Goal: Task Accomplishment & Management: Manage account settings

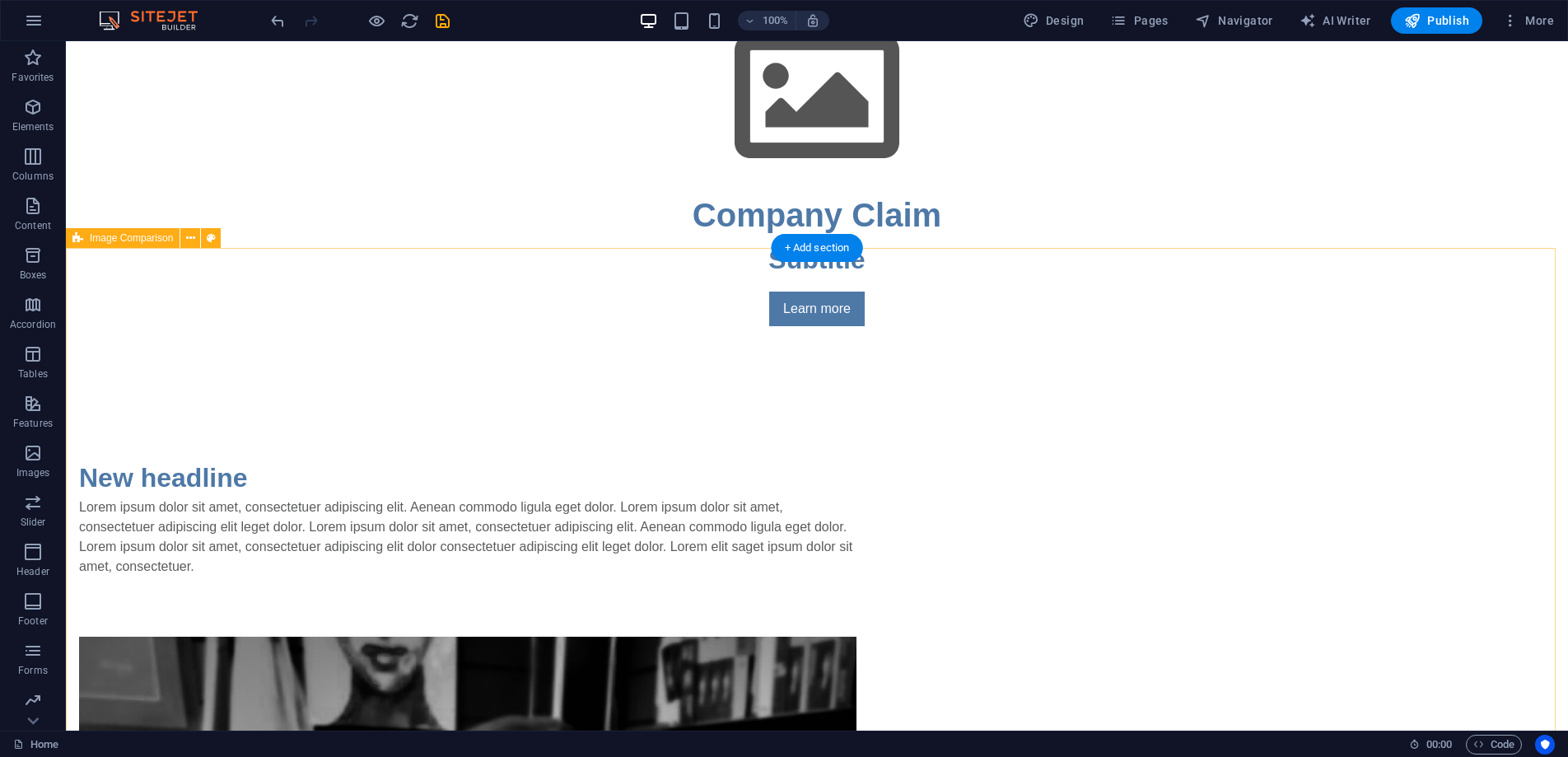
scroll to position [781, 0]
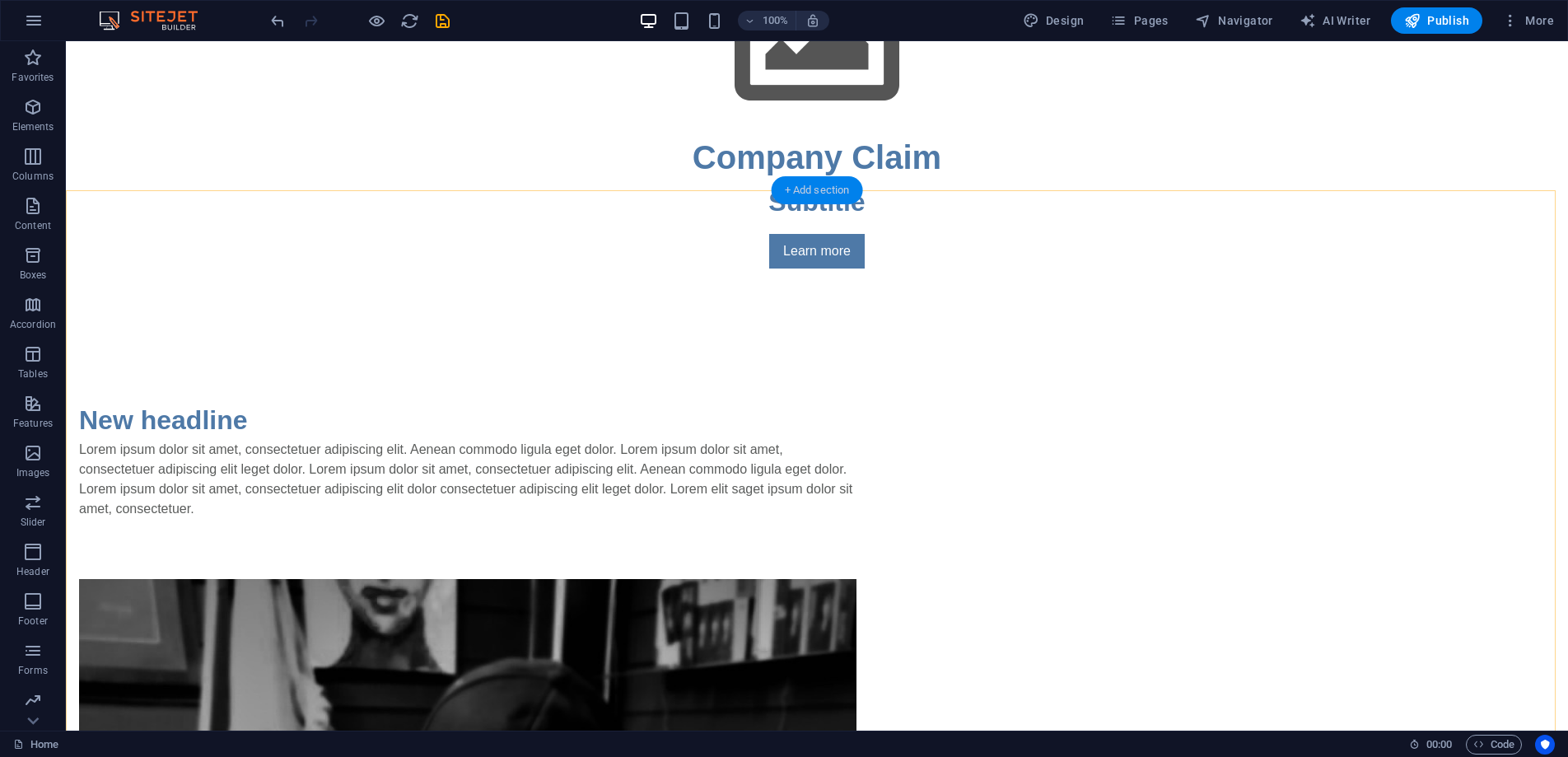
drag, startPoint x: 836, startPoint y: 187, endPoint x: 548, endPoint y: 146, distance: 290.9
click at [836, 187] on div "+ Add section" at bounding box center [817, 190] width 91 height 28
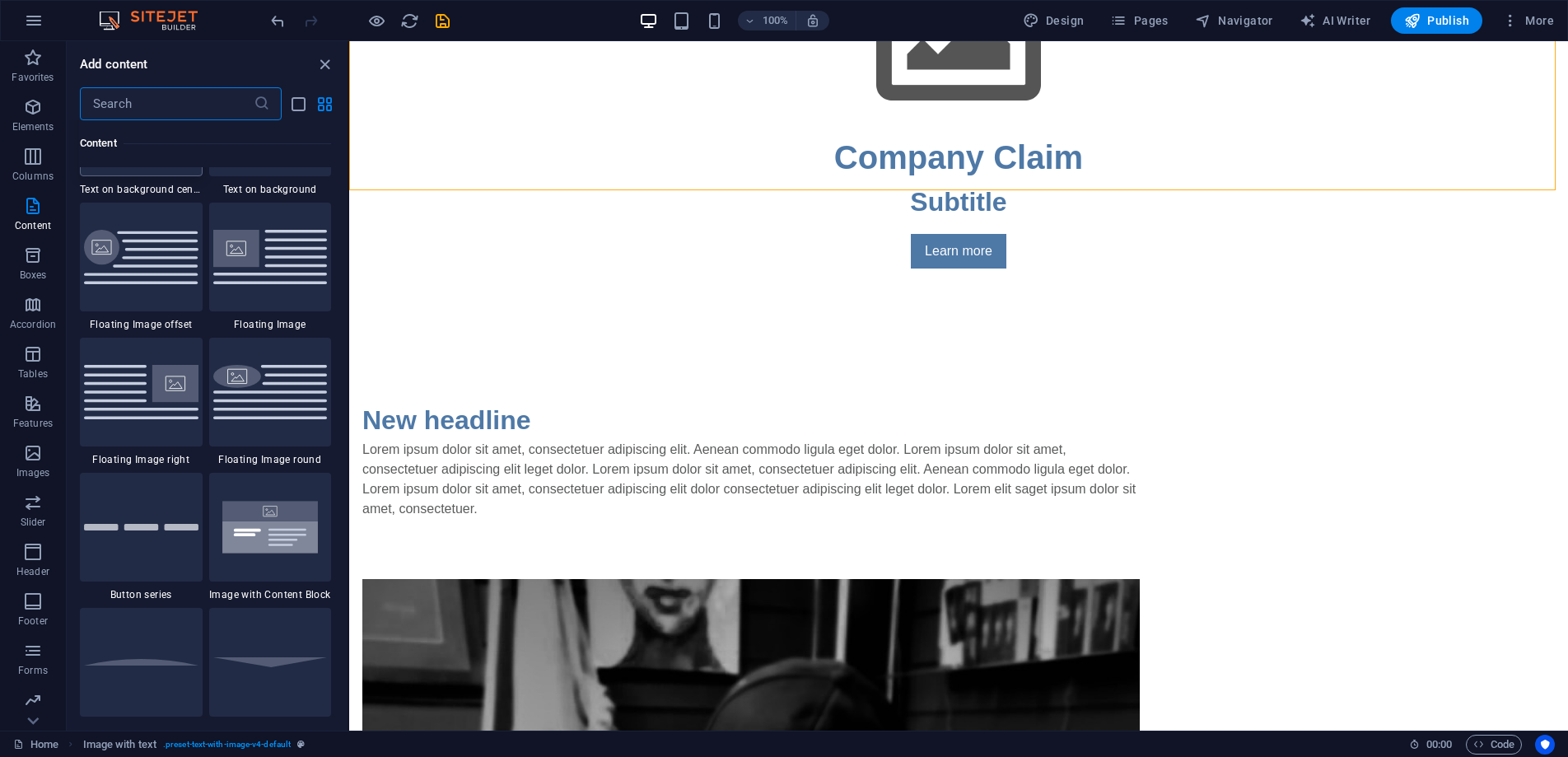
scroll to position [3616, 0]
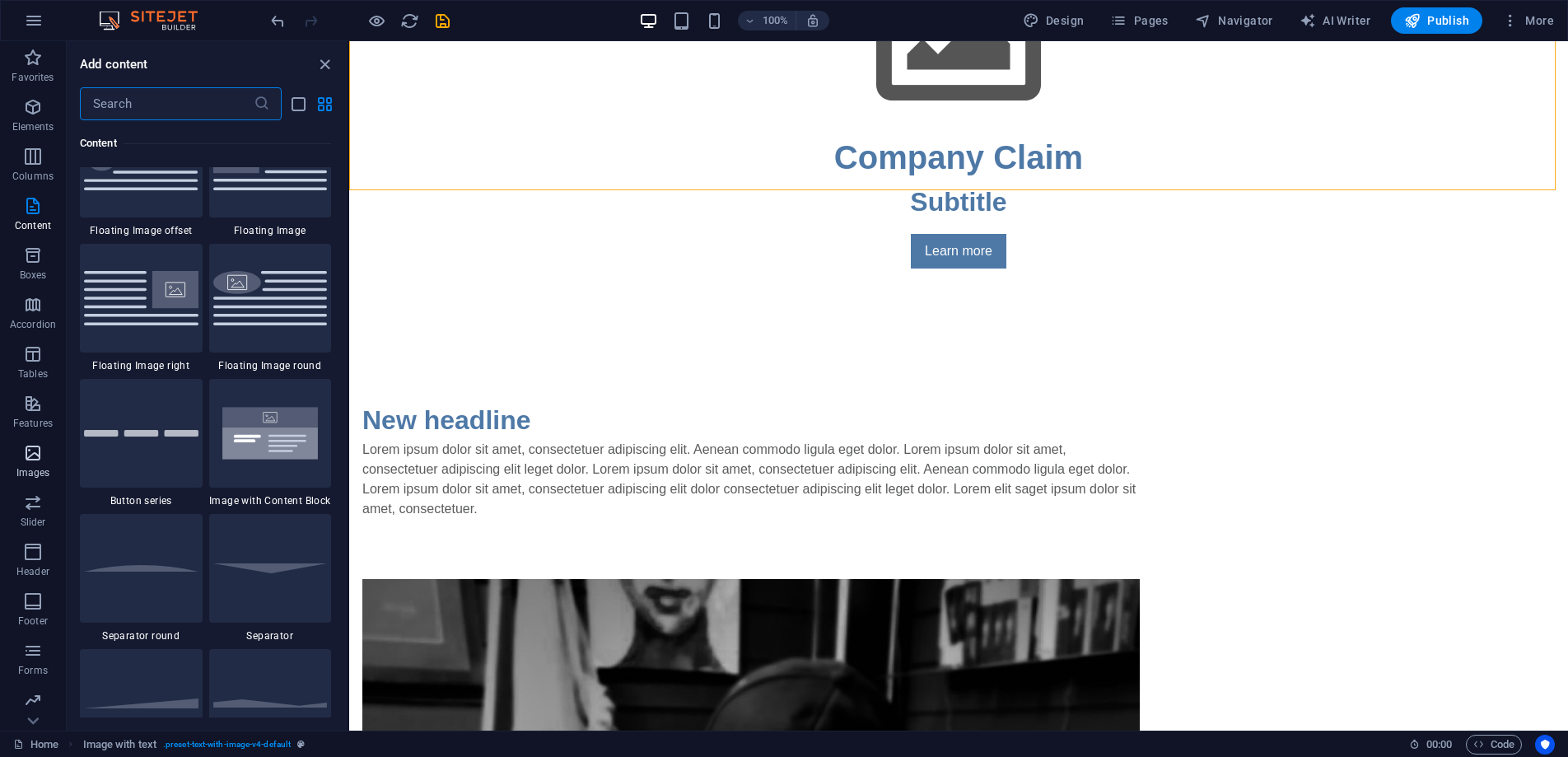
click at [29, 459] on icon "button" at bounding box center [33, 453] width 20 height 20
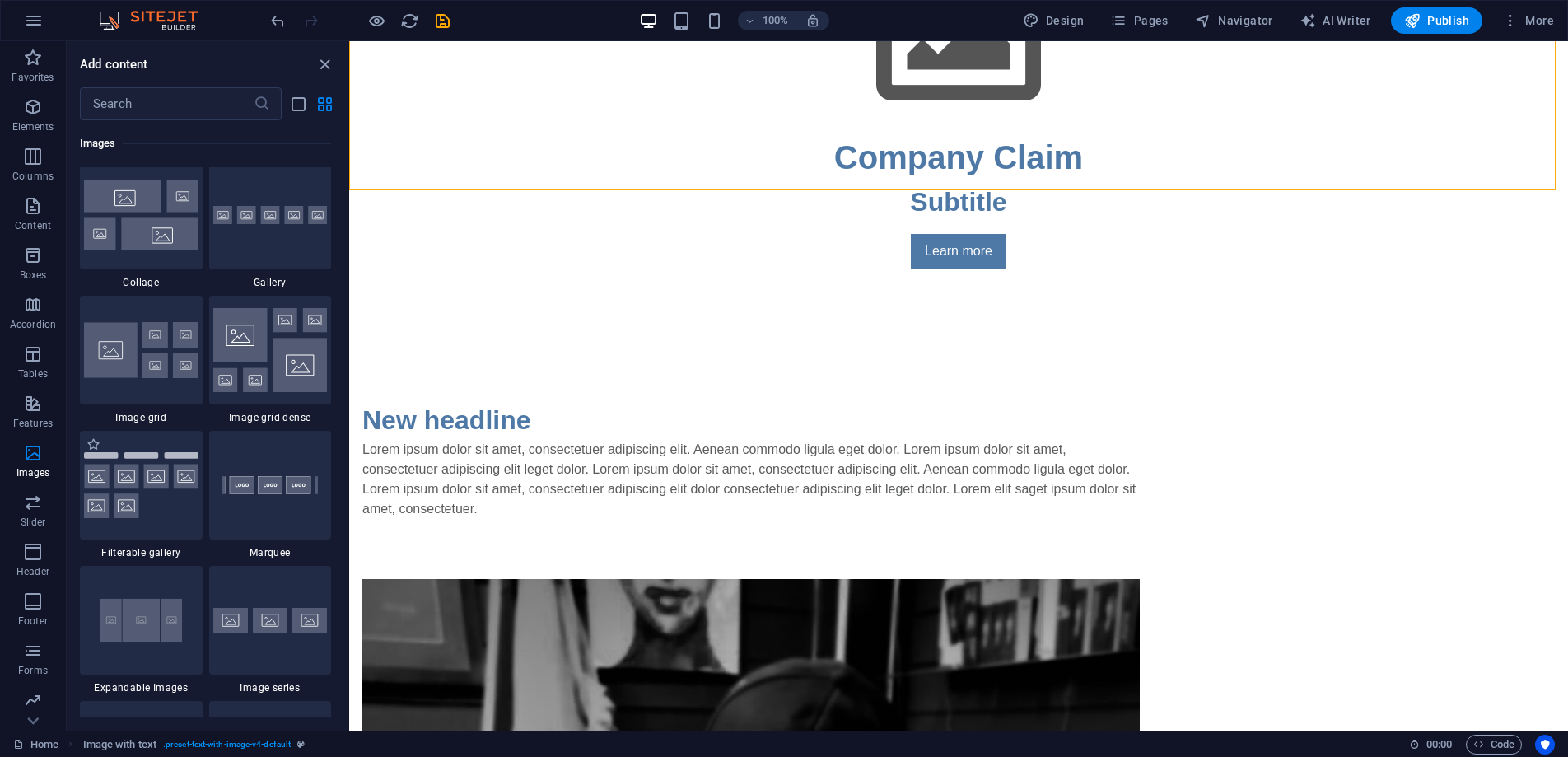
scroll to position [8476, 0]
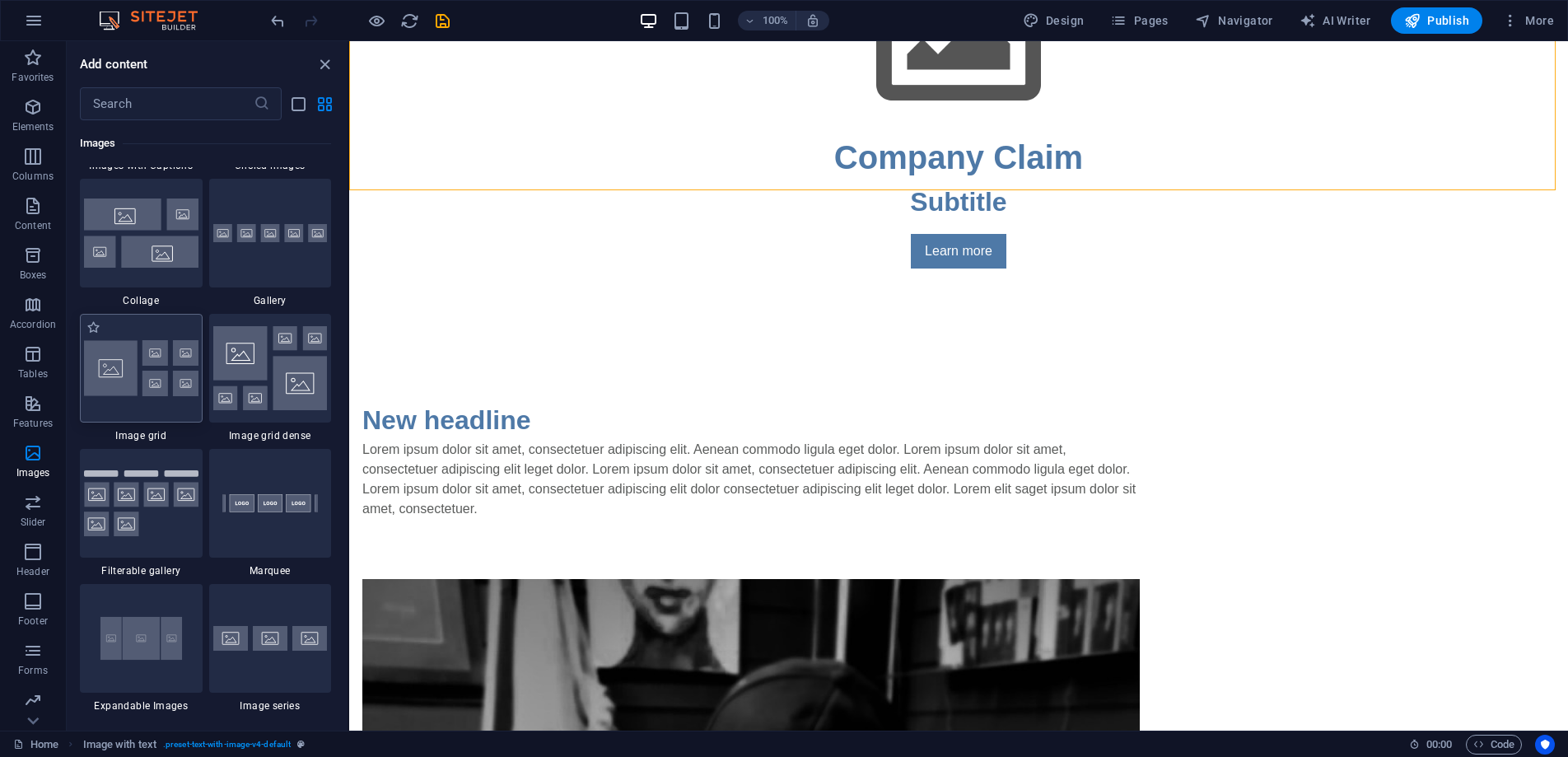
click at [168, 374] on img at bounding box center [141, 368] width 115 height 56
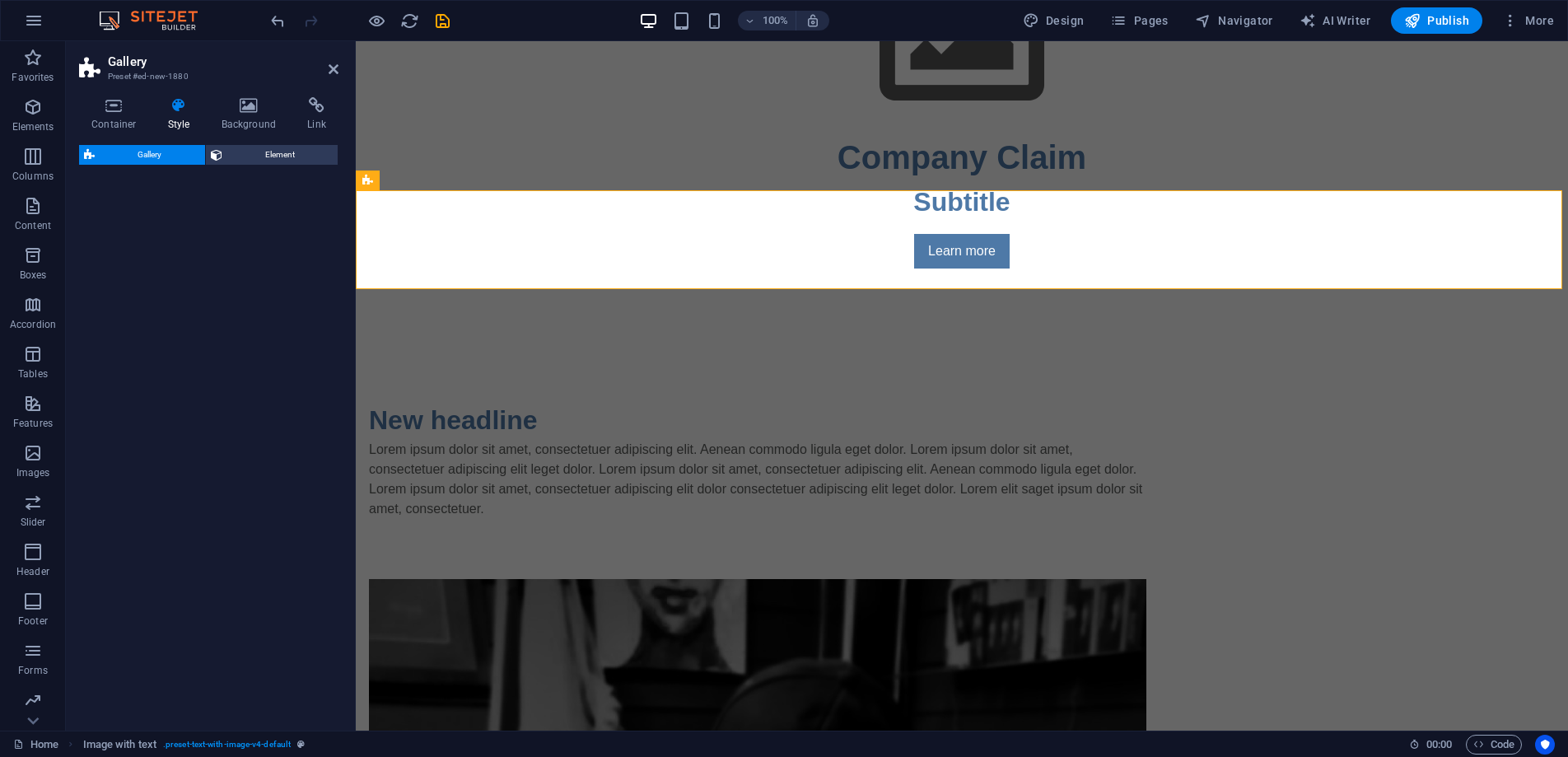
select select "rem"
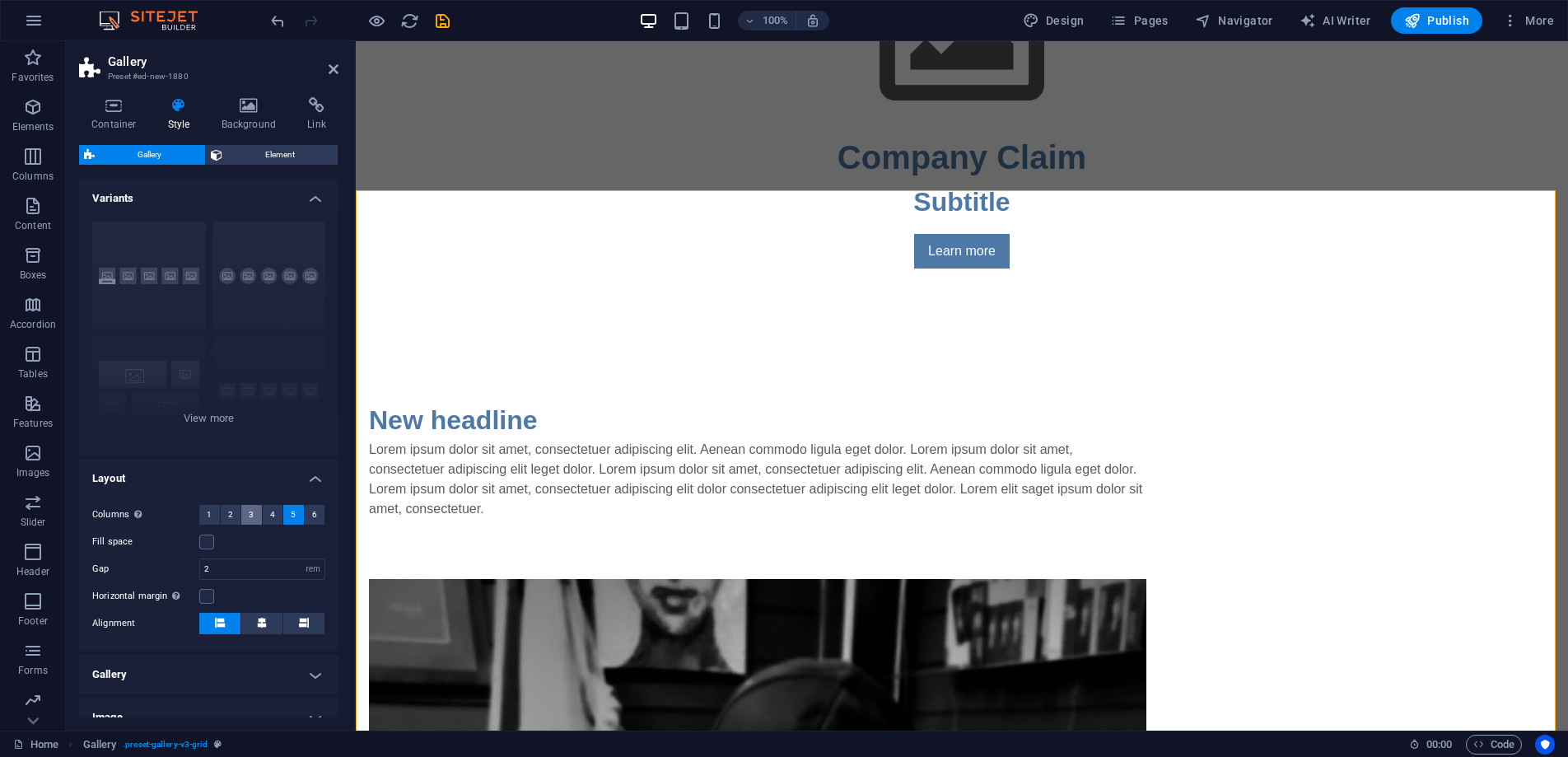
click at [252, 516] on button "3" at bounding box center [251, 514] width 21 height 20
click at [270, 514] on span "4" at bounding box center [273, 514] width 5 height 20
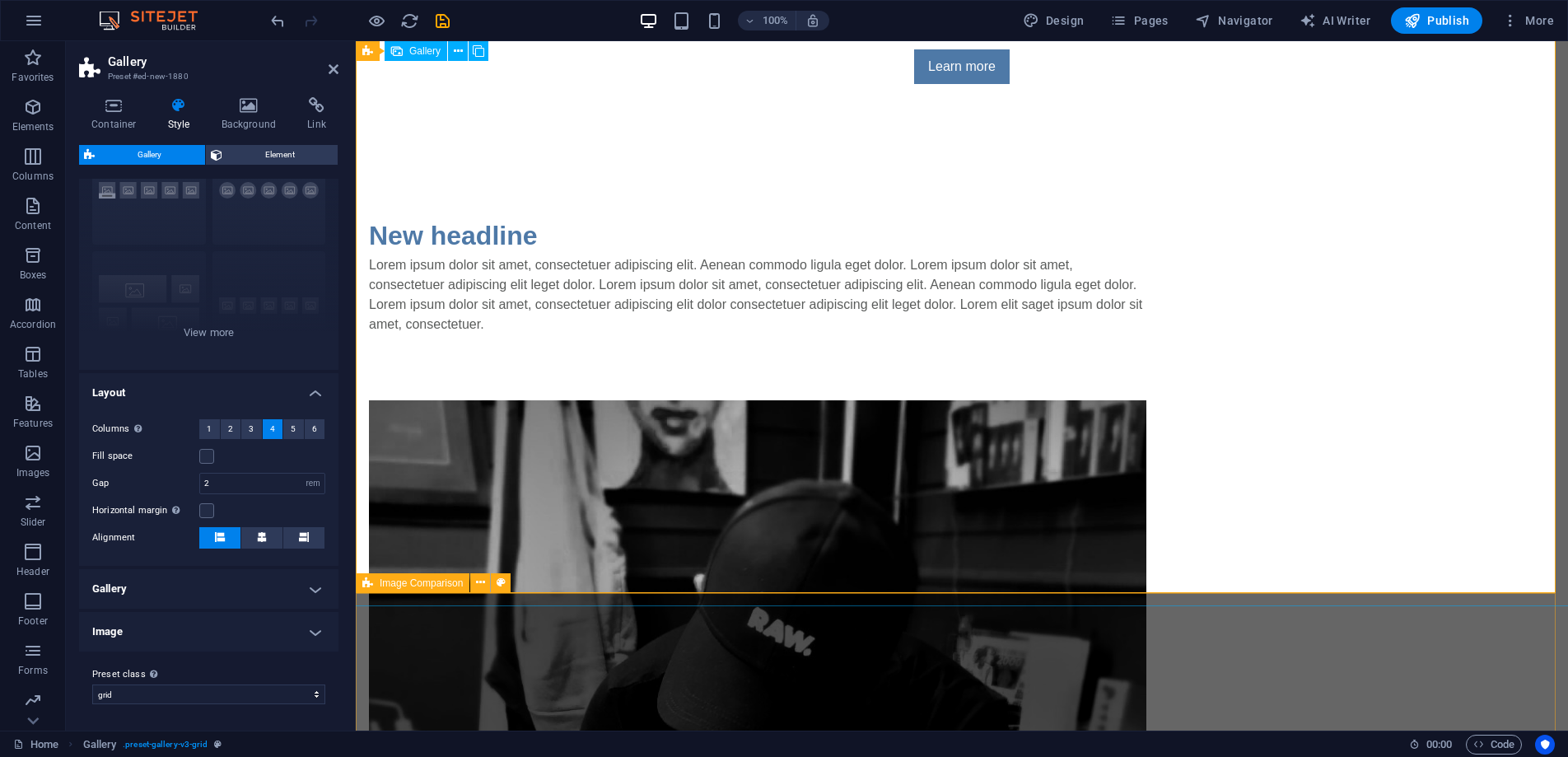
scroll to position [792, 0]
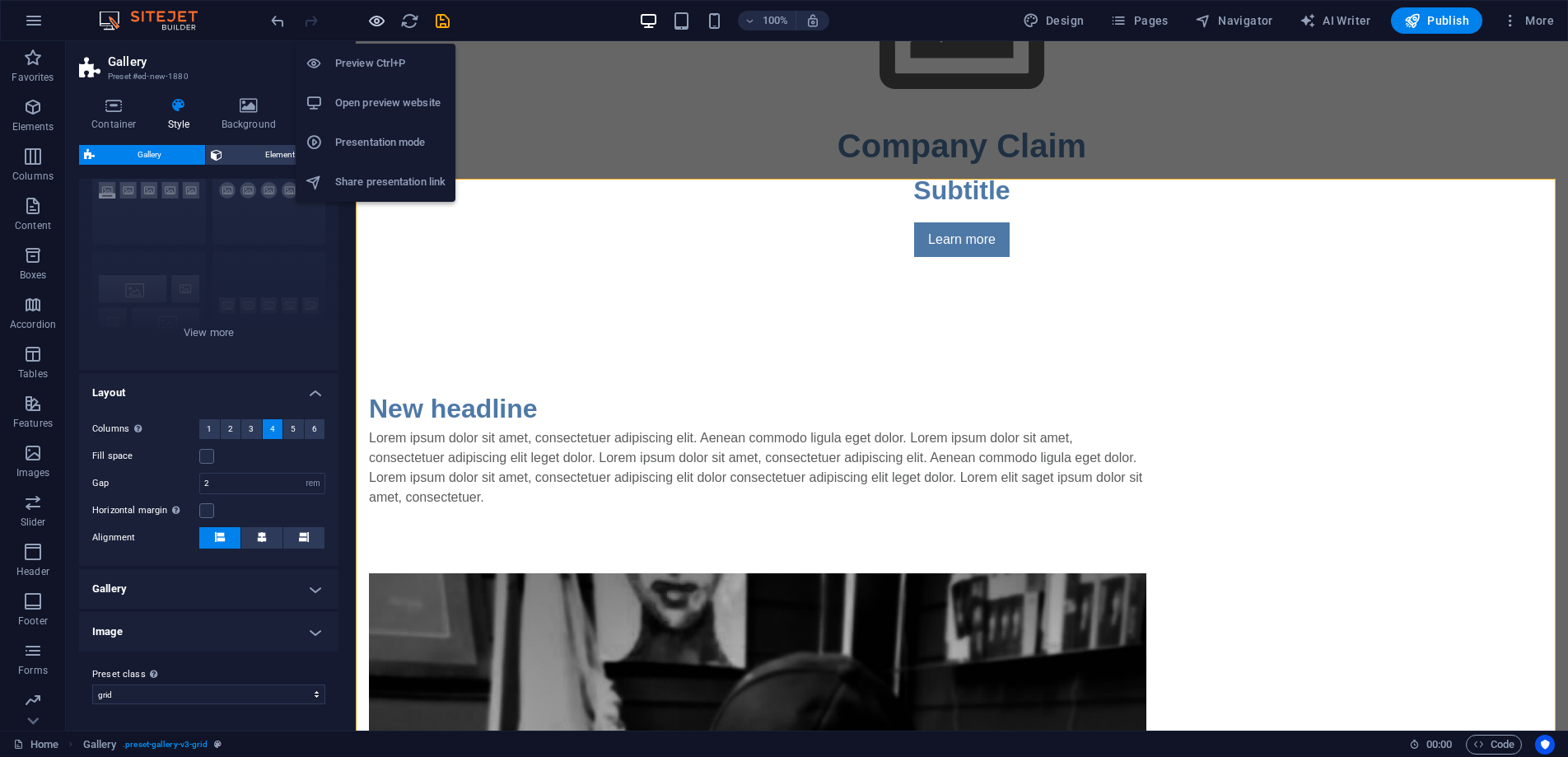
click at [378, 23] on icon "button" at bounding box center [377, 21] width 19 height 19
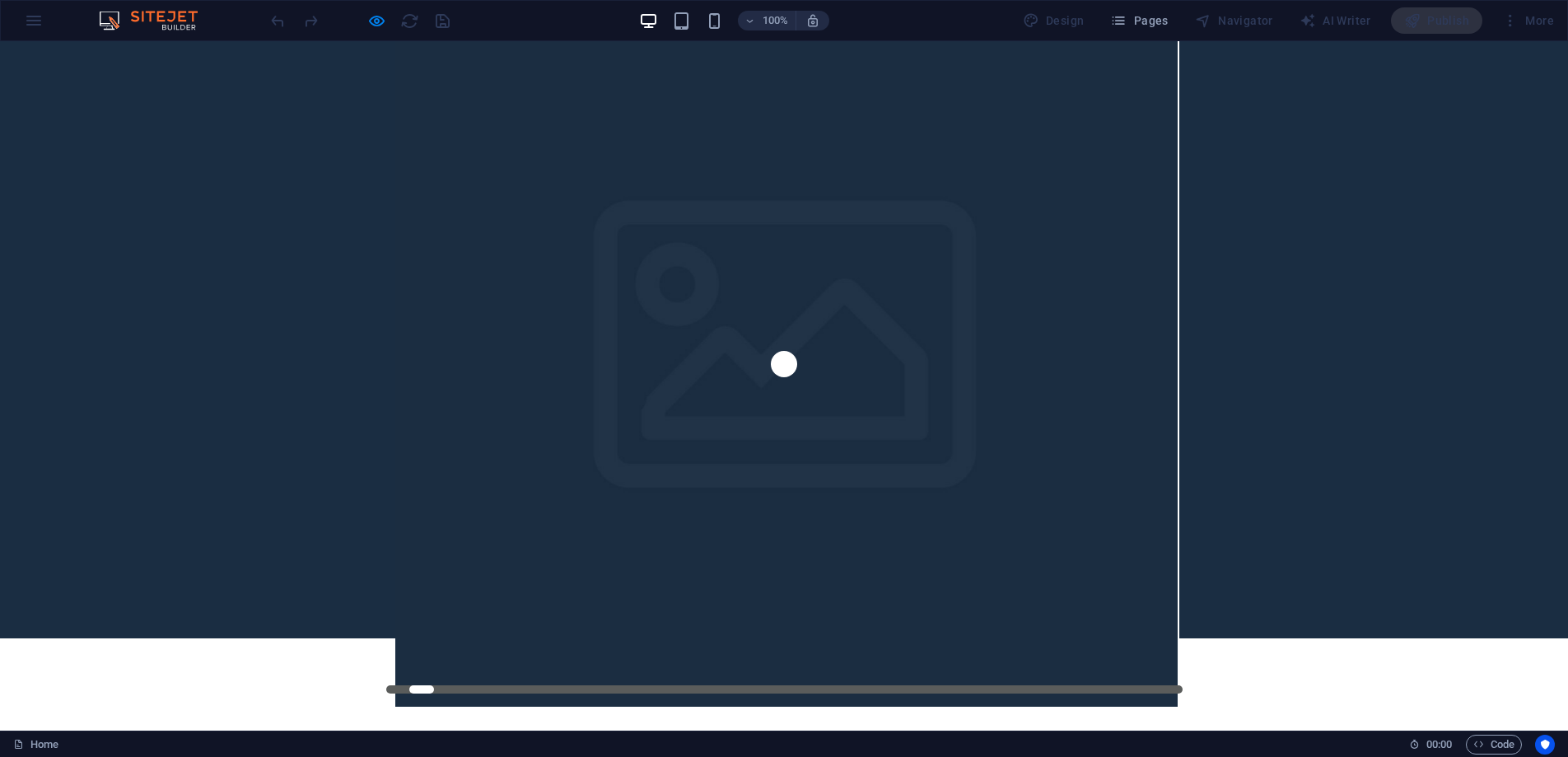
scroll to position [149, 0]
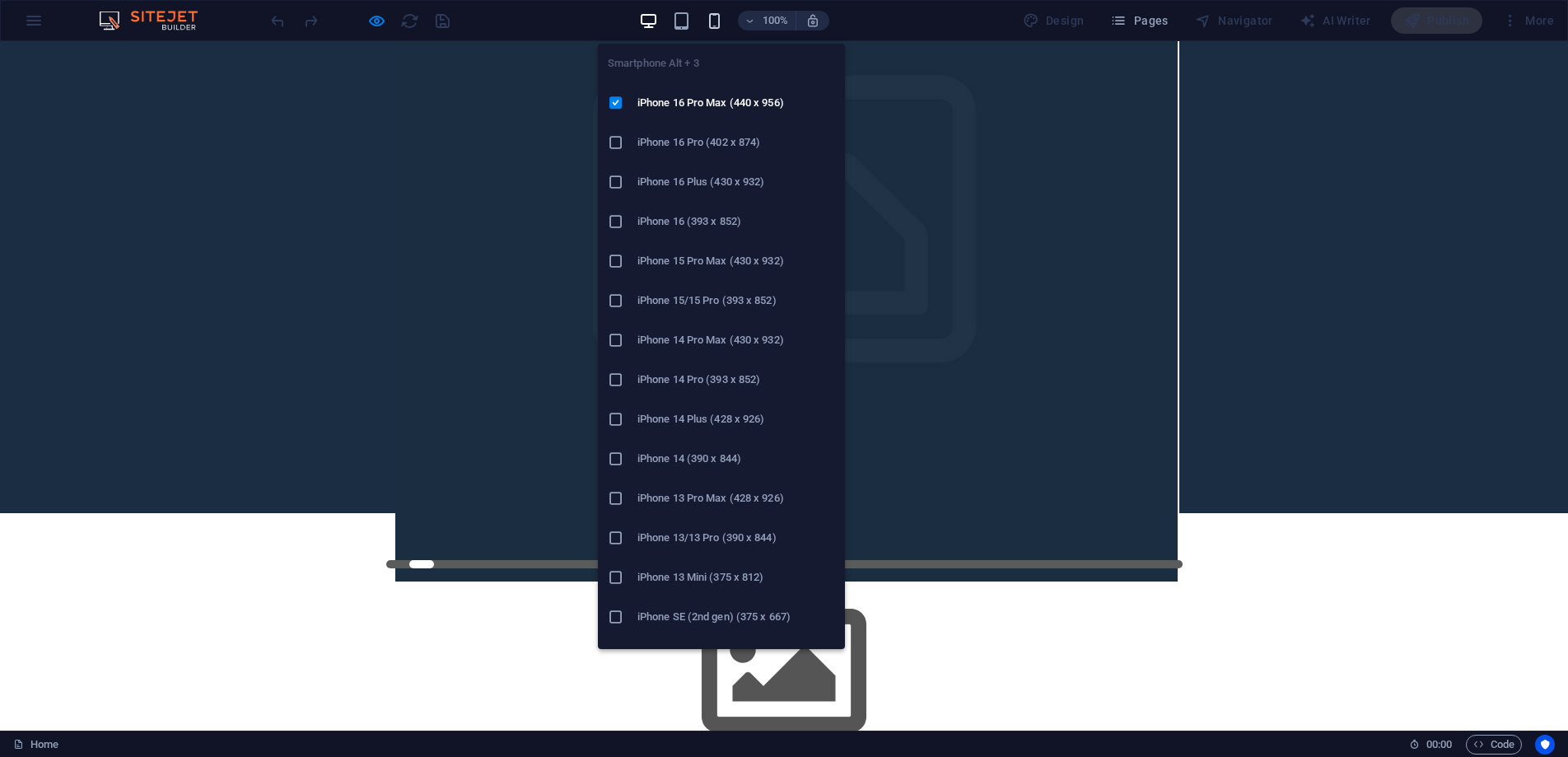
click at [716, 24] on icon "button" at bounding box center [715, 21] width 19 height 19
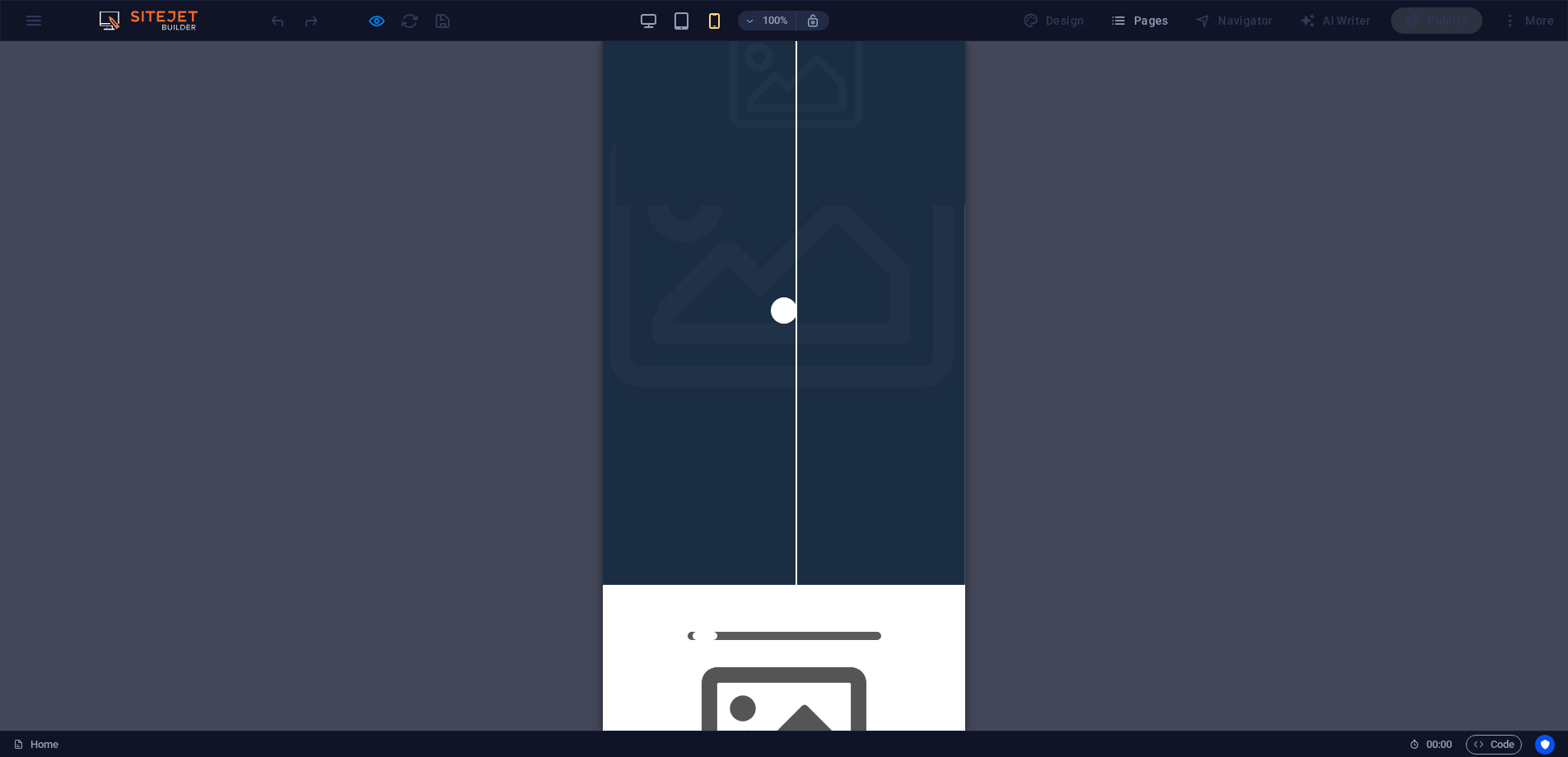
scroll to position [0, 0]
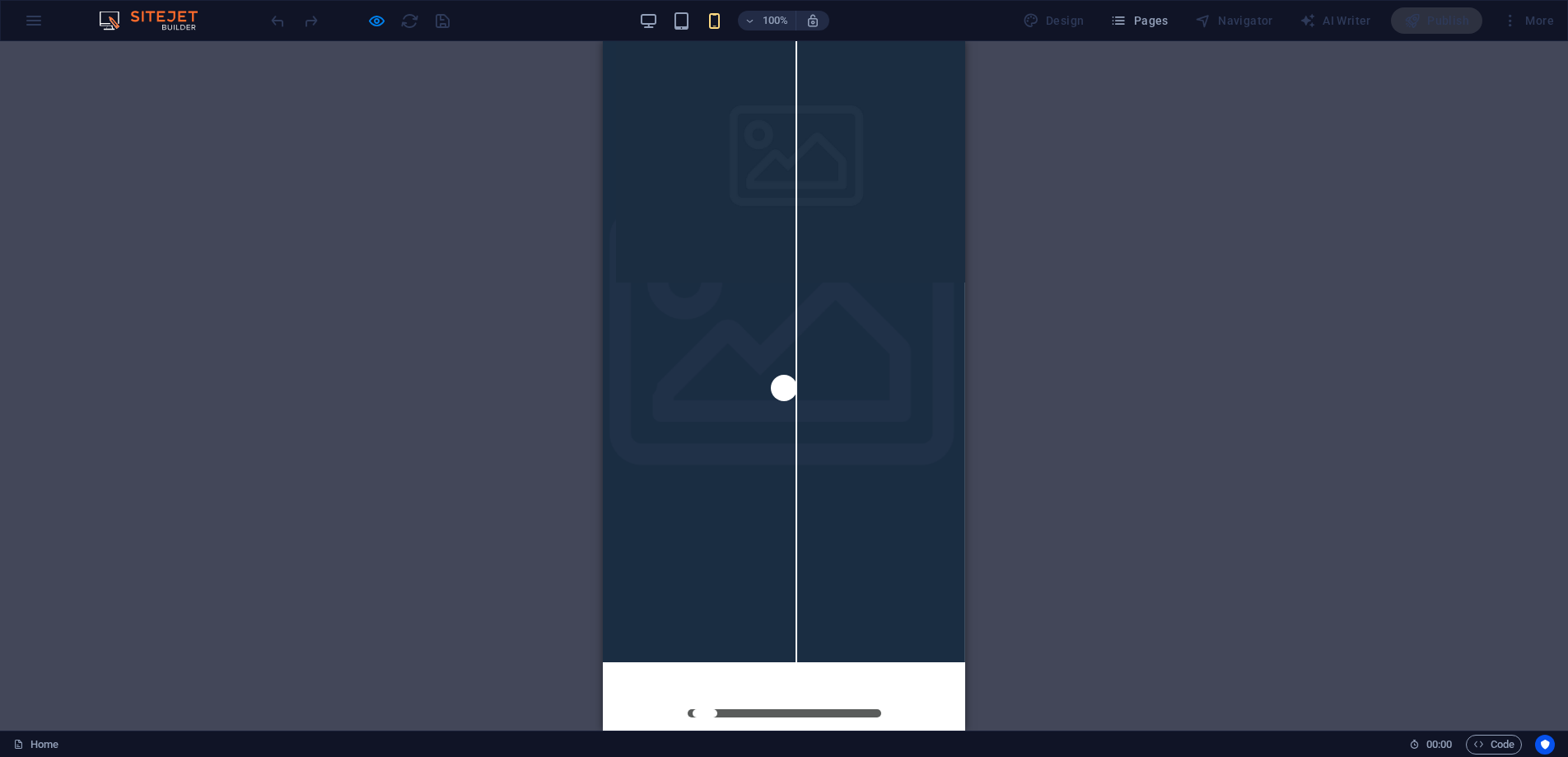
drag, startPoint x: 959, startPoint y: 191, endPoint x: 1467, endPoint y: 79, distance: 520.2
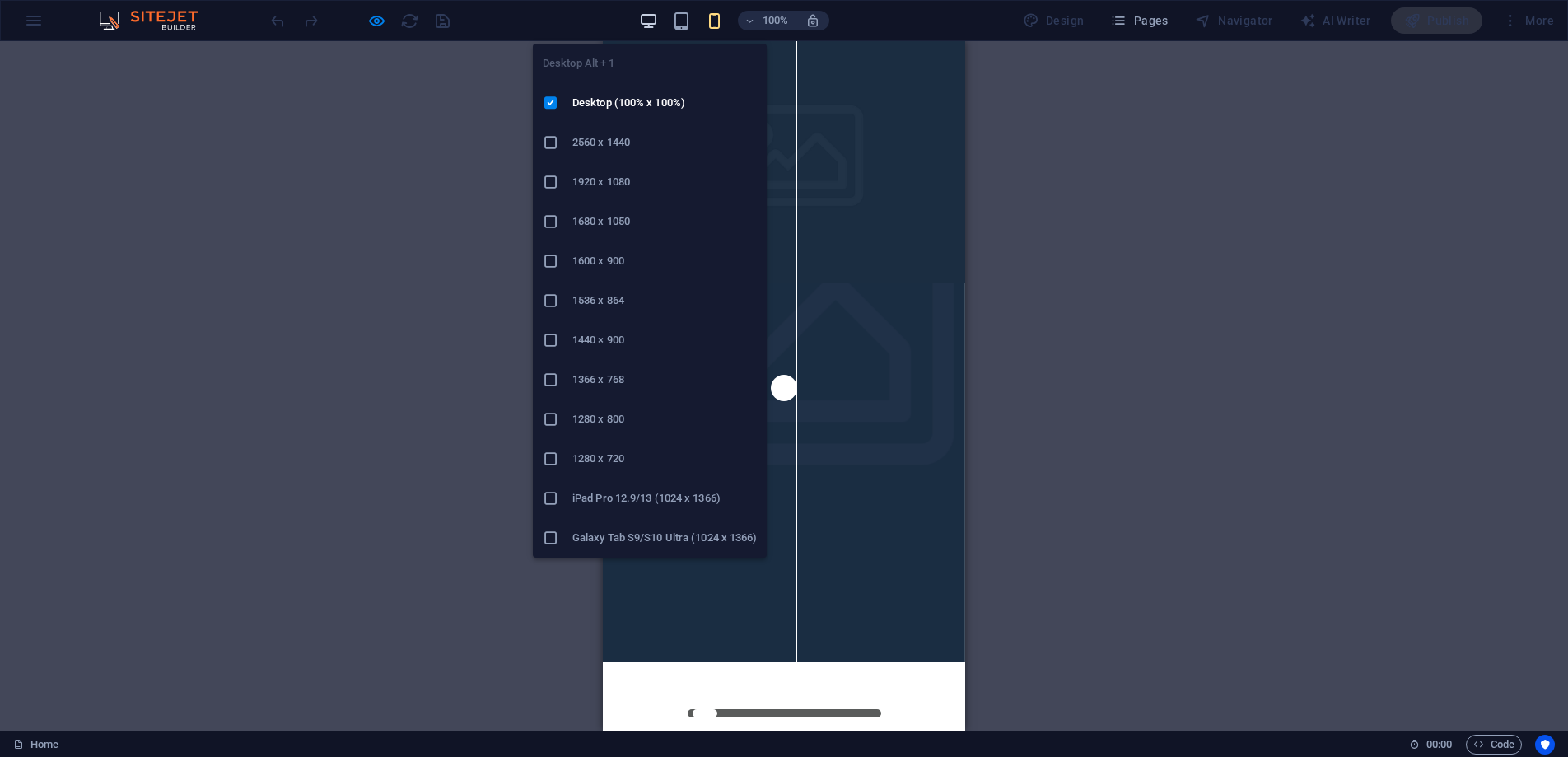
drag, startPoint x: 653, startPoint y: 18, endPoint x: 951, endPoint y: 9, distance: 298.1
click at [653, 18] on icon "button" at bounding box center [648, 21] width 19 height 19
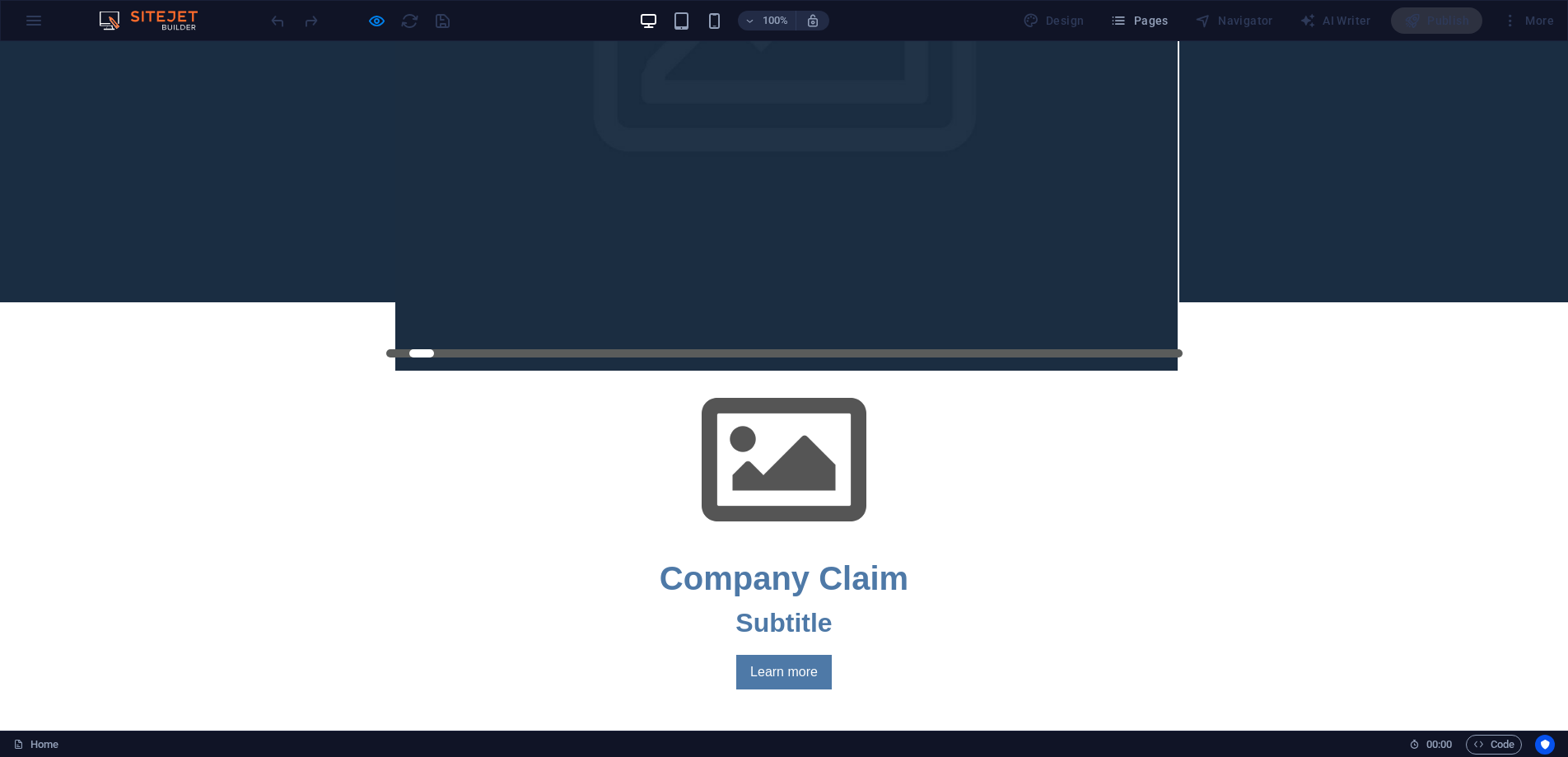
scroll to position [344, 0]
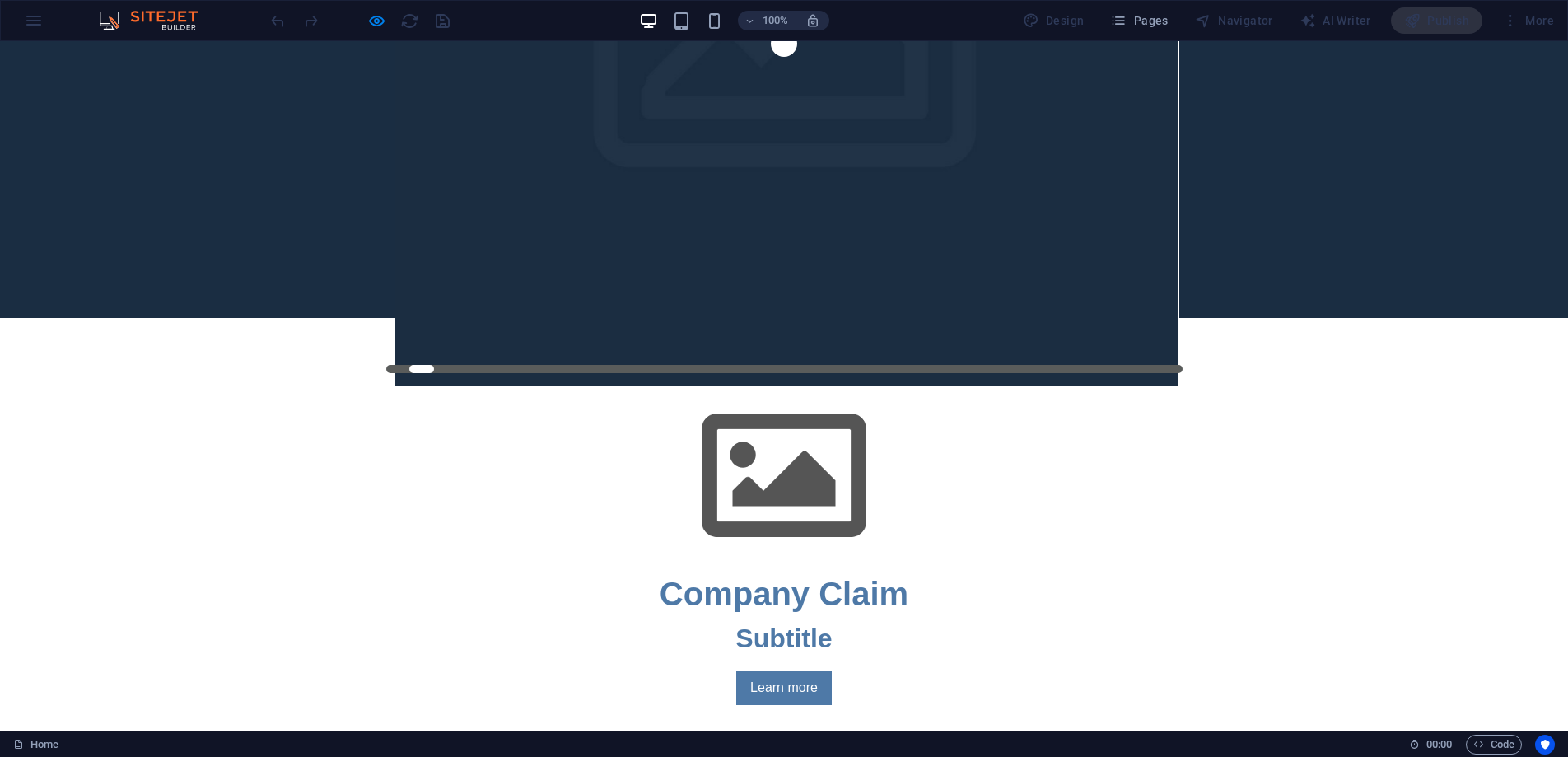
drag, startPoint x: 589, startPoint y: 350, endPoint x: 576, endPoint y: 350, distance: 13.0
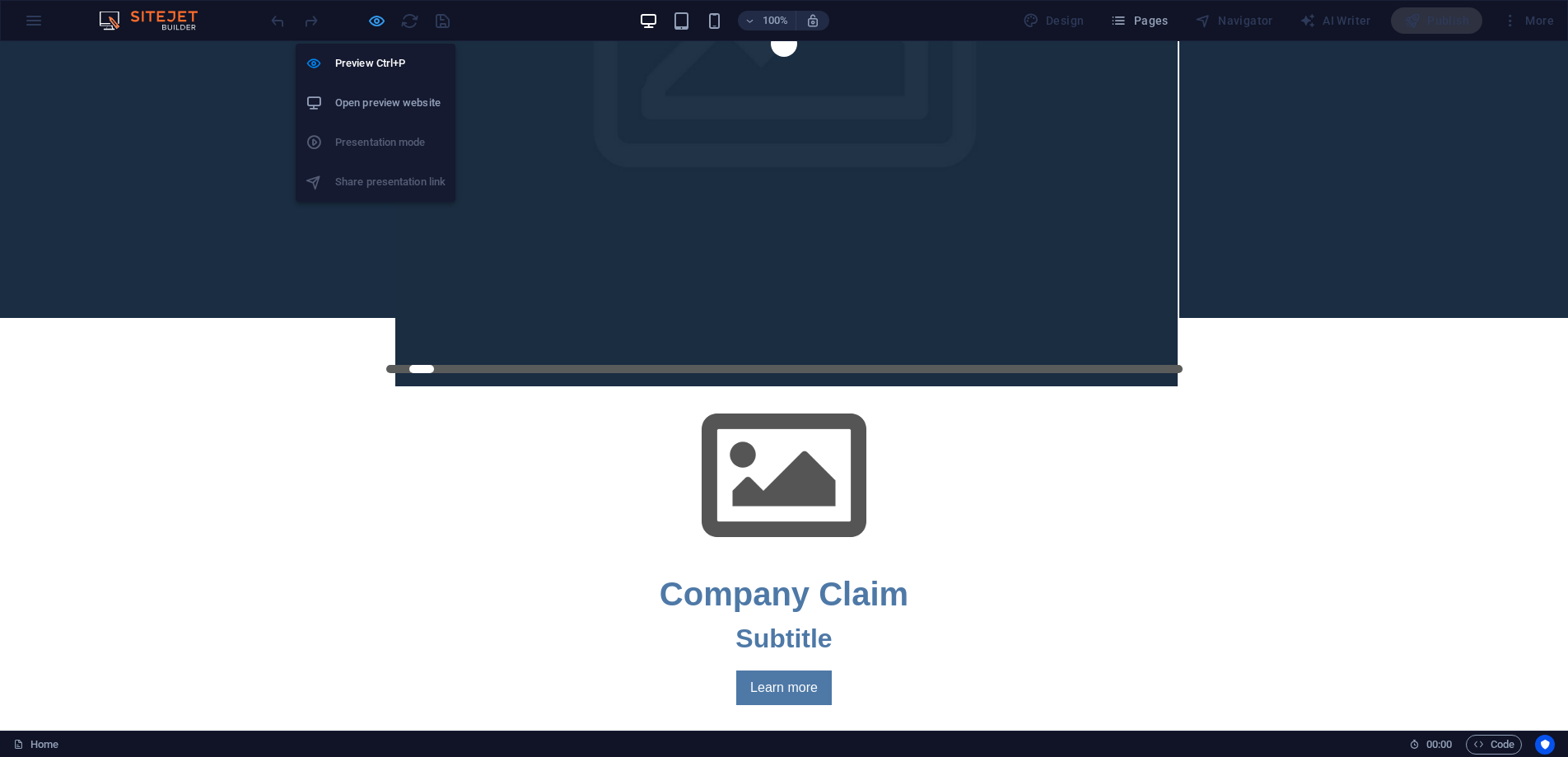
click at [381, 21] on icon "button" at bounding box center [377, 21] width 19 height 19
select select "rem"
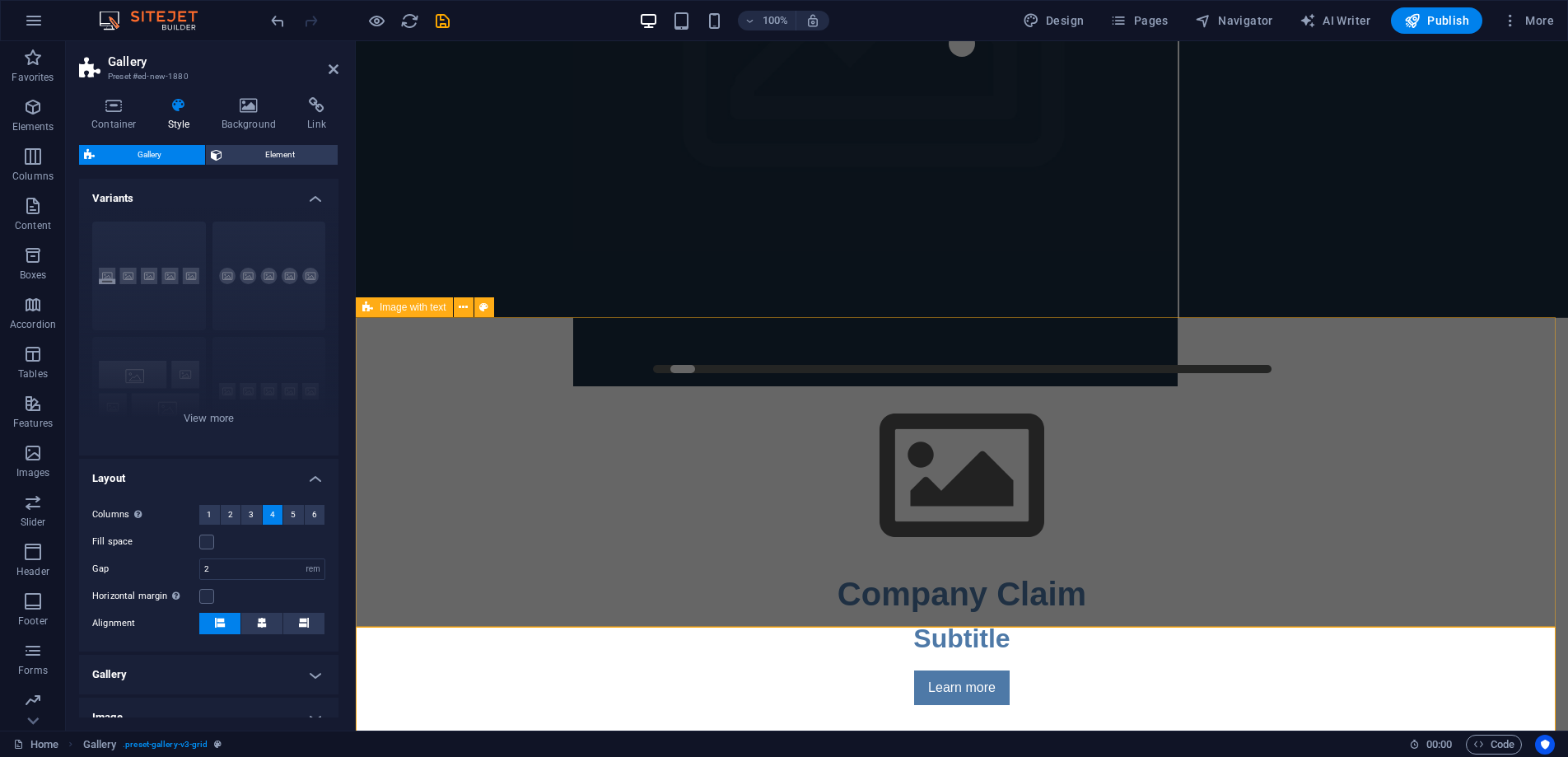
click at [426, 303] on span "Image with text" at bounding box center [412, 307] width 66 height 9
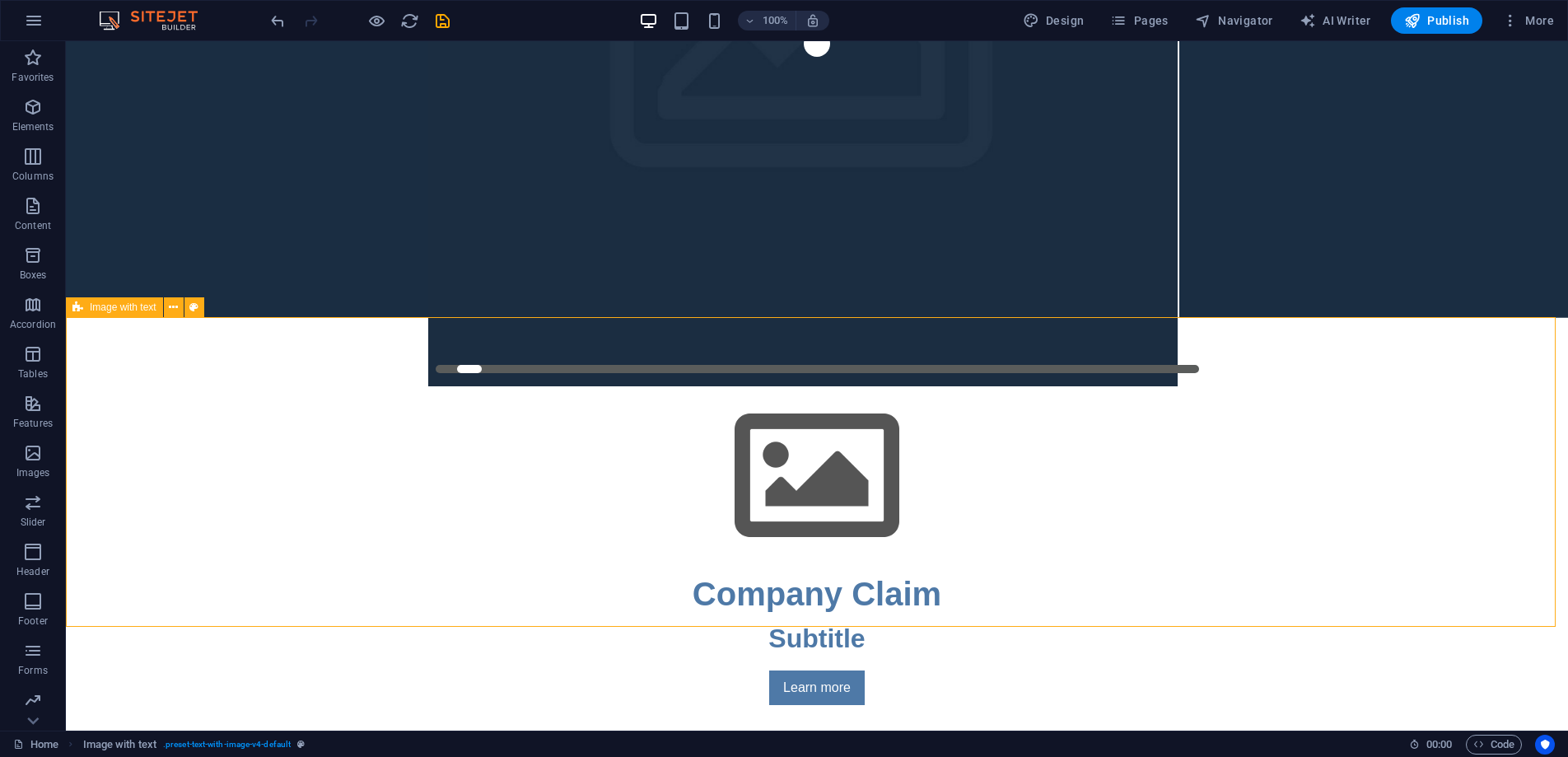
click at [123, 307] on span "Image with text" at bounding box center [122, 307] width 66 height 9
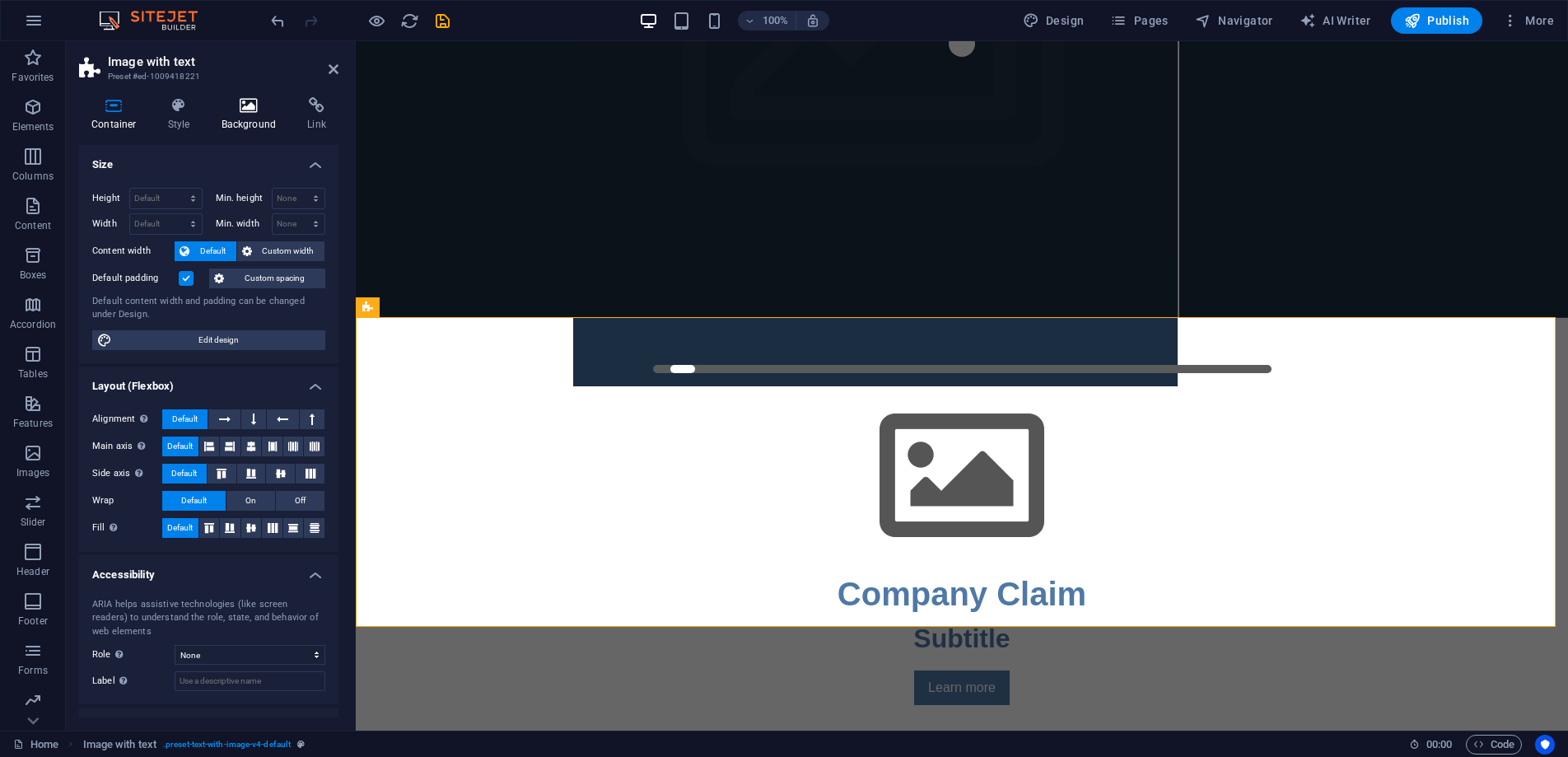
click at [238, 116] on h4 "Background" at bounding box center [252, 115] width 86 height 34
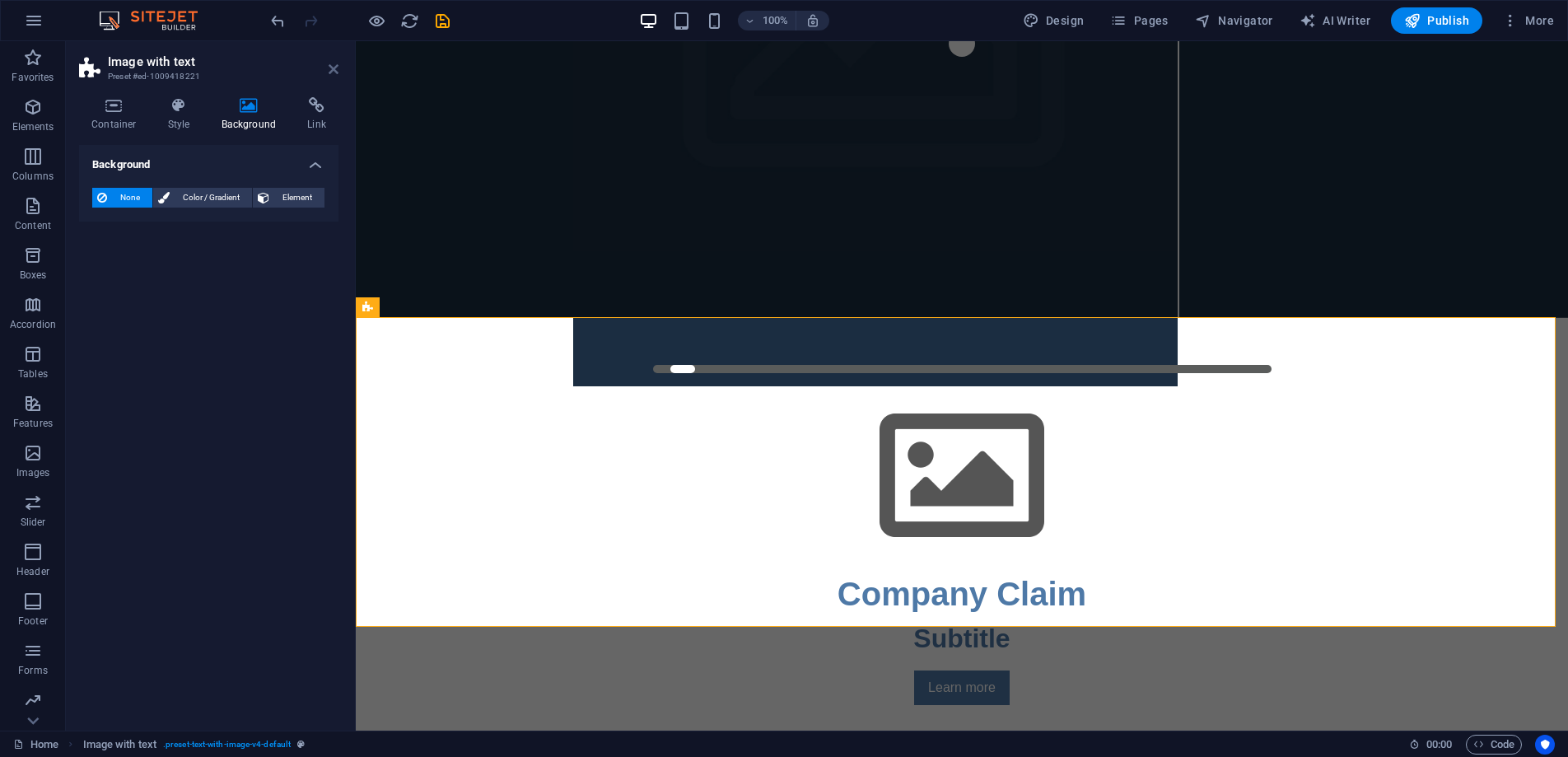
click at [333, 69] on icon at bounding box center [333, 69] width 9 height 13
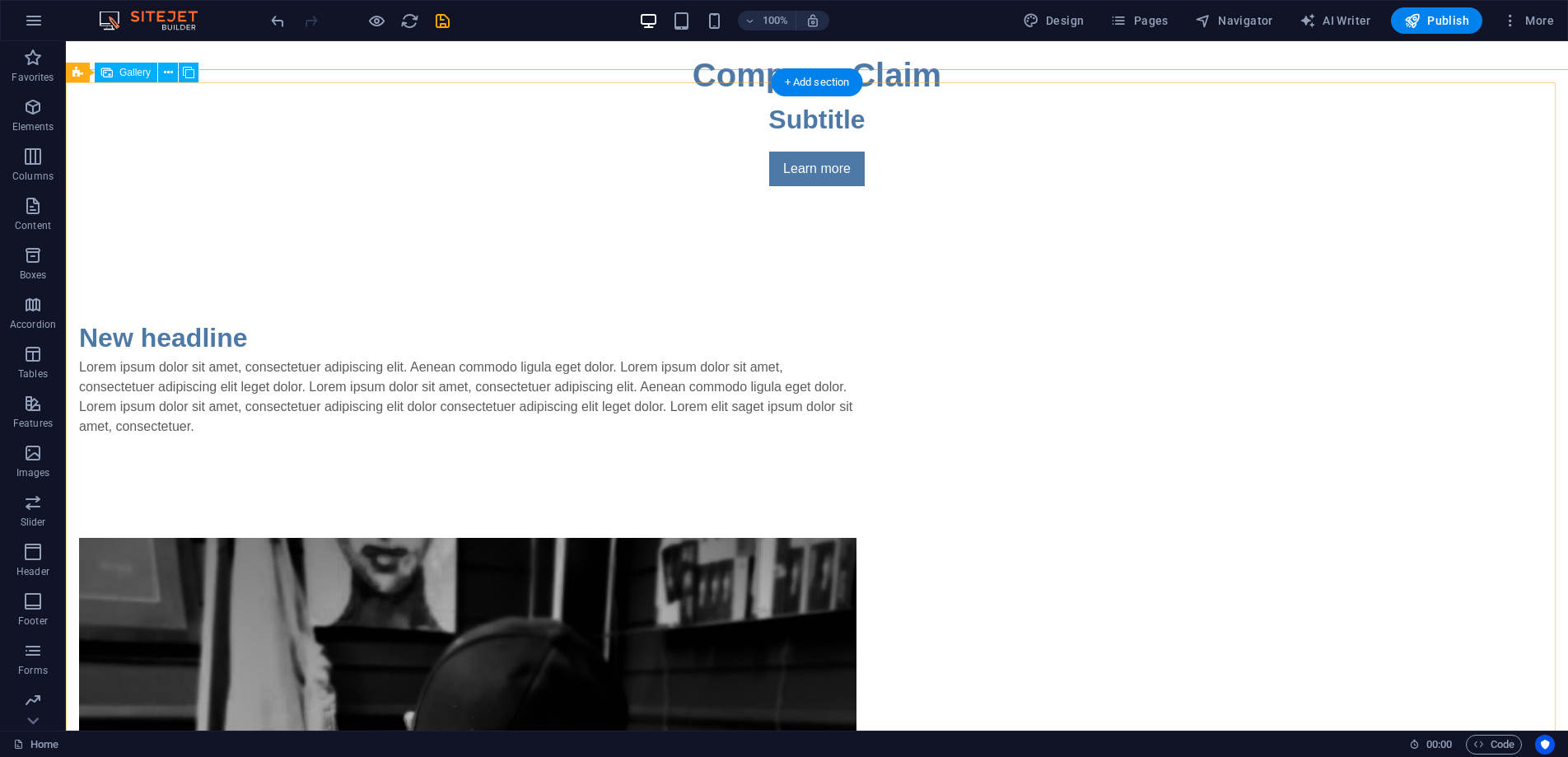
scroll to position [1032, 0]
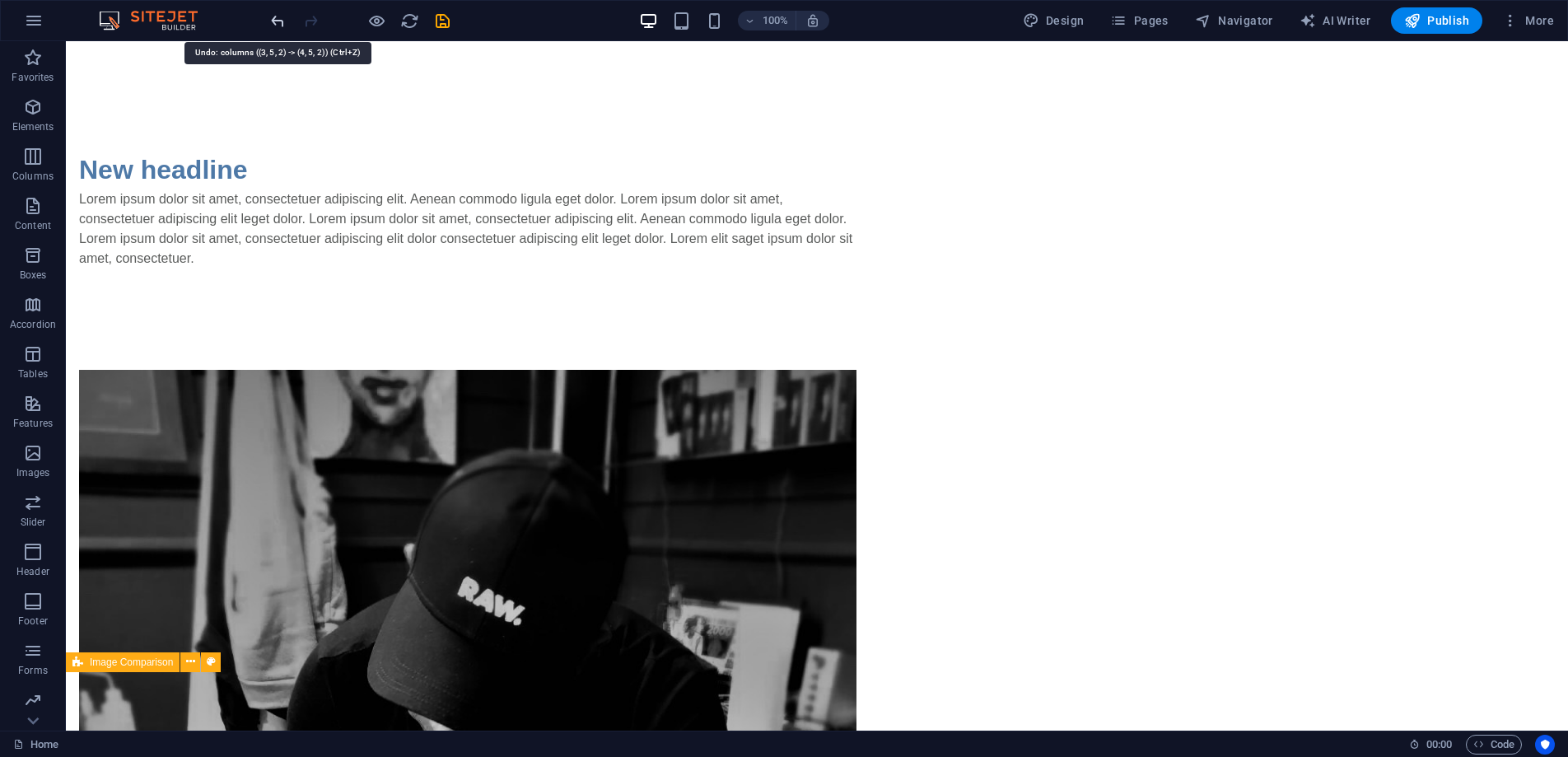
click at [281, 15] on icon "undo" at bounding box center [278, 21] width 19 height 19
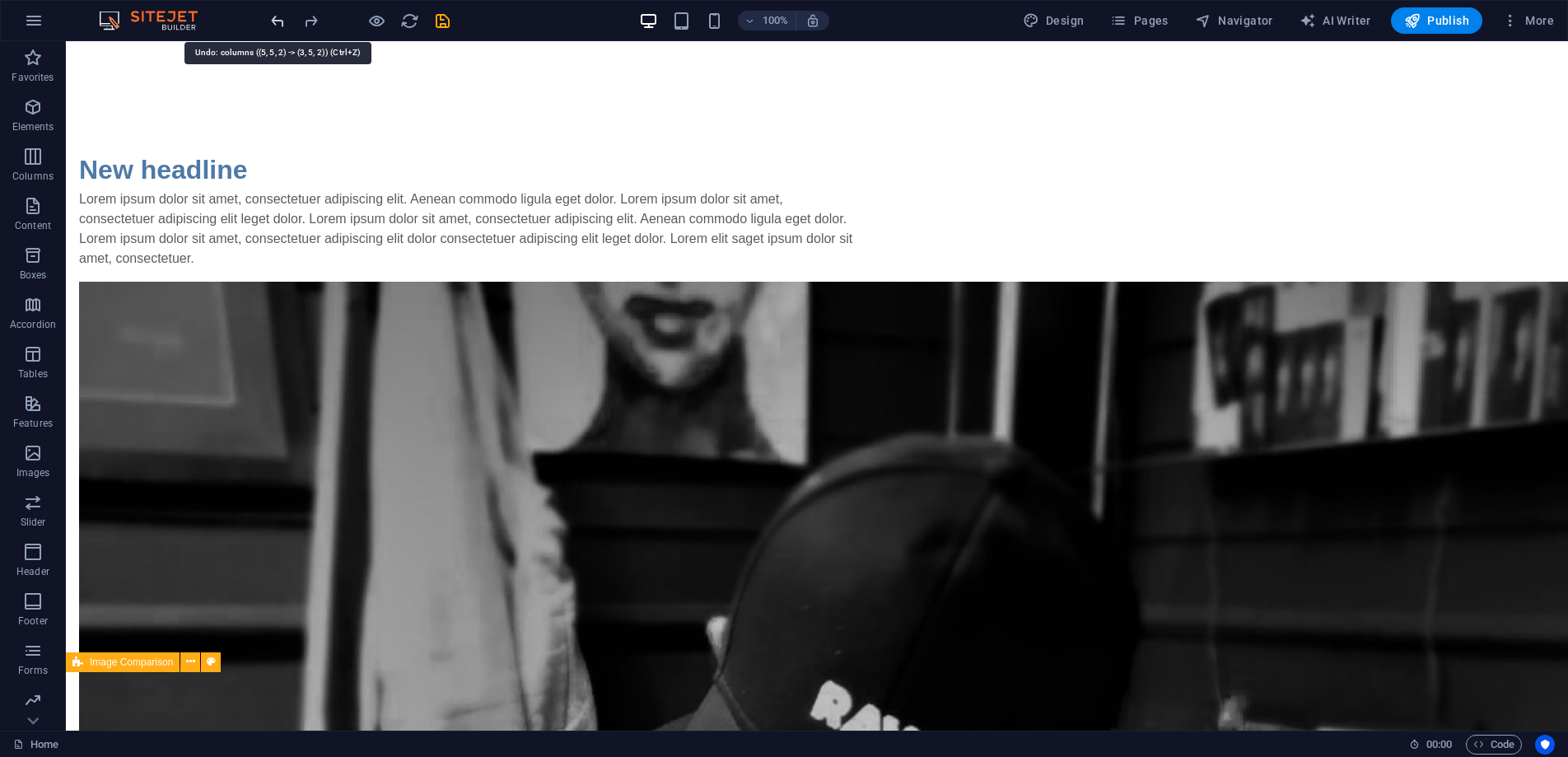
click at [280, 22] on icon "undo" at bounding box center [278, 21] width 19 height 19
click at [278, 20] on icon "undo" at bounding box center [278, 21] width 19 height 19
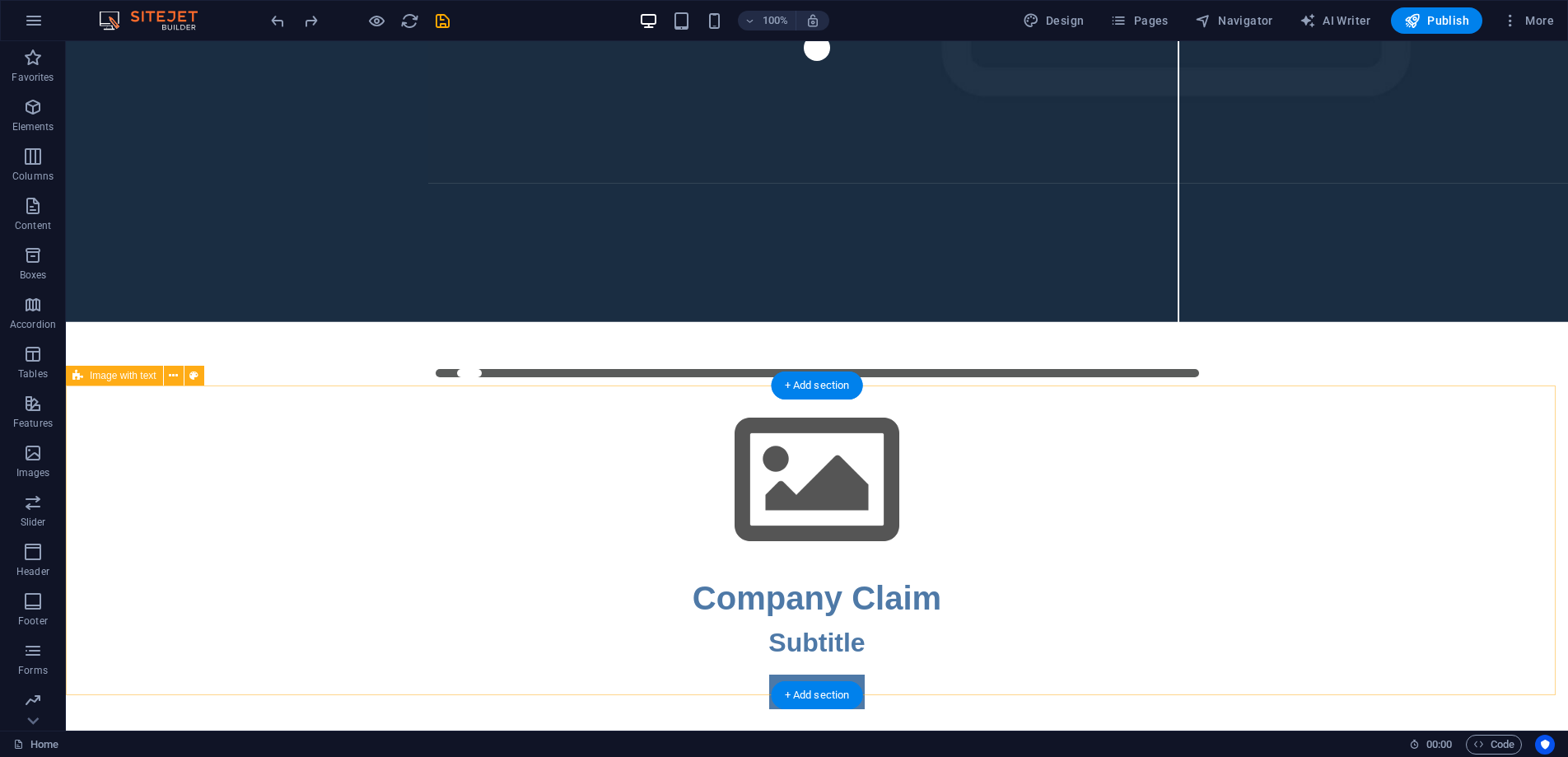
scroll to position [276, 0]
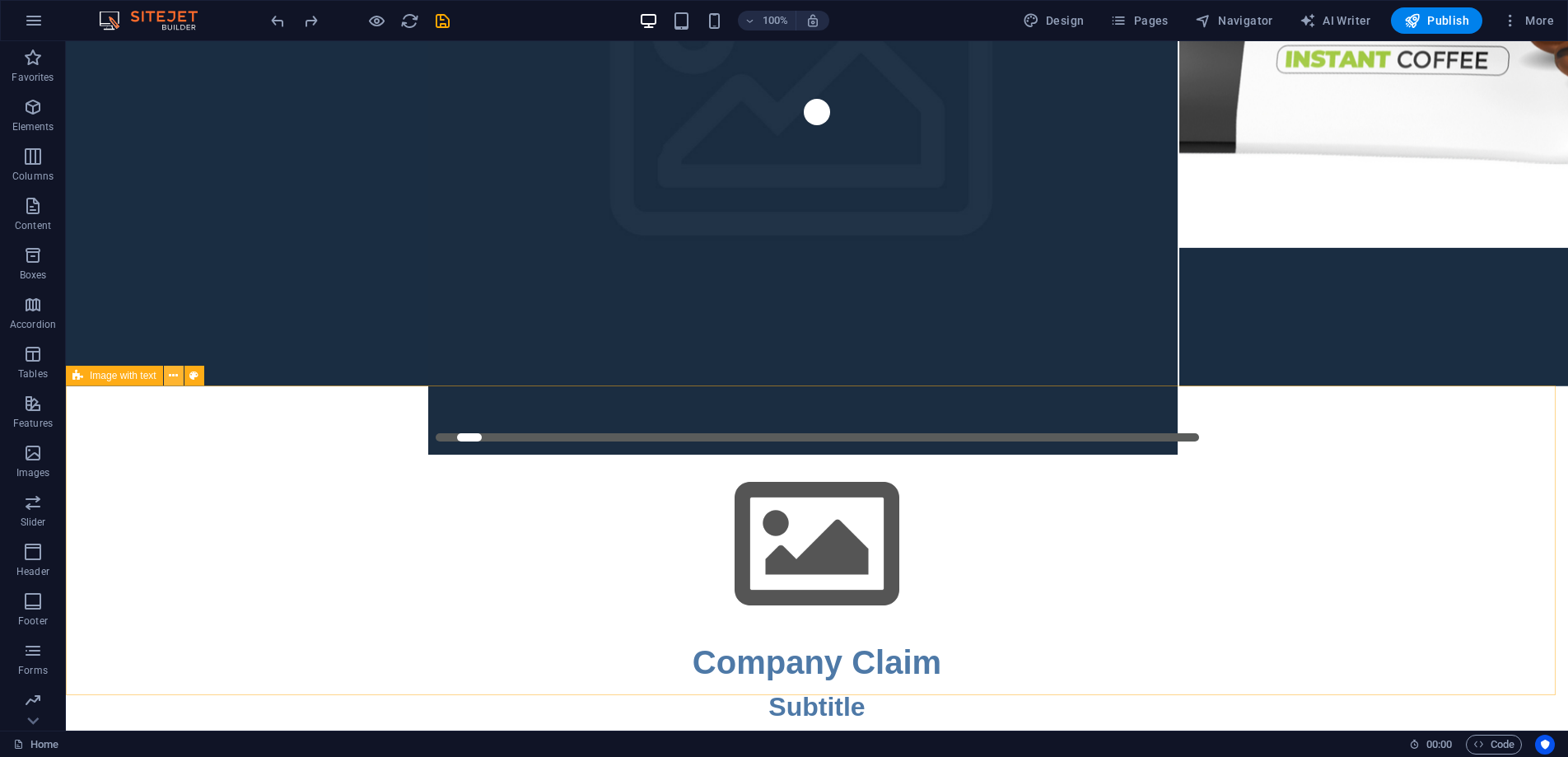
click at [174, 375] on icon at bounding box center [173, 376] width 9 height 17
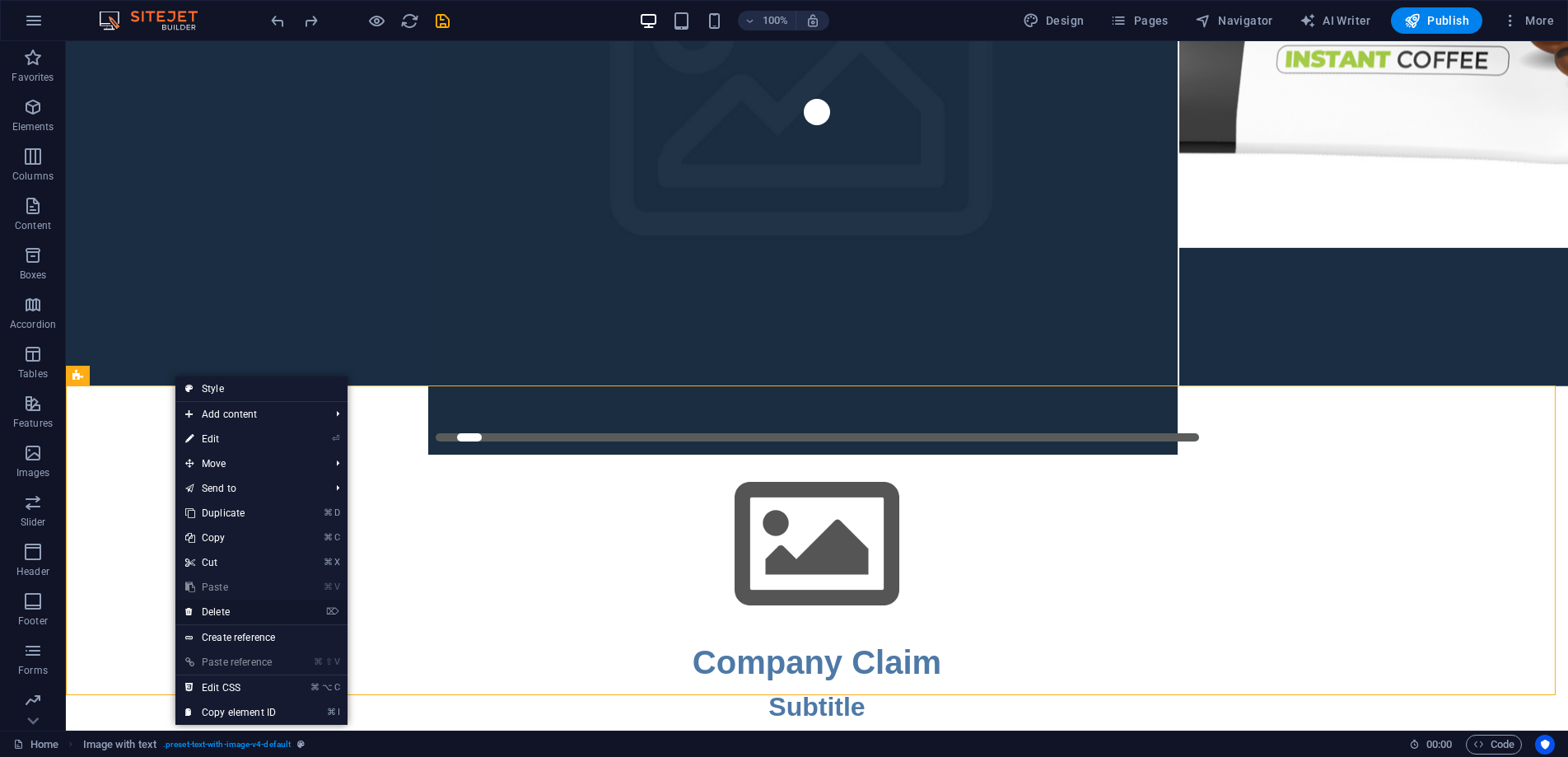
click at [252, 612] on link "⌦ Delete" at bounding box center [231, 611] width 110 height 25
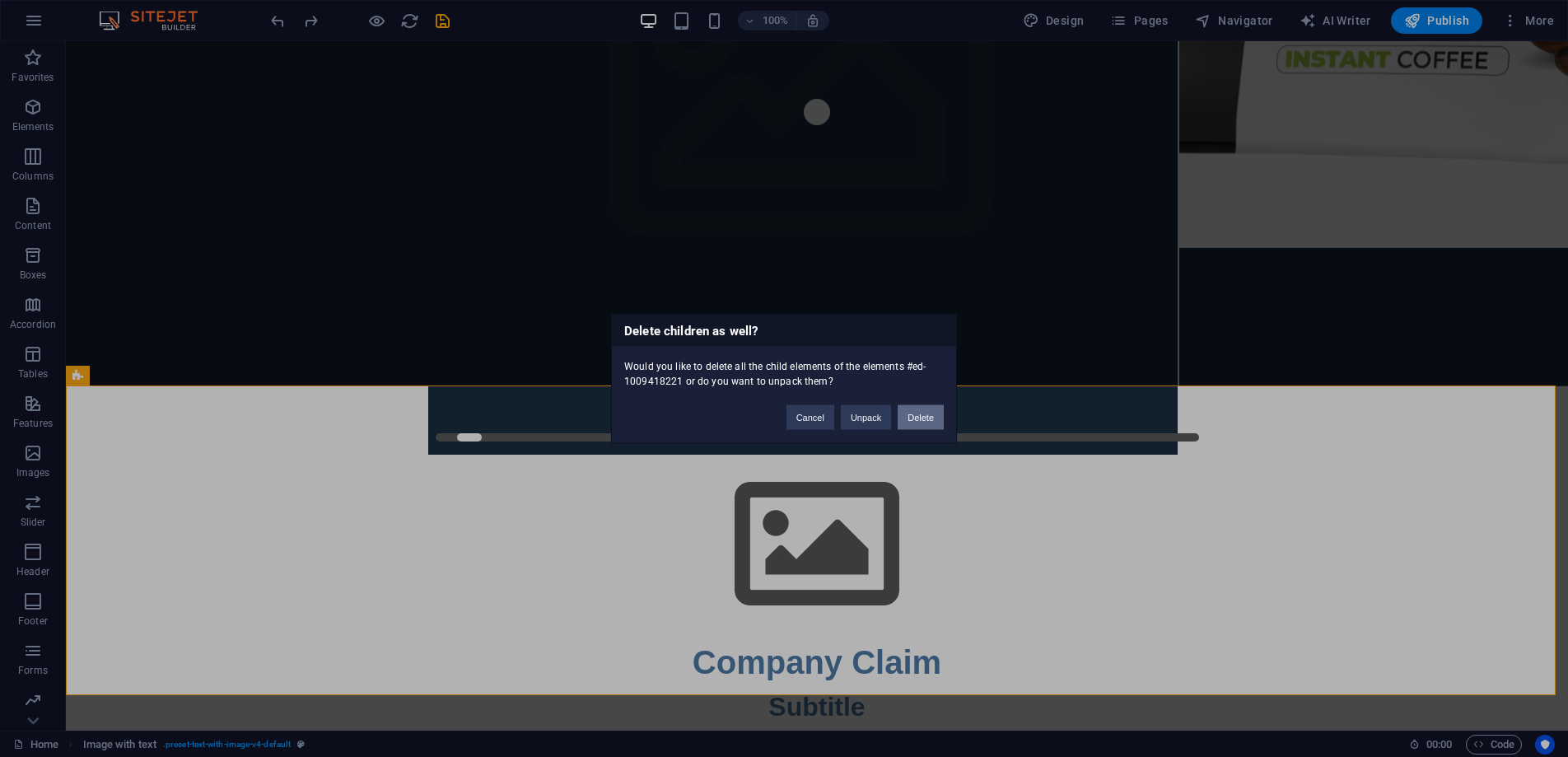
drag, startPoint x: 928, startPoint y: 421, endPoint x: 886, endPoint y: 387, distance: 54.0
click at [928, 421] on button "Delete" at bounding box center [921, 417] width 46 height 25
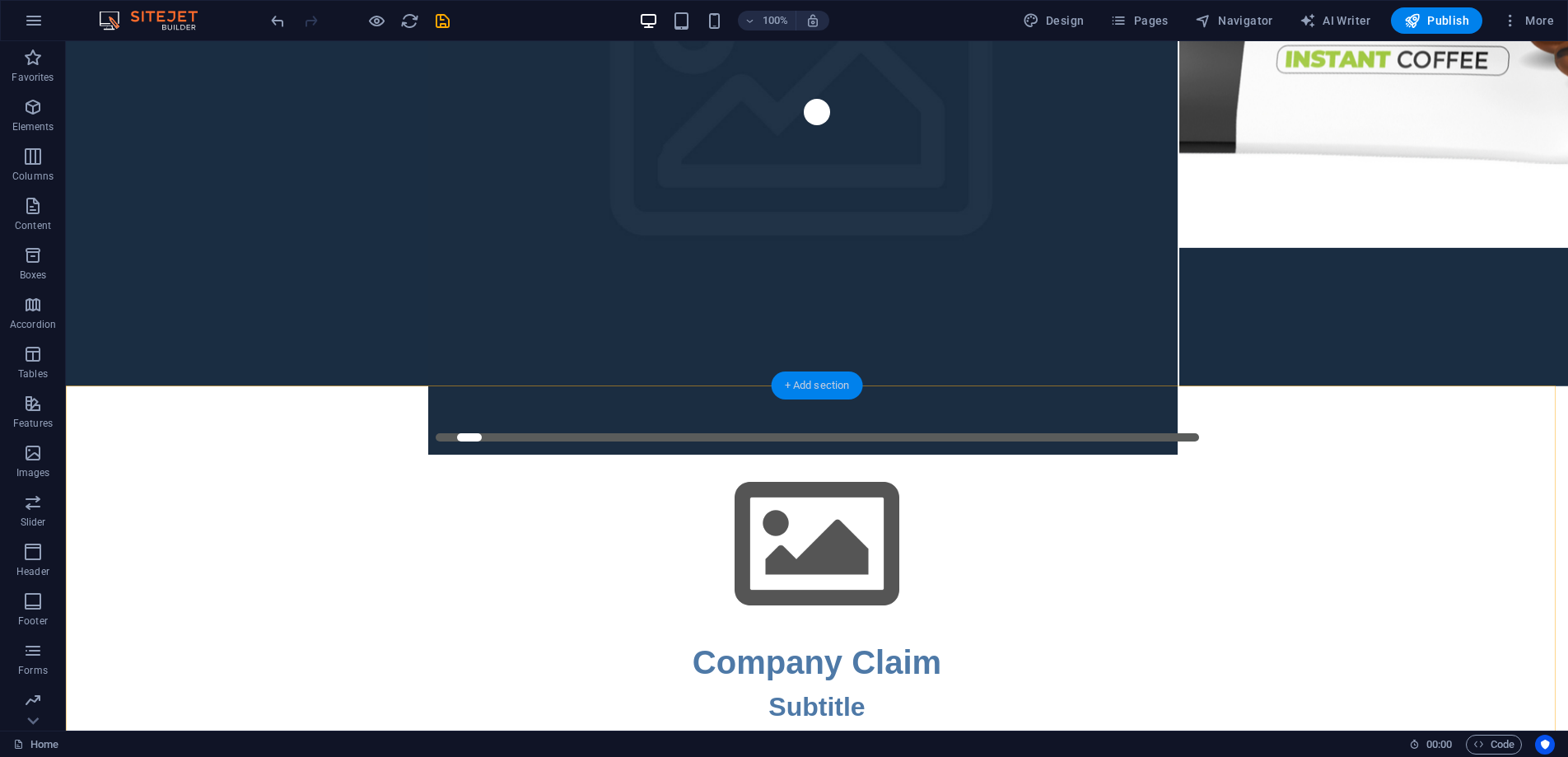
click at [824, 382] on div "+ Add section" at bounding box center [817, 385] width 91 height 28
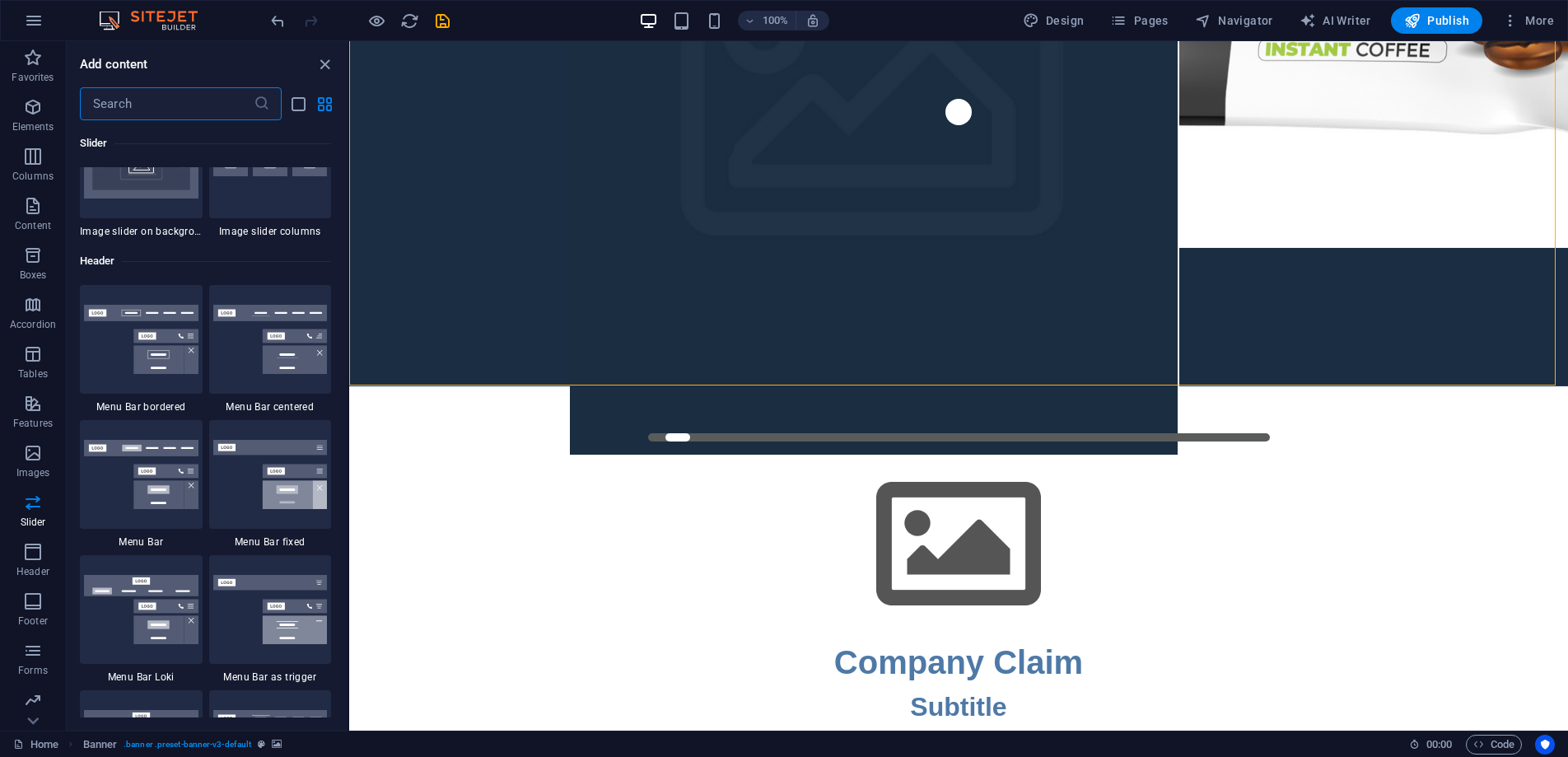
scroll to position [9870, 0]
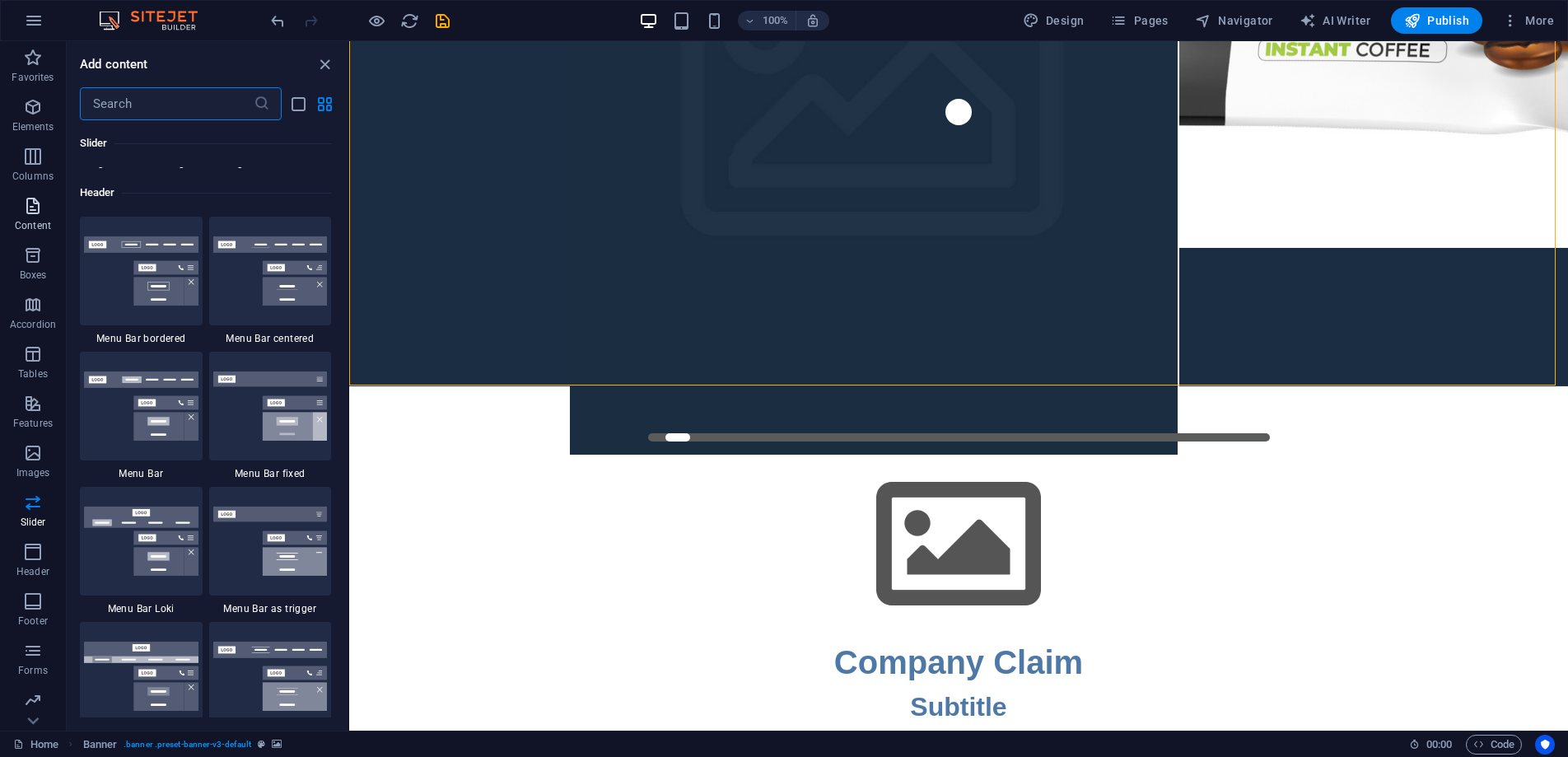
click at [34, 202] on icon "button" at bounding box center [33, 206] width 20 height 20
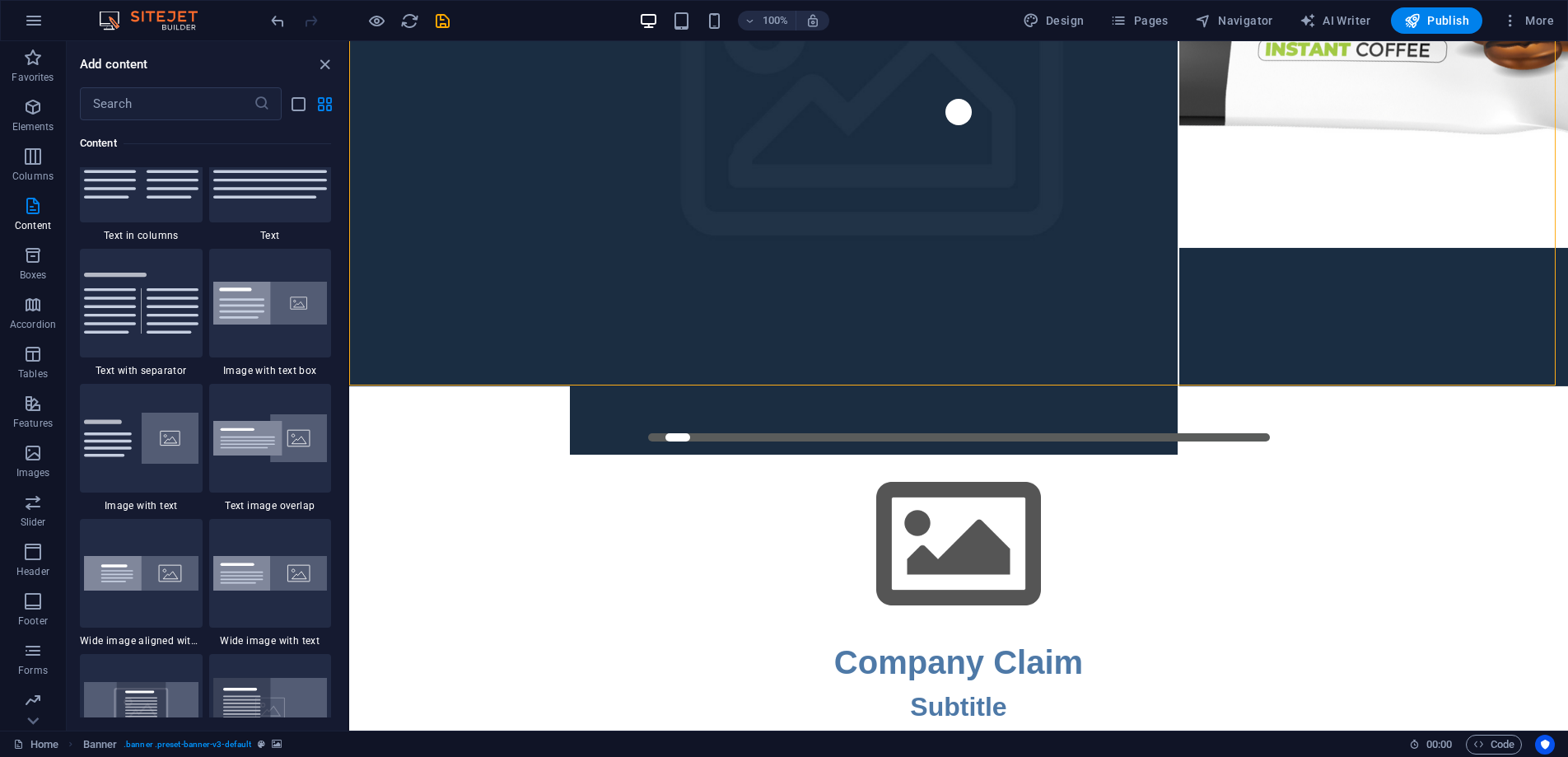
scroll to position [2823, 0]
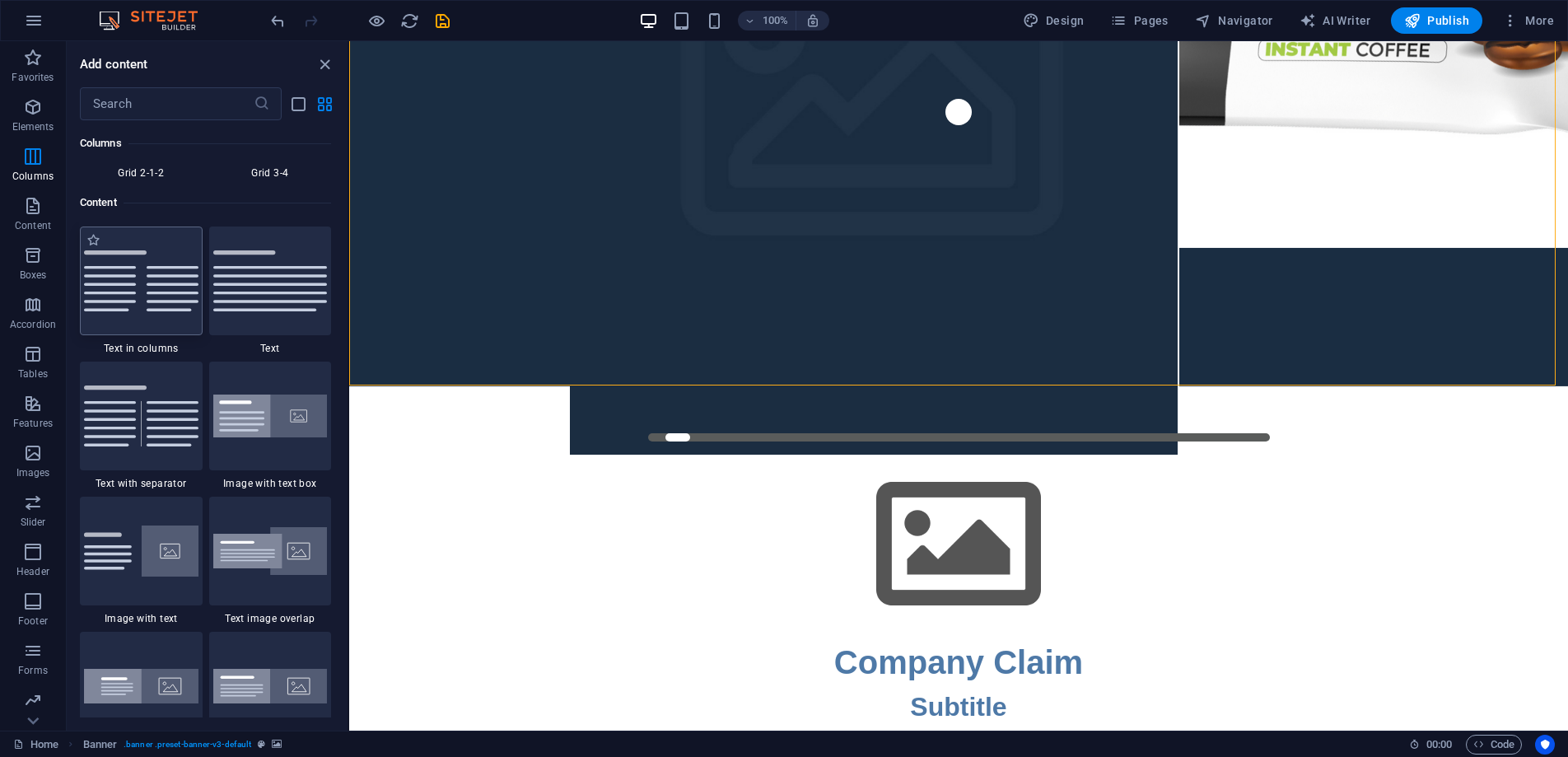
click at [158, 309] on img at bounding box center [141, 281] width 115 height 61
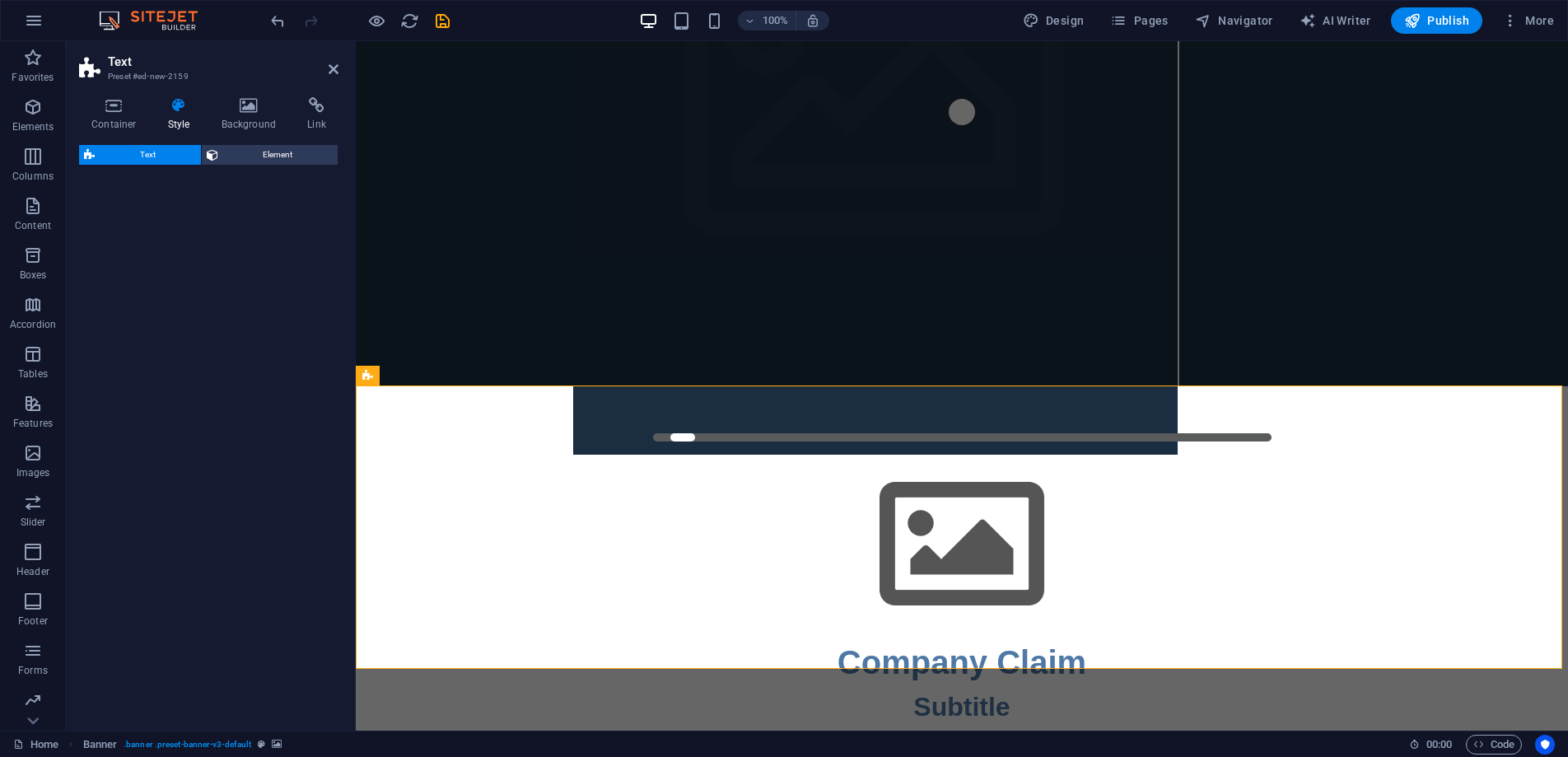
select select "rem"
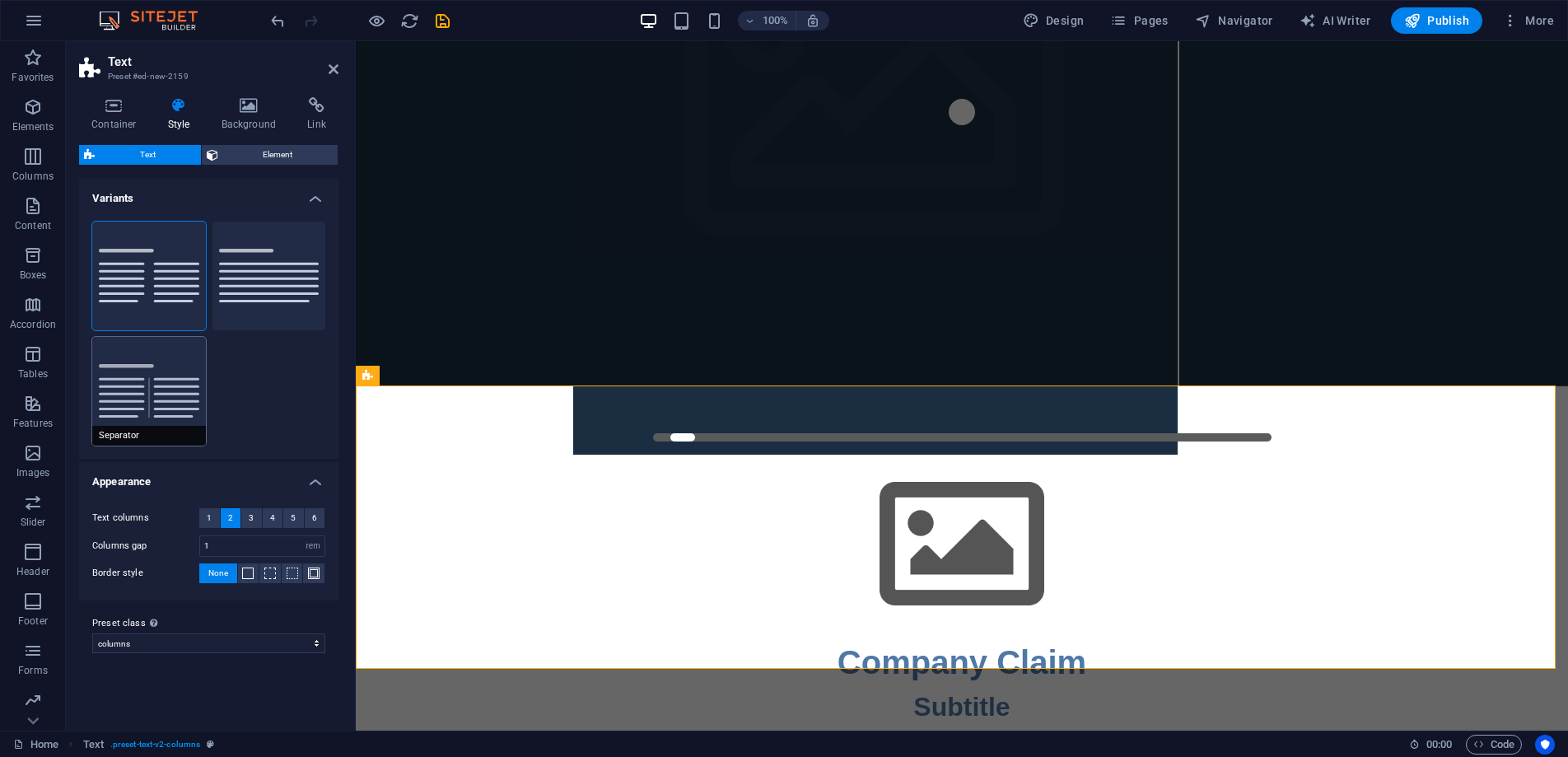
click at [168, 375] on button "Separator" at bounding box center [149, 391] width 114 height 109
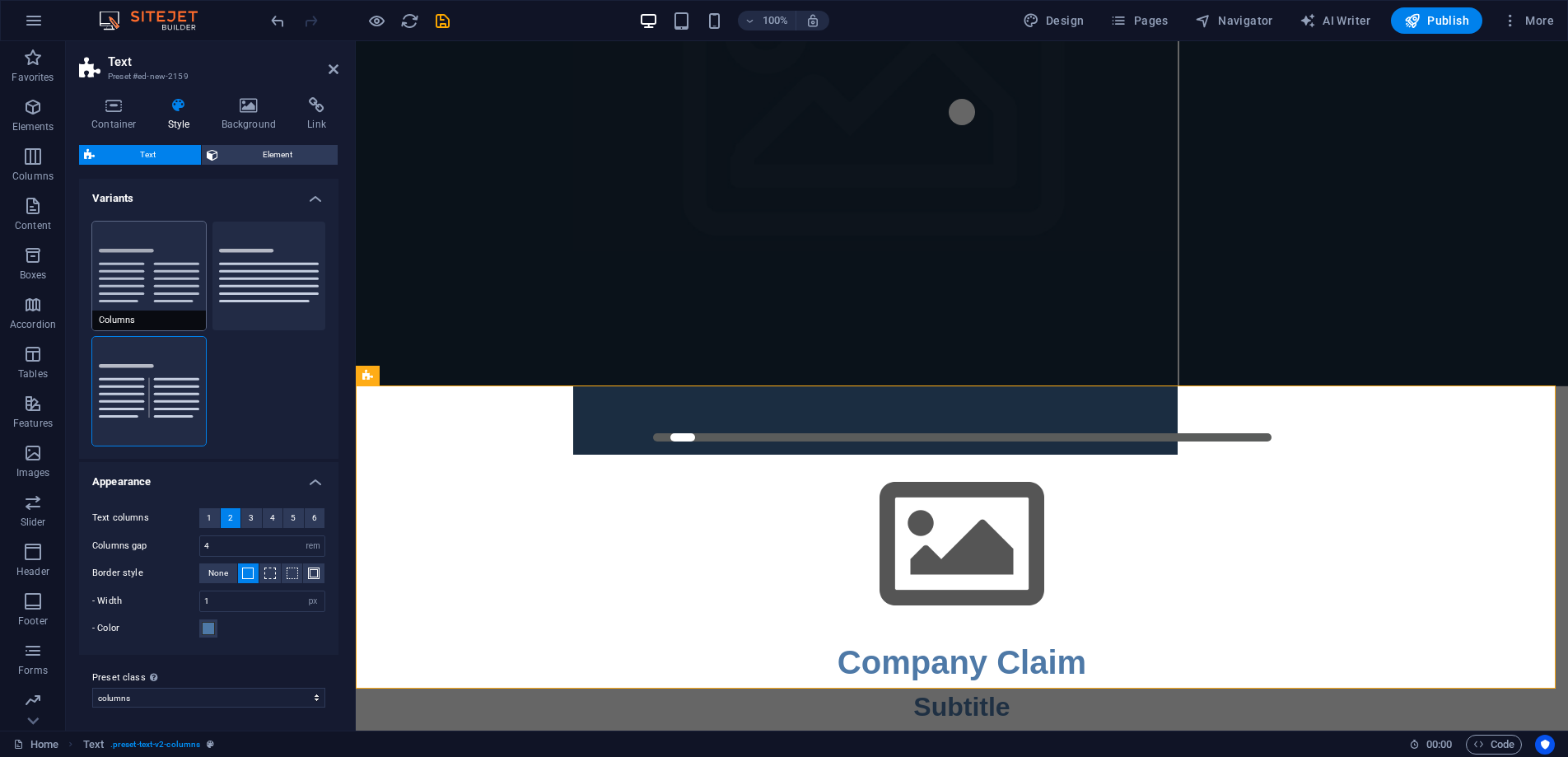
click at [146, 259] on button "Columns" at bounding box center [149, 276] width 114 height 109
type input "1"
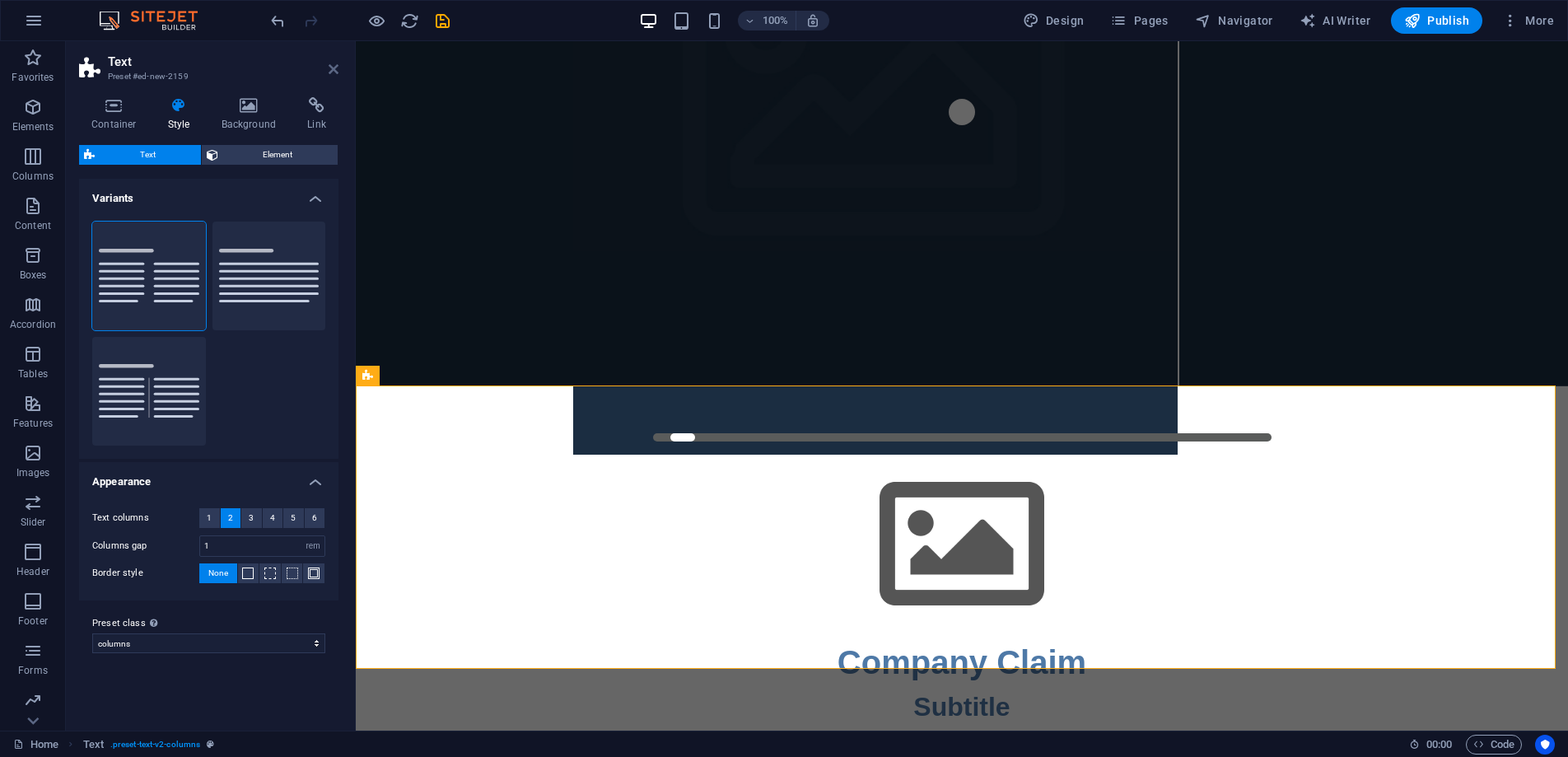
click at [331, 67] on icon at bounding box center [333, 69] width 9 height 13
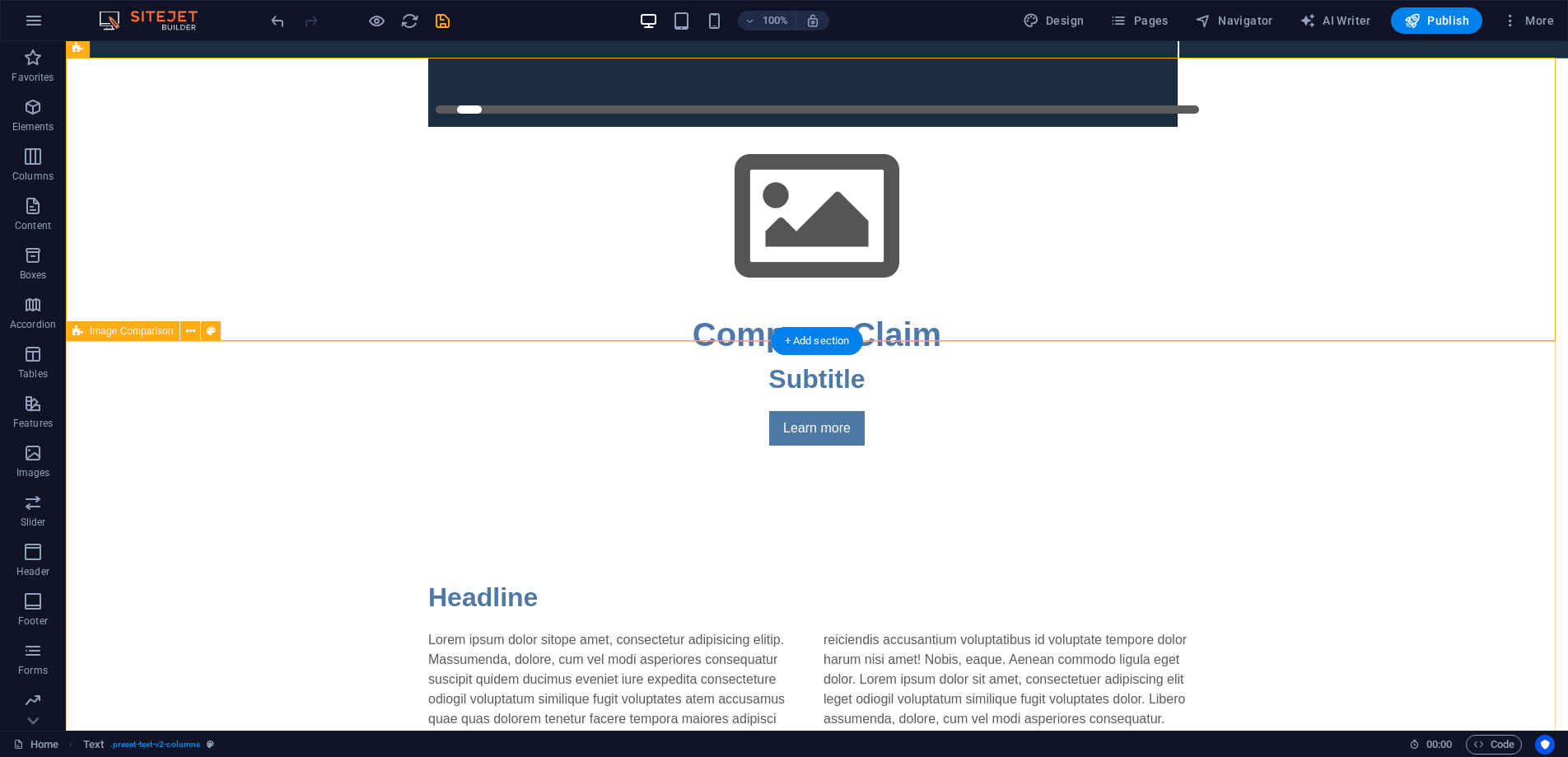
scroll to position [770, 0]
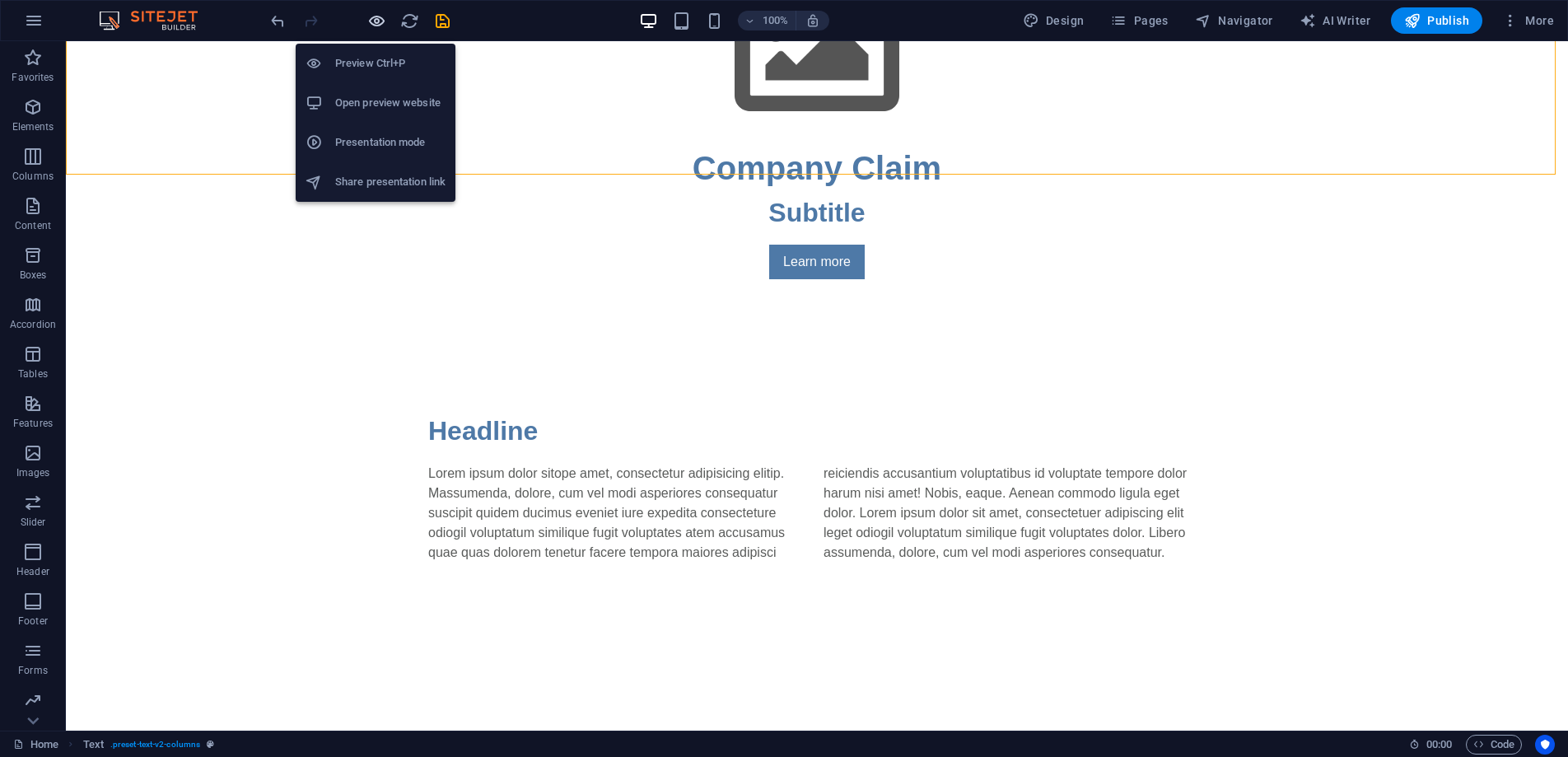
click at [381, 24] on icon "button" at bounding box center [377, 21] width 19 height 19
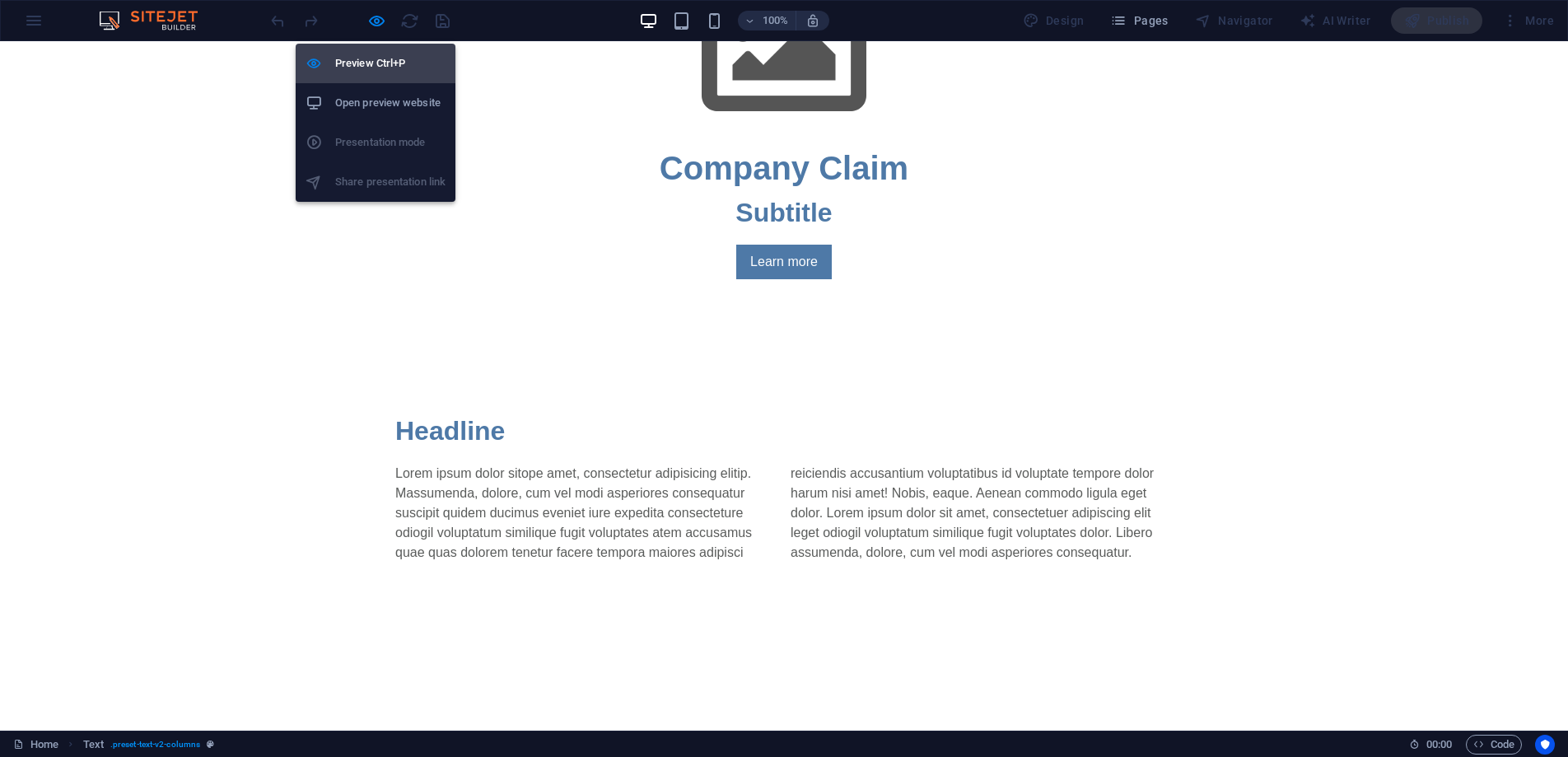
click at [379, 66] on h6 "Preview Ctrl+P" at bounding box center [390, 63] width 110 height 20
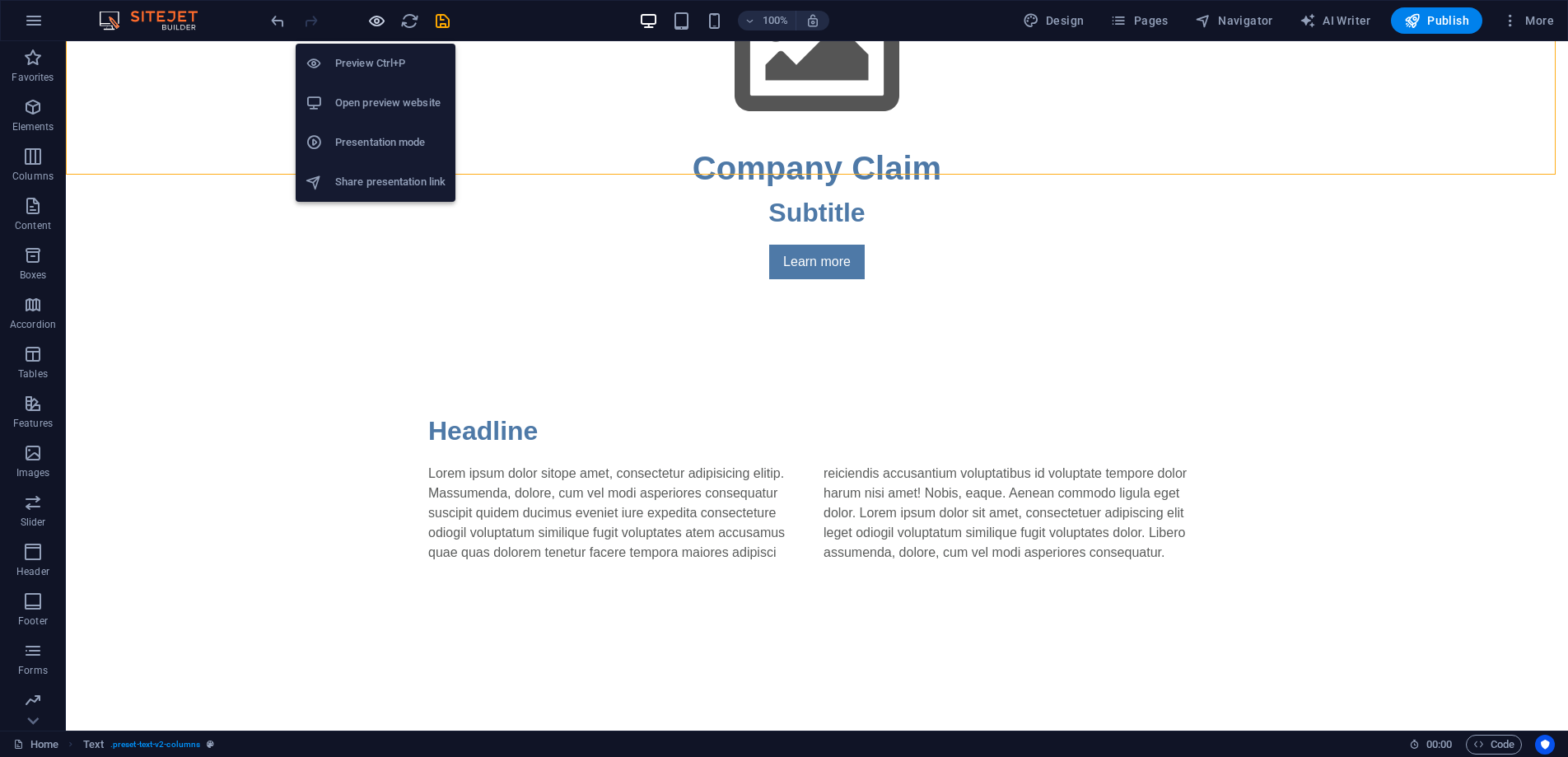
click at [376, 22] on icon "button" at bounding box center [377, 21] width 19 height 19
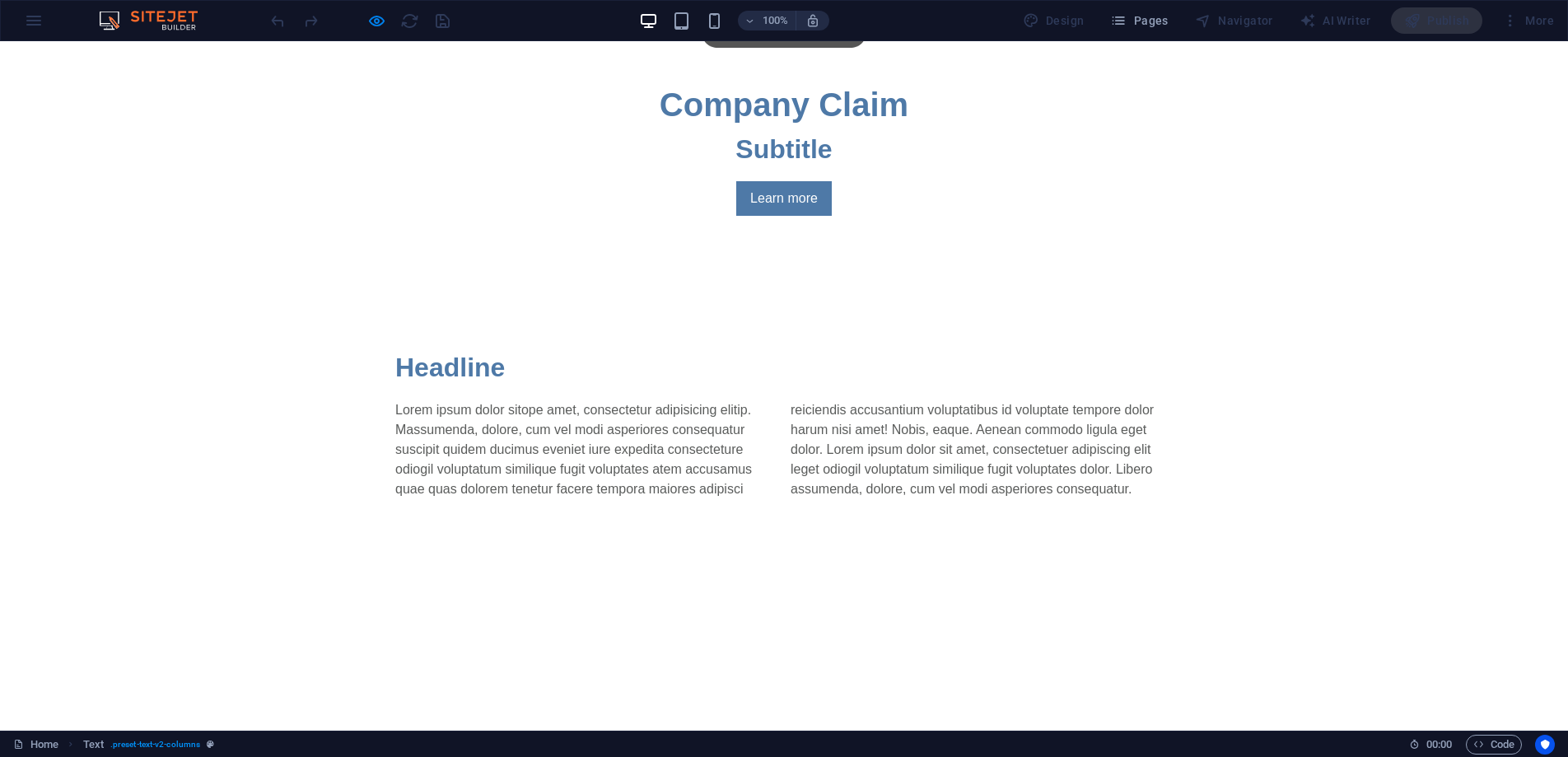
scroll to position [933, 0]
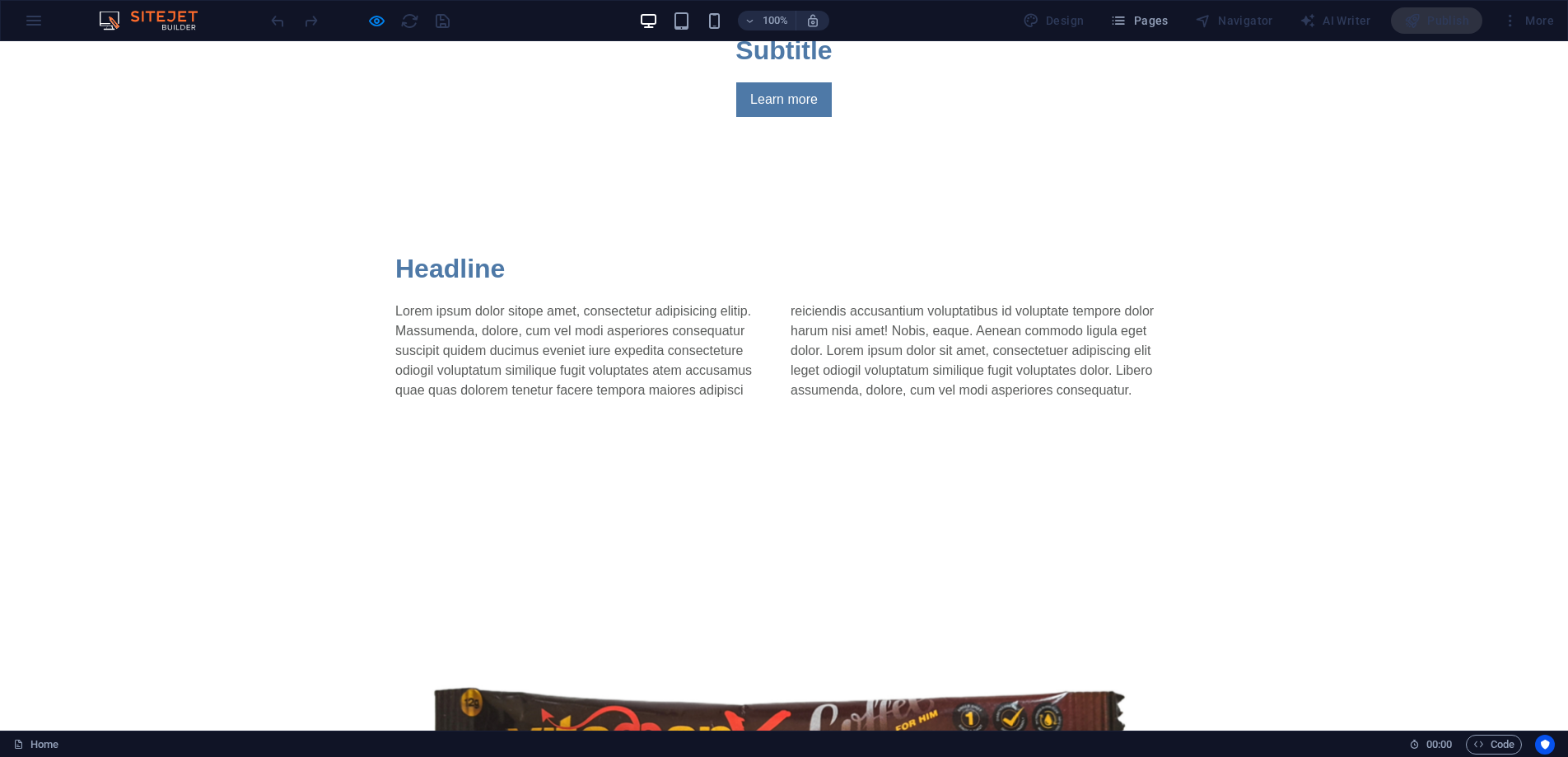
drag, startPoint x: 601, startPoint y: 544, endPoint x: 534, endPoint y: 531, distance: 68.2
type input "0"
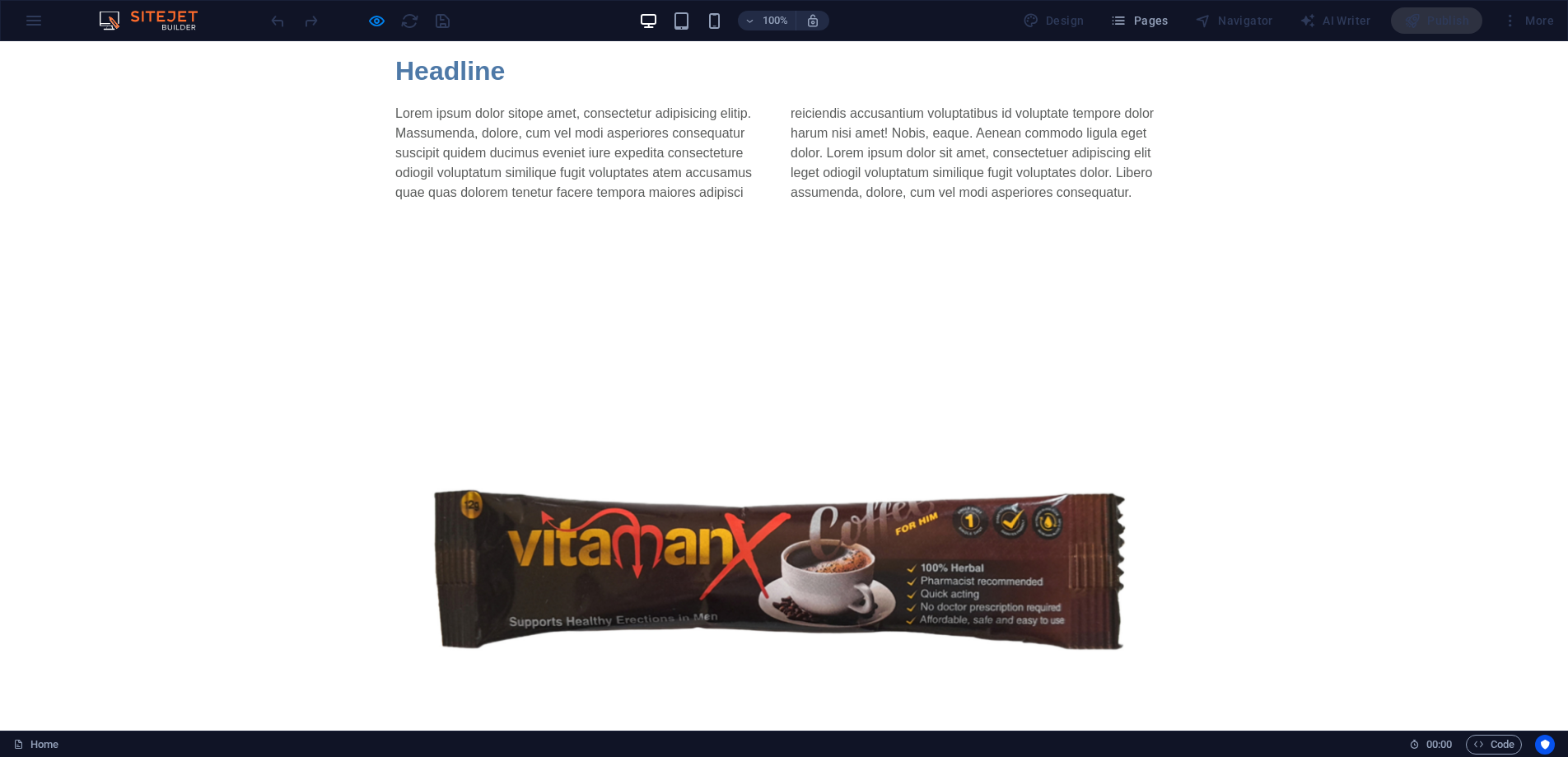
scroll to position [1443, 0]
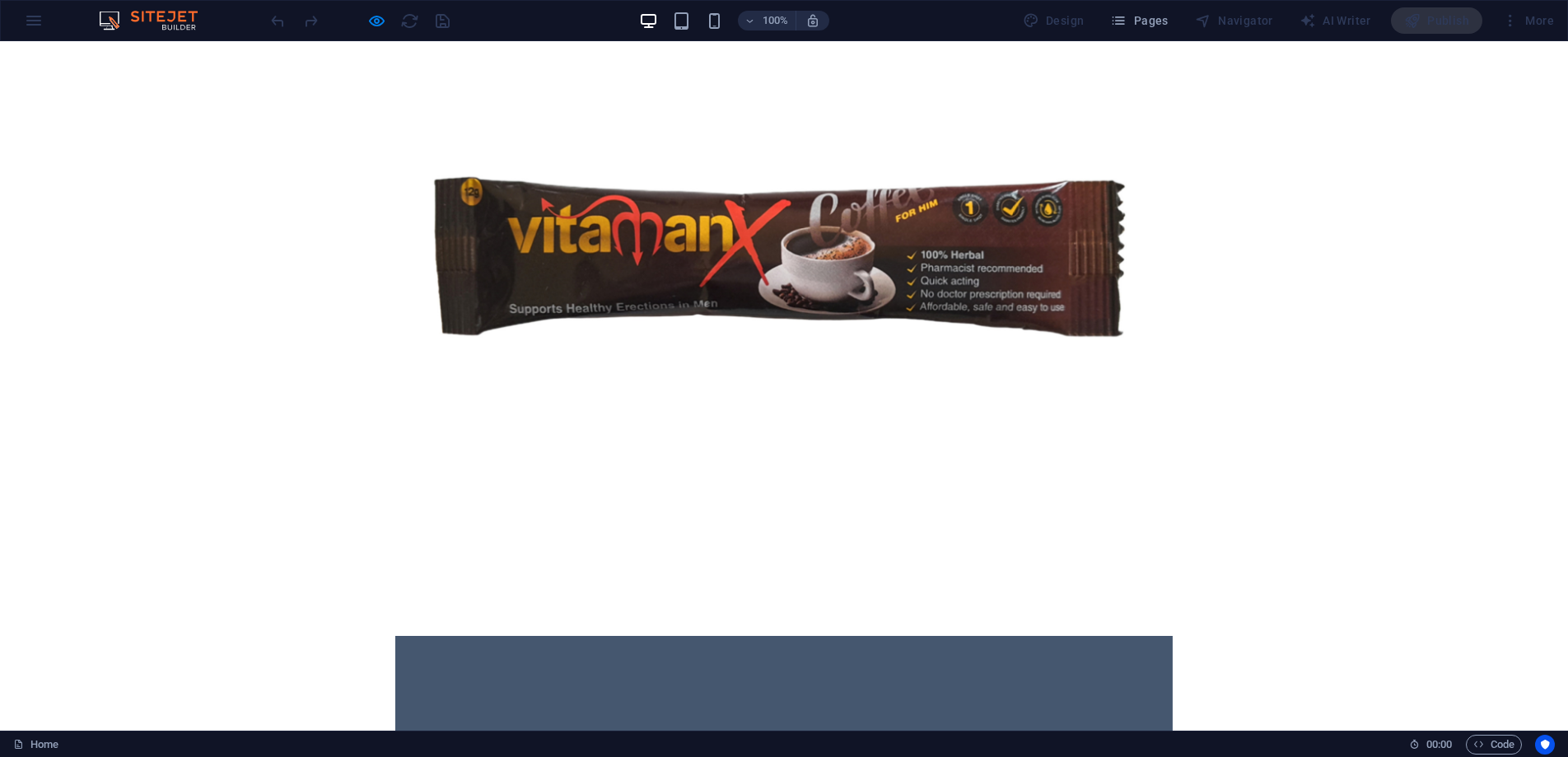
type input "50"
drag, startPoint x: 772, startPoint y: 424, endPoint x: 777, endPoint y: 473, distance: 49.3
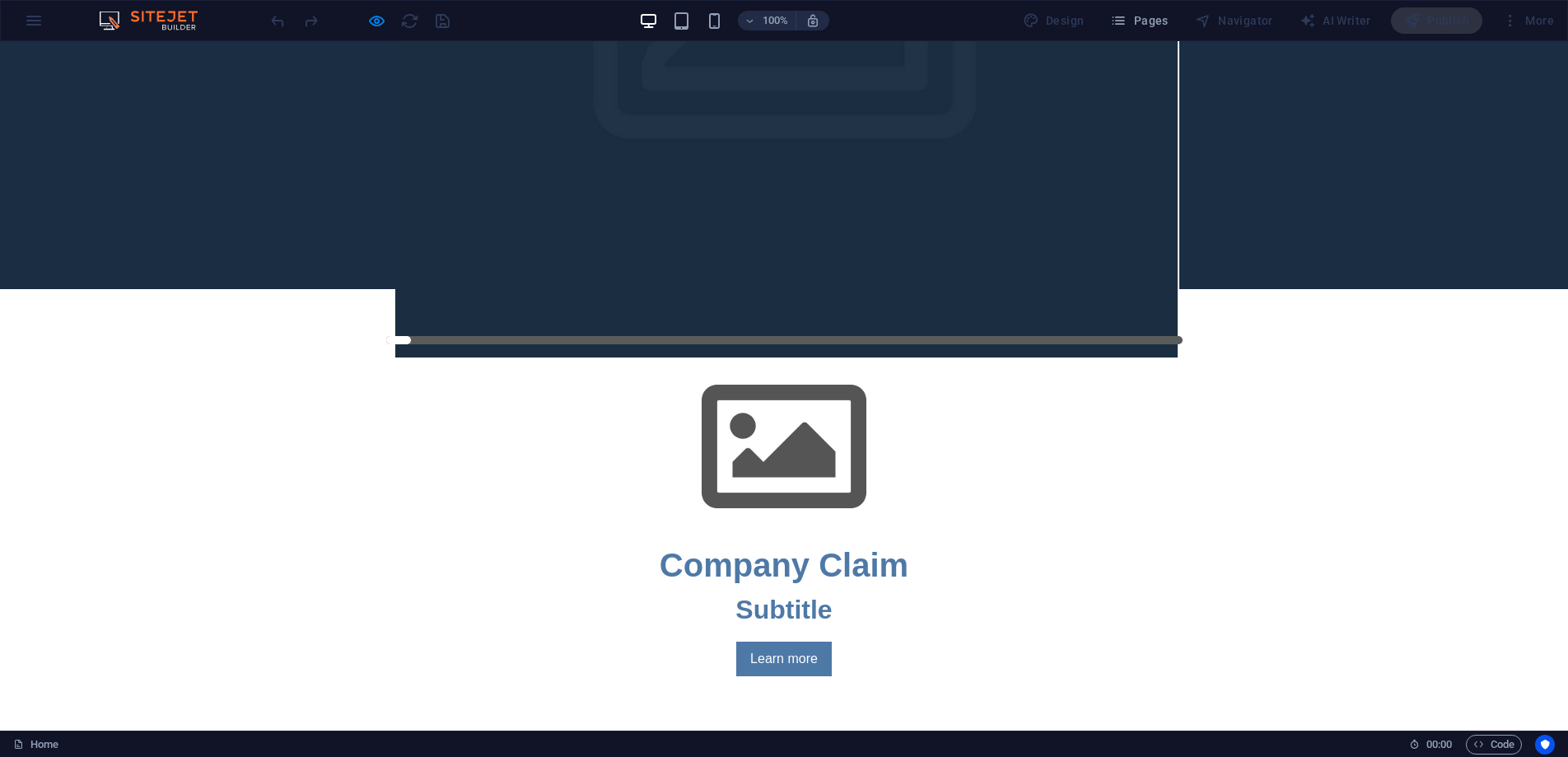
scroll to position [413, 0]
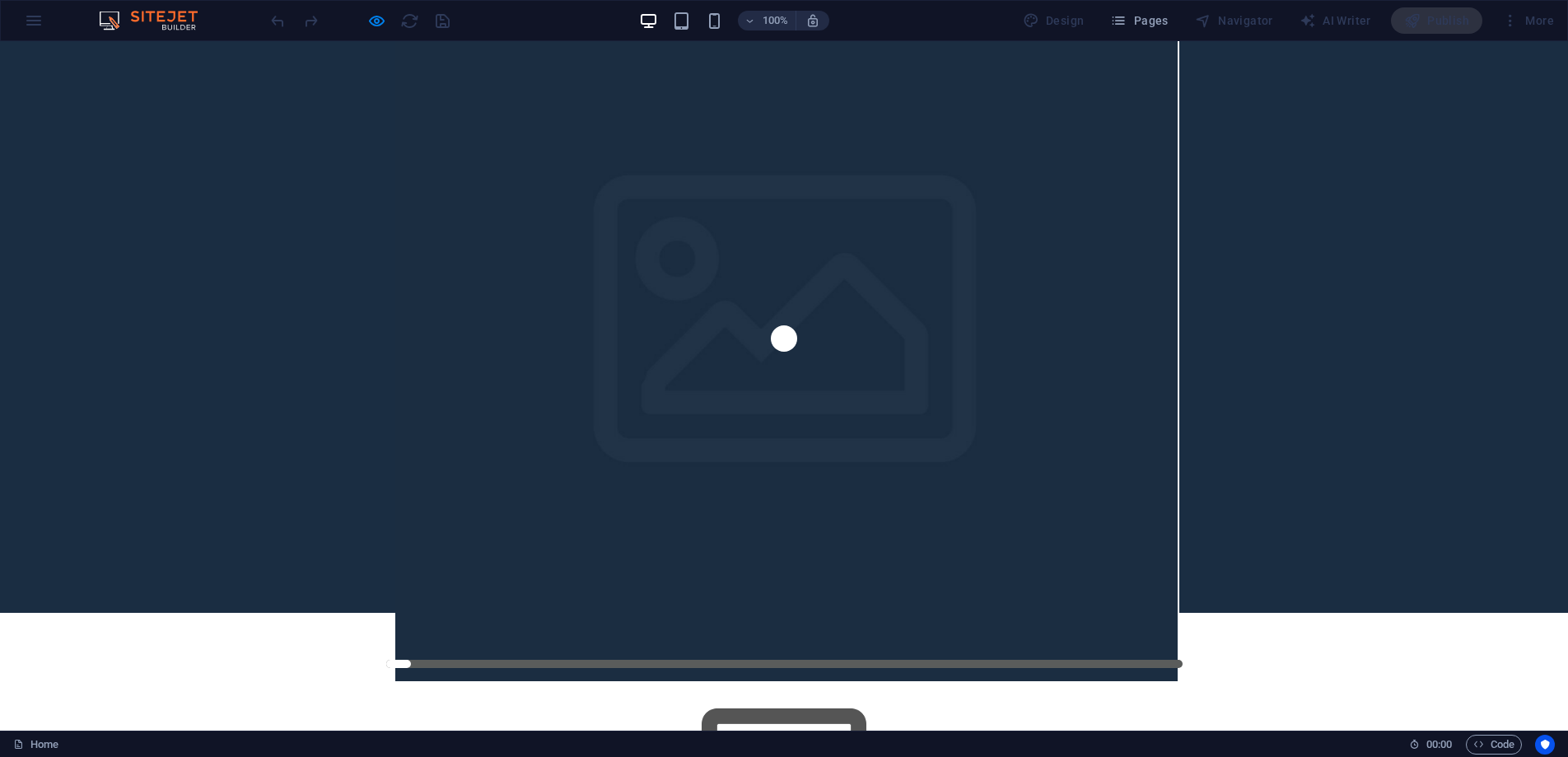
scroll to position [0, 0]
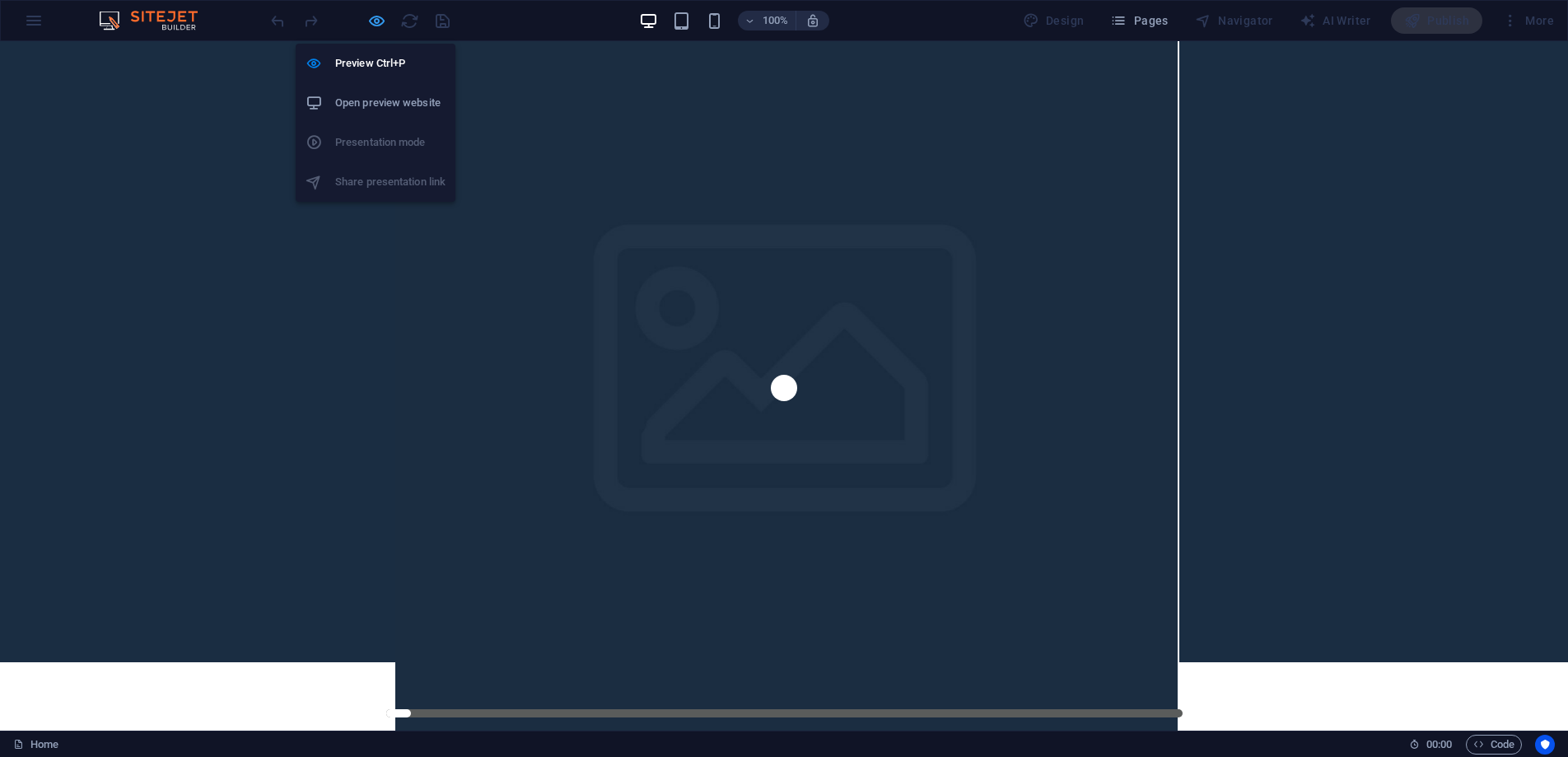
click at [374, 24] on icon "button" at bounding box center [377, 21] width 19 height 19
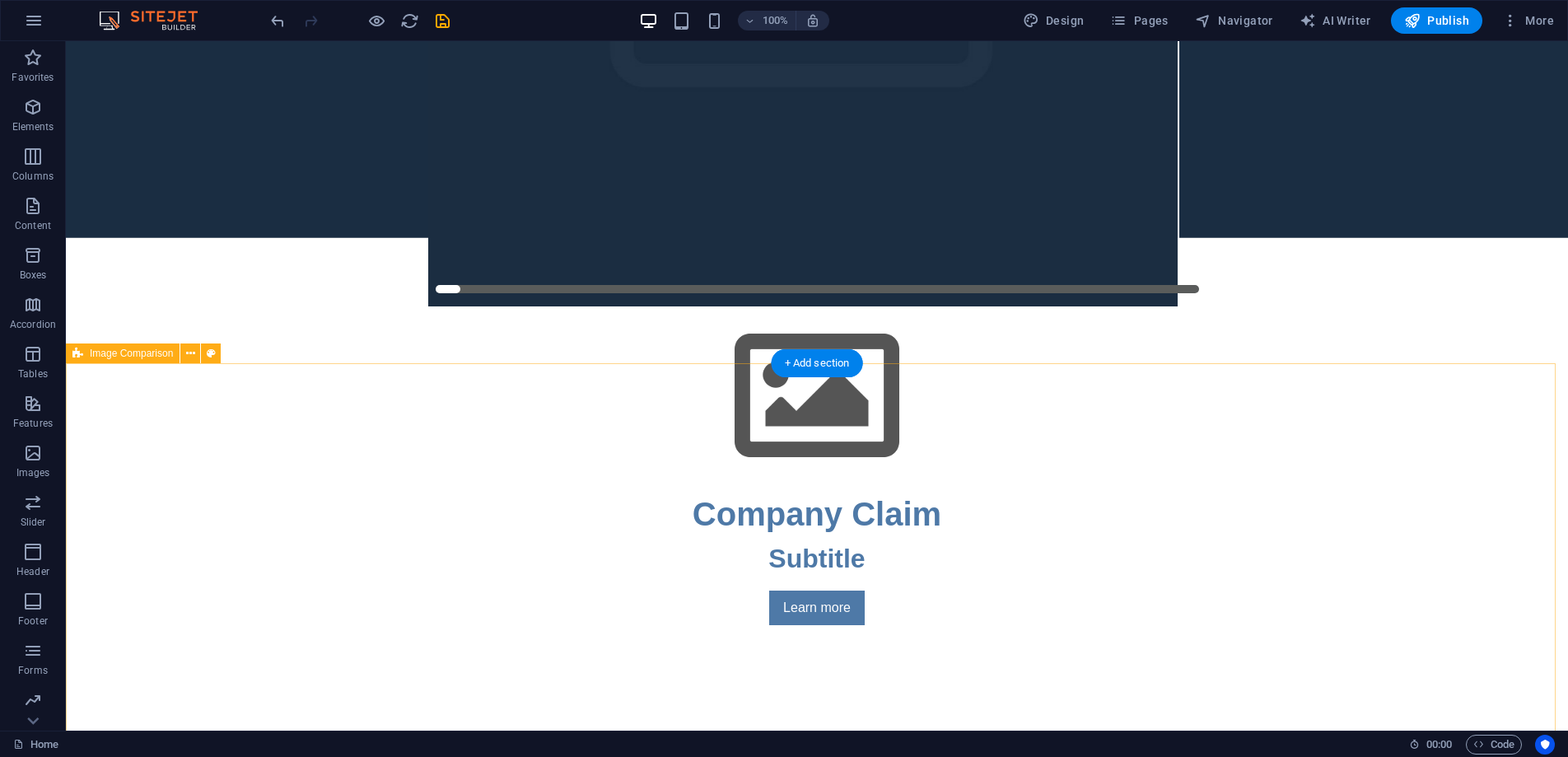
scroll to position [387, 0]
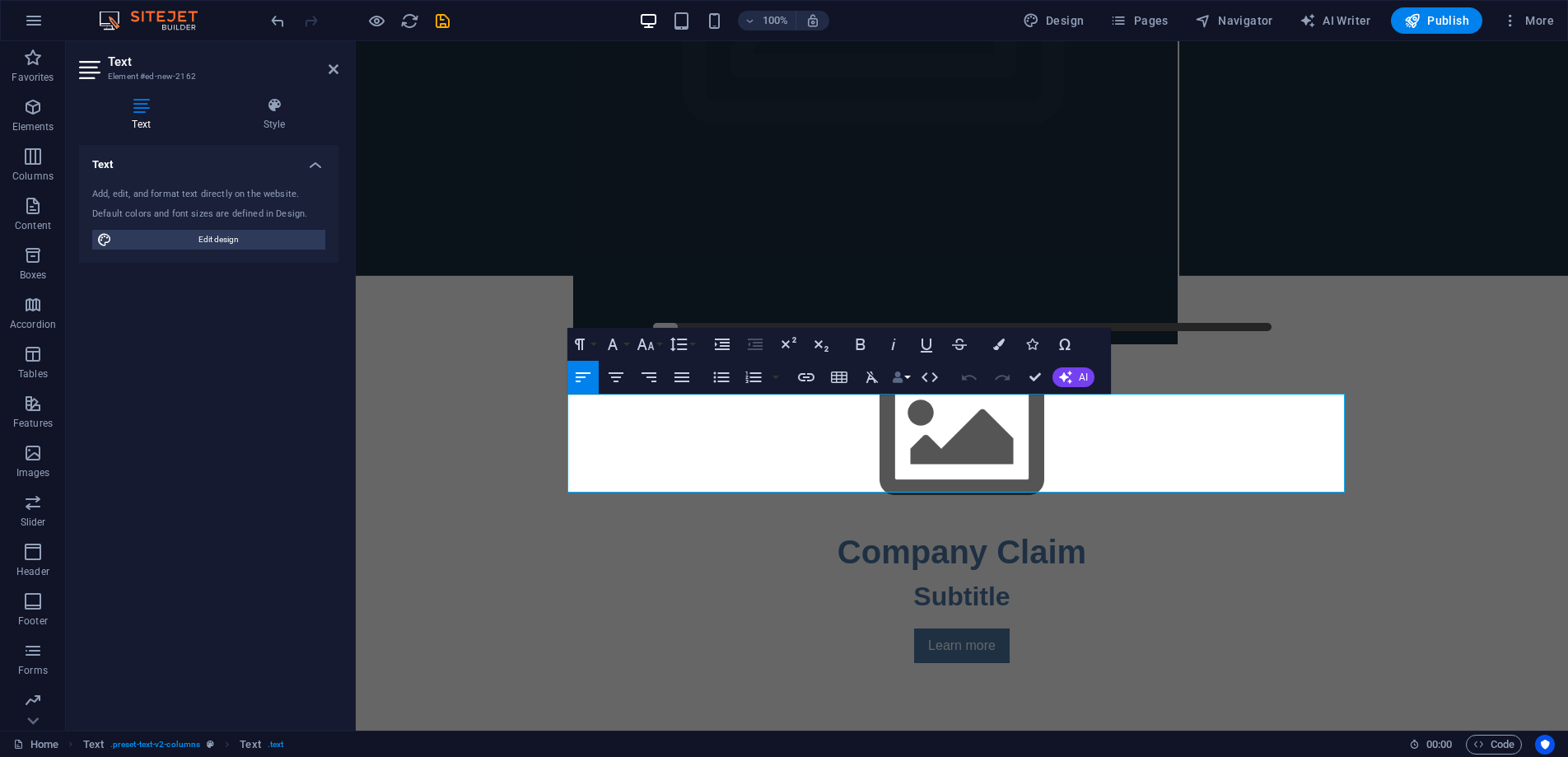
click at [908, 380] on button "Data Bindings" at bounding box center [901, 377] width 23 height 33
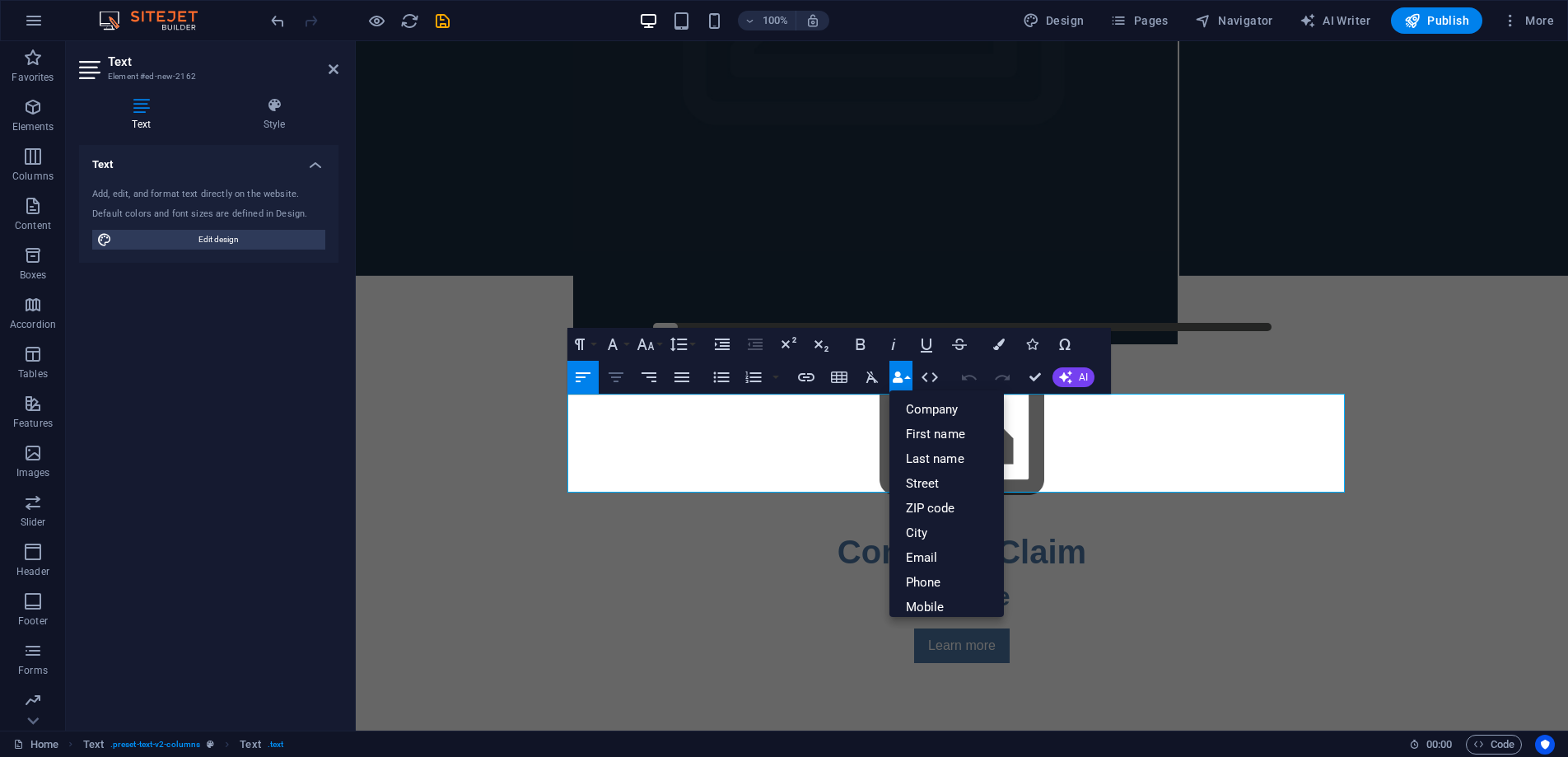
click at [614, 373] on icon "button" at bounding box center [616, 376] width 15 height 9
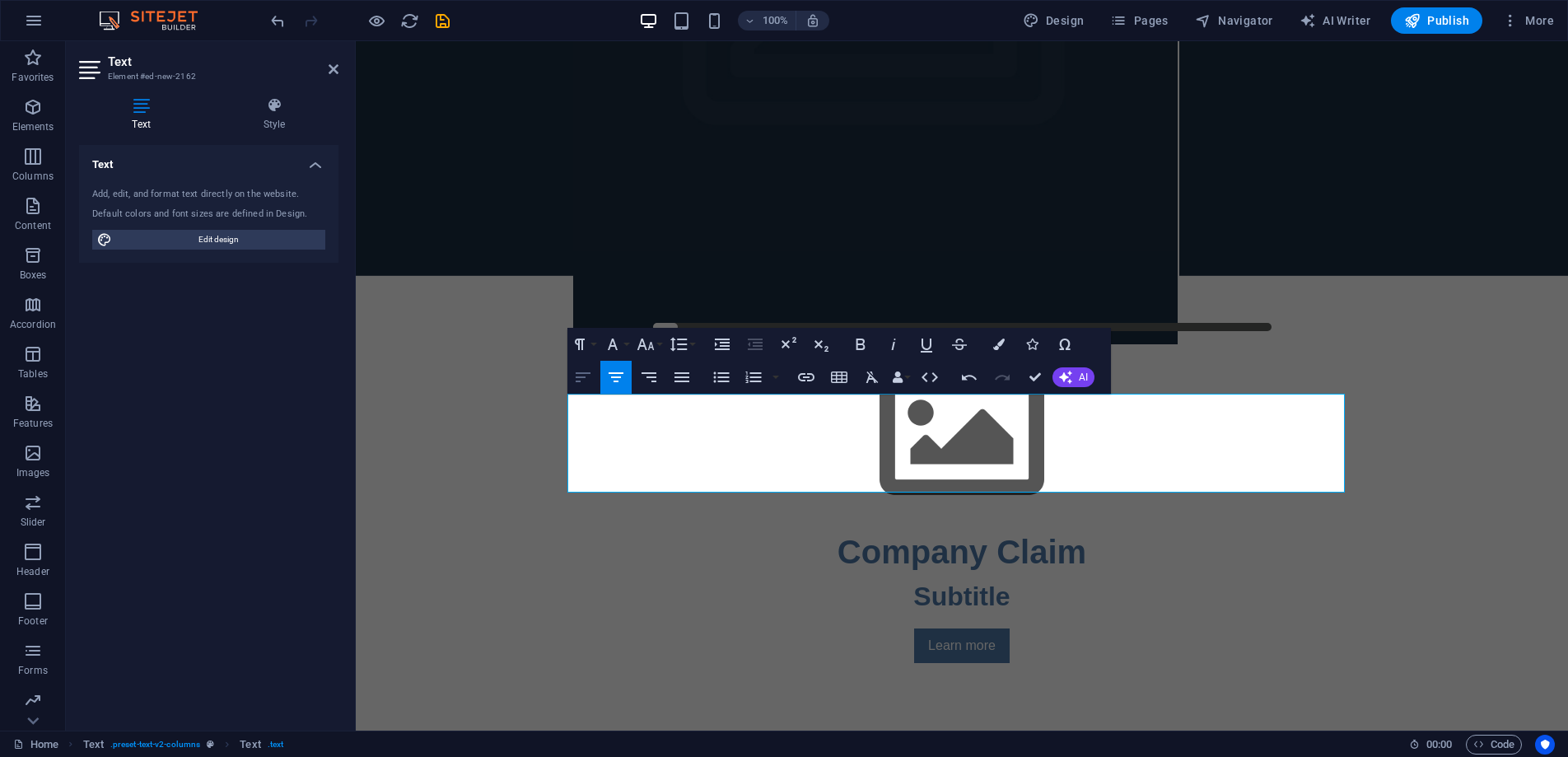
click at [580, 375] on icon "button" at bounding box center [583, 377] width 20 height 20
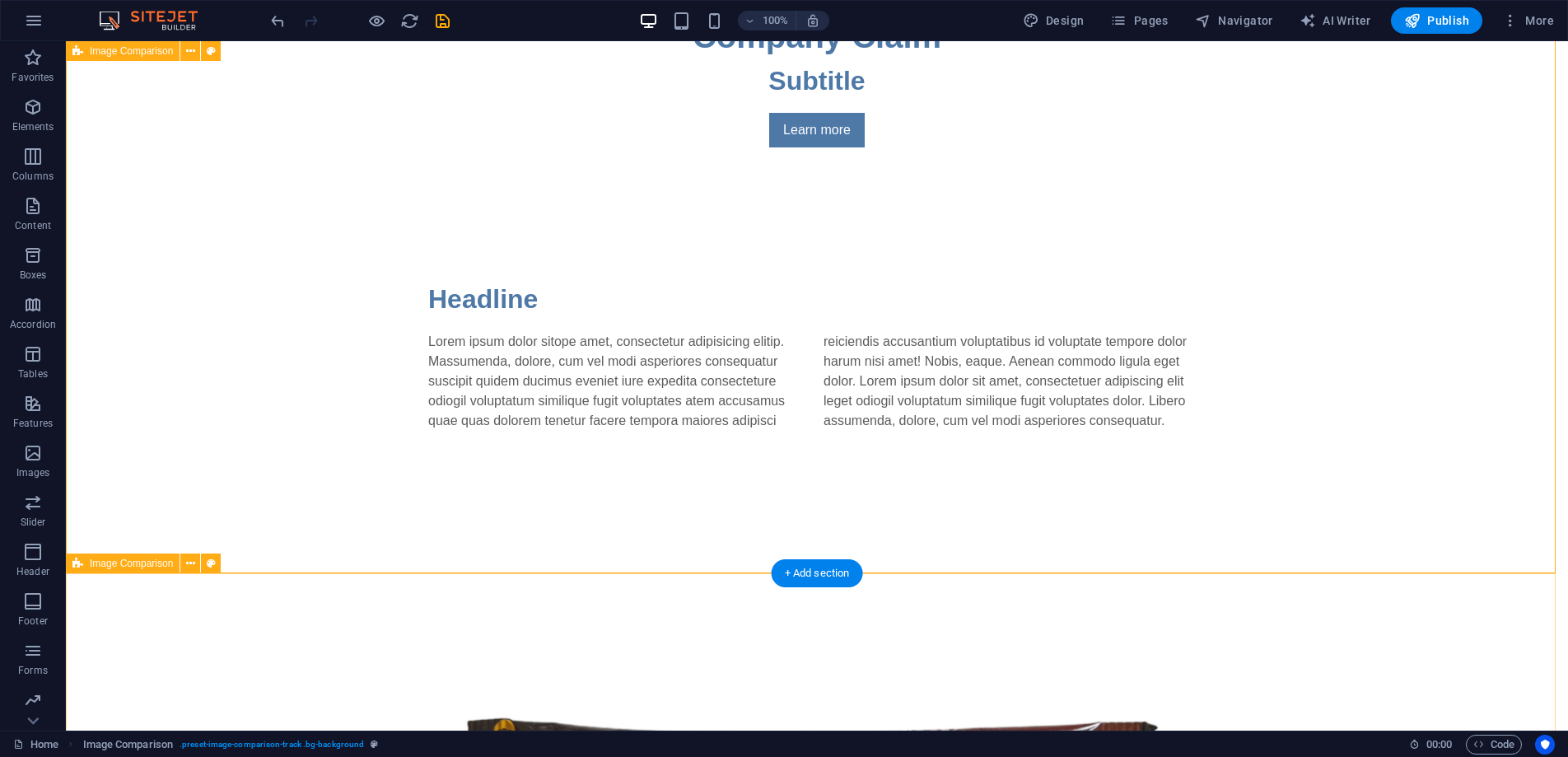
scroll to position [809, 0]
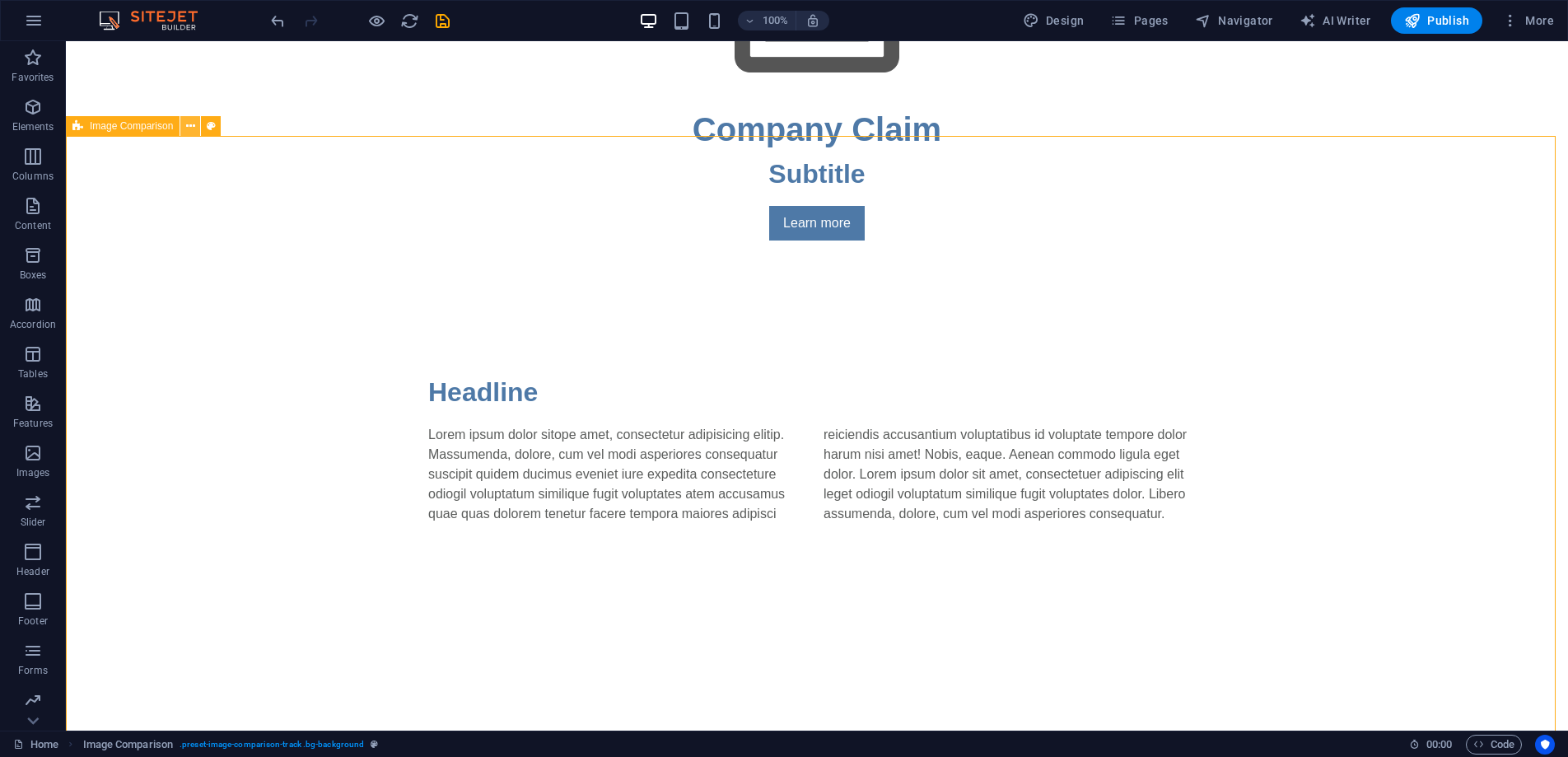
click at [189, 128] on icon at bounding box center [190, 127] width 9 height 17
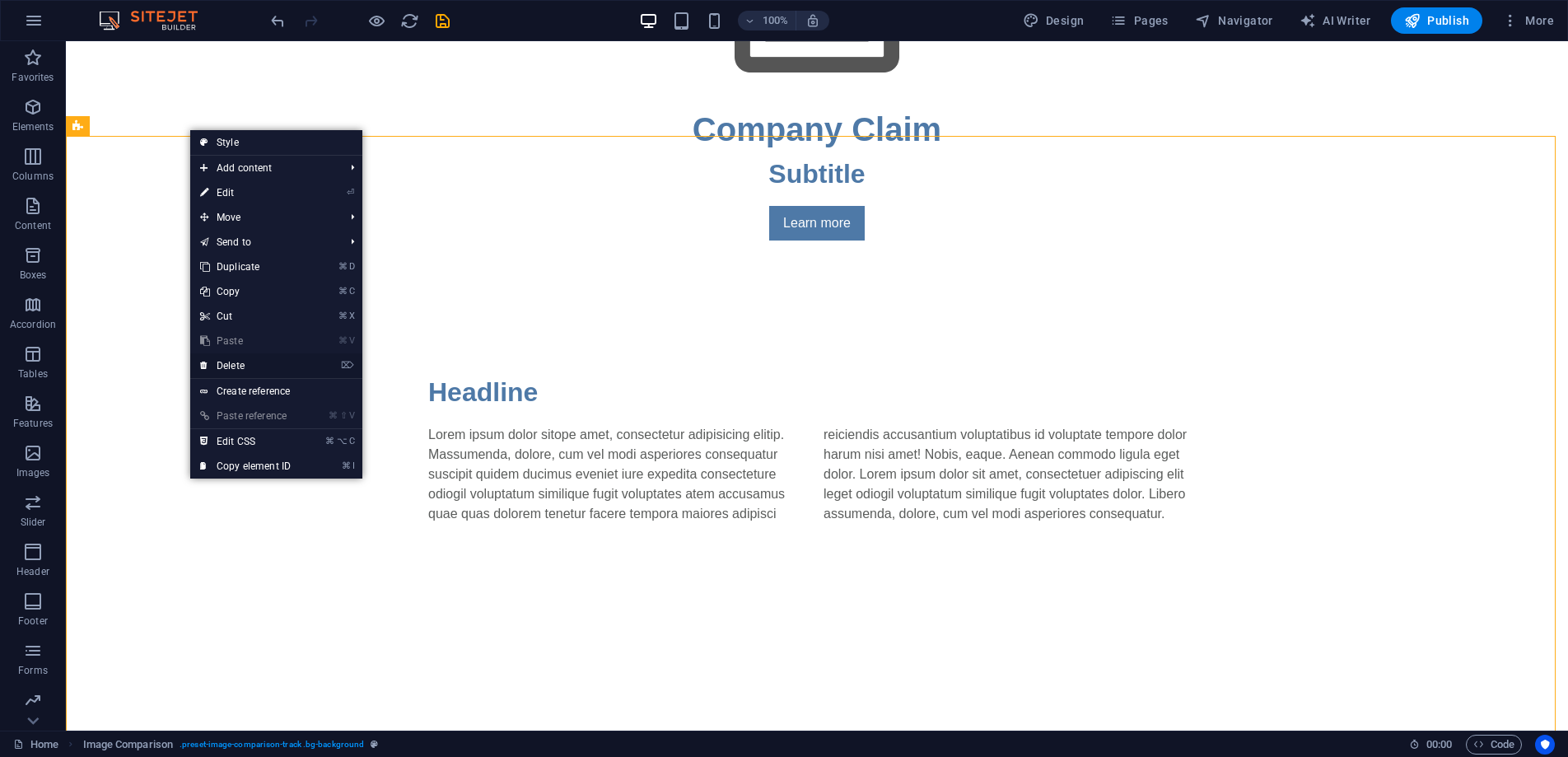
click at [263, 366] on link "⌦ Delete" at bounding box center [245, 365] width 110 height 25
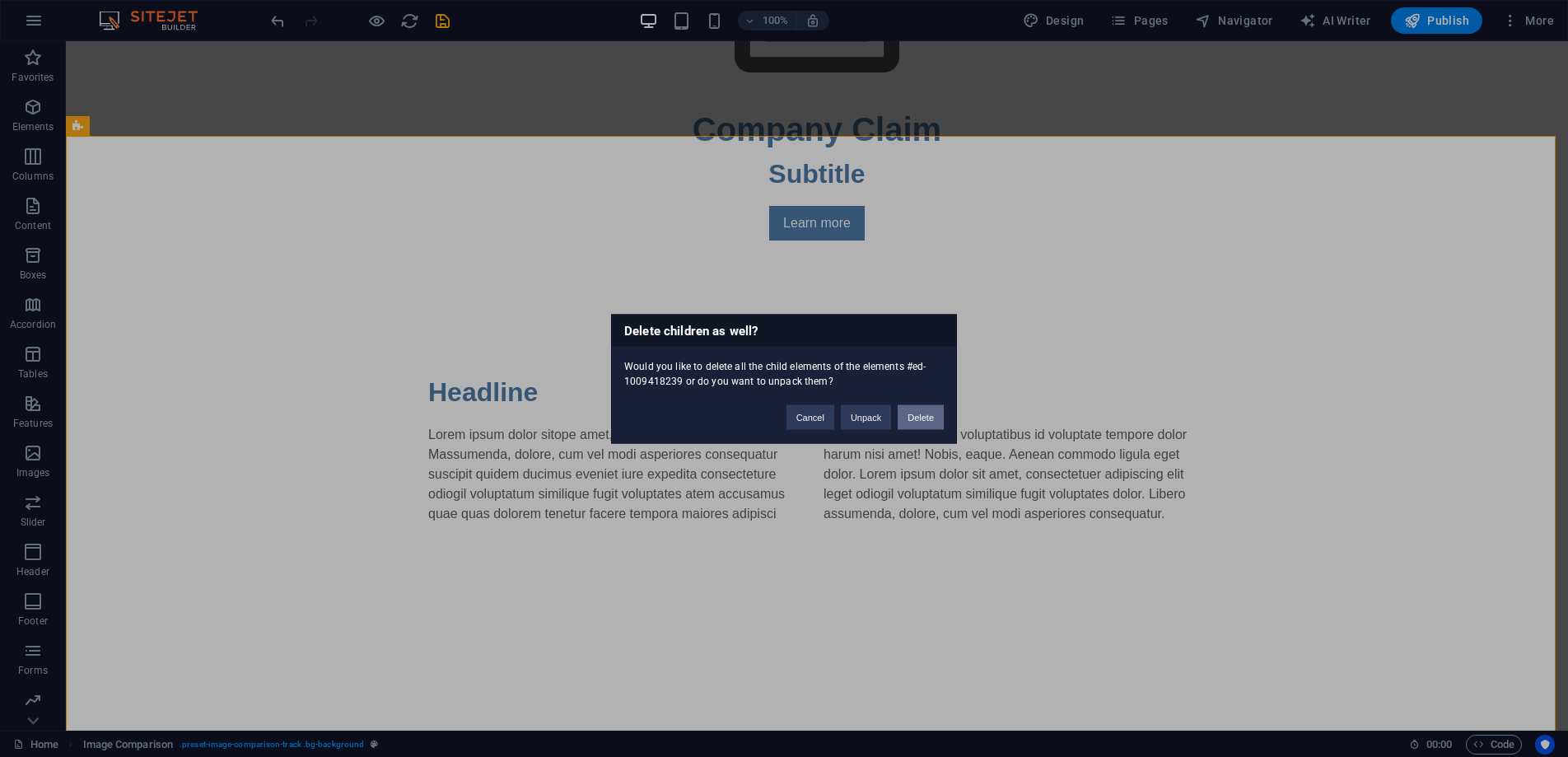
click at [908, 419] on button "Delete" at bounding box center [921, 417] width 46 height 25
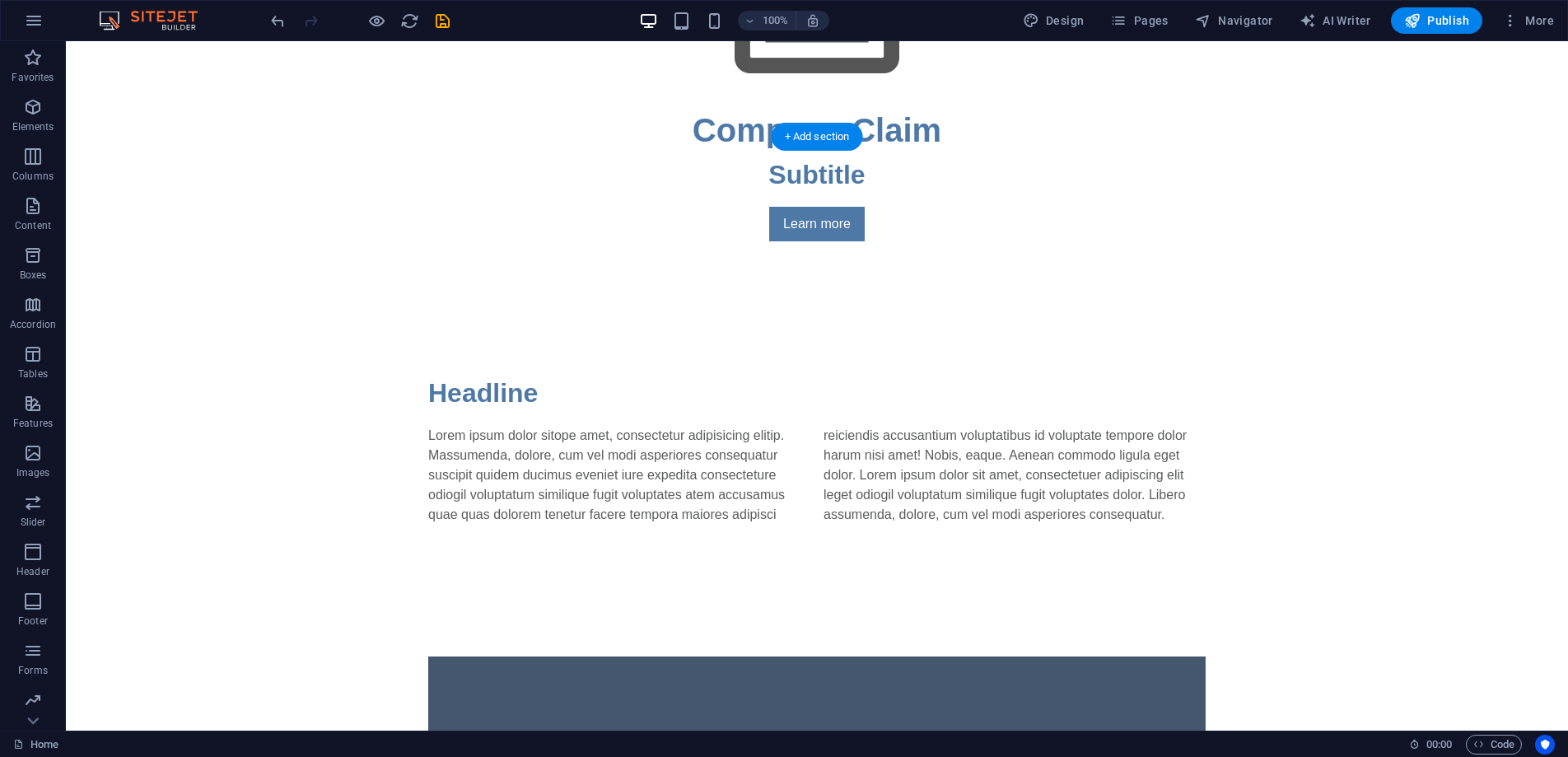
scroll to position [828, 0]
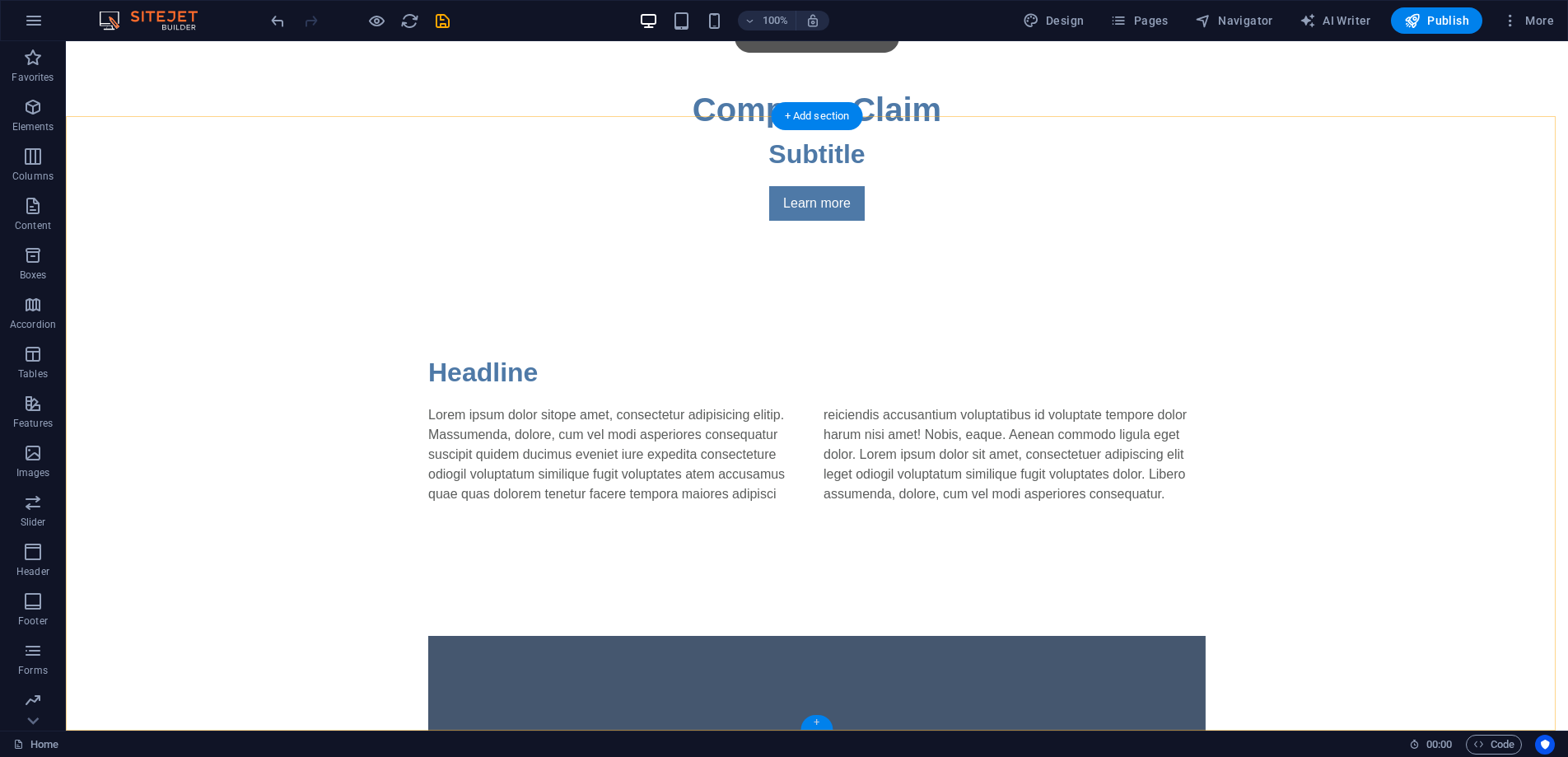
click at [818, 719] on div "+" at bounding box center [816, 722] width 32 height 15
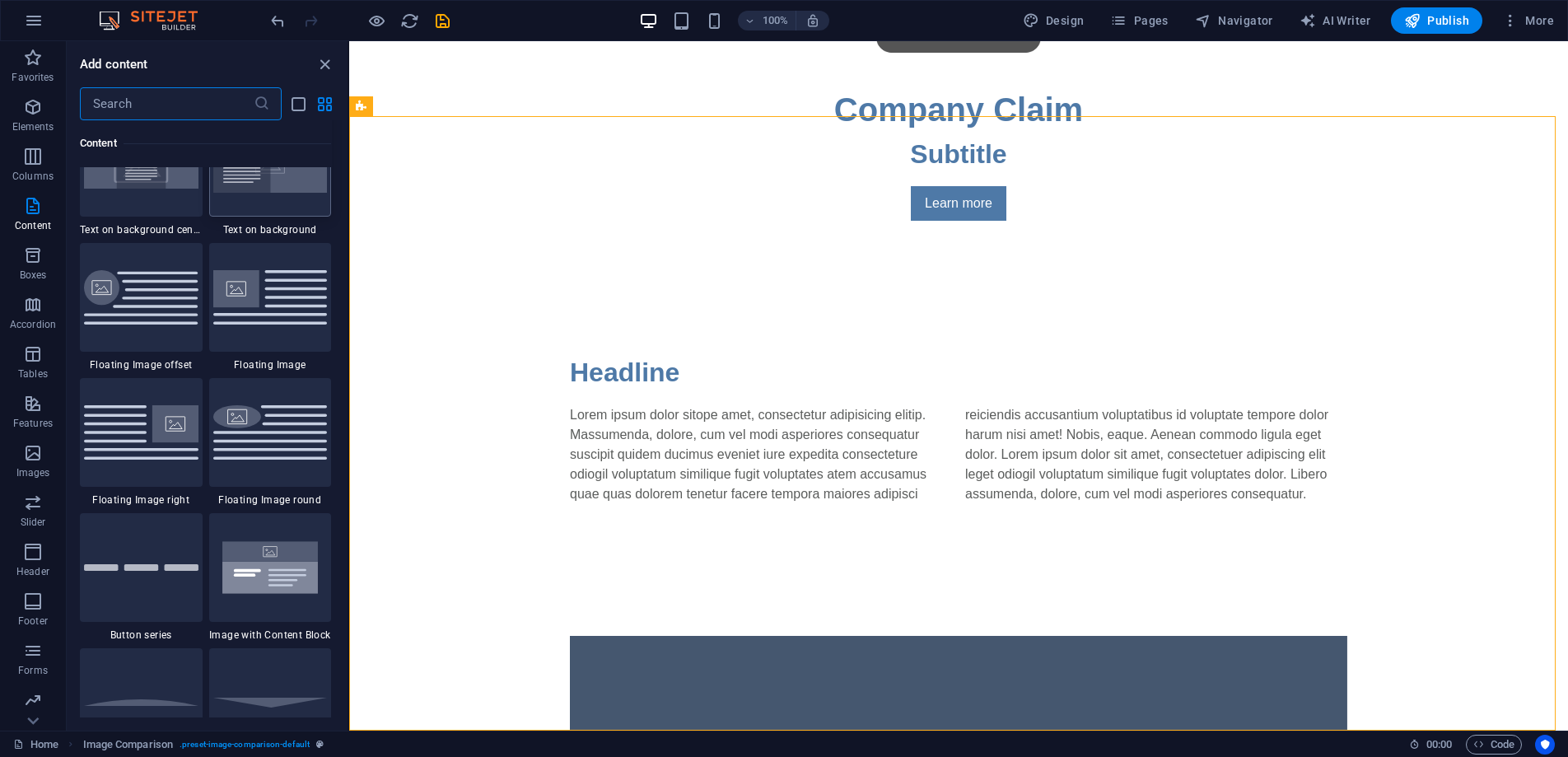
scroll to position [3546, 0]
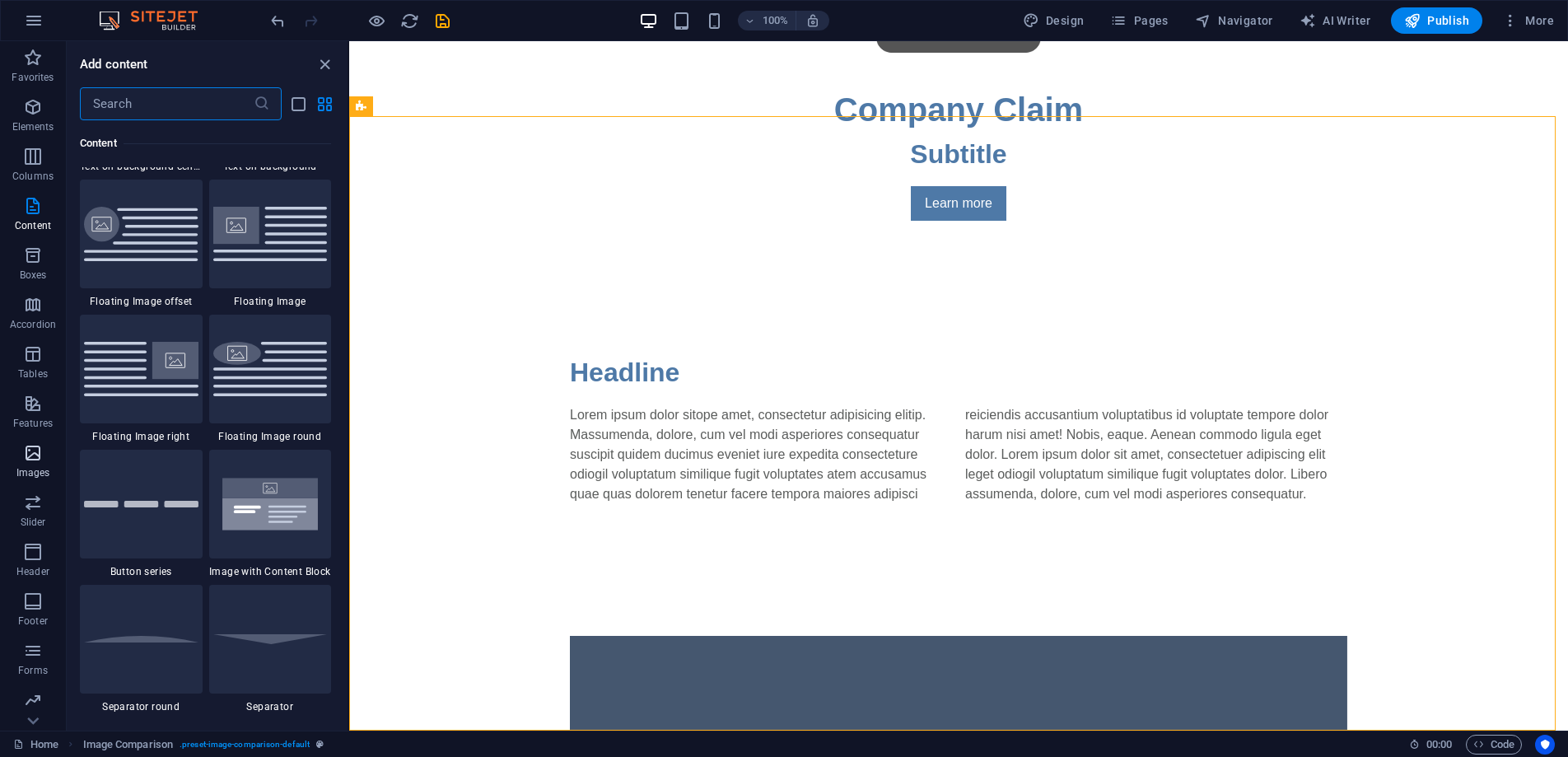
click at [31, 457] on icon "button" at bounding box center [33, 453] width 20 height 20
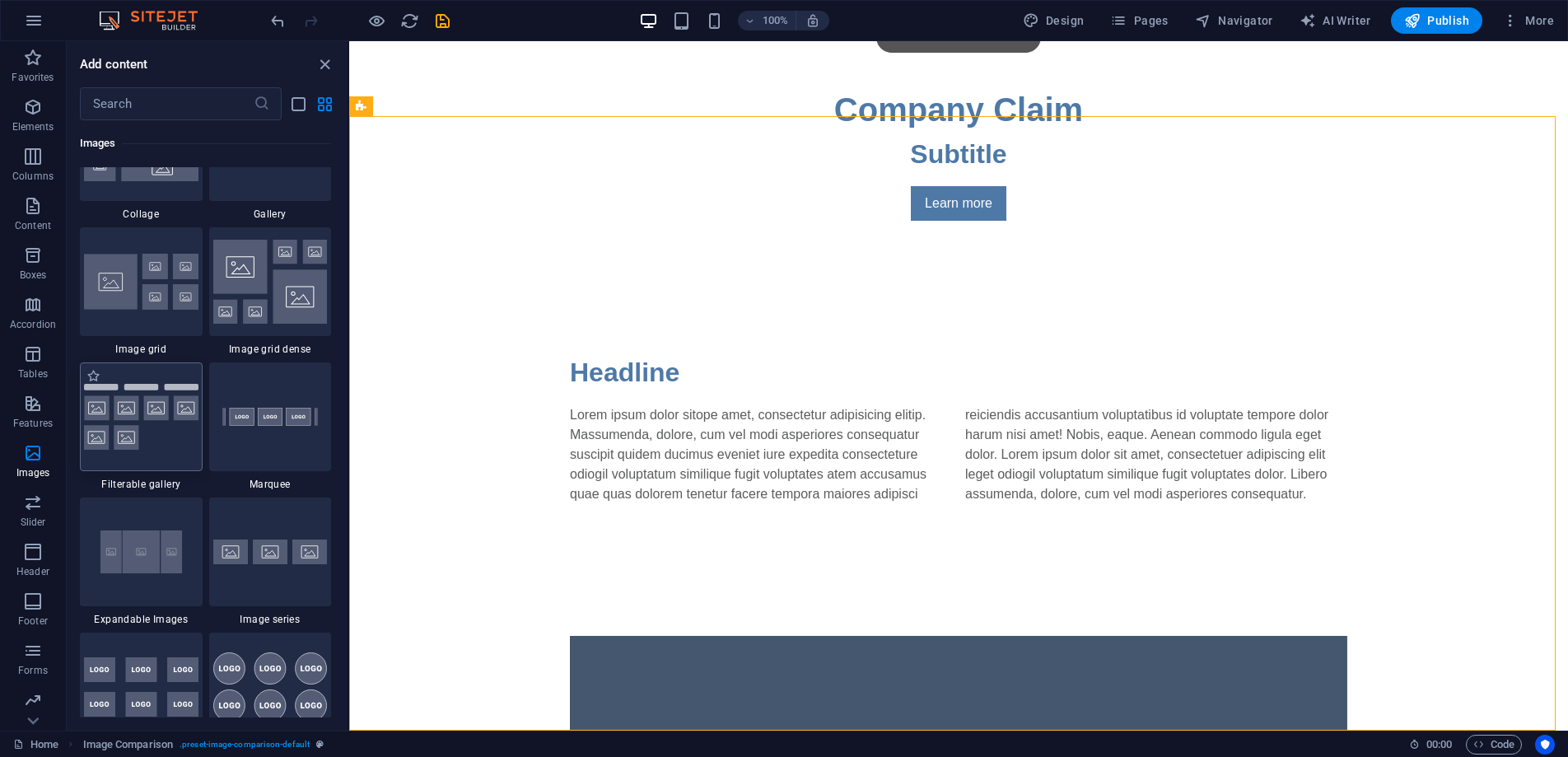
scroll to position [8591, 0]
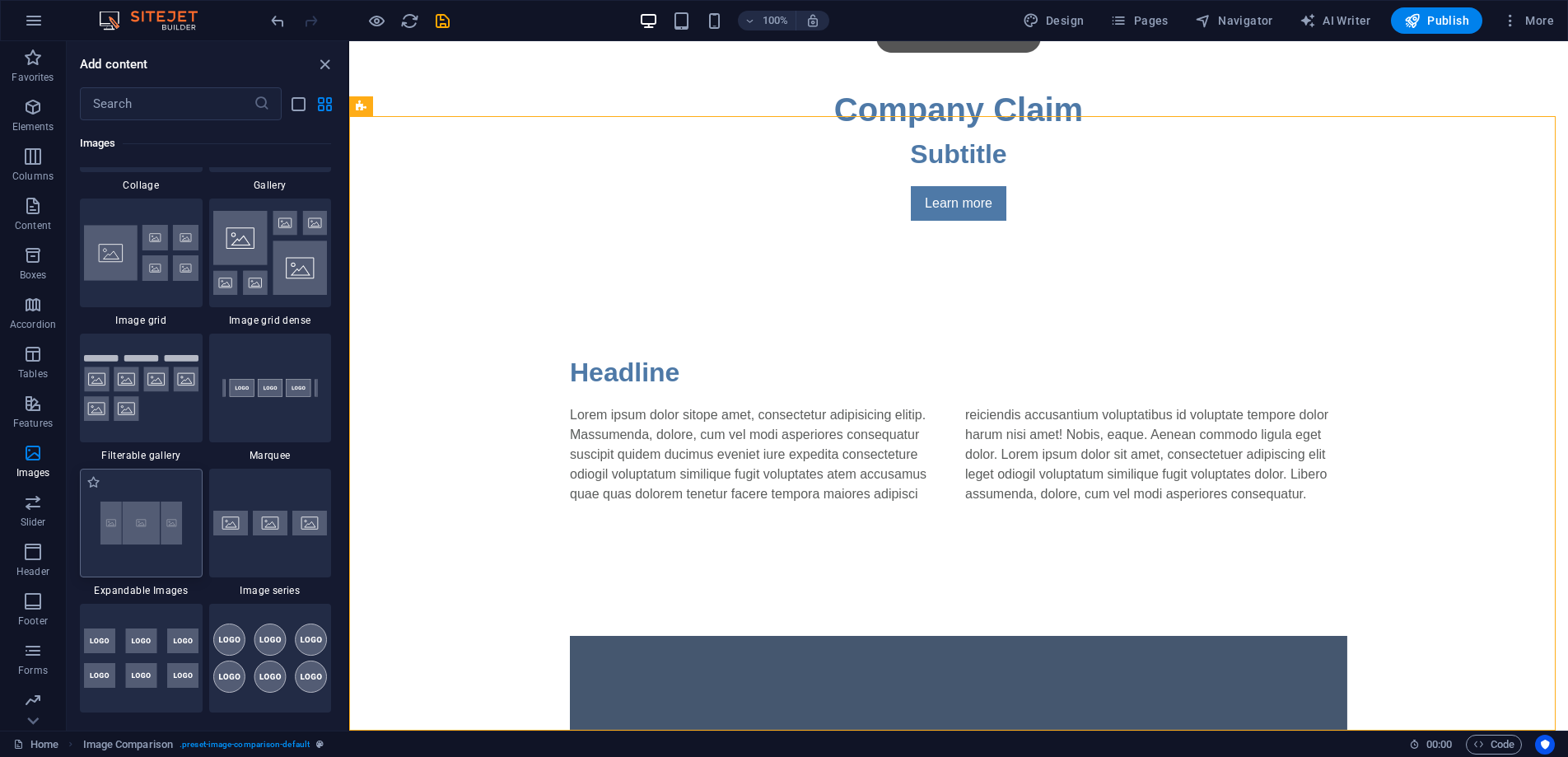
click at [166, 528] on img at bounding box center [141, 523] width 115 height 76
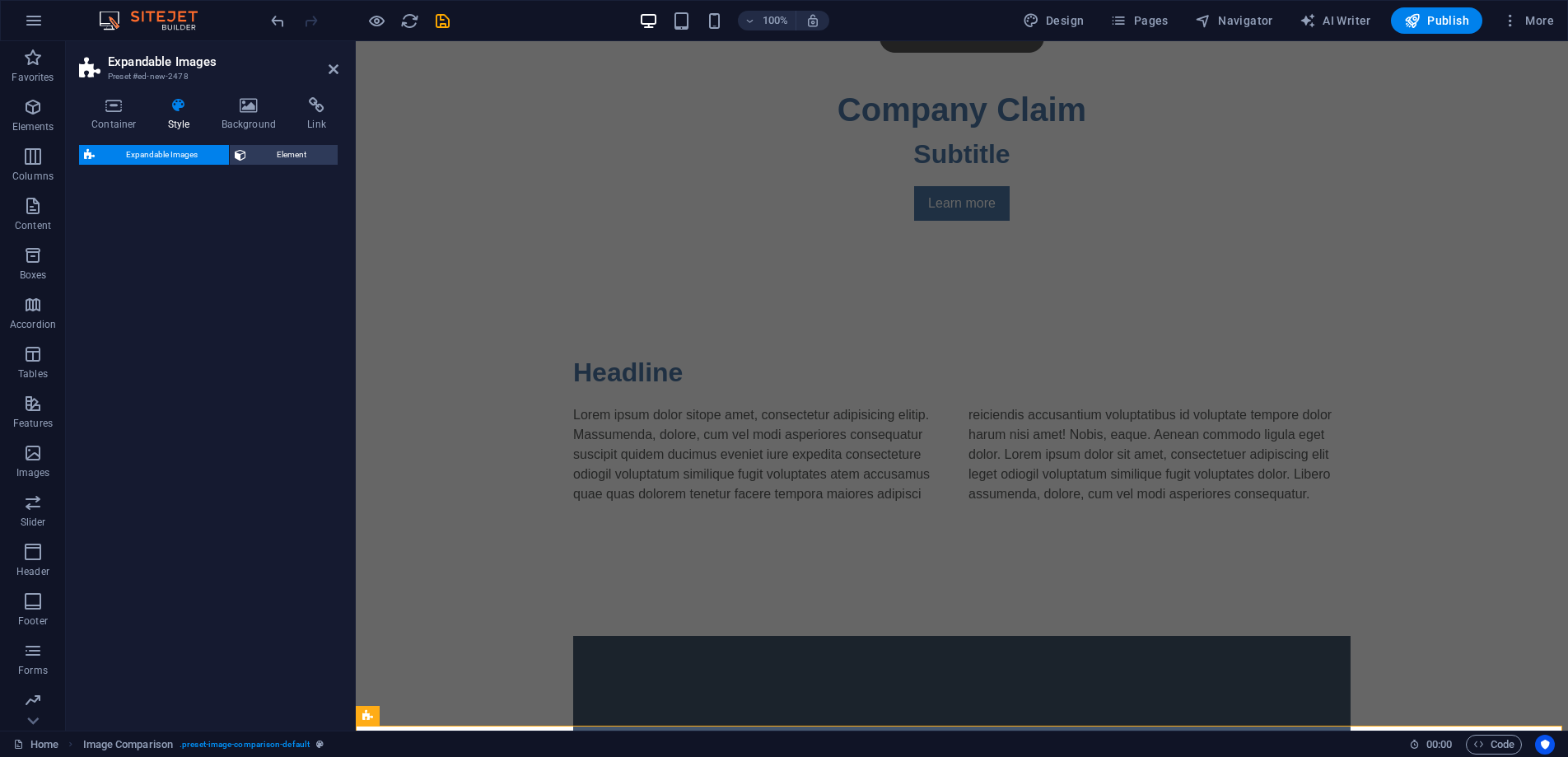
scroll to position [1020, 0]
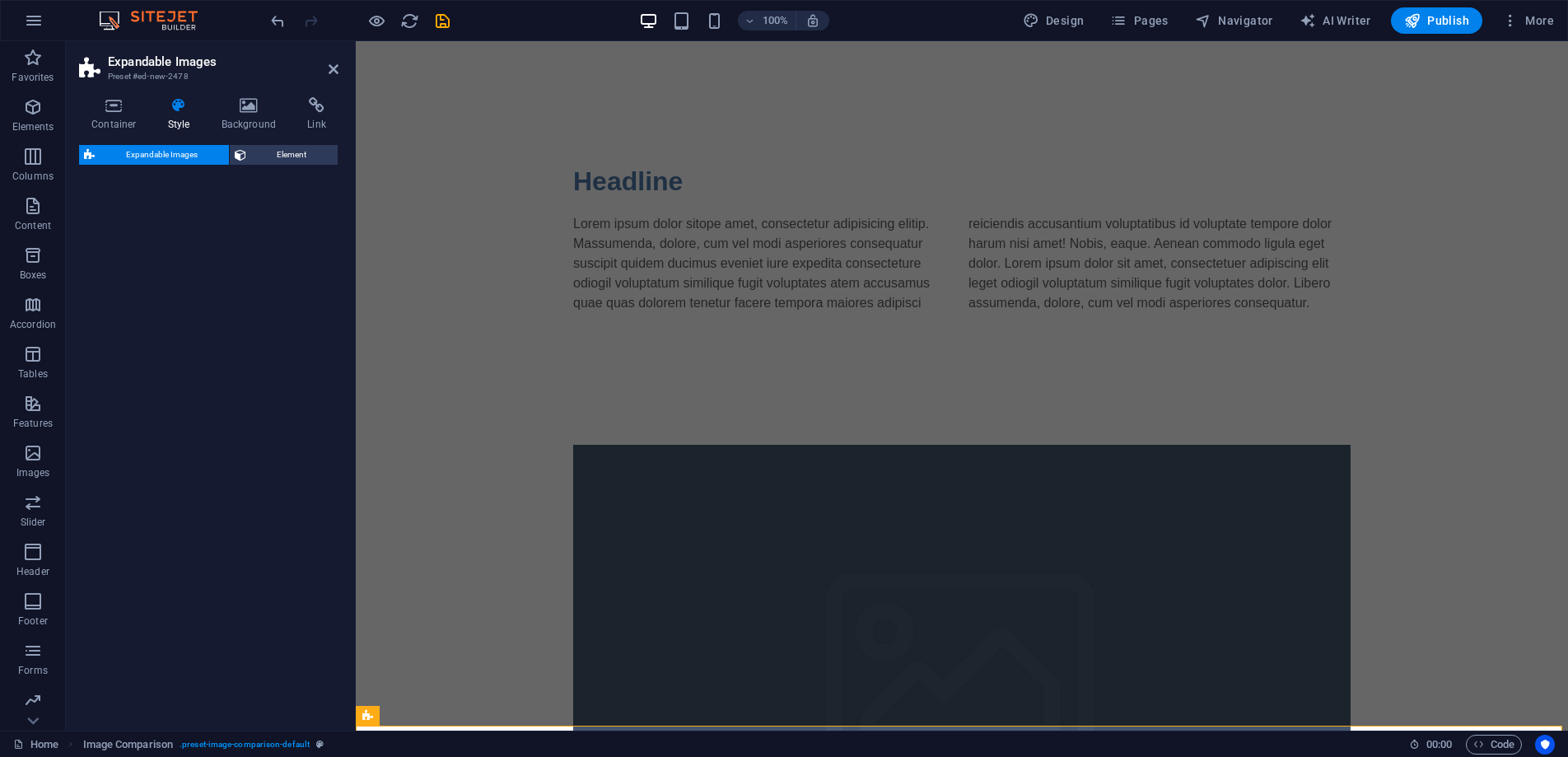
select select "rem"
select select "px"
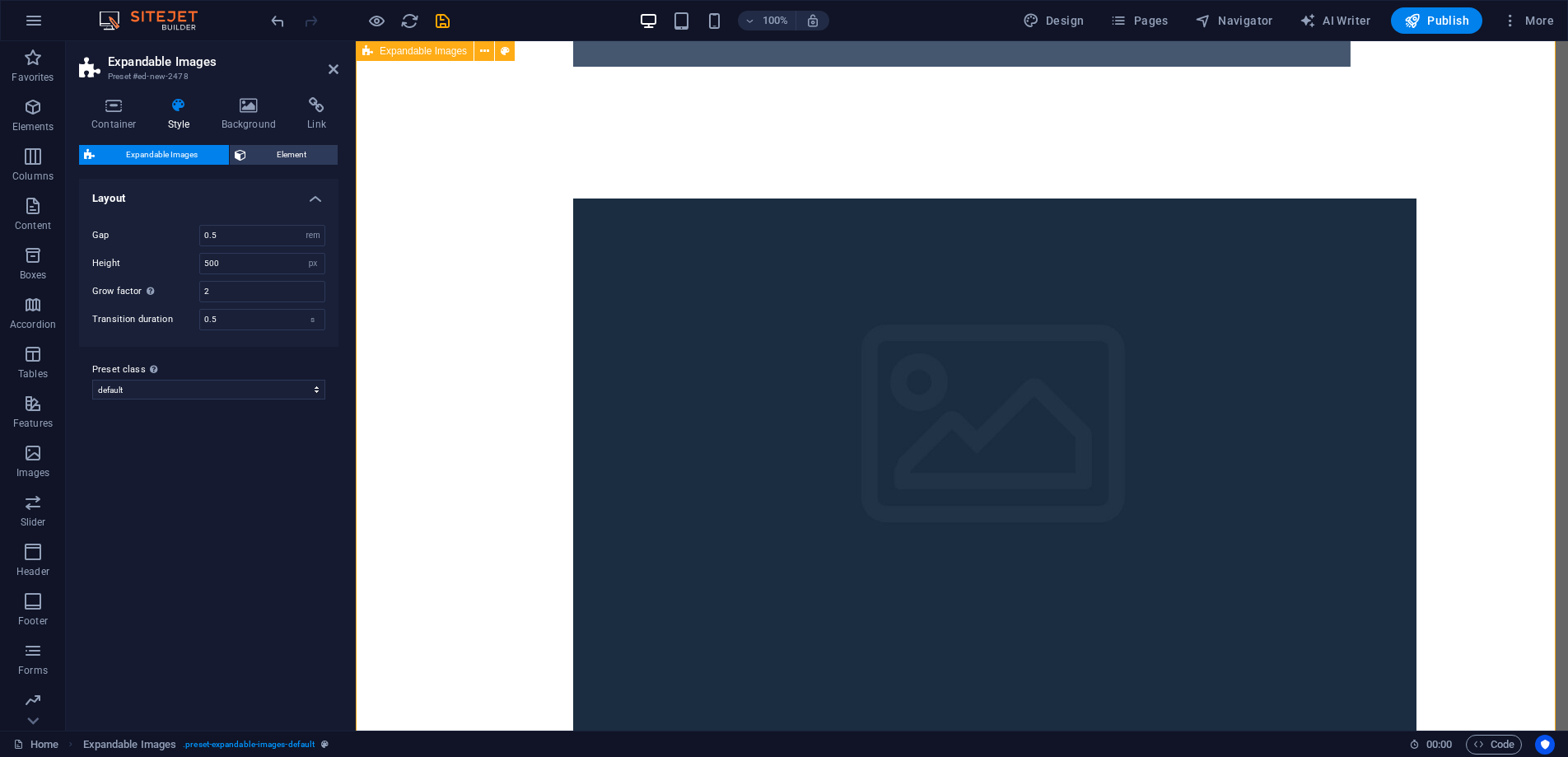
scroll to position [2273, 0]
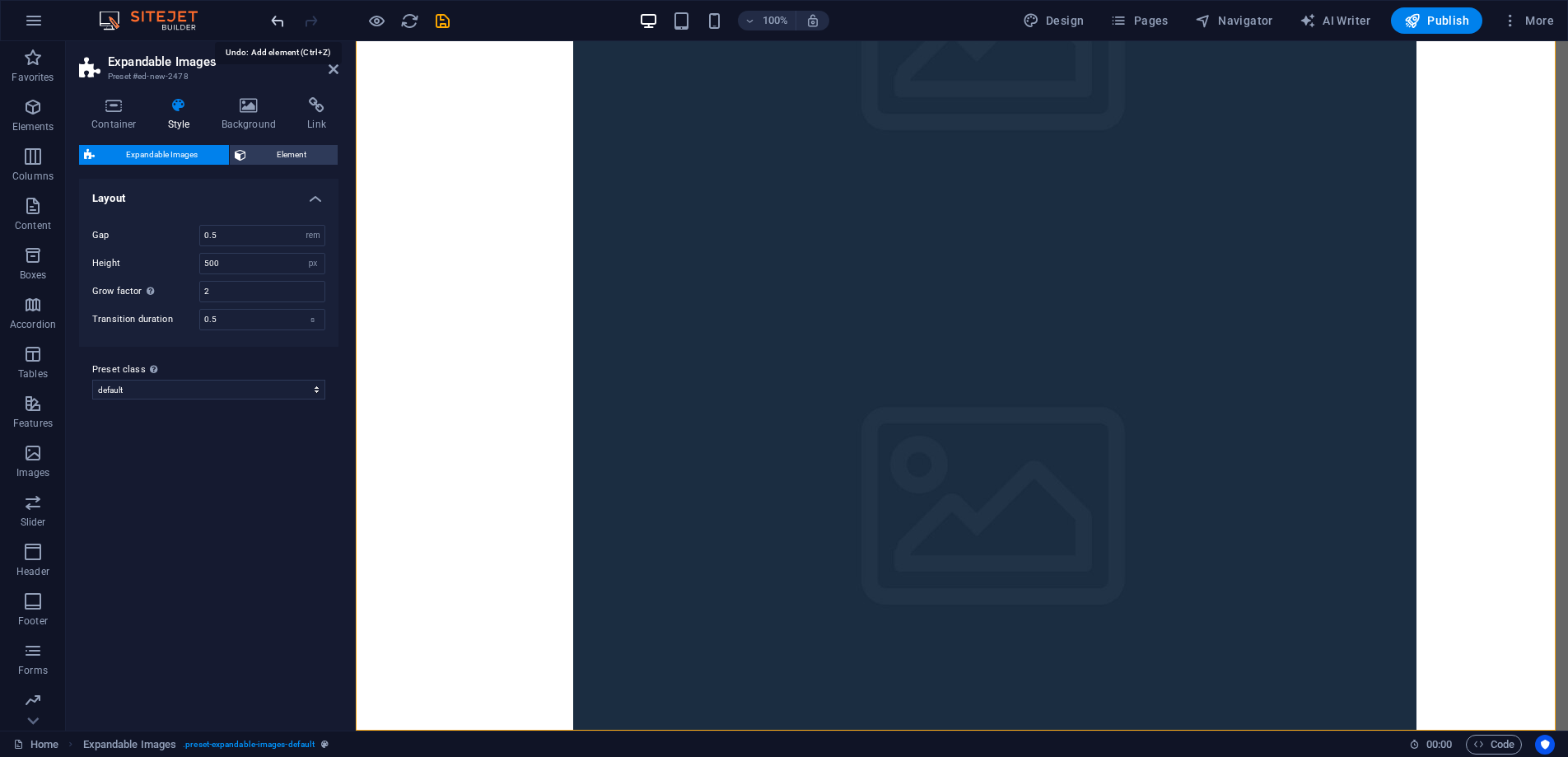
click at [280, 23] on icon "undo" at bounding box center [278, 21] width 19 height 19
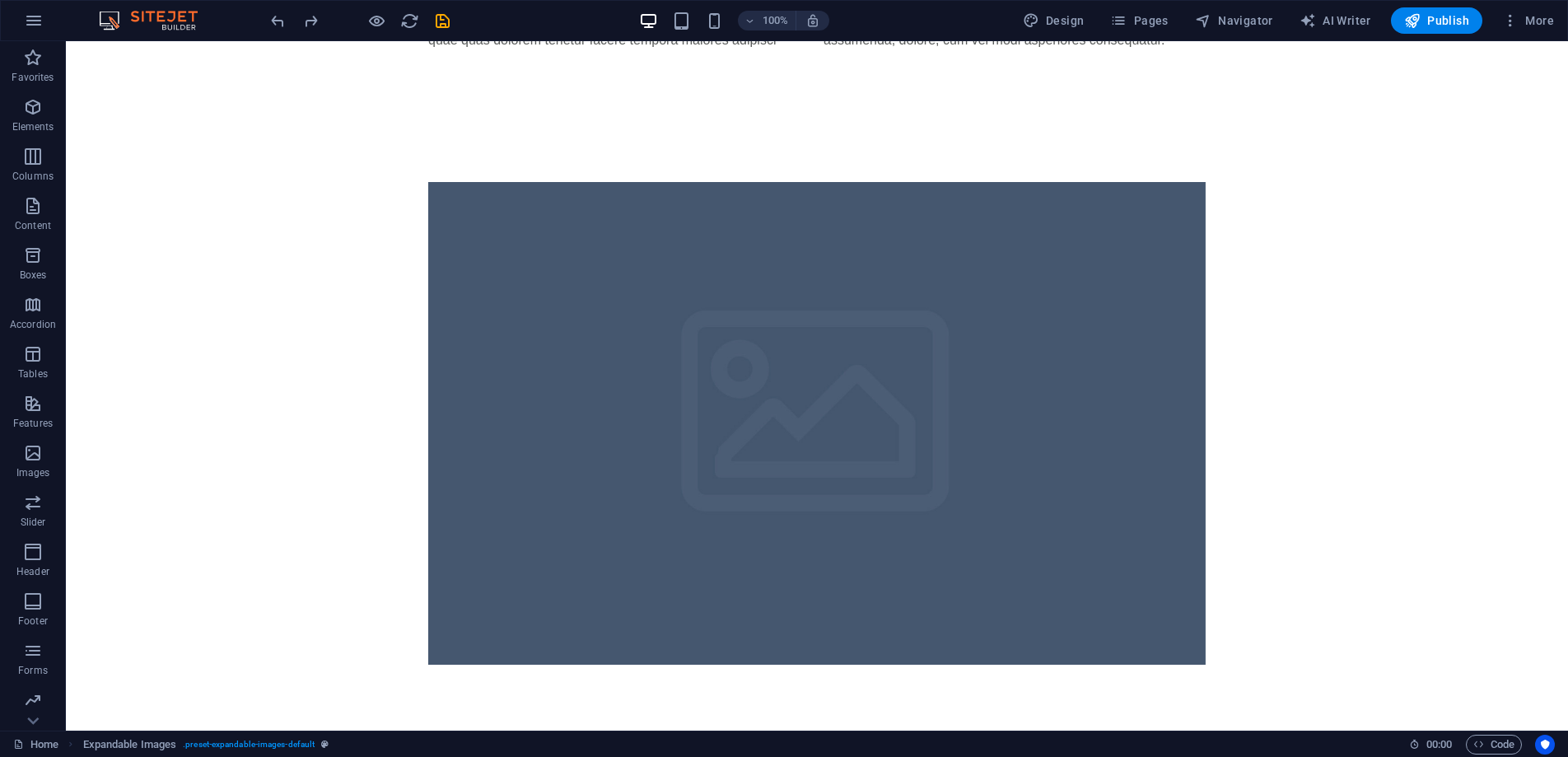
scroll to position [828, 0]
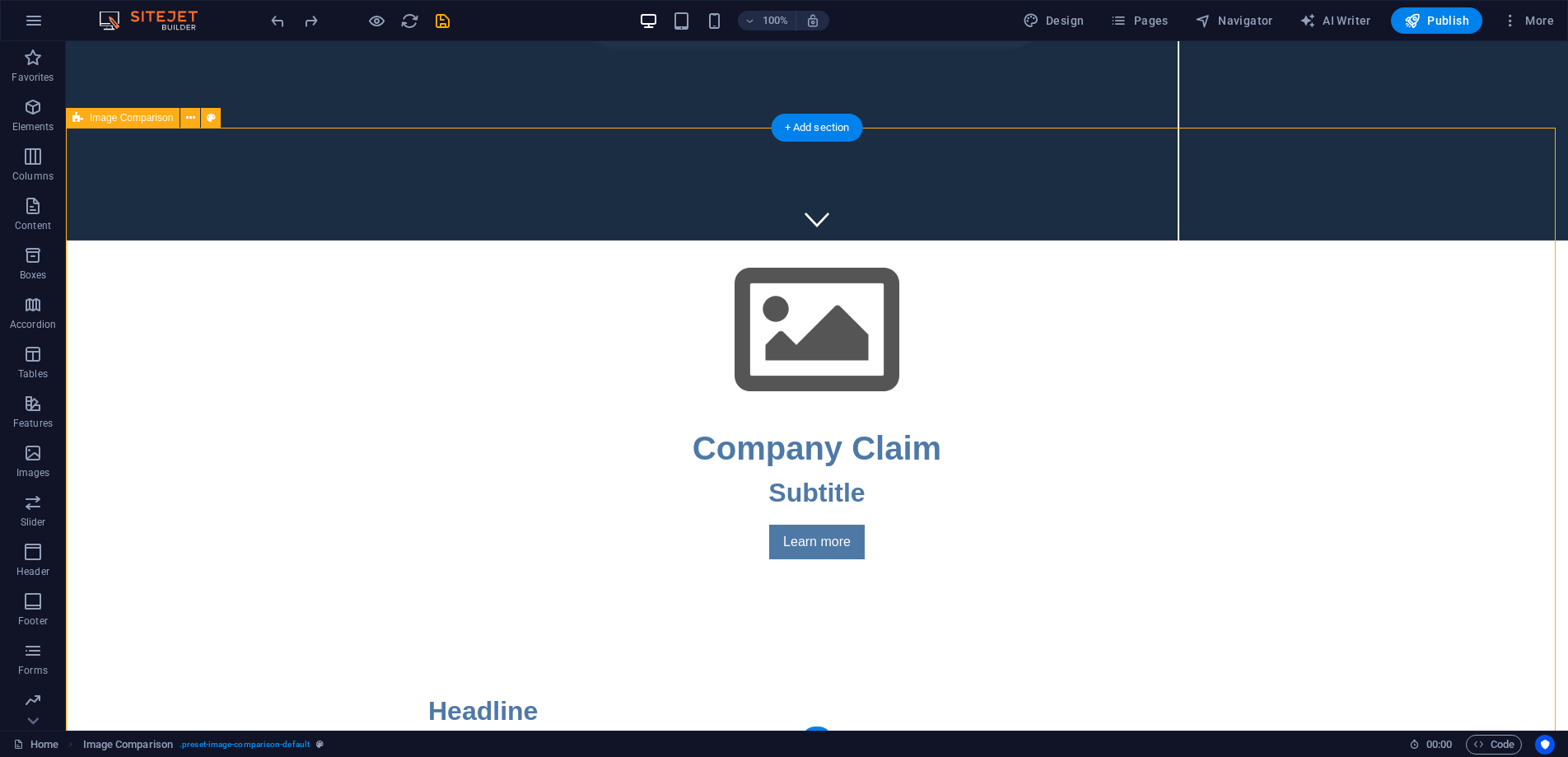
scroll to position [462, 0]
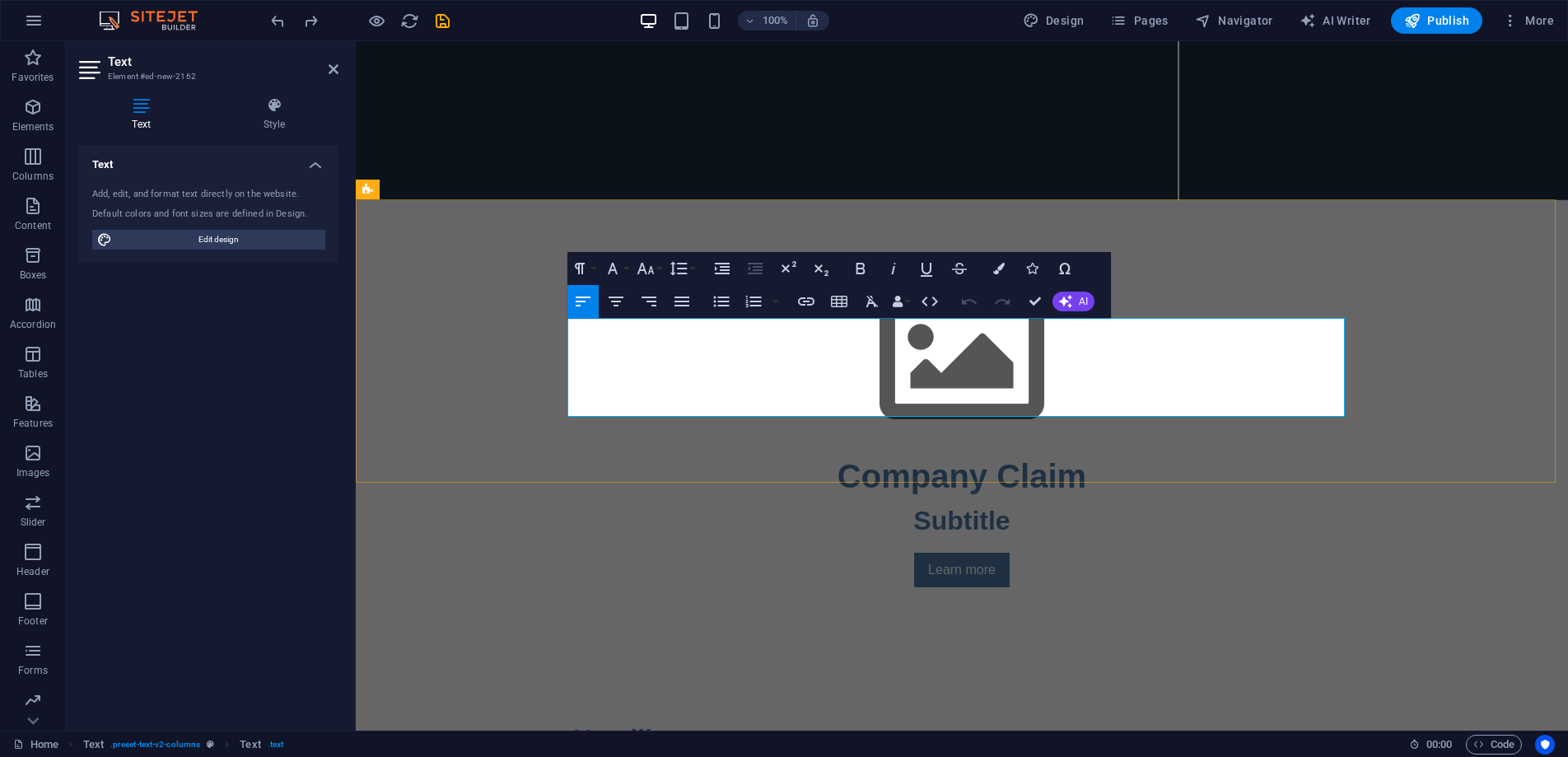
click at [1004, 265] on icon "button" at bounding box center [999, 268] width 11 height 11
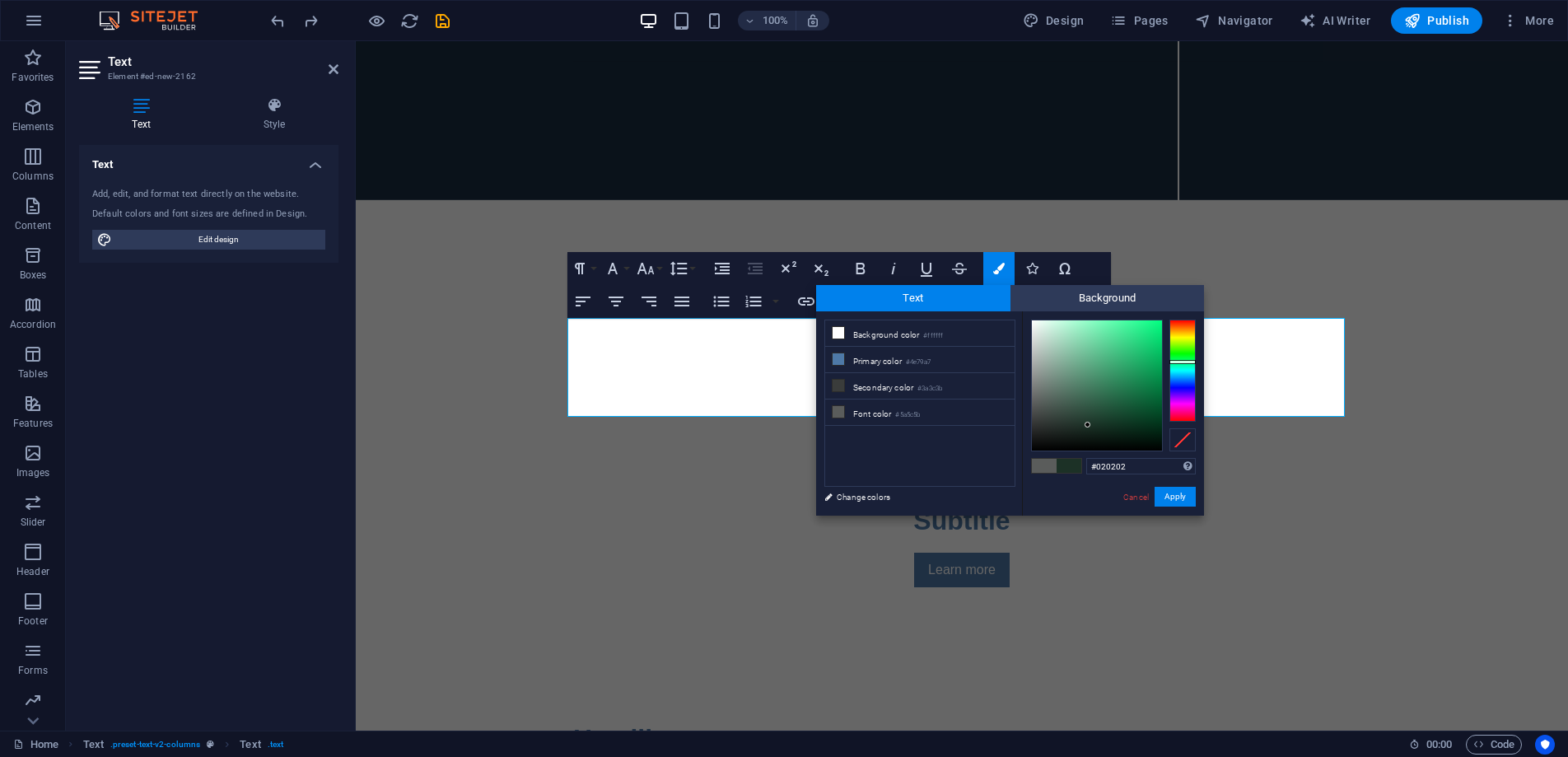
type input "#000000"
drag, startPoint x: 1088, startPoint y: 425, endPoint x: 765, endPoint y: 511, distance: 334.3
click at [765, 511] on body "[DOMAIN_NAME] Home Favorites Elements Columns Content Boxes Accordion Tables Fe…" at bounding box center [784, 378] width 1568 height 757
click at [1170, 498] on button "Apply" at bounding box center [1175, 496] width 41 height 20
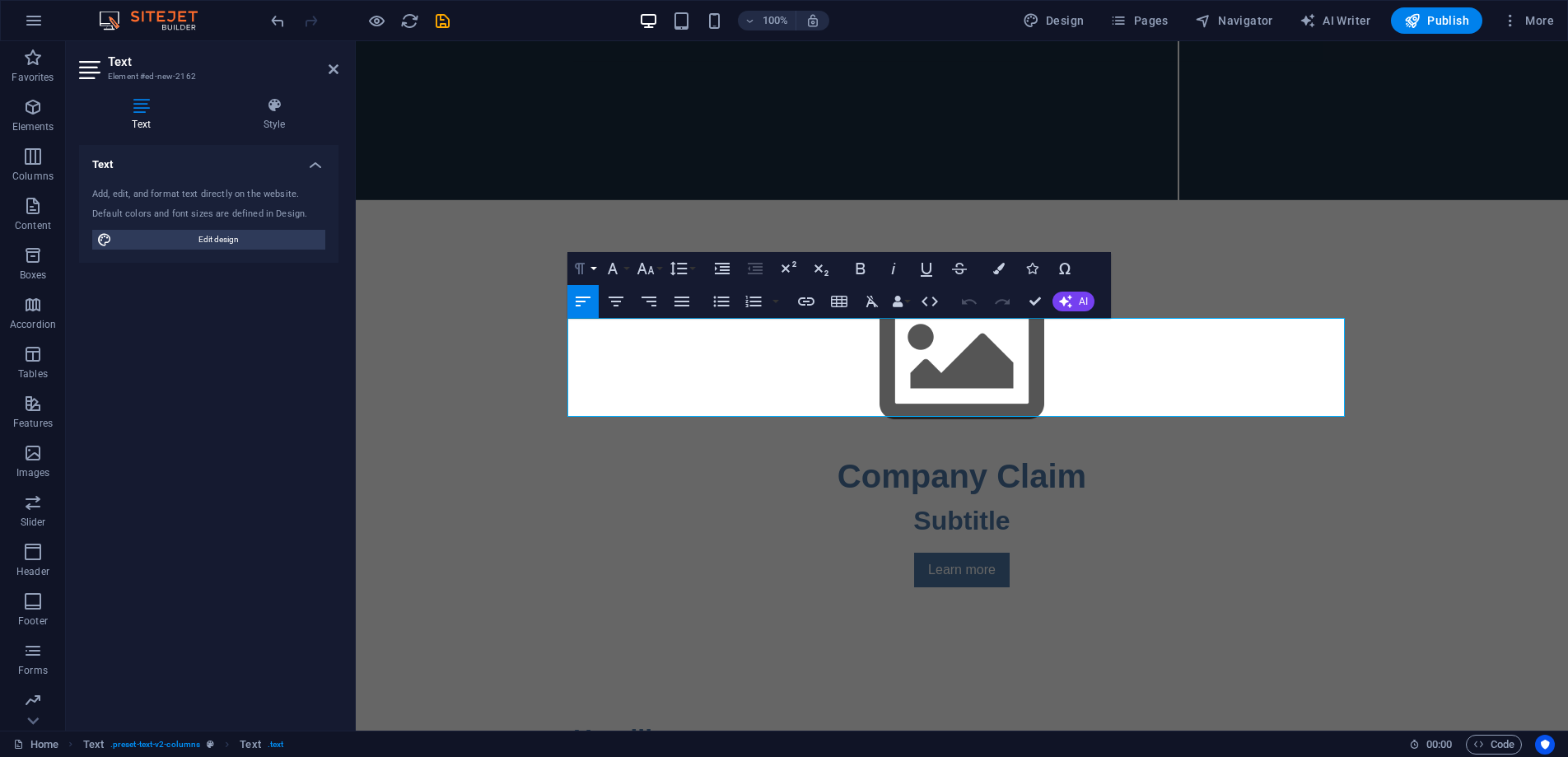
click at [596, 265] on button "Paragraph Format" at bounding box center [583, 269] width 31 height 33
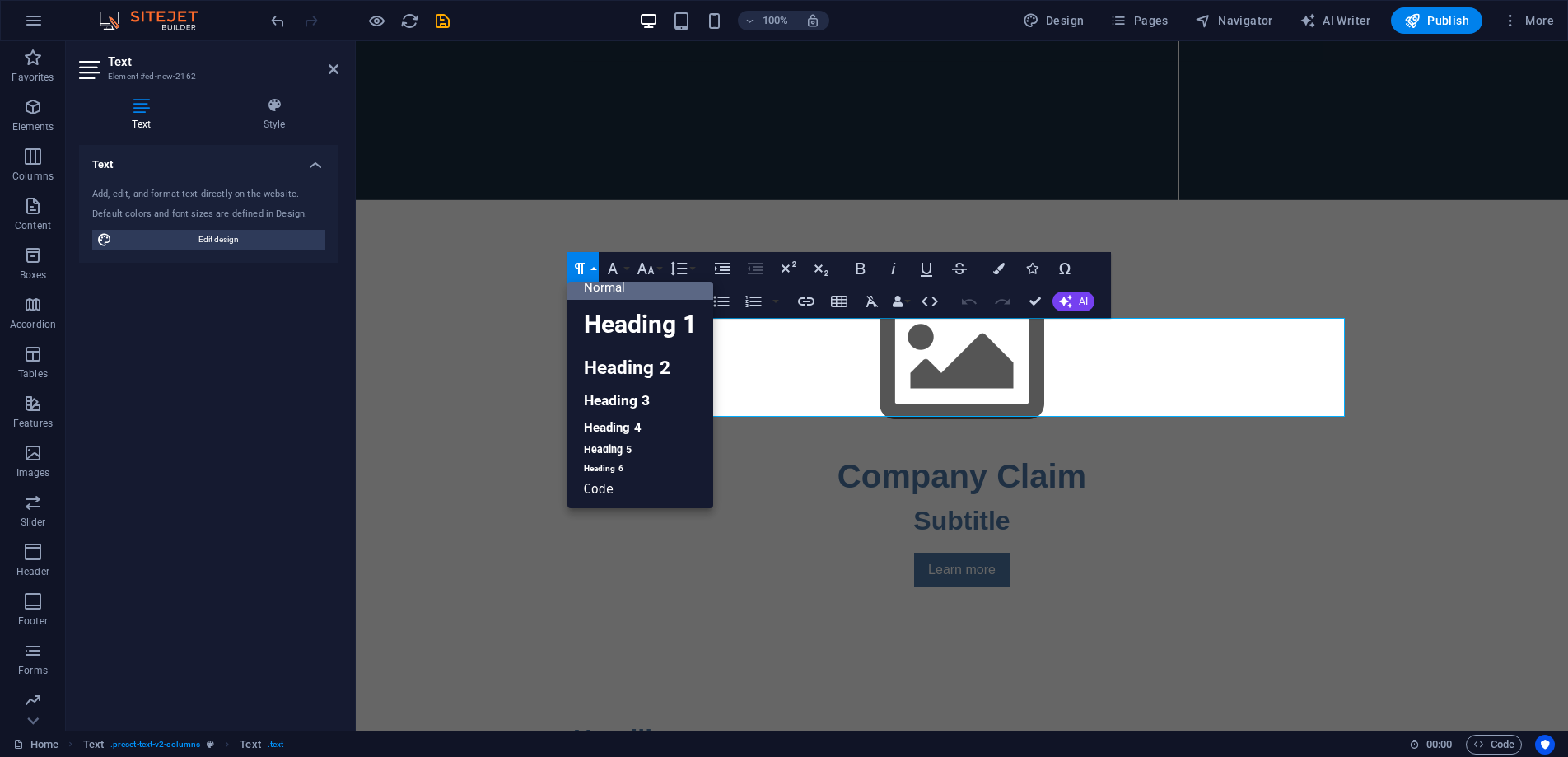
scroll to position [13, 0]
click at [653, 423] on link "Heading 4" at bounding box center [640, 427] width 146 height 25
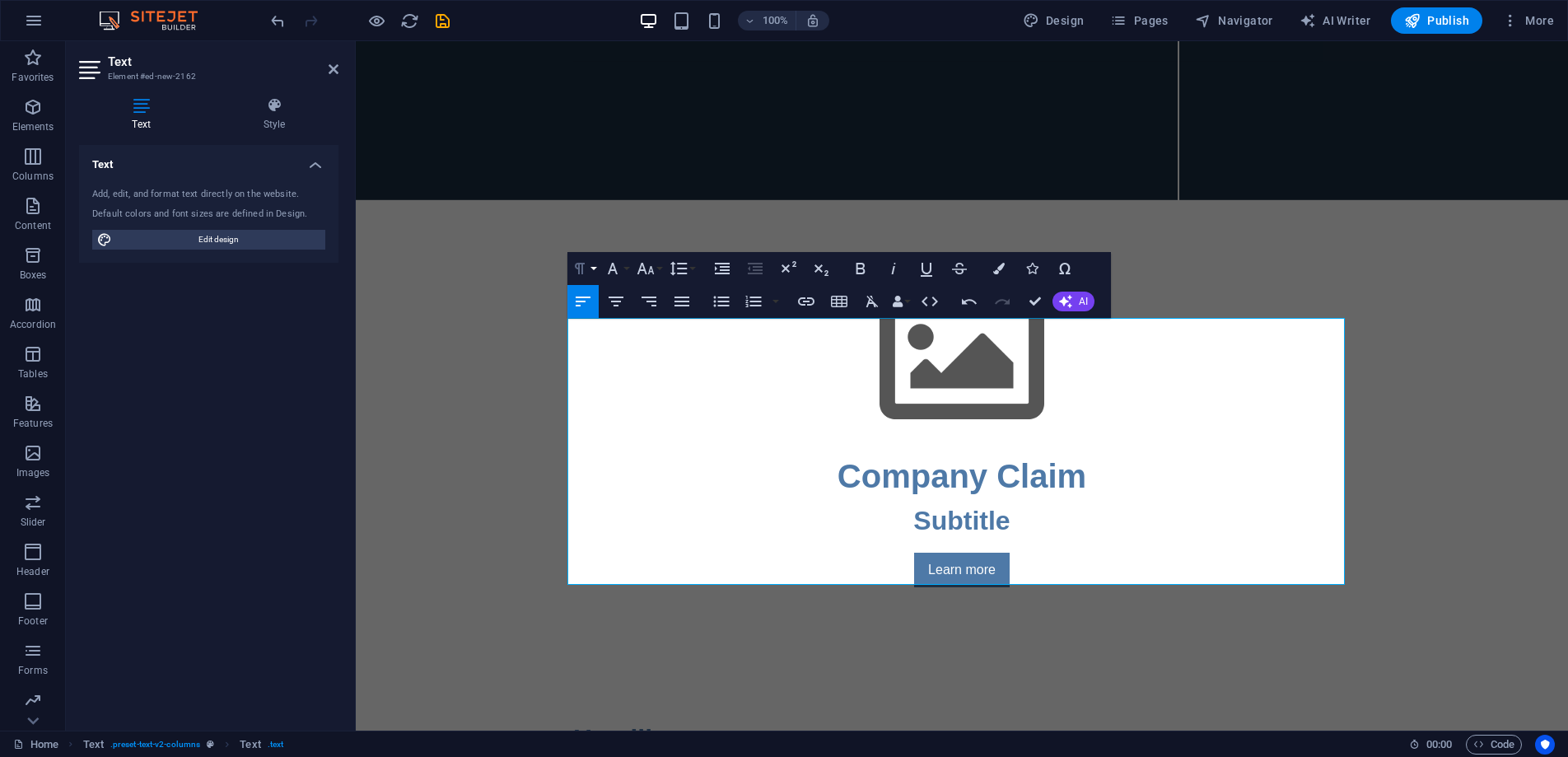
click at [592, 267] on button "Paragraph Format" at bounding box center [583, 269] width 31 height 33
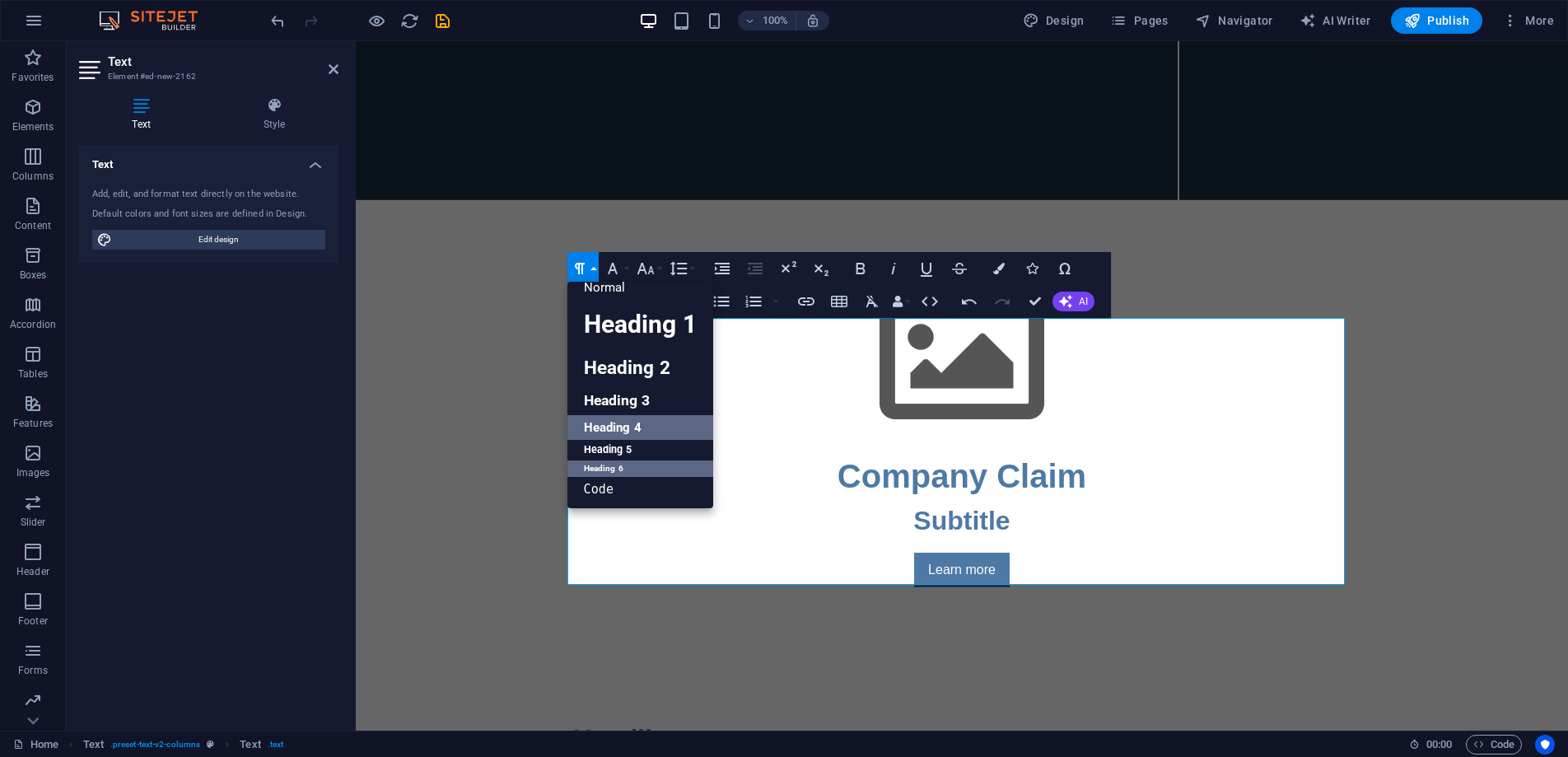
click at [638, 472] on link "Heading 6" at bounding box center [640, 468] width 146 height 16
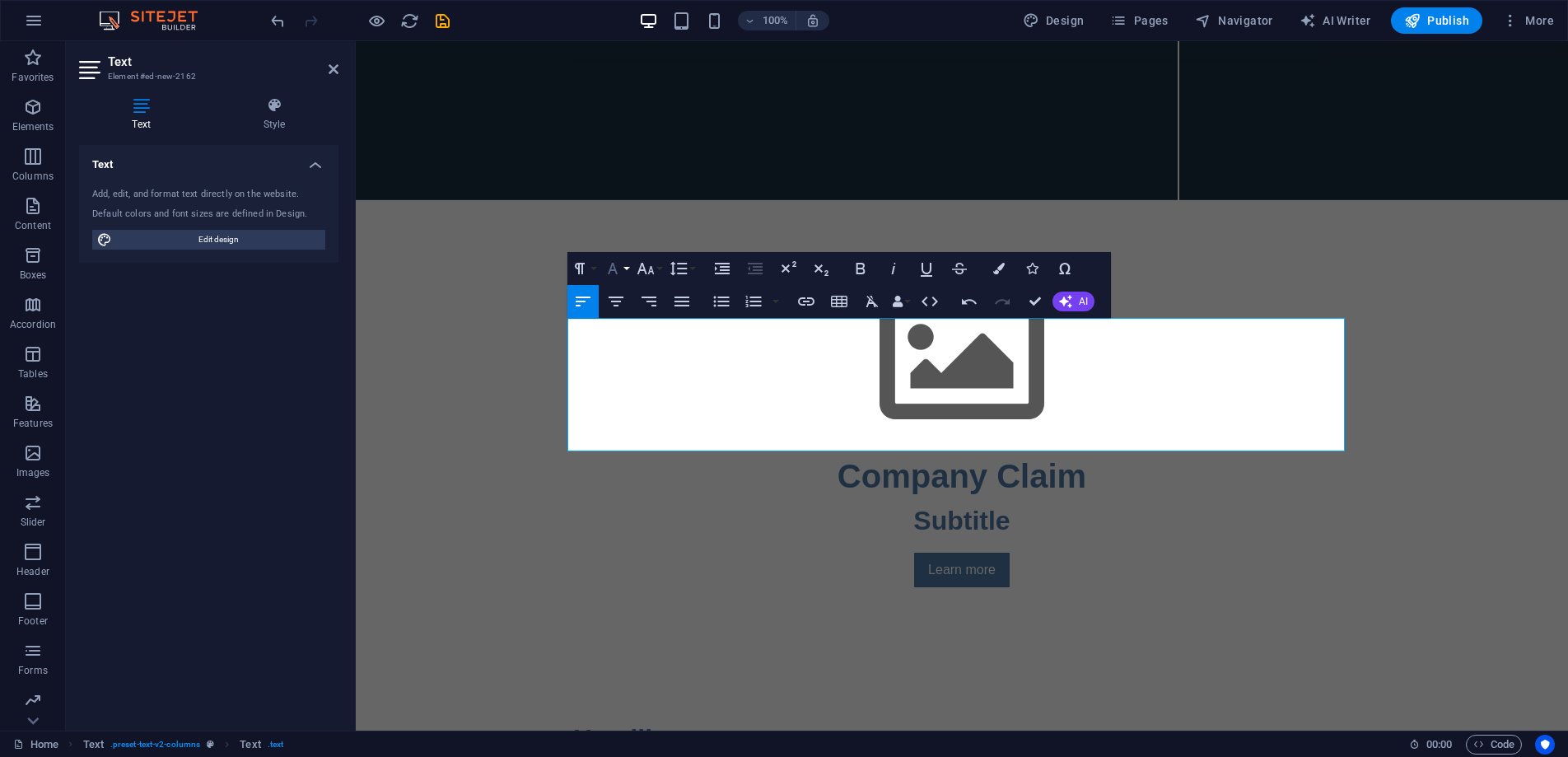
click at [624, 271] on button "Font Family" at bounding box center [616, 269] width 31 height 33
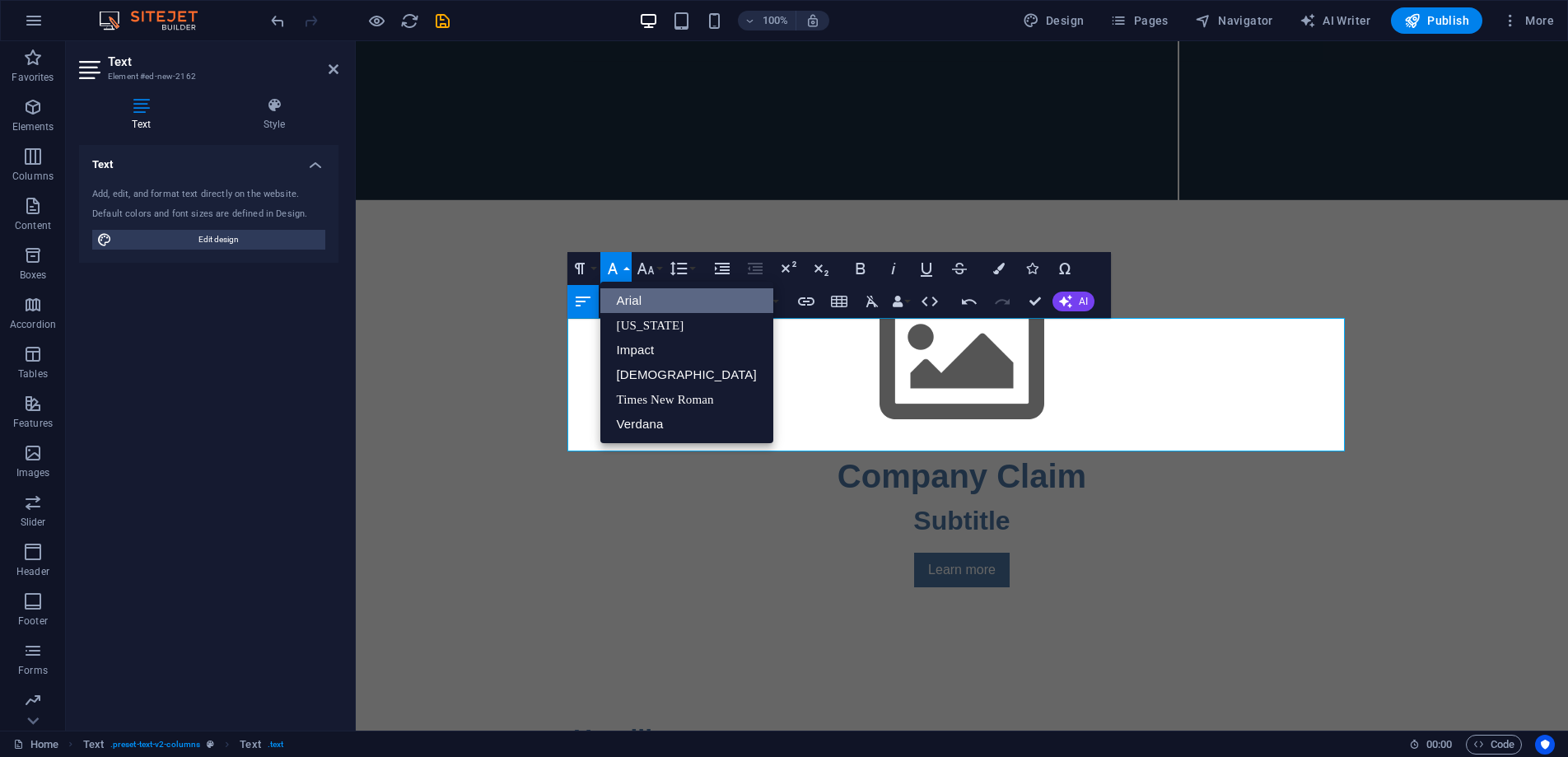
scroll to position [0, 0]
click at [646, 301] on link "Arial" at bounding box center [686, 301] width 173 height 25
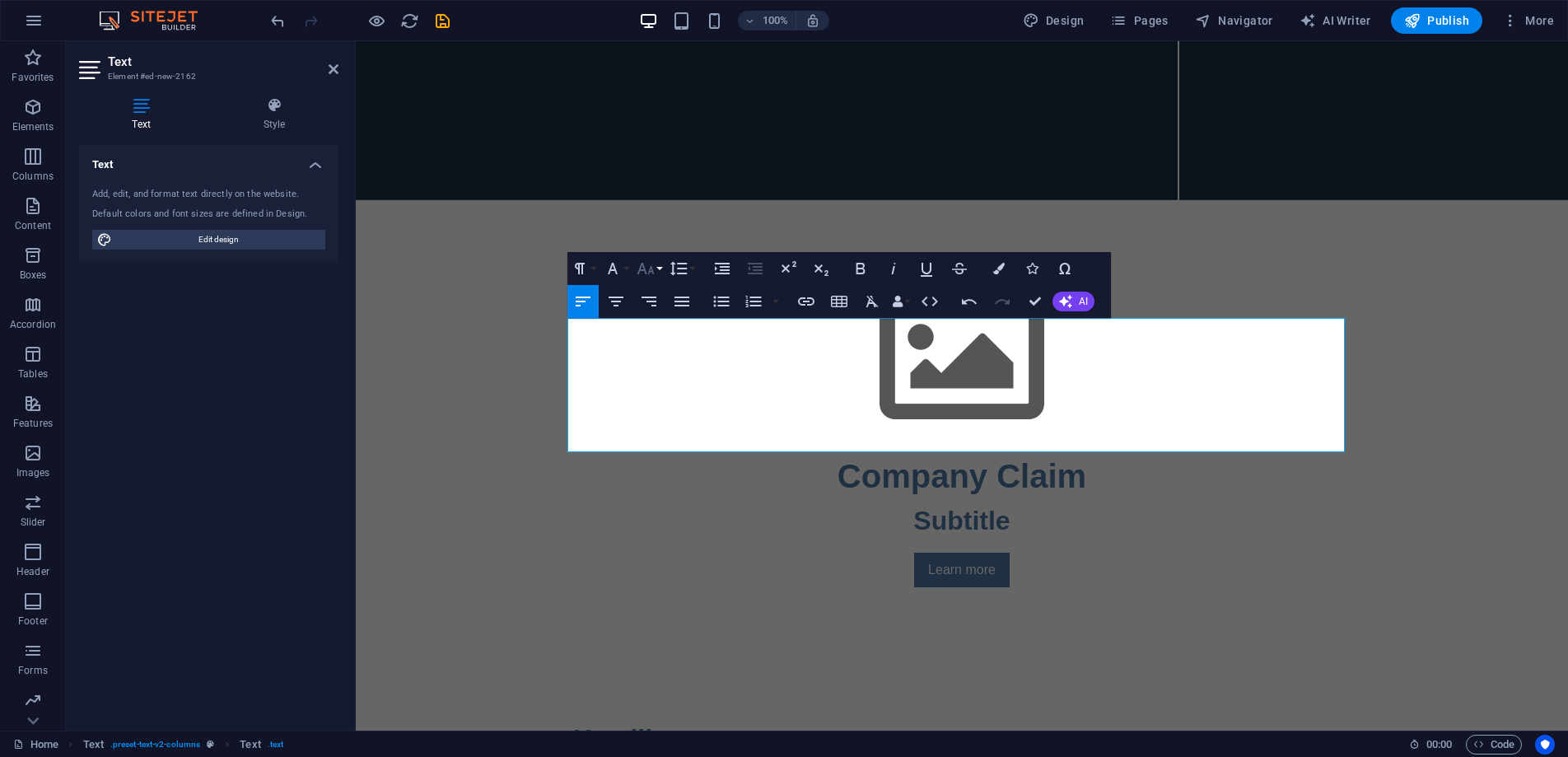
click at [659, 269] on button "Font Size" at bounding box center [649, 269] width 31 height 33
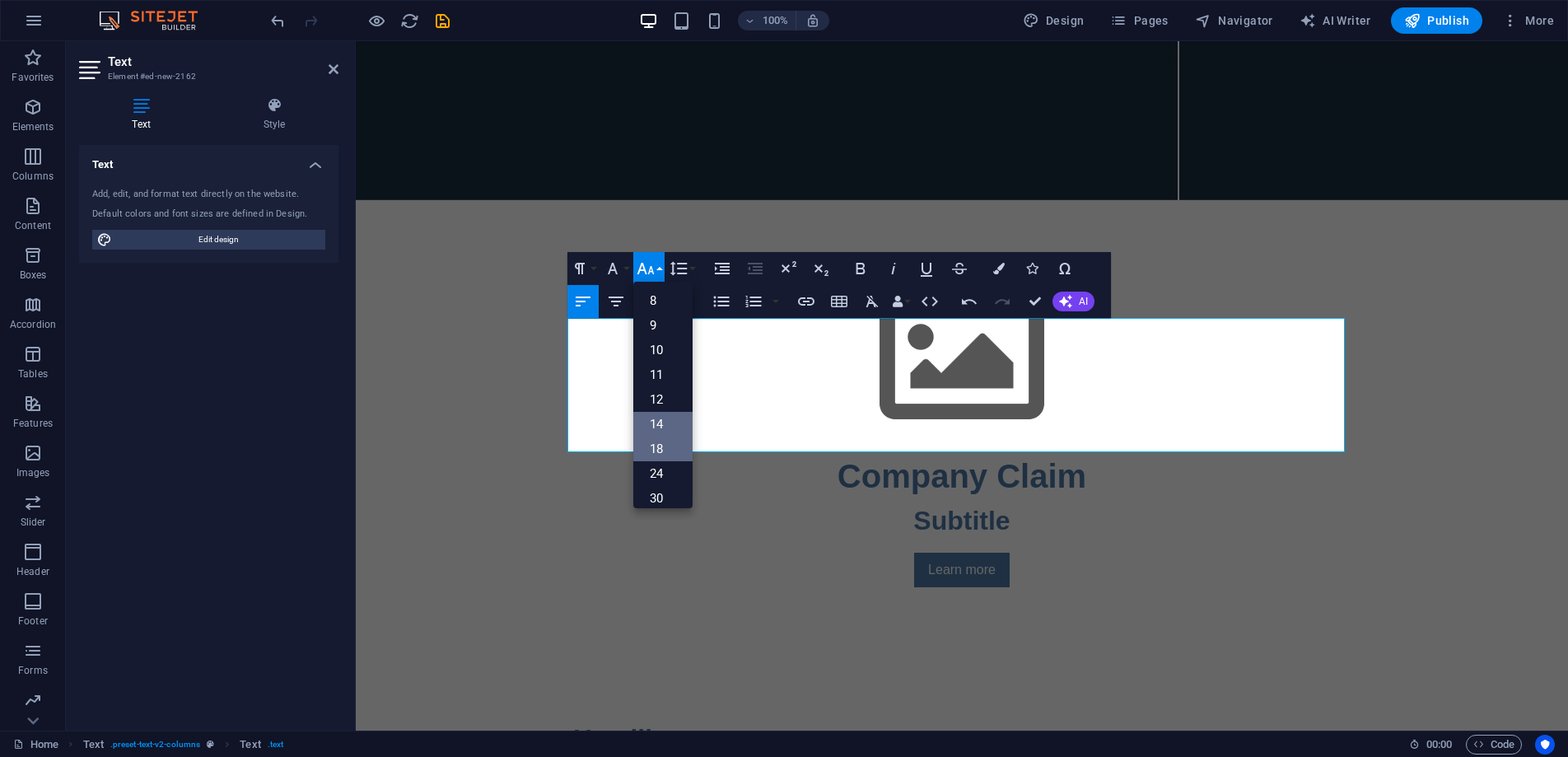
click at [660, 425] on link "14" at bounding box center [663, 424] width 59 height 25
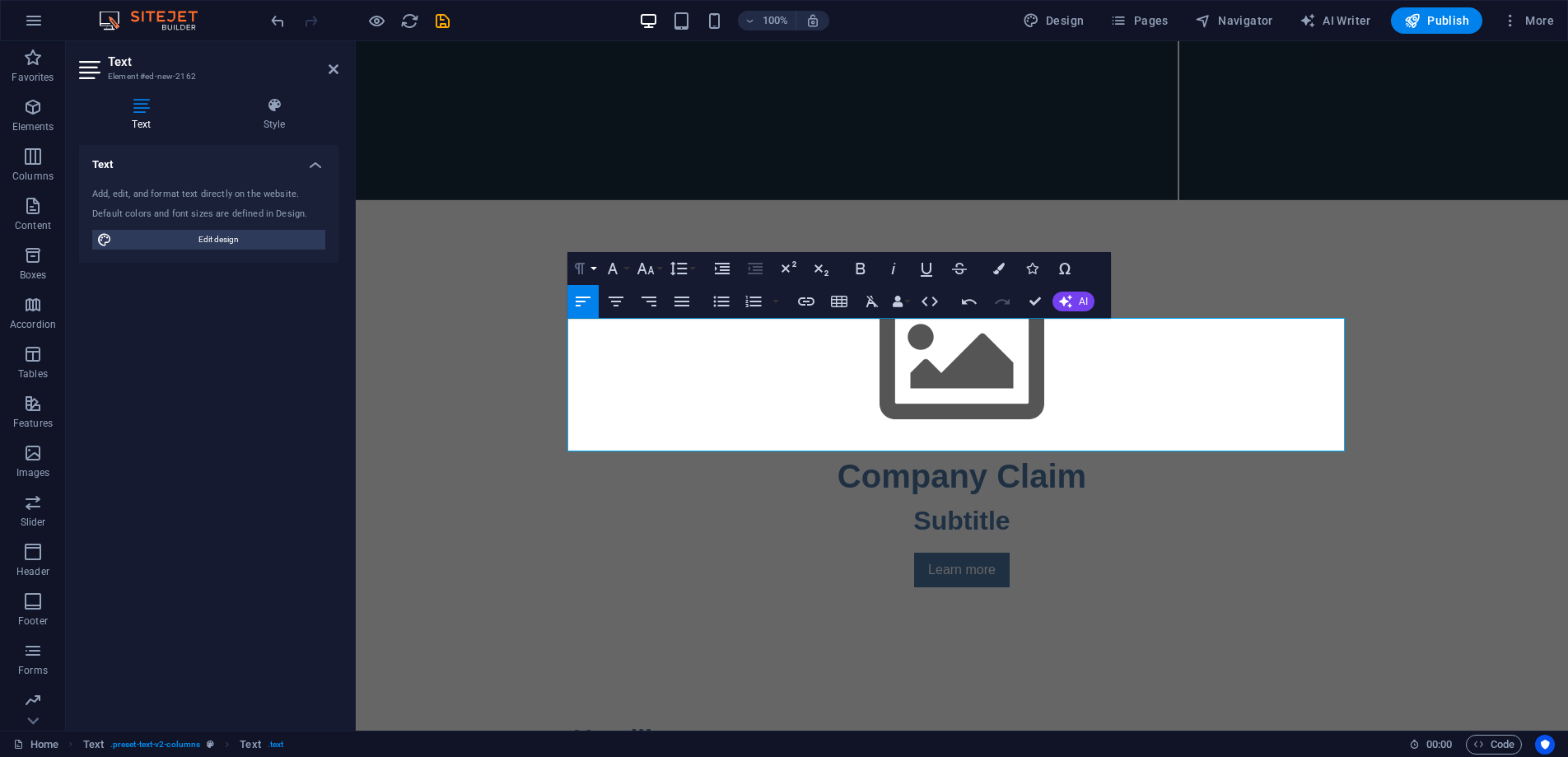
click at [597, 267] on button "Paragraph Format" at bounding box center [583, 269] width 31 height 33
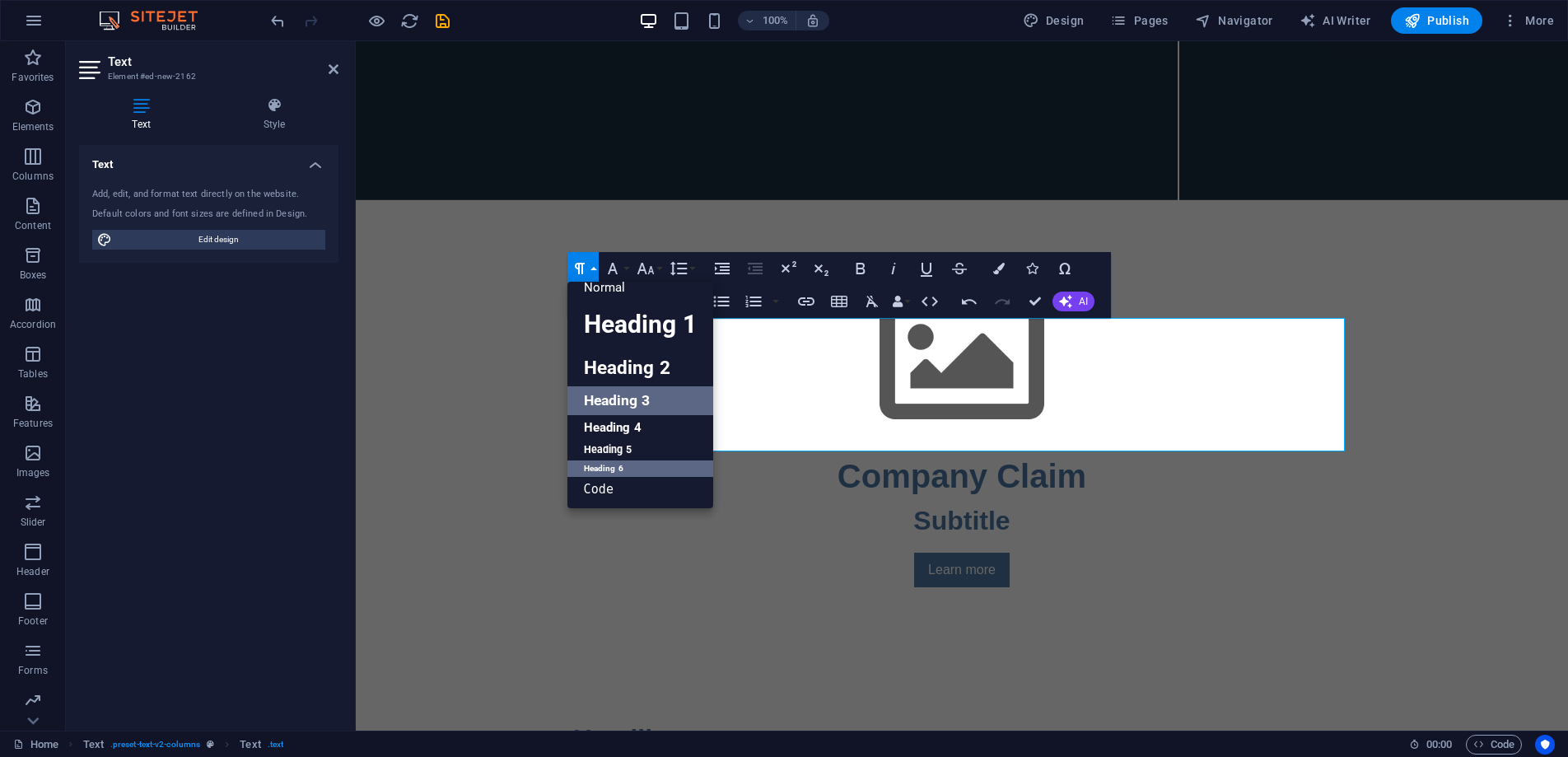
scroll to position [13, 0]
click at [643, 487] on link "Code" at bounding box center [640, 489] width 146 height 25
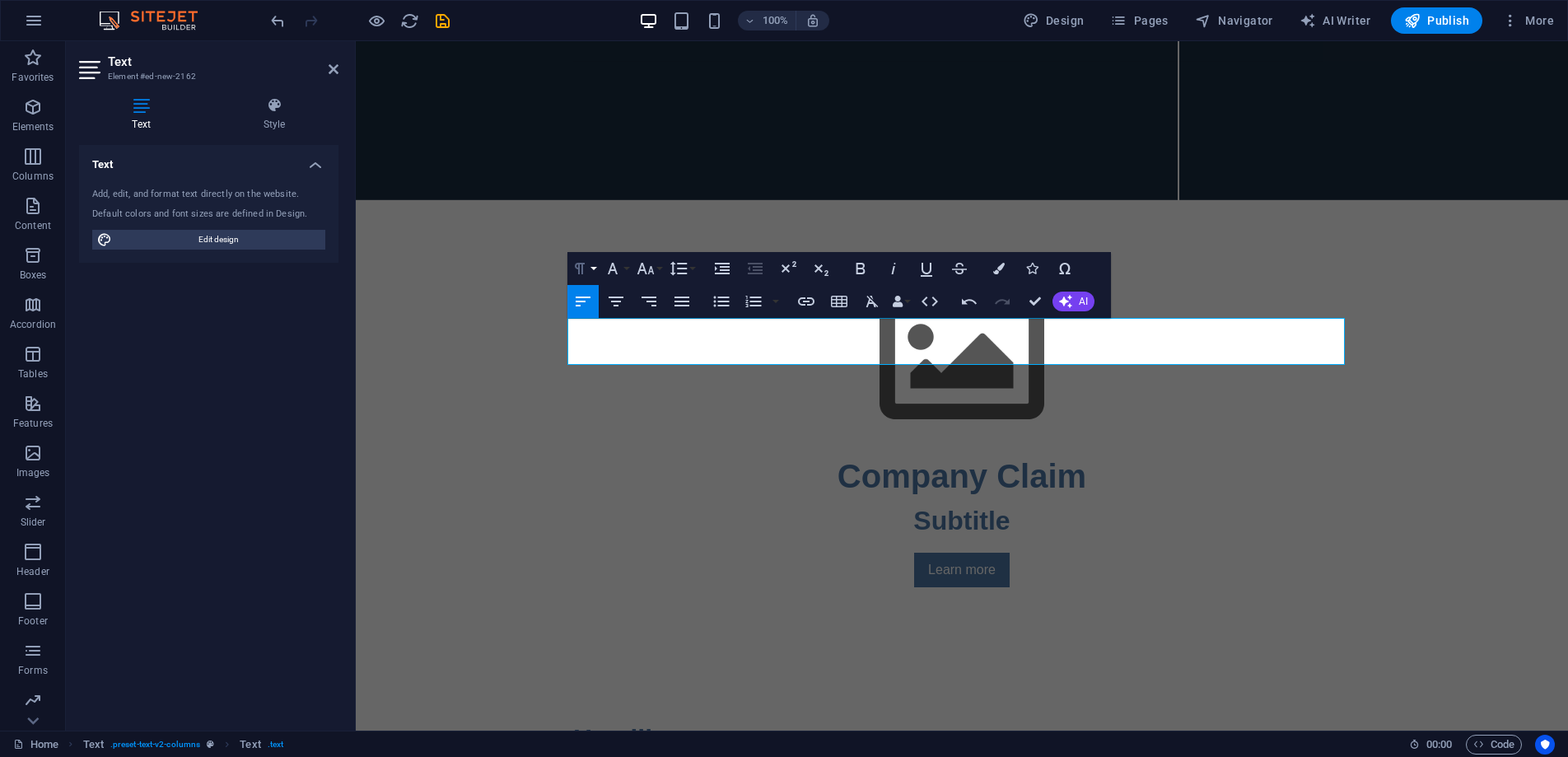
click at [593, 268] on button "Paragraph Format" at bounding box center [583, 269] width 31 height 33
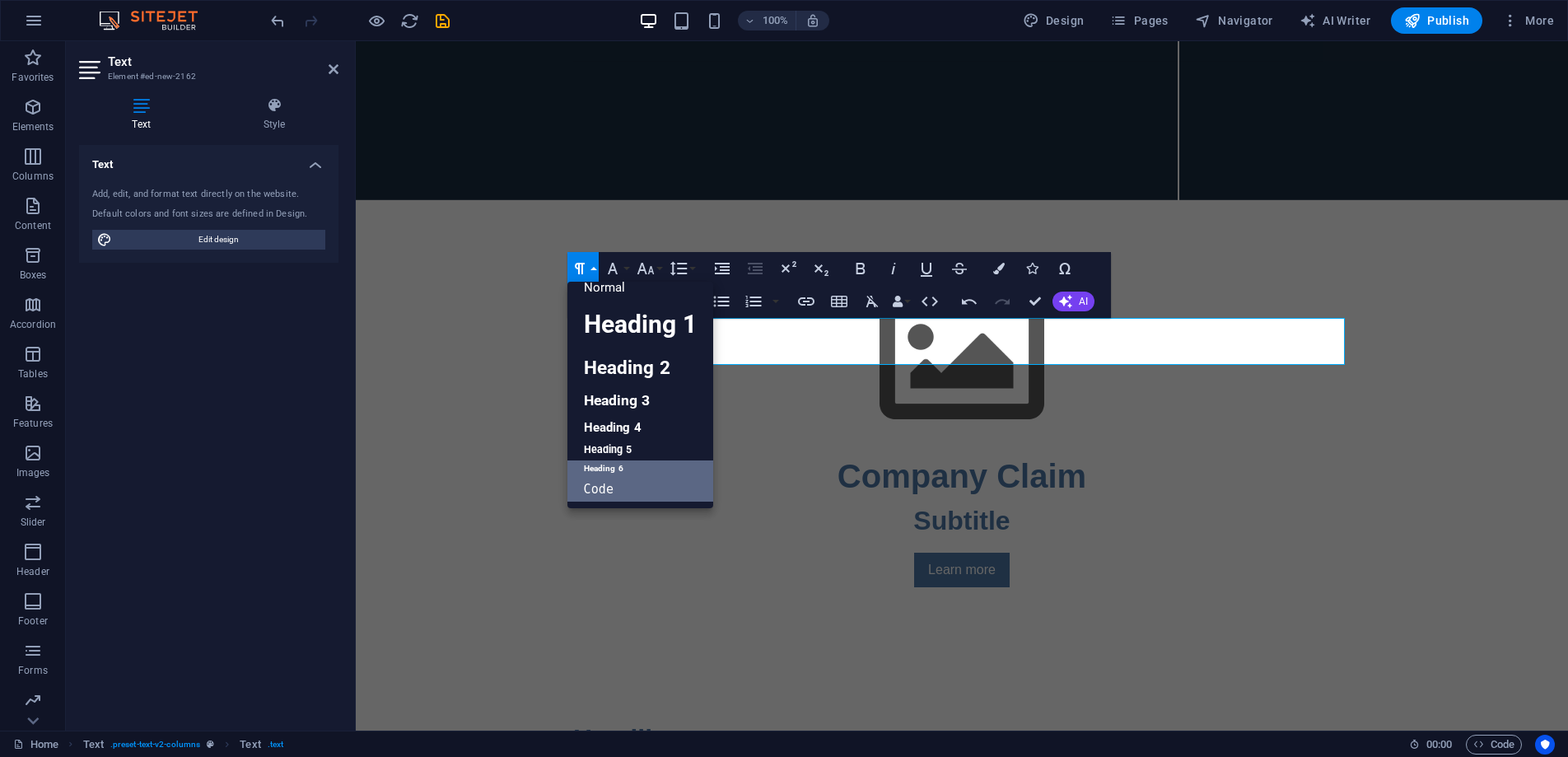
click at [617, 469] on link "Heading 6" at bounding box center [640, 468] width 146 height 16
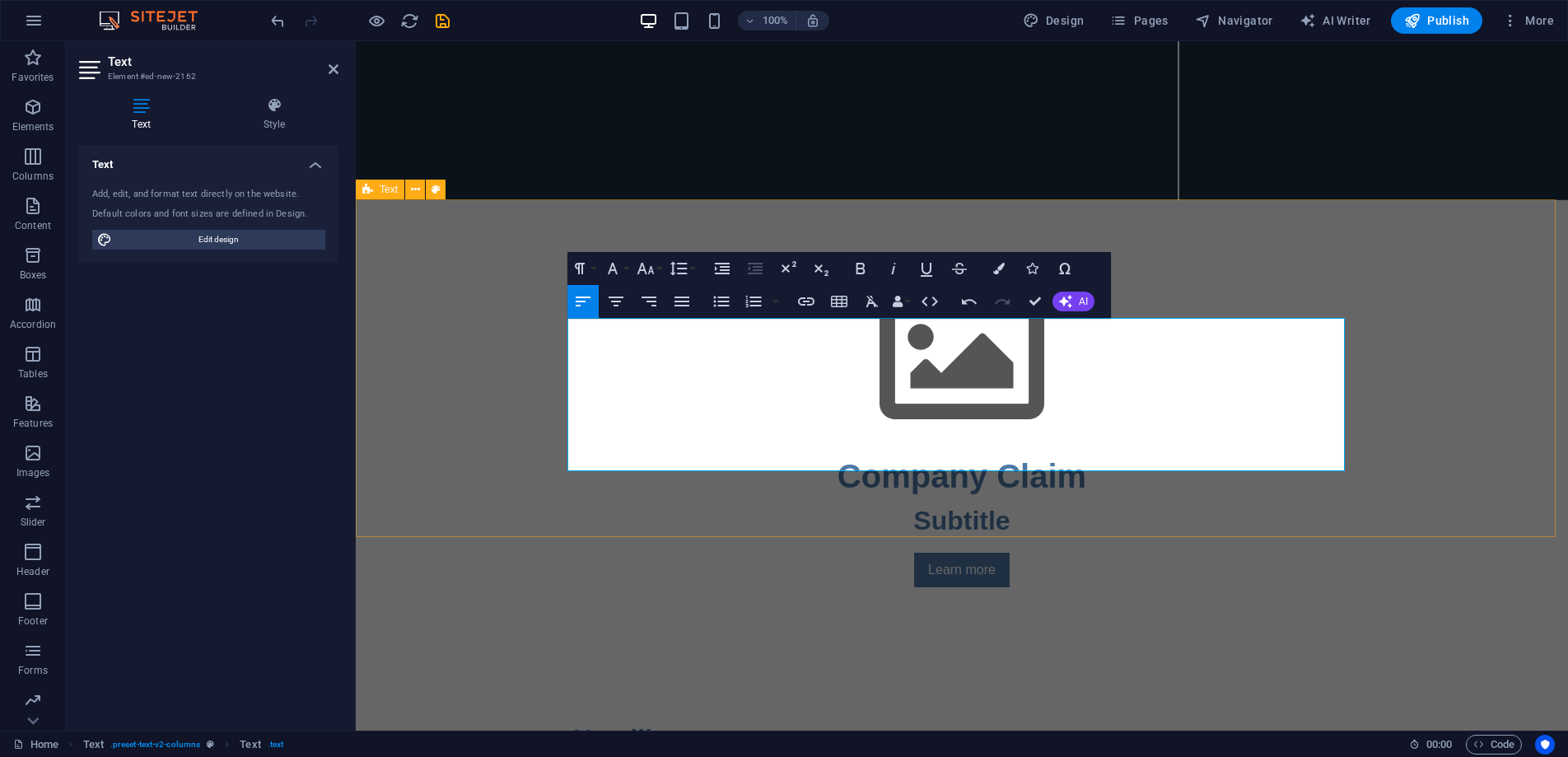
drag, startPoint x: 1054, startPoint y: 441, endPoint x: 558, endPoint y: 326, distance: 509.2
click at [630, 267] on button "Font Family" at bounding box center [616, 269] width 31 height 33
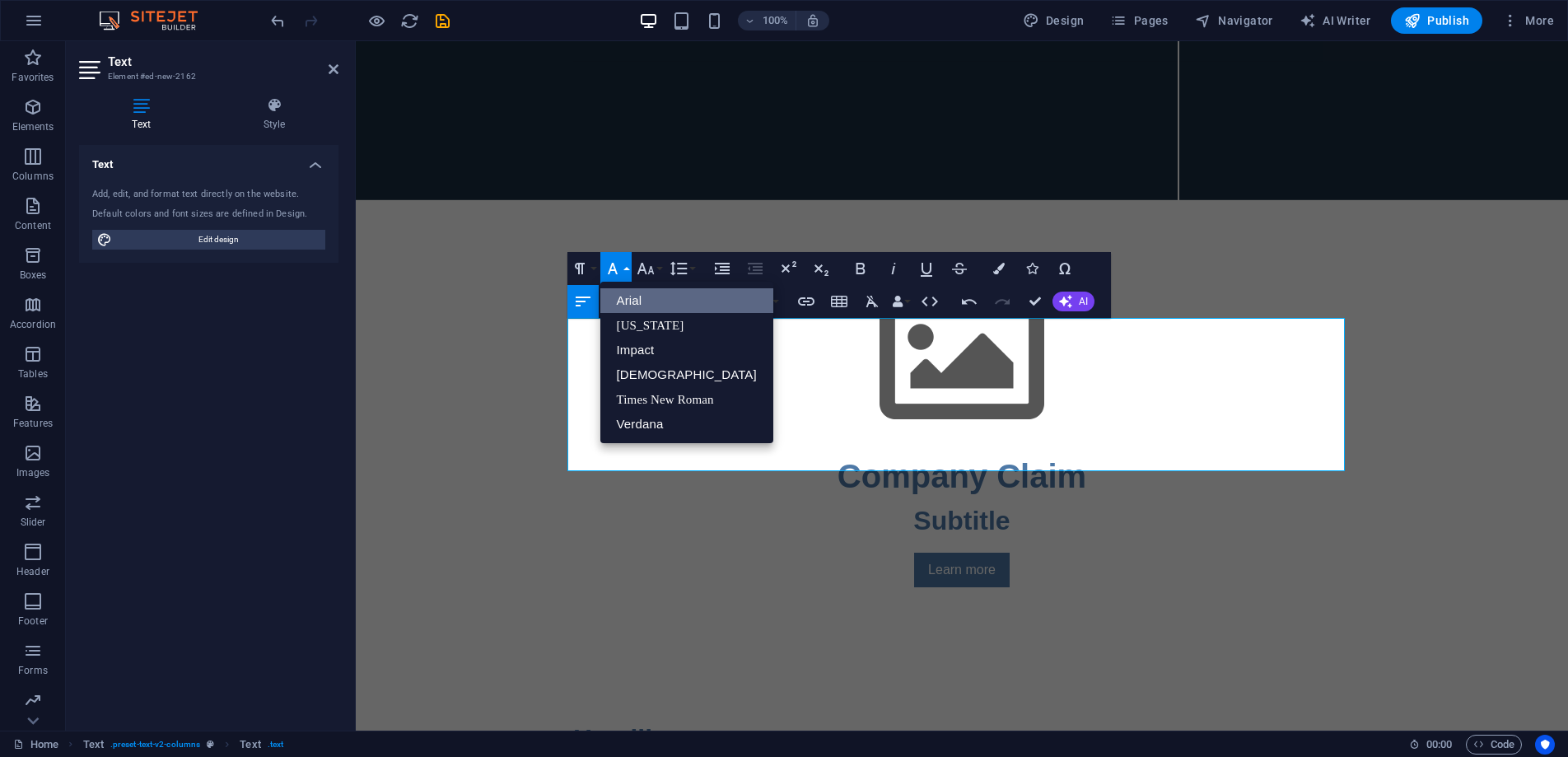
scroll to position [0, 0]
click at [854, 269] on icon "button" at bounding box center [860, 268] width 20 height 20
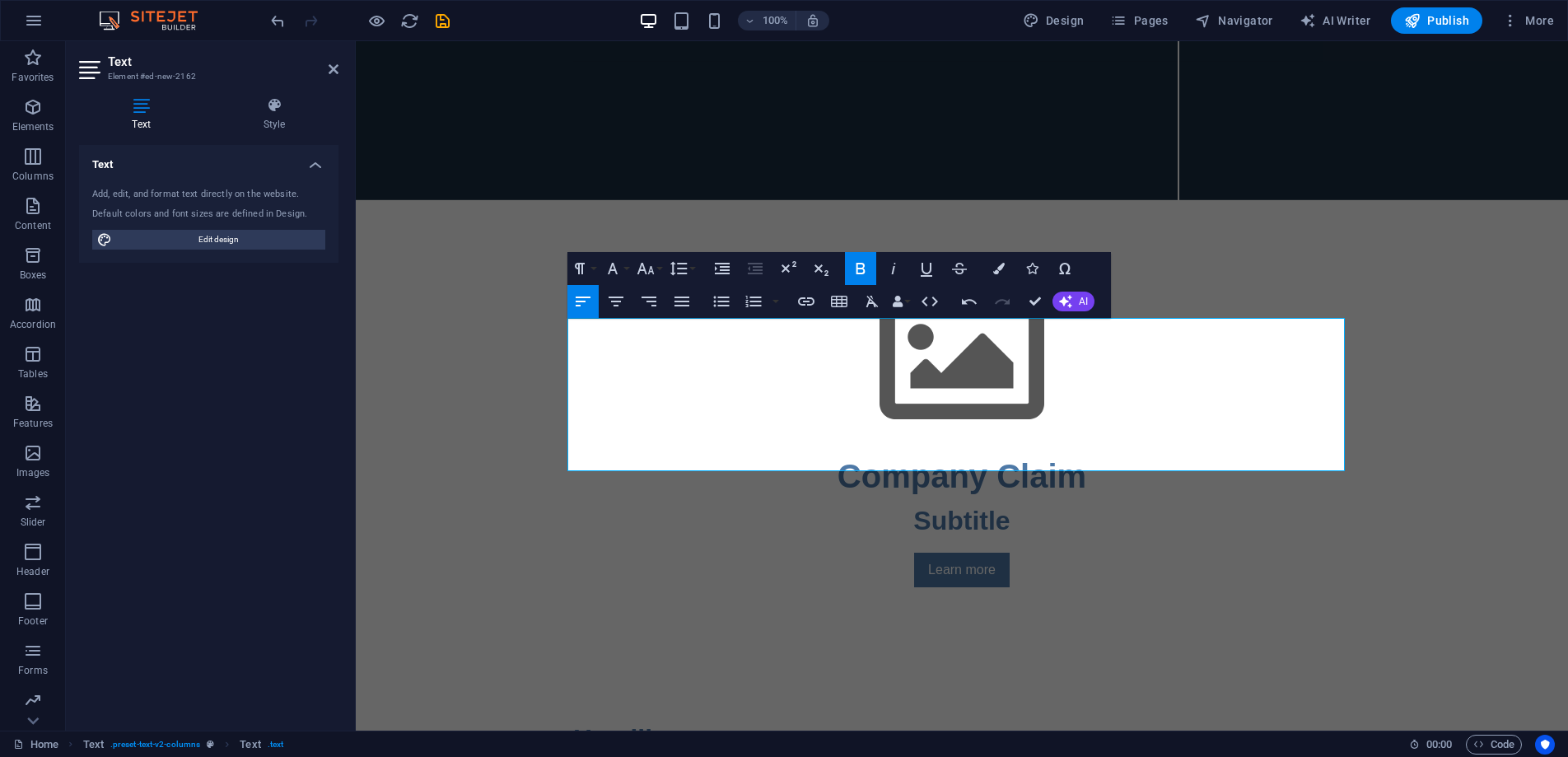
click at [858, 268] on icon "button" at bounding box center [860, 268] width 9 height 11
click at [859, 270] on icon "button" at bounding box center [860, 268] width 20 height 20
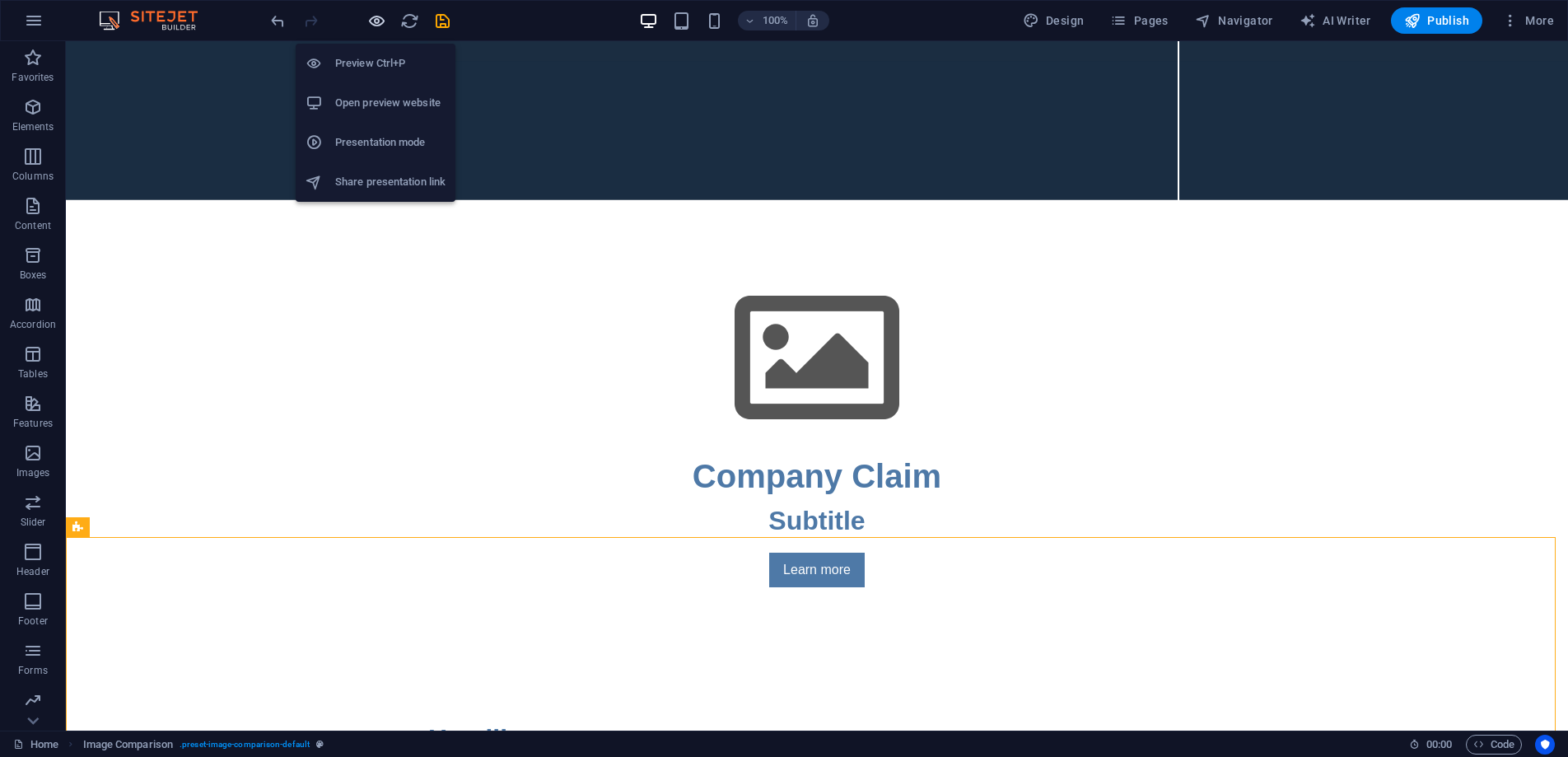
click at [382, 16] on icon "button" at bounding box center [377, 21] width 19 height 19
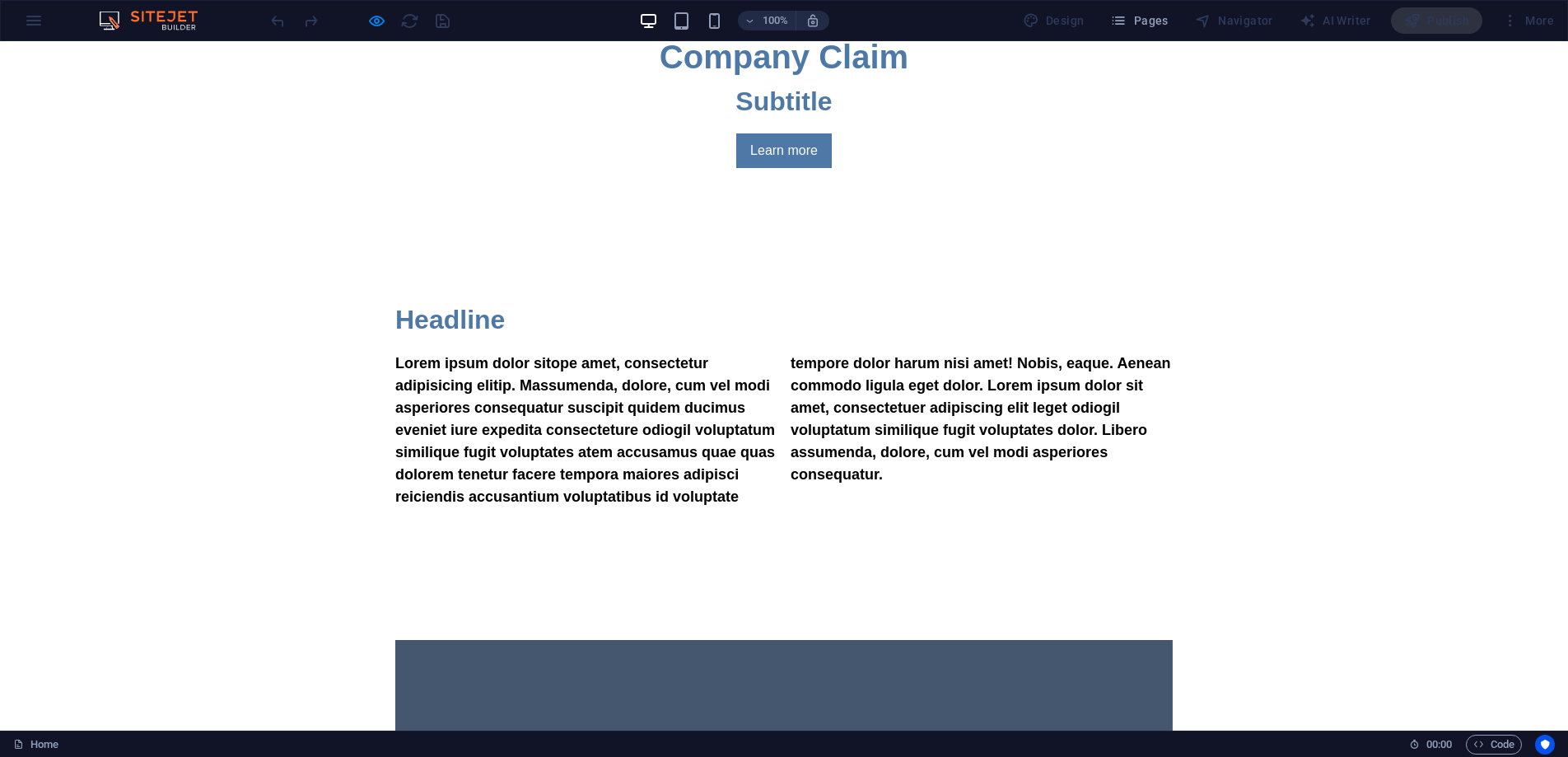
scroll to position [883, 0]
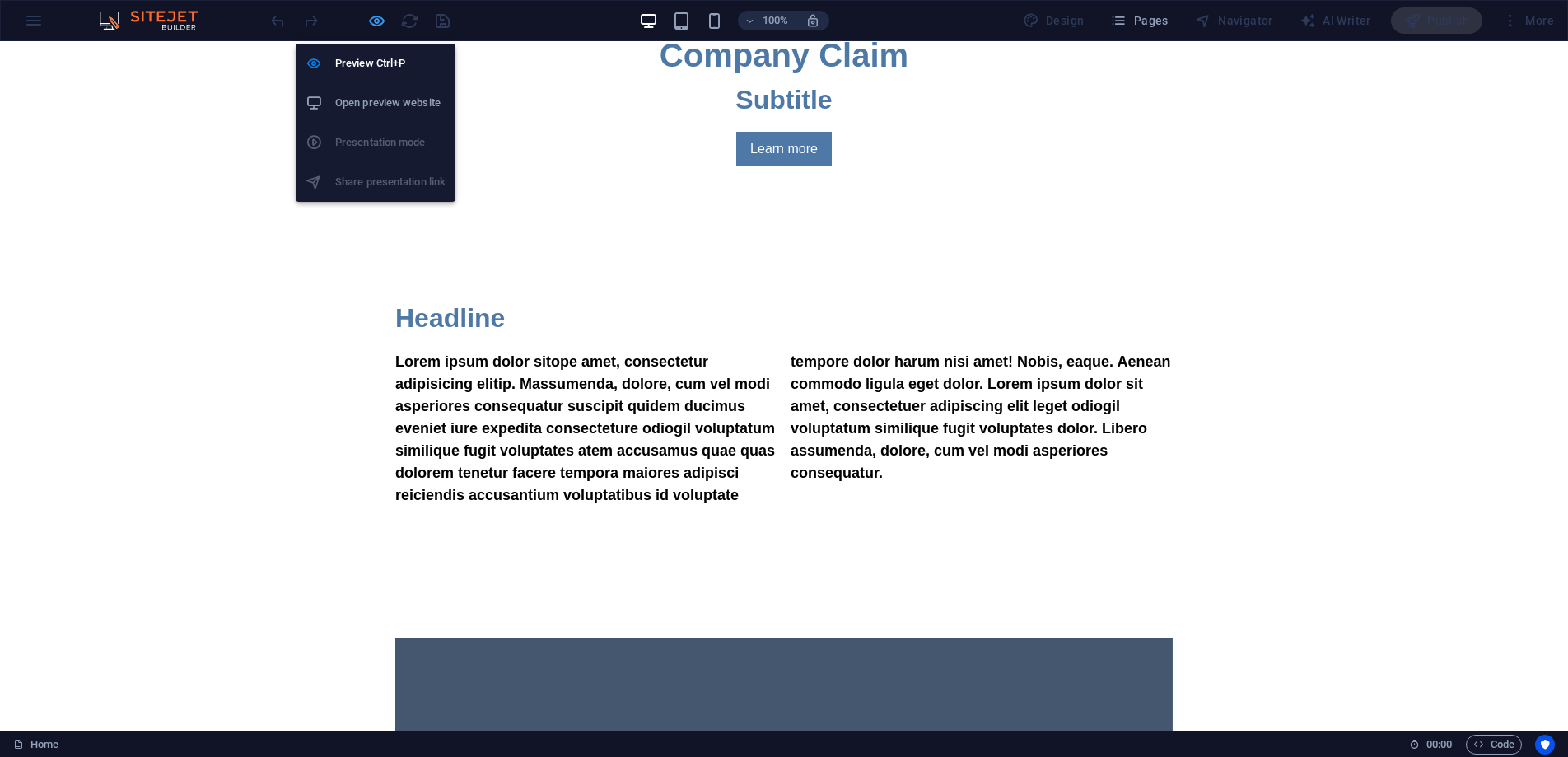
click at [369, 14] on icon "button" at bounding box center [377, 21] width 19 height 19
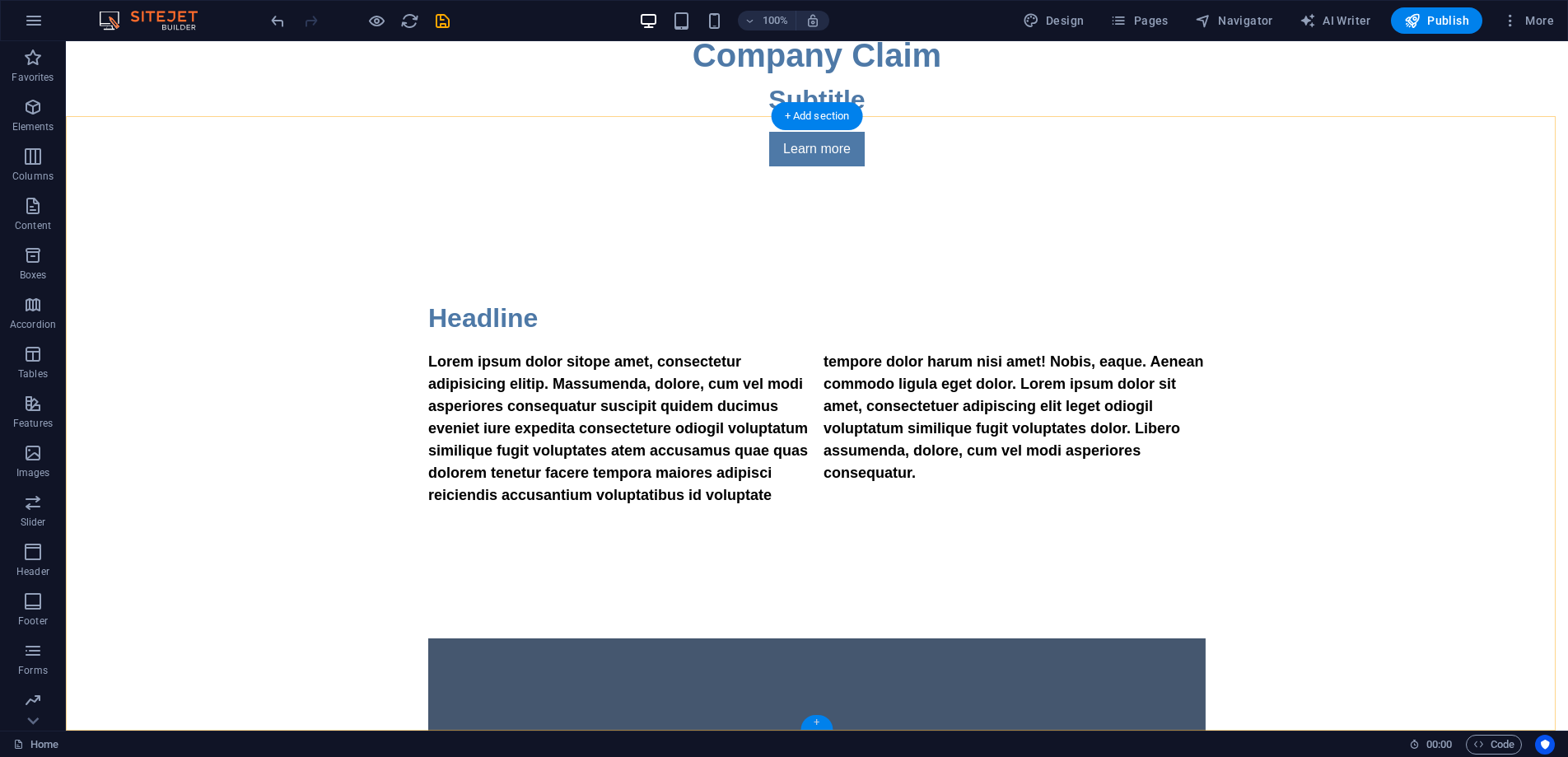
click at [820, 719] on div "+" at bounding box center [816, 722] width 32 height 15
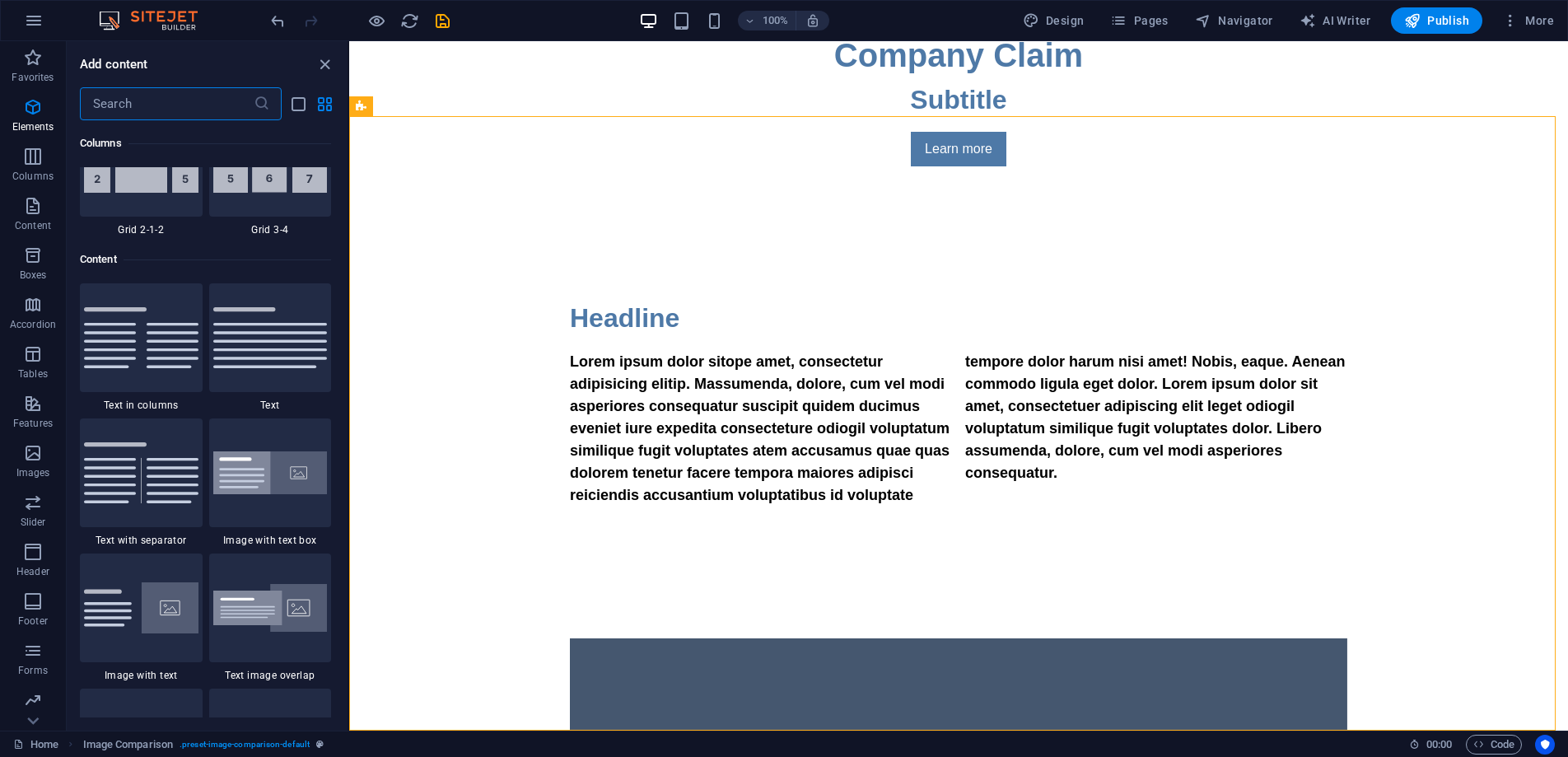
scroll to position [2882, 0]
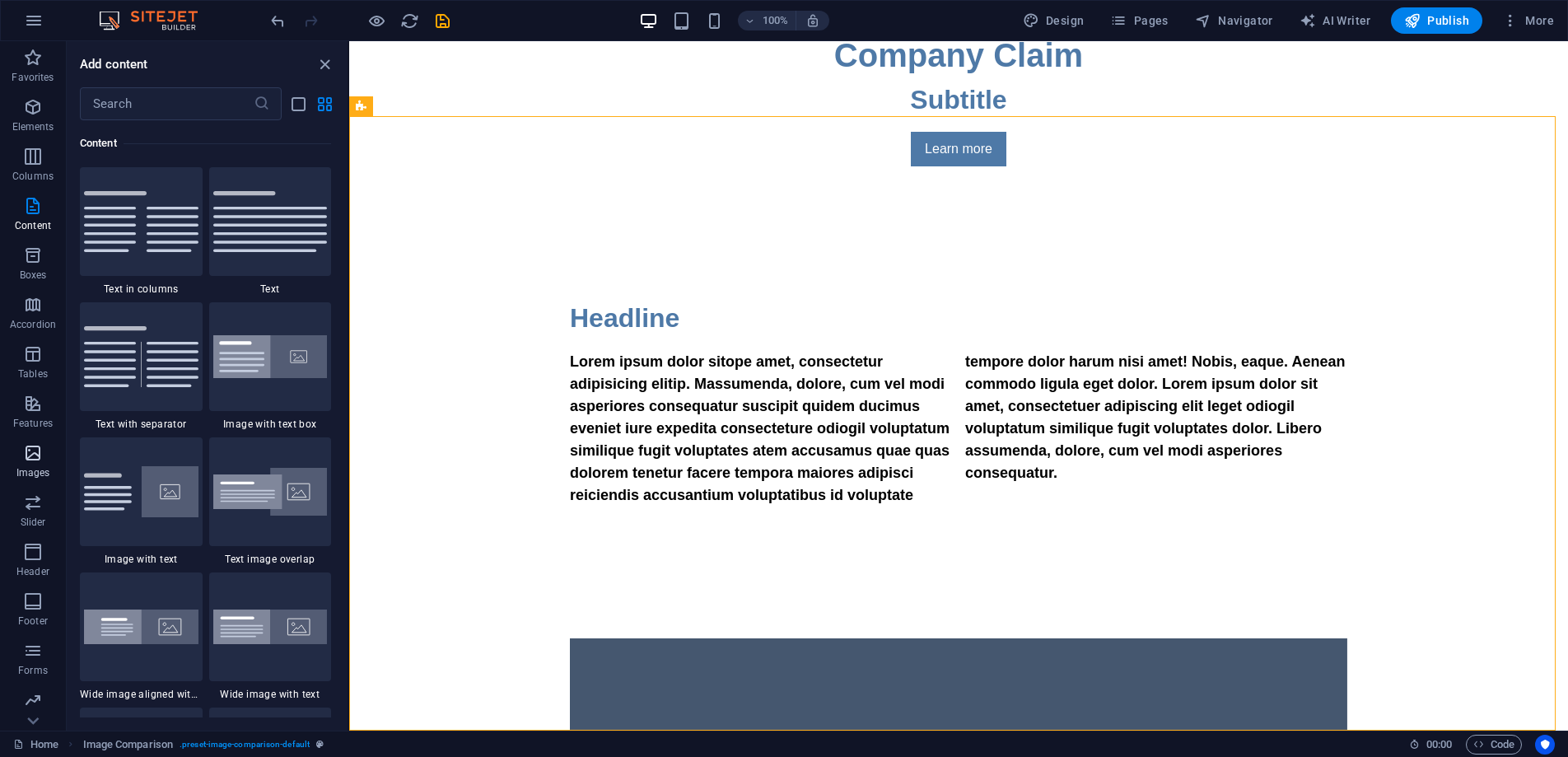
click at [28, 453] on icon "button" at bounding box center [33, 453] width 20 height 20
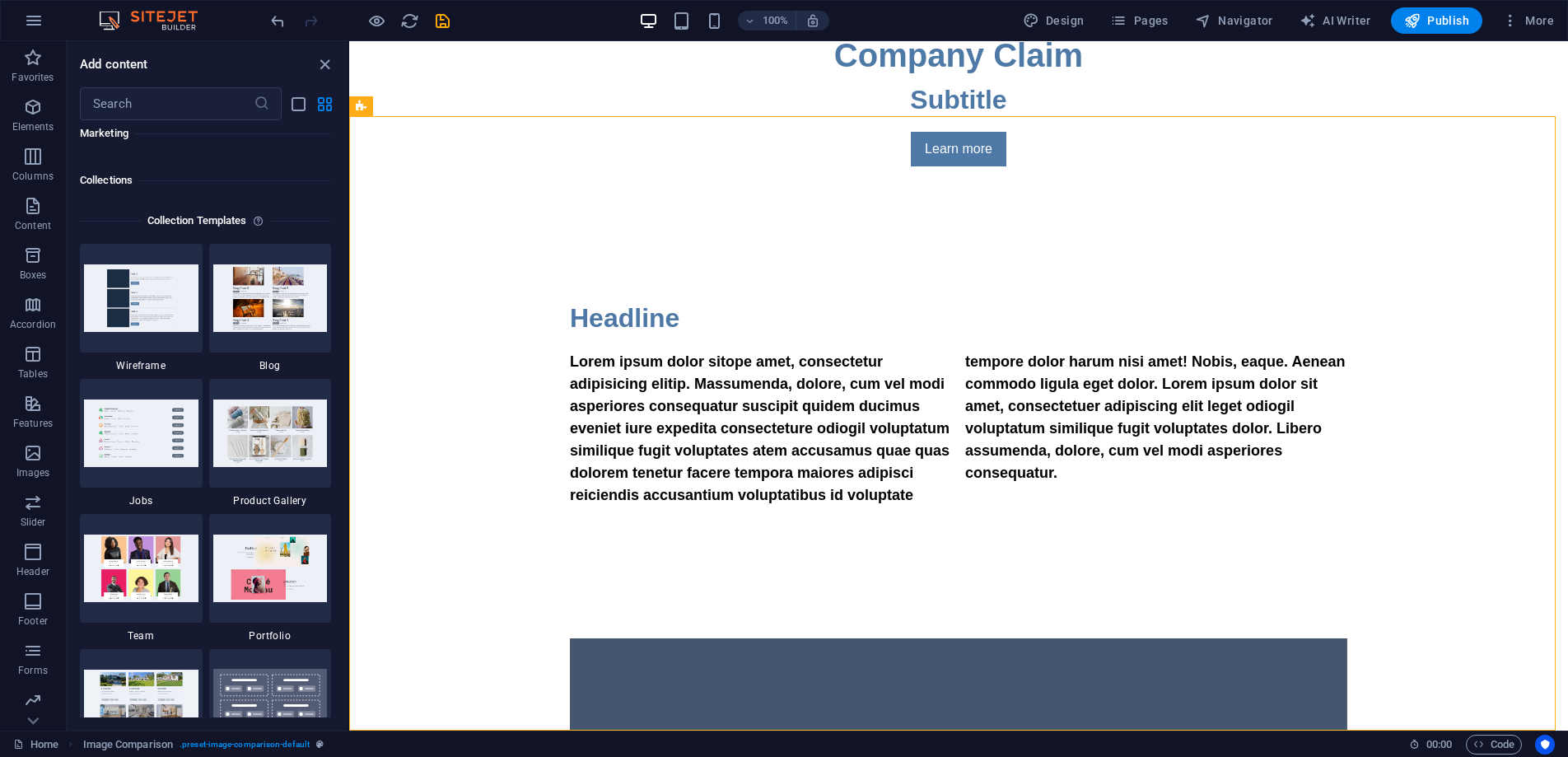
scroll to position [15063, 0]
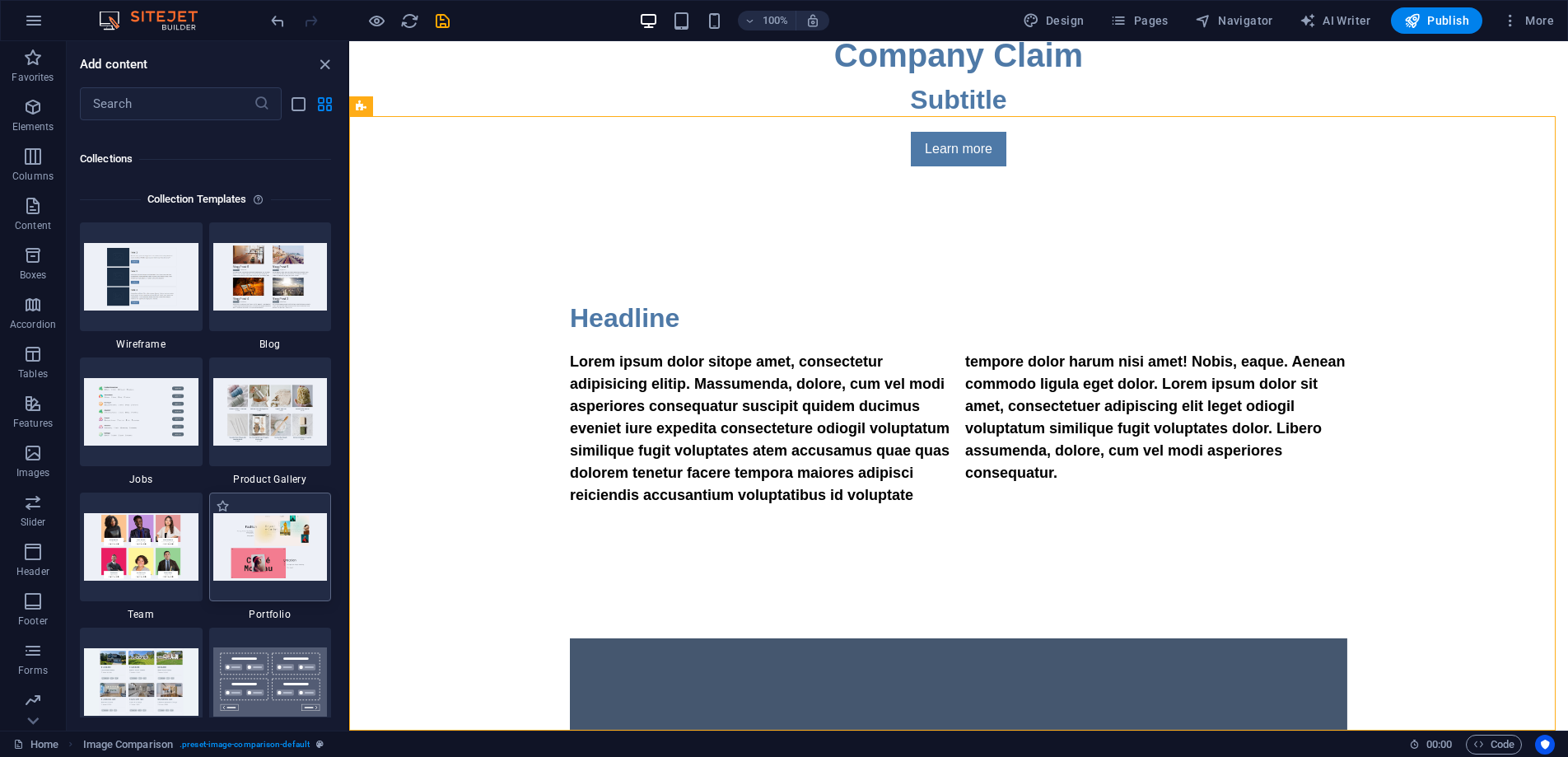
click at [276, 556] on img at bounding box center [270, 546] width 115 height 66
click at [273, 556] on img at bounding box center [270, 546] width 115 height 66
click at [292, 564] on img at bounding box center [270, 546] width 115 height 66
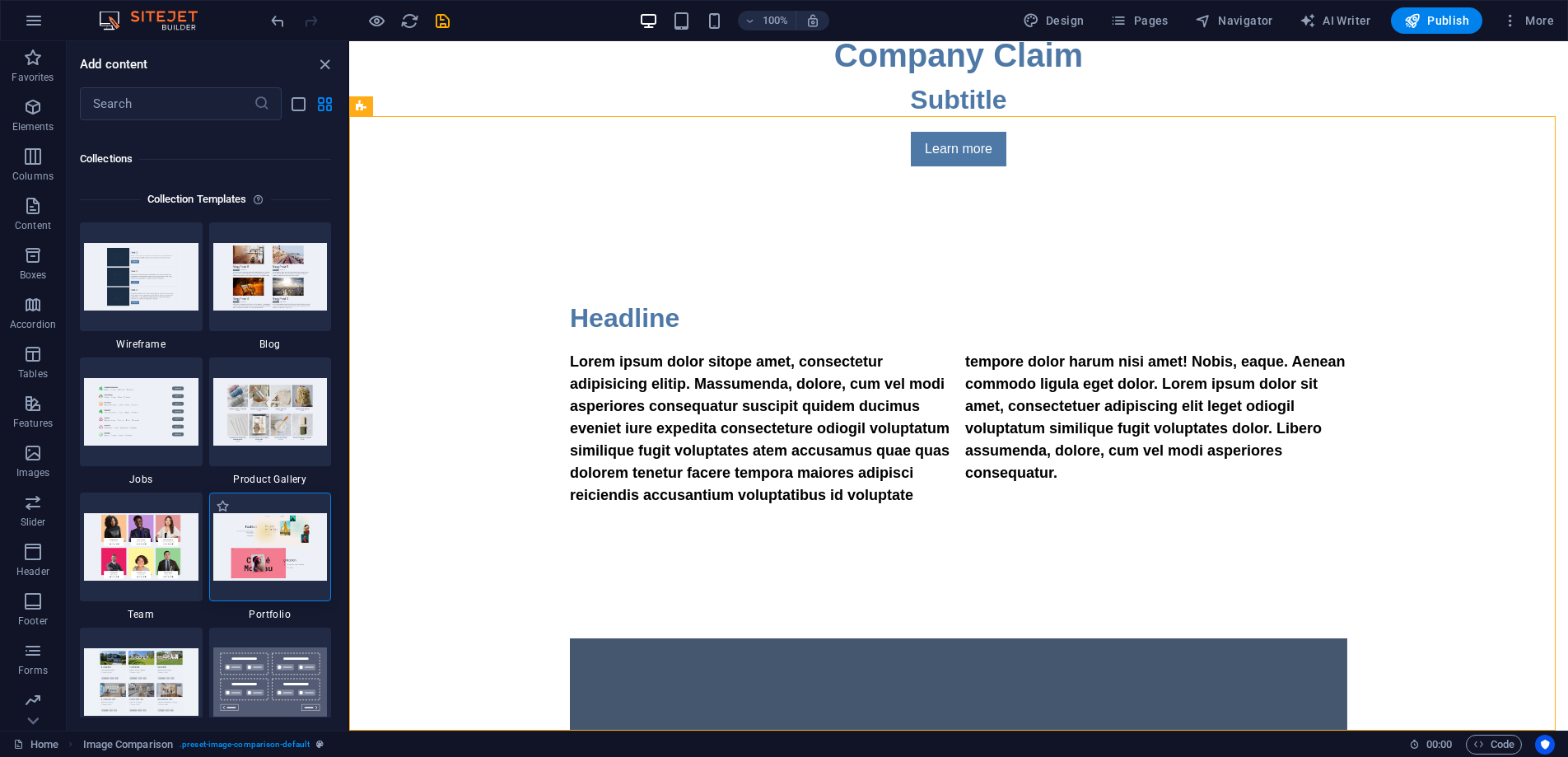
click at [292, 564] on img at bounding box center [270, 546] width 115 height 66
drag, startPoint x: 284, startPoint y: 552, endPoint x: 275, endPoint y: 535, distance: 19.2
click at [275, 534] on img at bounding box center [270, 546] width 115 height 66
drag, startPoint x: 275, startPoint y: 535, endPoint x: 259, endPoint y: 501, distance: 37.6
click at [275, 535] on img at bounding box center [270, 546] width 115 height 66
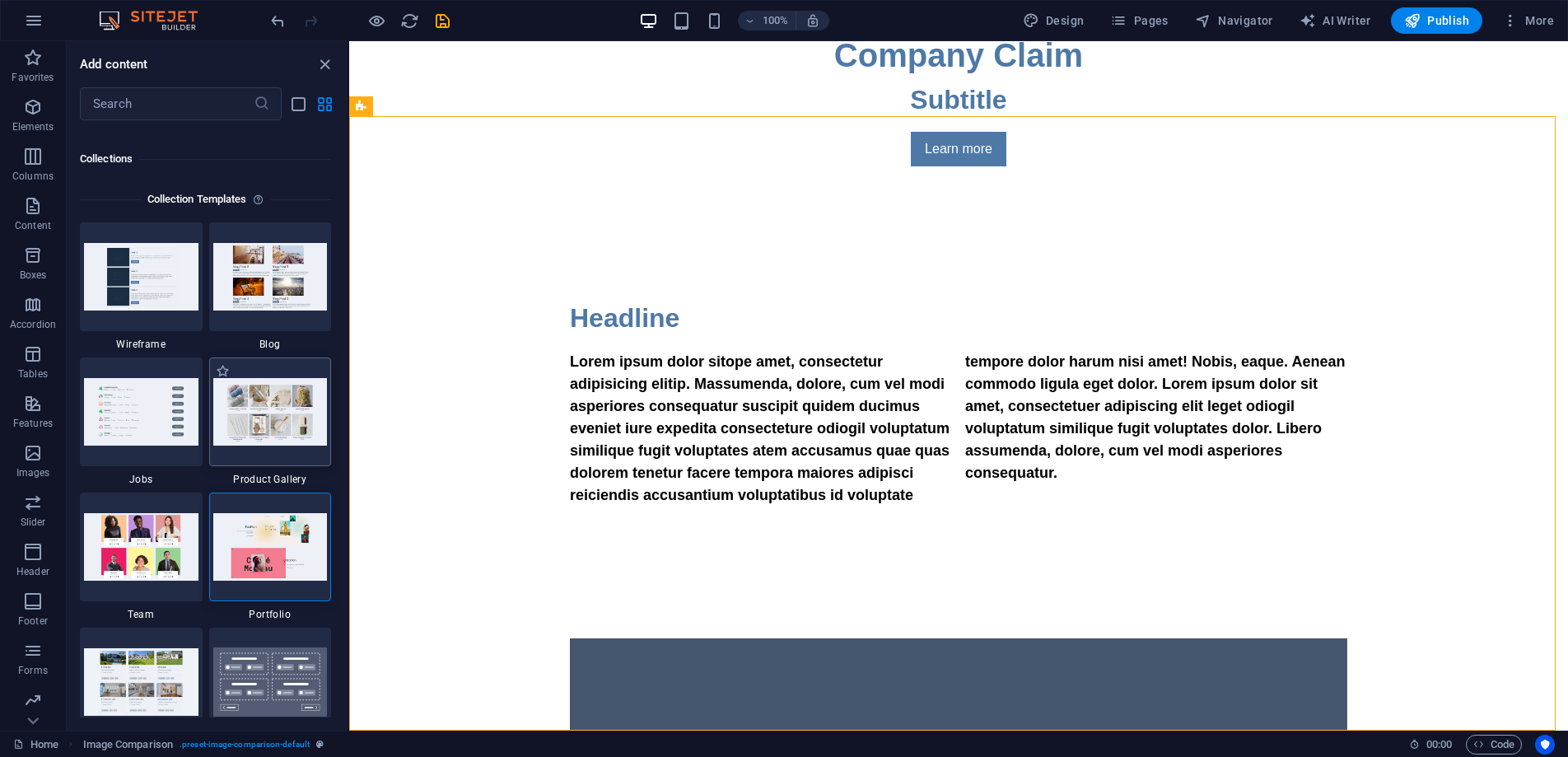
click at [245, 411] on img at bounding box center [270, 411] width 115 height 66
click at [299, 534] on img at bounding box center [270, 546] width 115 height 66
click at [272, 608] on span "Portfolio" at bounding box center [270, 614] width 123 height 13
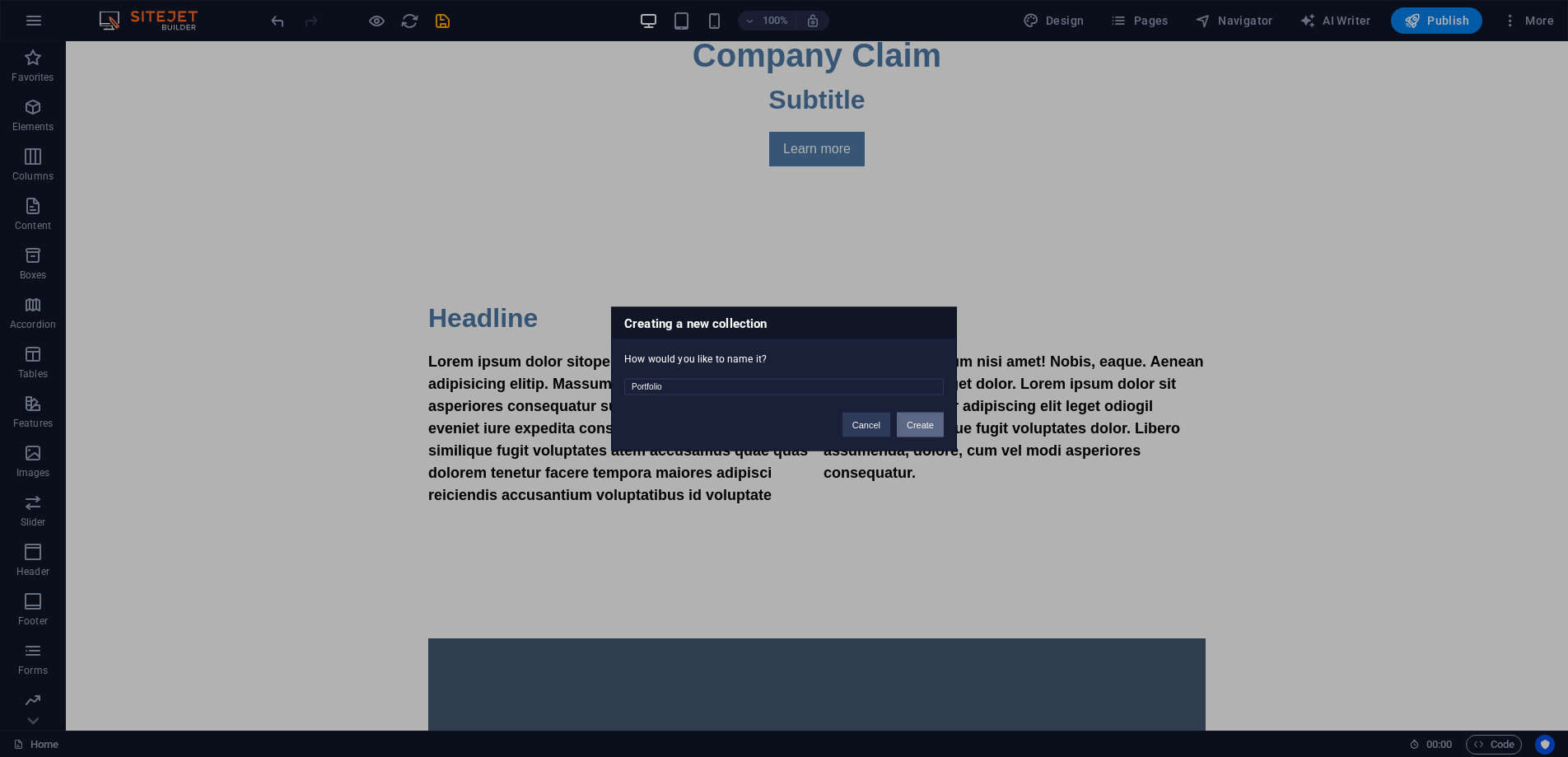
click at [915, 425] on button "Create" at bounding box center [920, 424] width 47 height 25
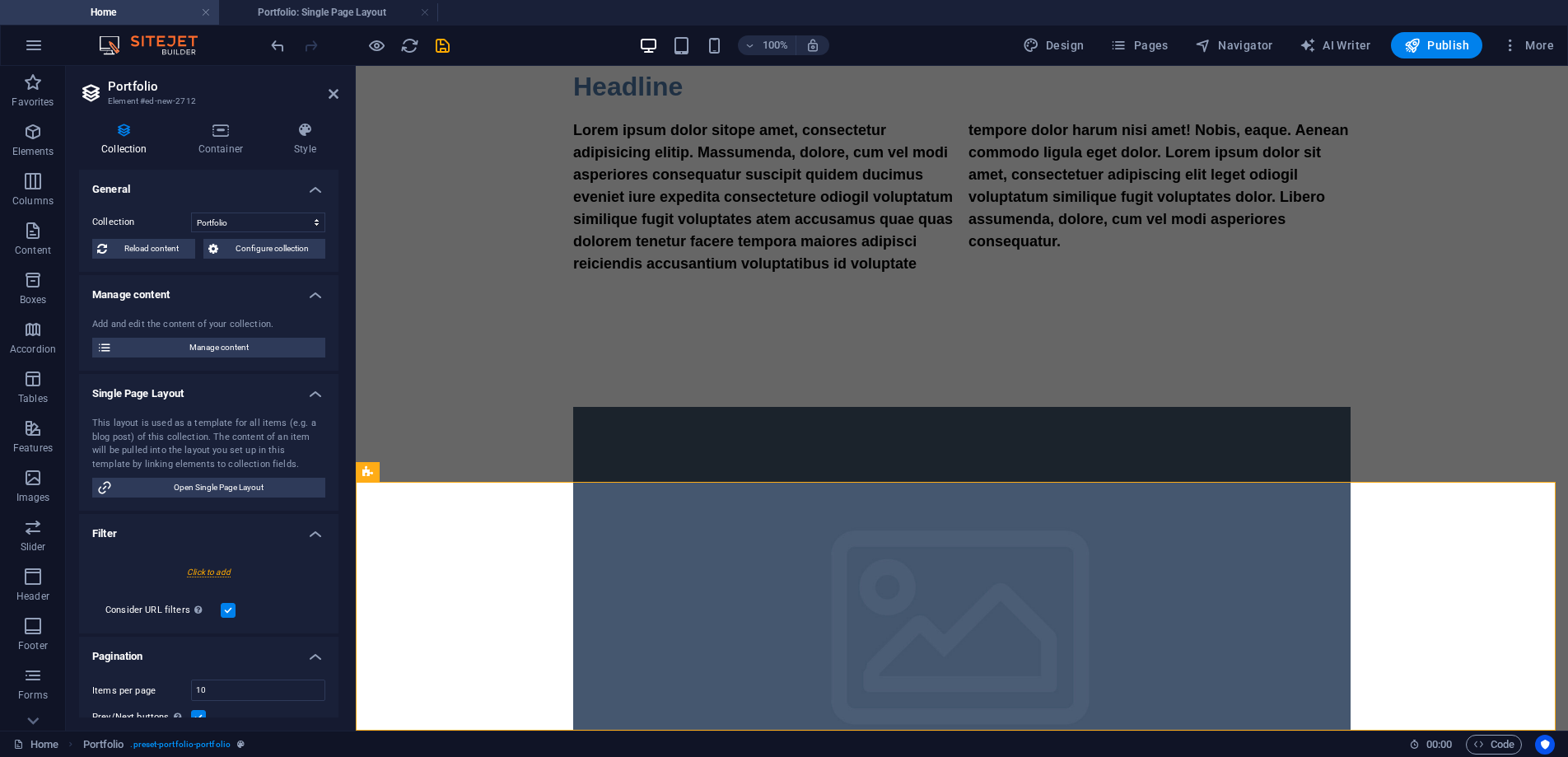
scroll to position [0, 0]
select select "createdAt_DESC"
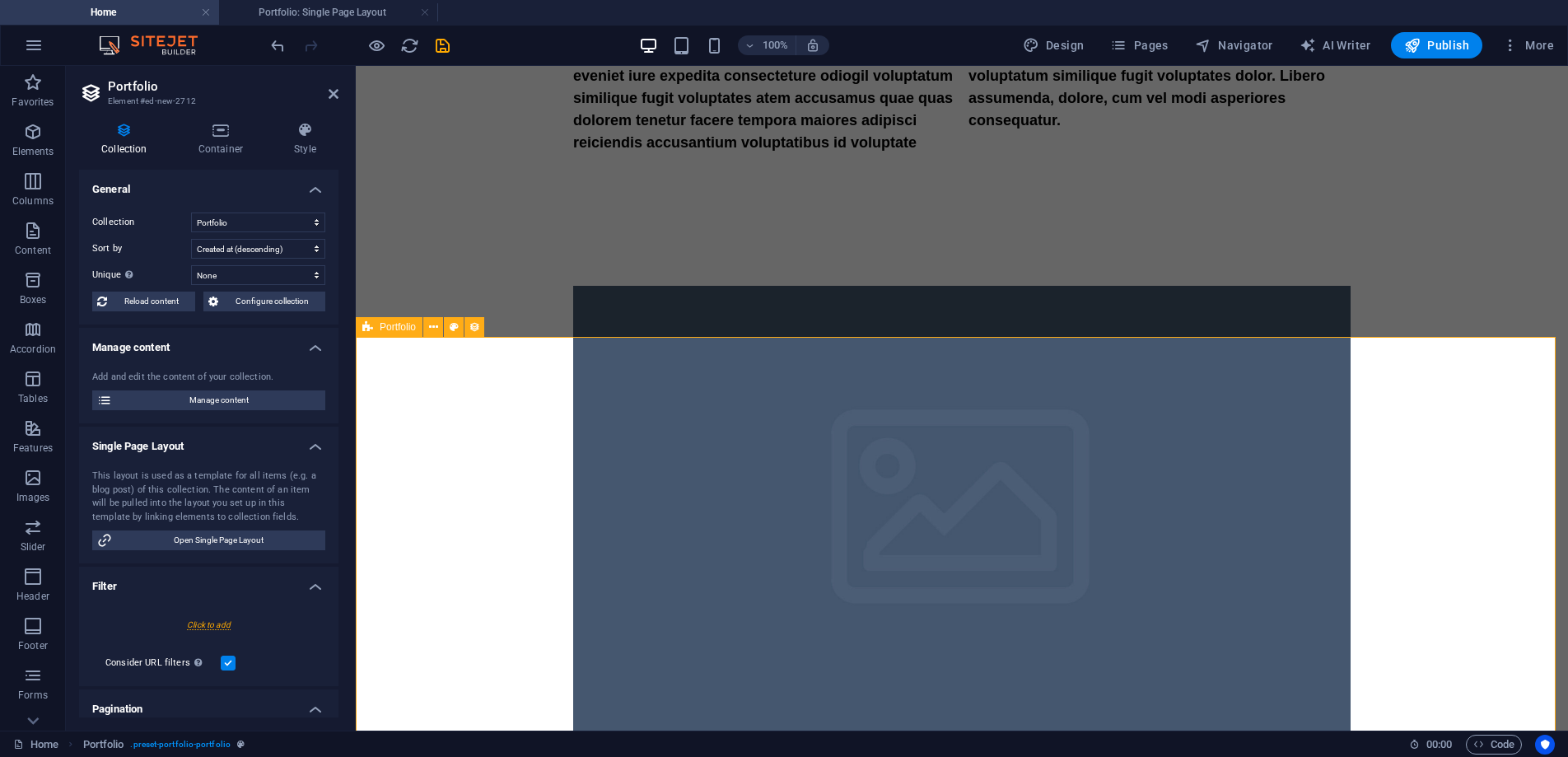
scroll to position [1298, 0]
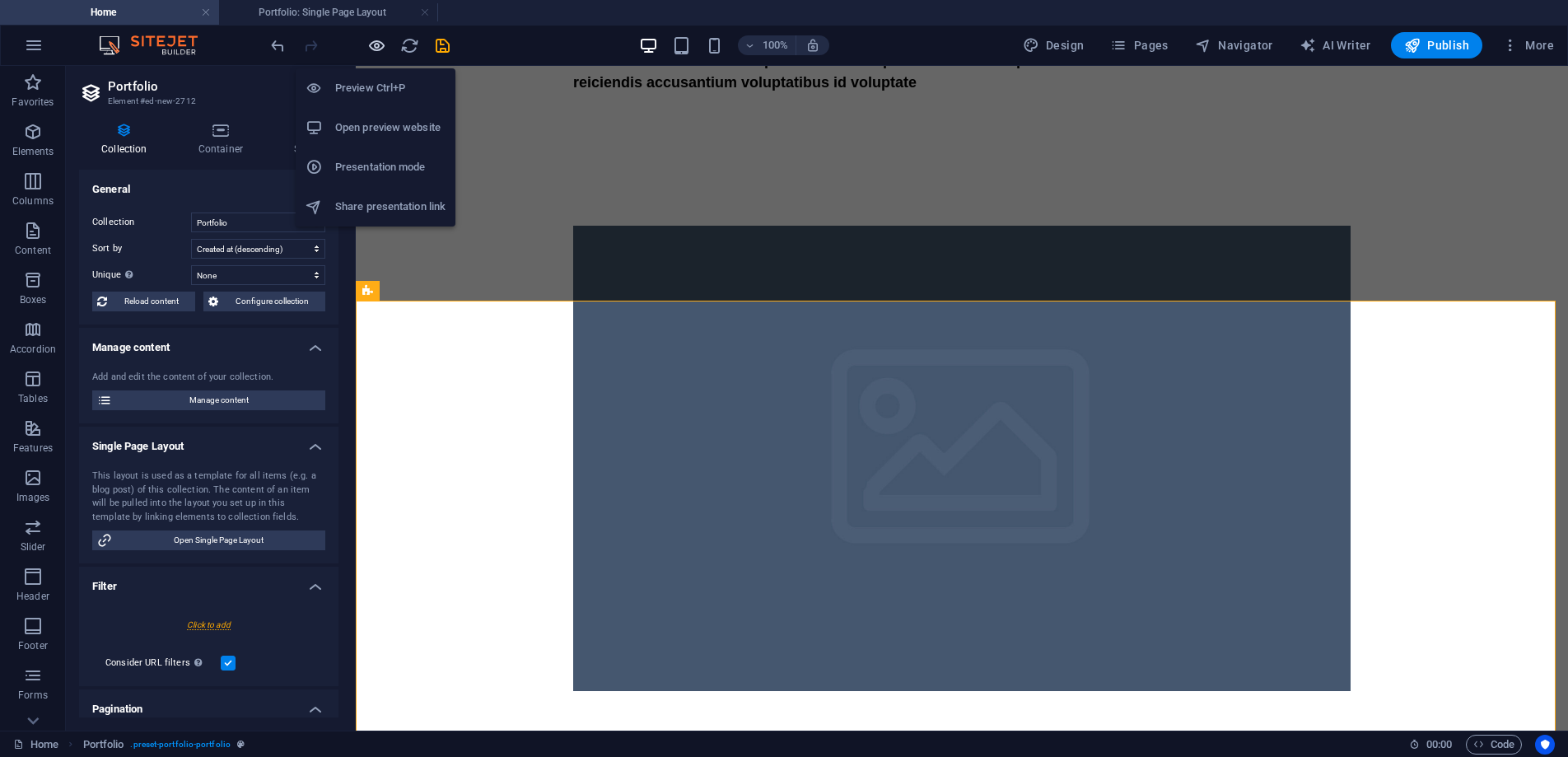
click at [374, 47] on icon "button" at bounding box center [377, 46] width 19 height 19
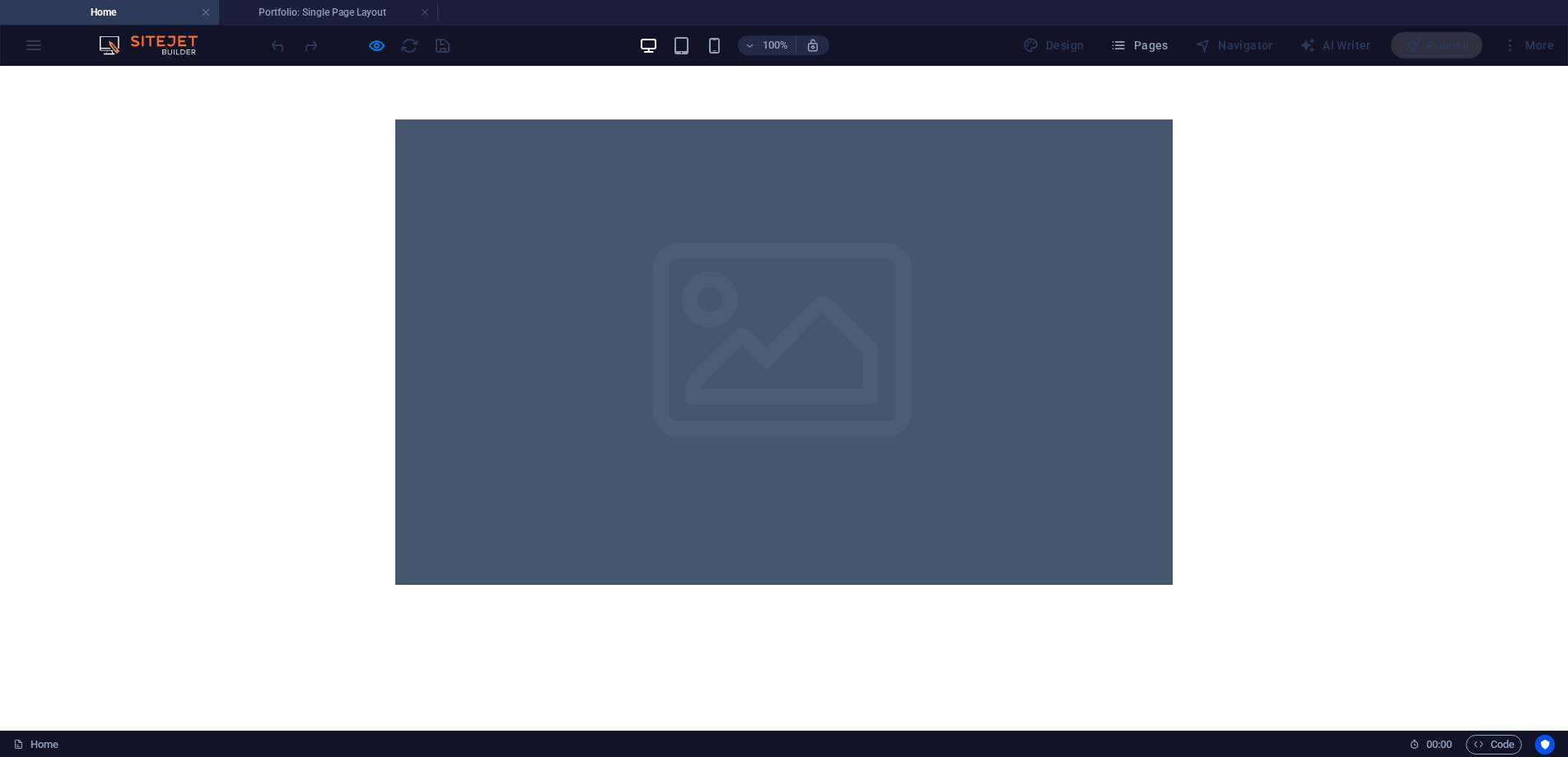
scroll to position [1537, 0]
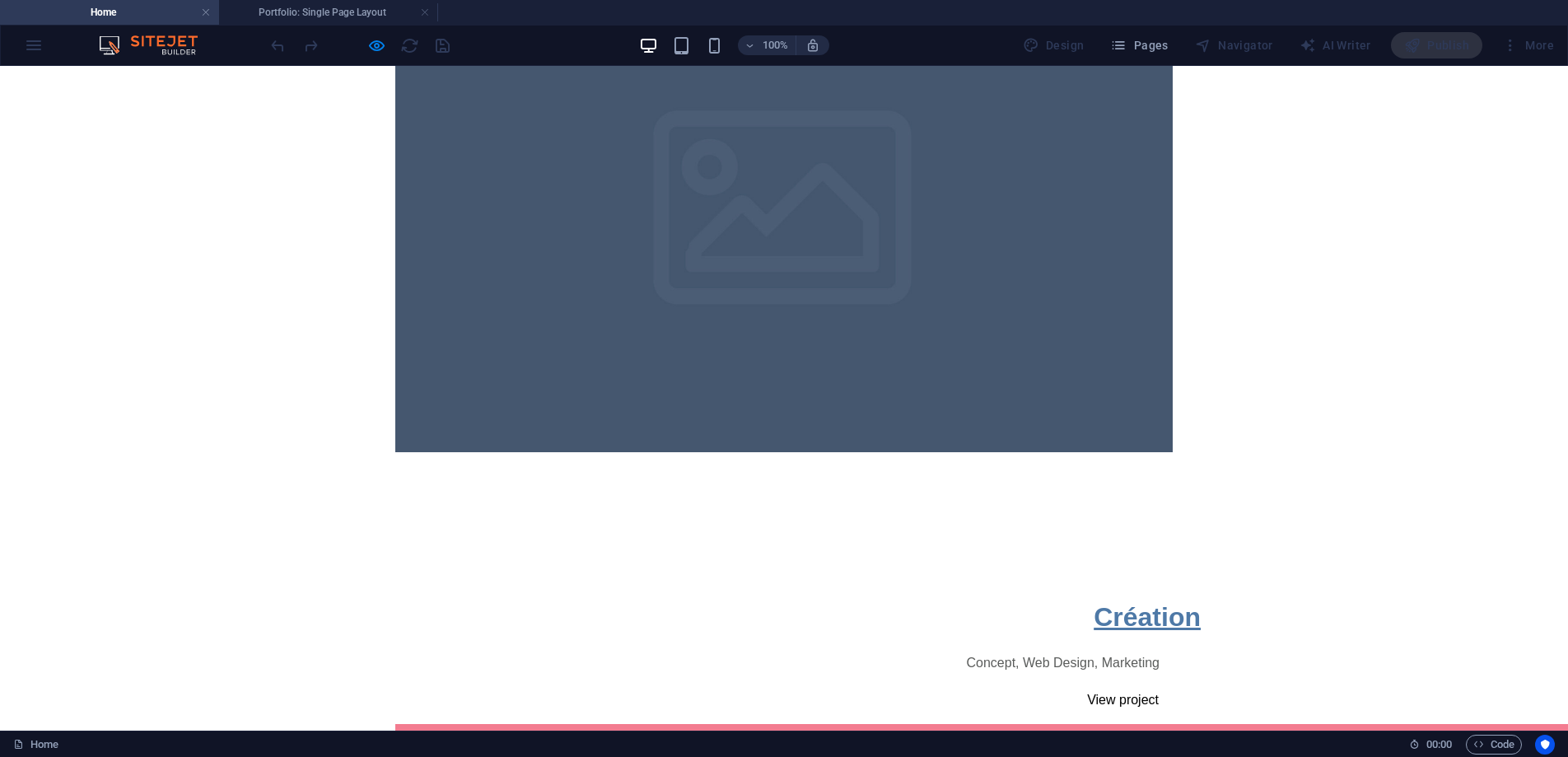
click at [1094, 602] on link "Création" at bounding box center [1147, 617] width 107 height 29
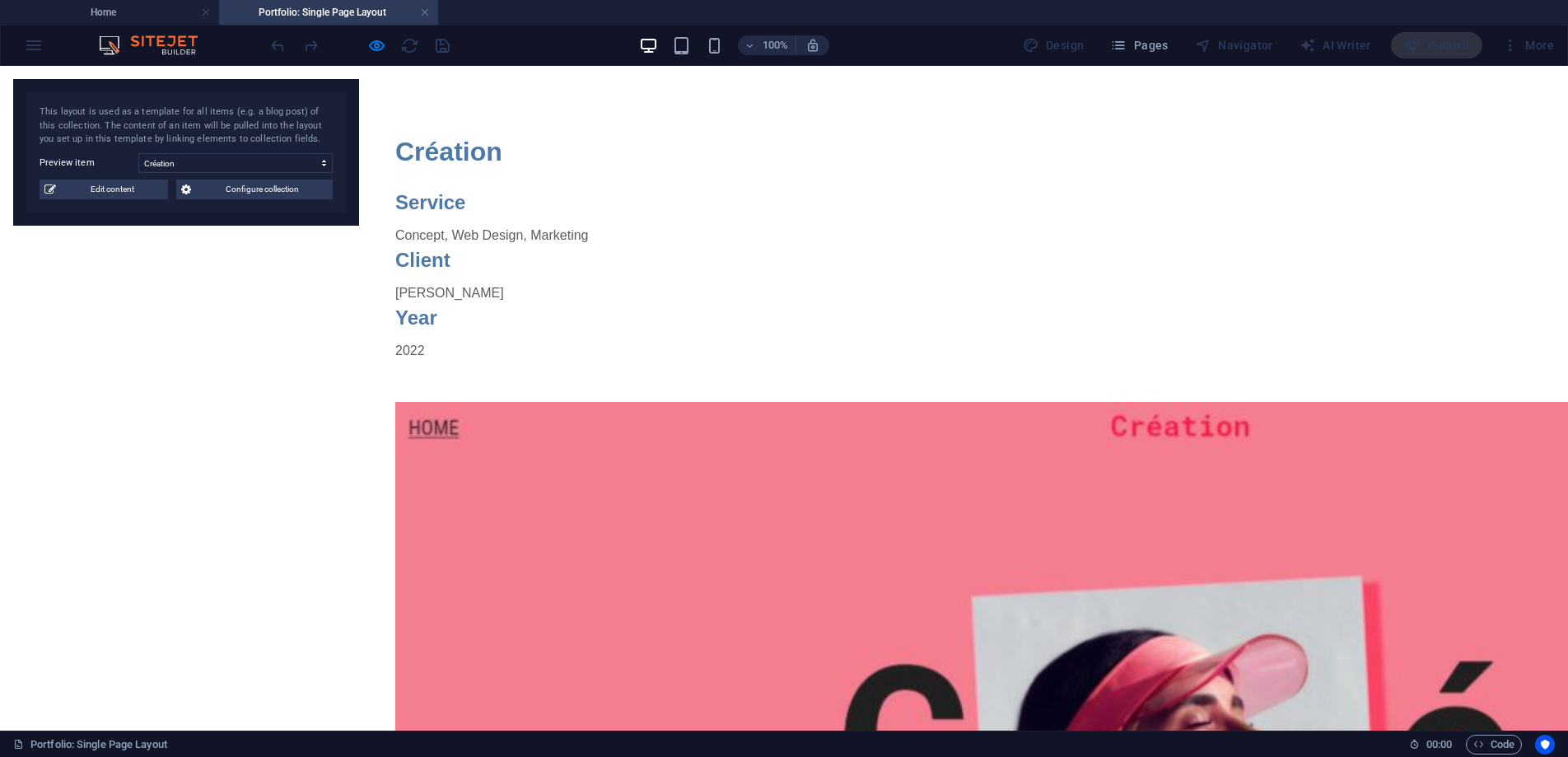
scroll to position [0, 0]
click at [710, 283] on div "[PERSON_NAME]" at bounding box center [778, 293] width 765 height 20
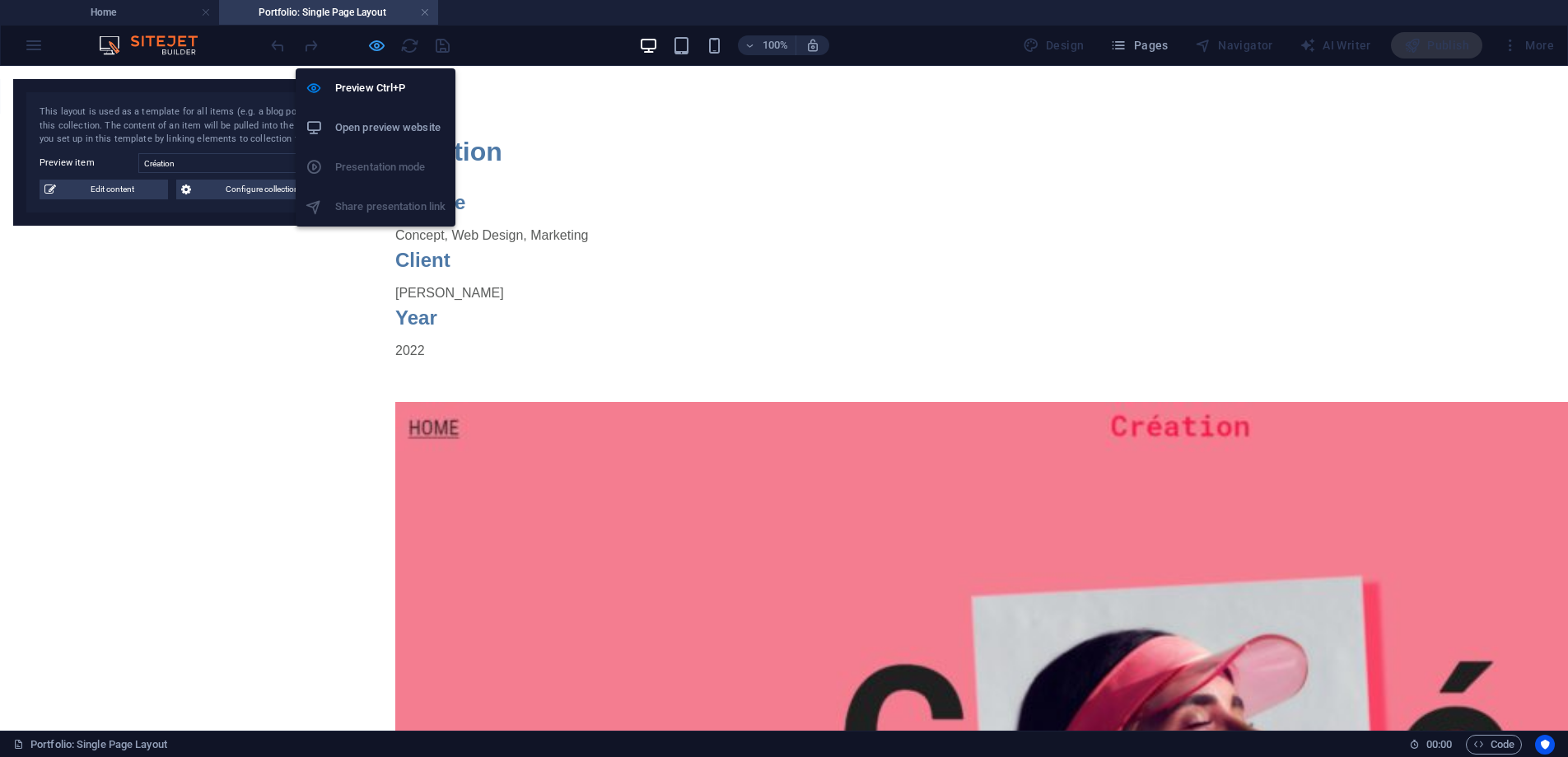
click at [381, 47] on icon "button" at bounding box center [377, 46] width 19 height 19
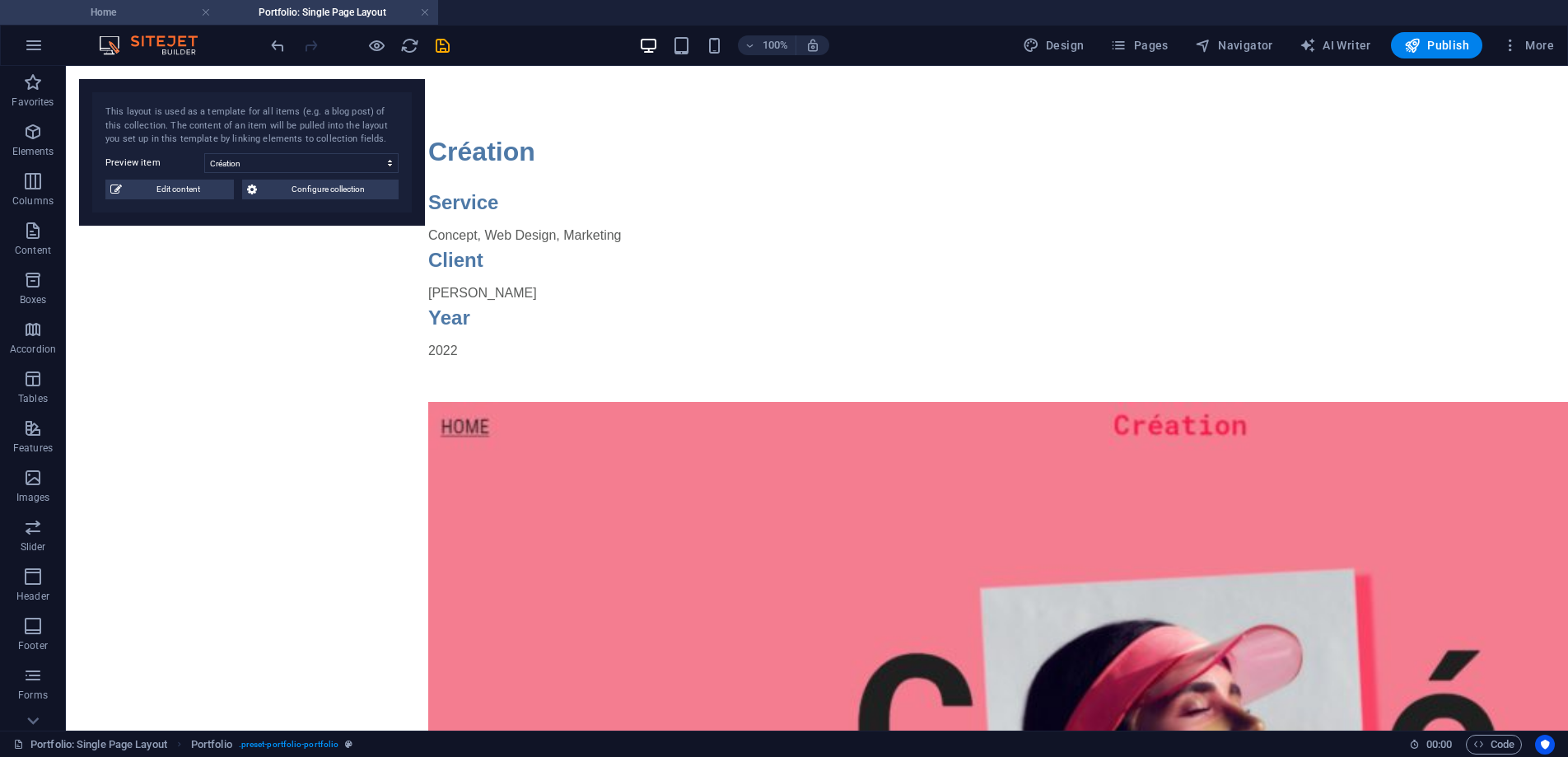
click at [180, 15] on h4 "Home" at bounding box center [109, 12] width 219 height 18
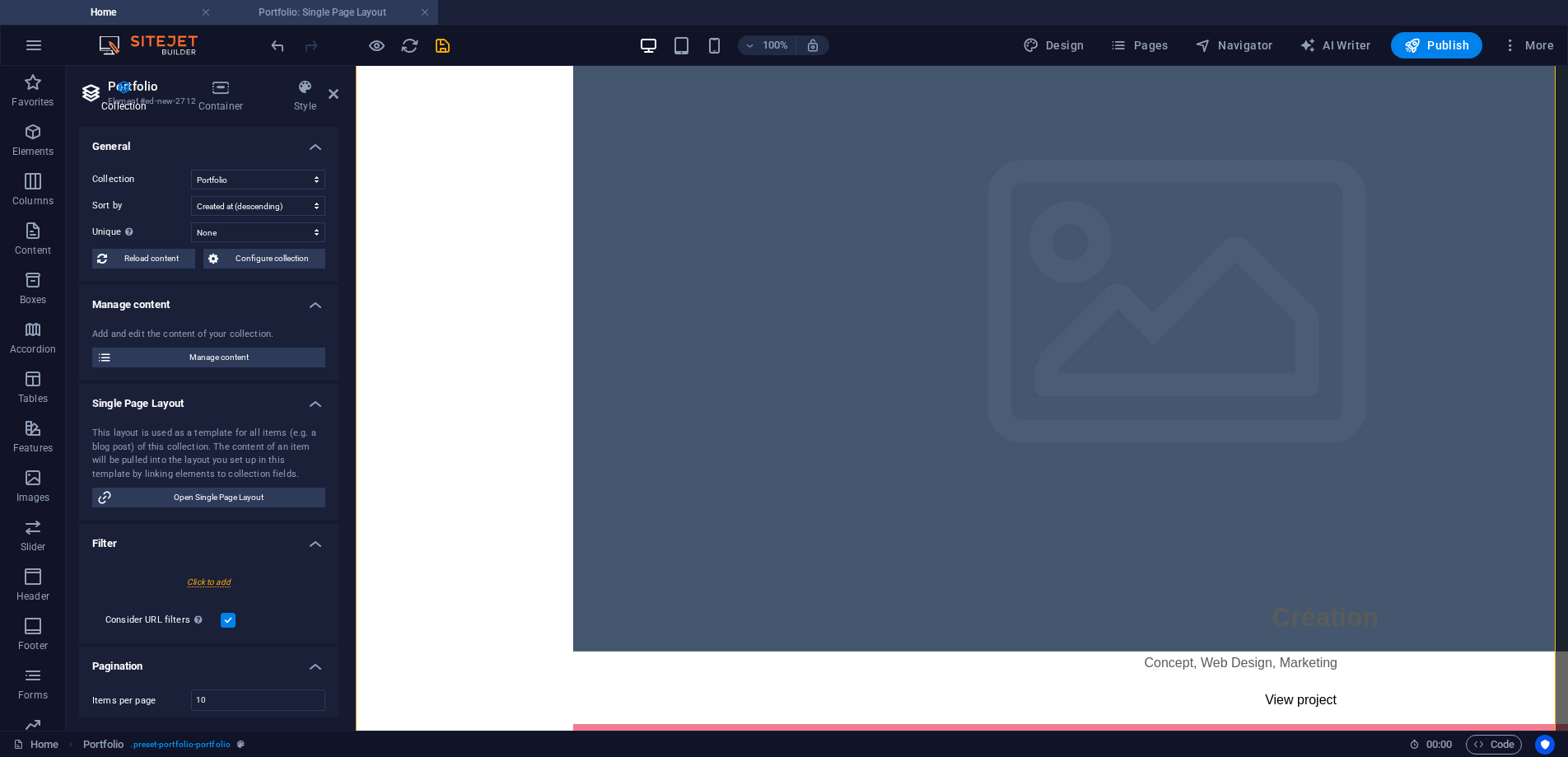
click at [332, 9] on h4 "Portfolio: Single Page Layout" at bounding box center [328, 12] width 219 height 18
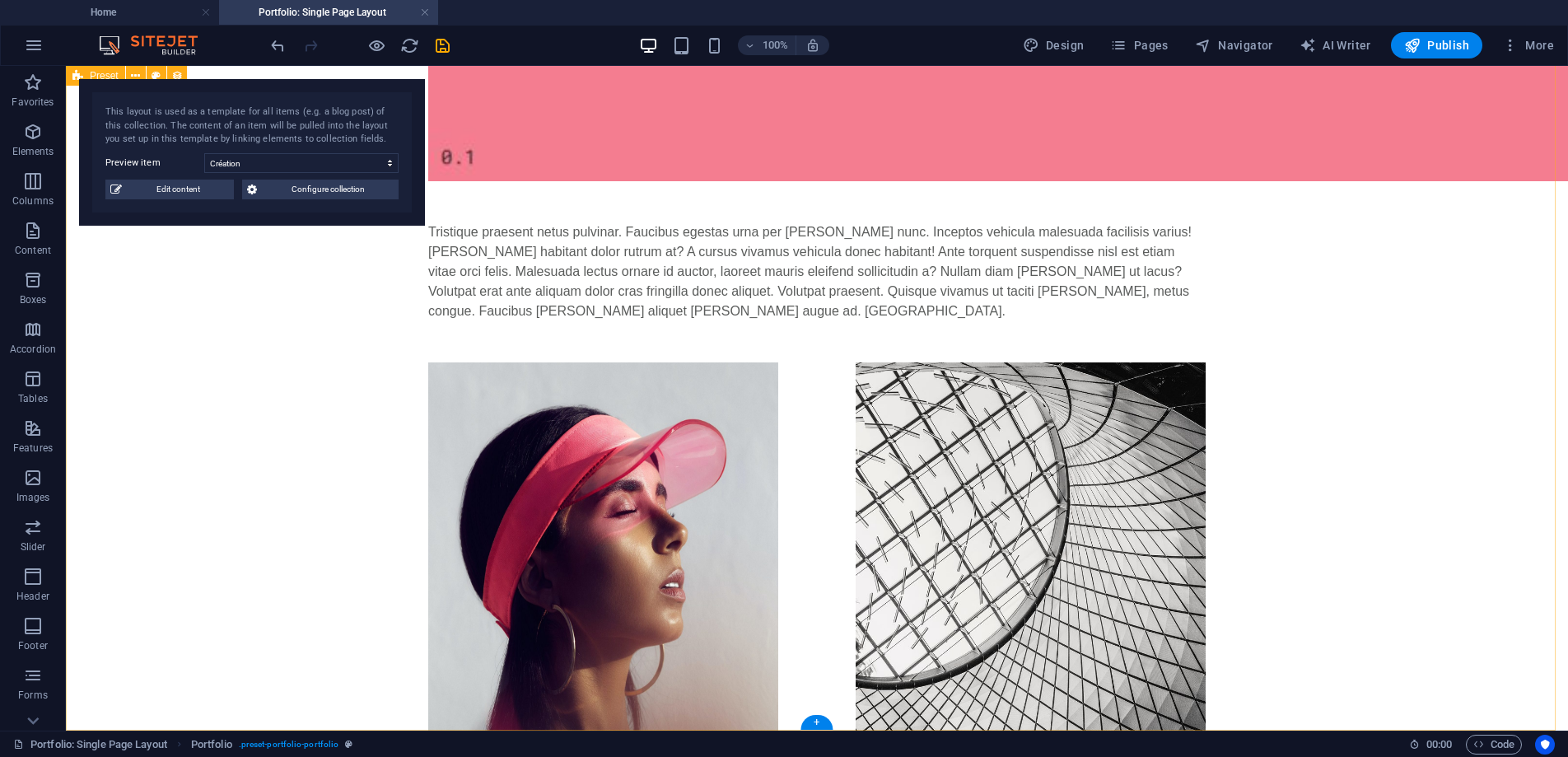
scroll to position [1052, 0]
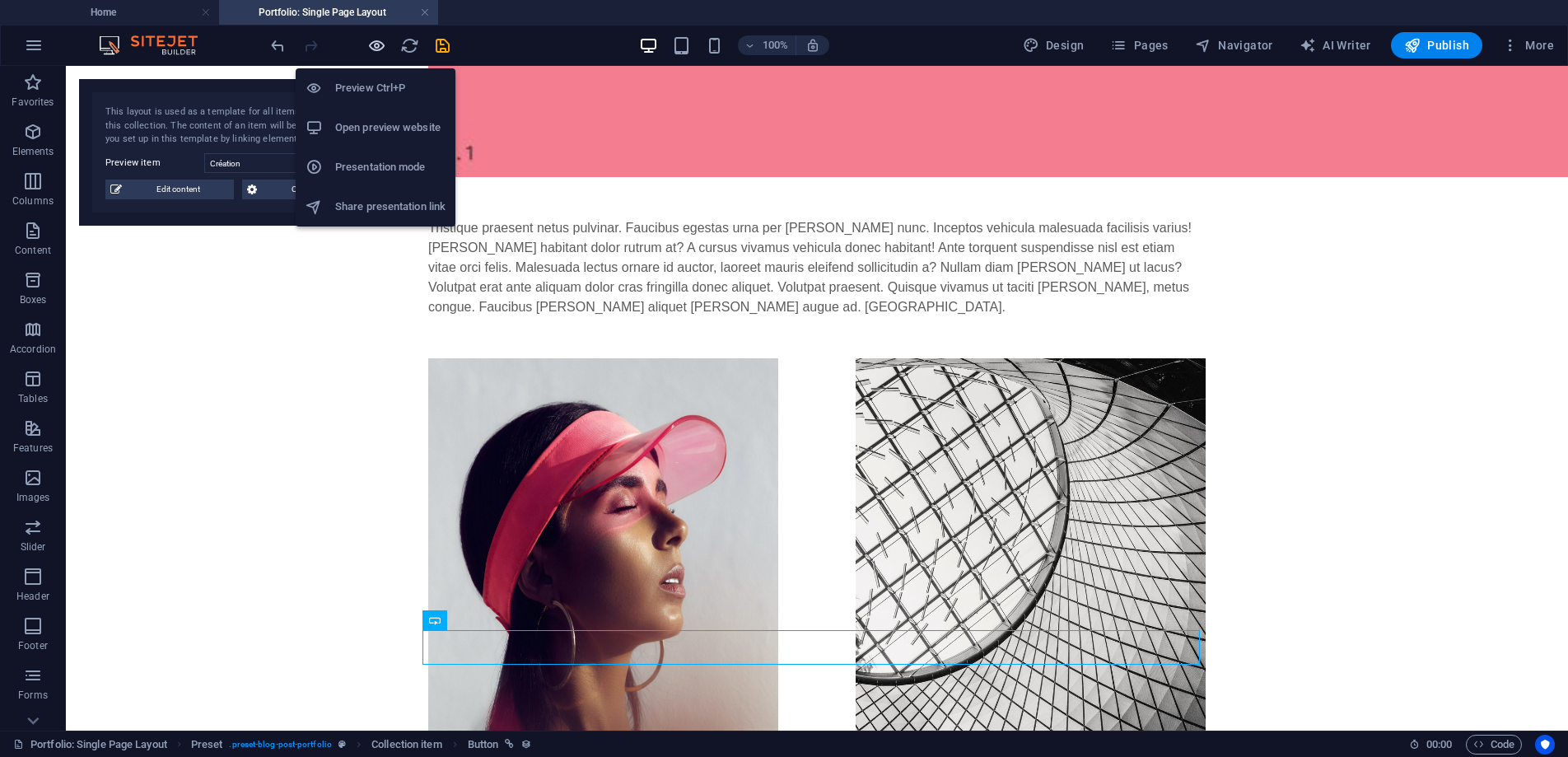
click at [373, 48] on icon "button" at bounding box center [377, 46] width 19 height 19
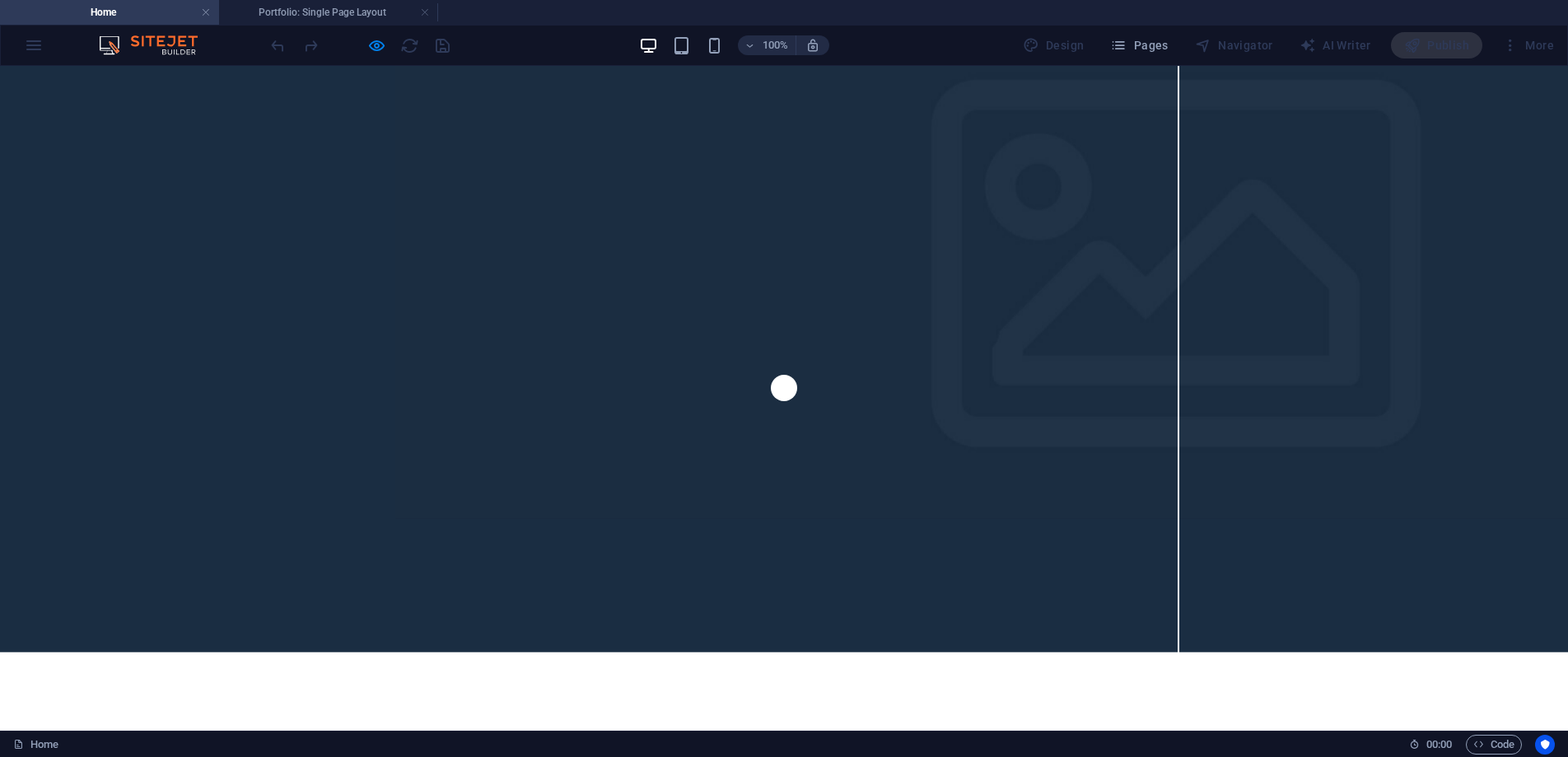
scroll to position [0, 0]
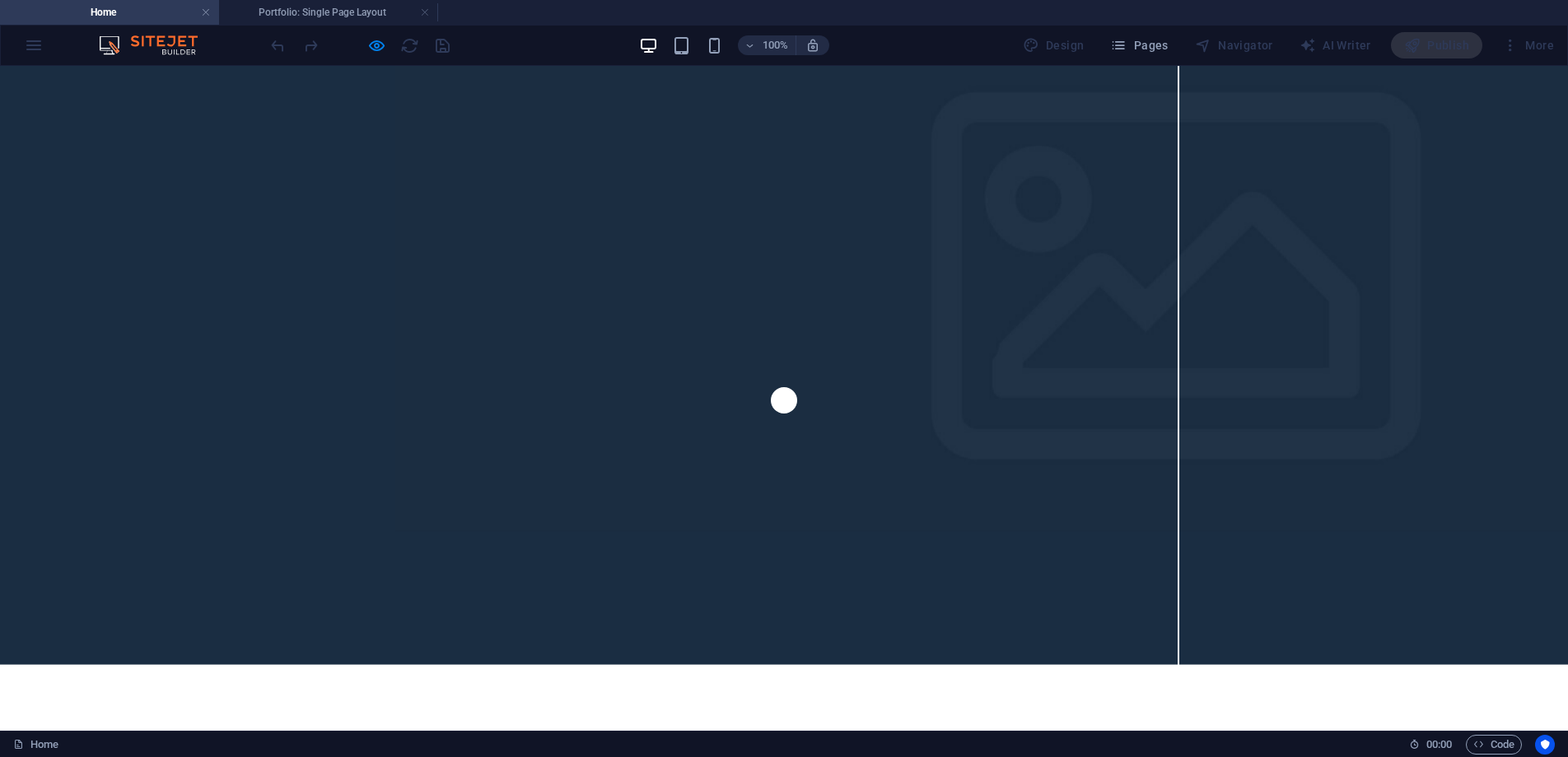
click at [145, 16] on h4 "Home" at bounding box center [109, 12] width 219 height 18
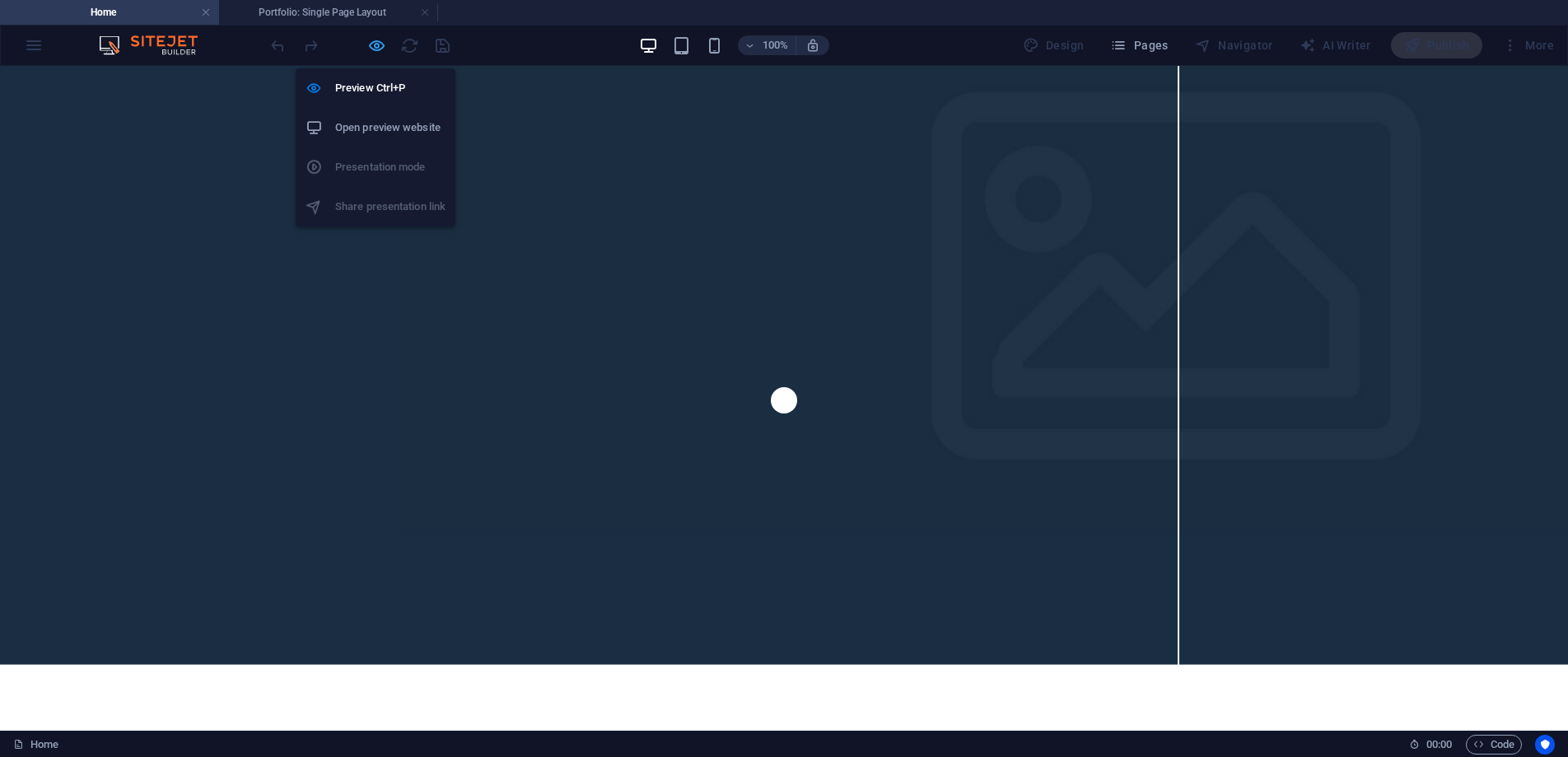
click at [375, 49] on icon "button" at bounding box center [377, 46] width 19 height 19
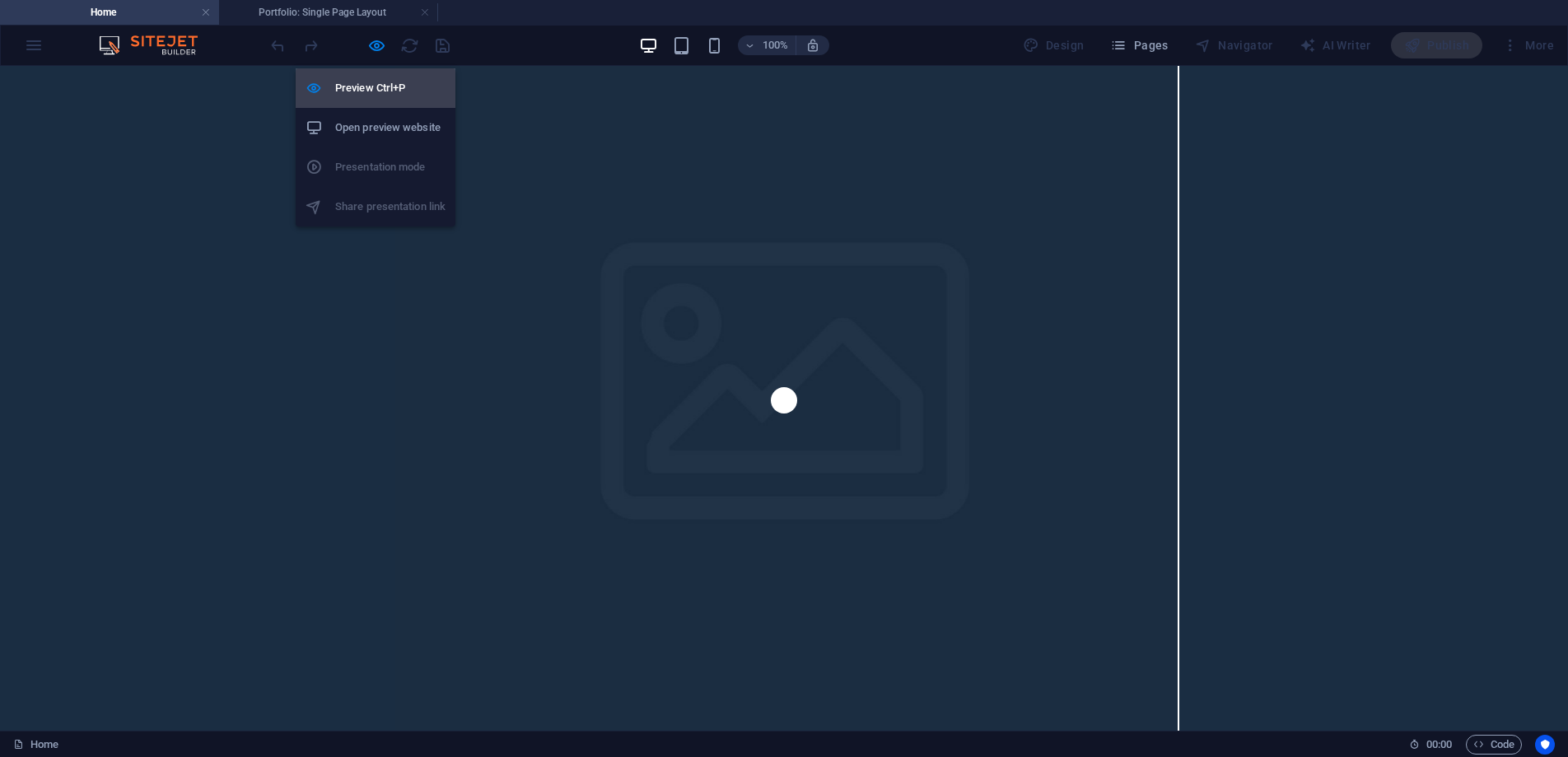
scroll to position [2515, 0]
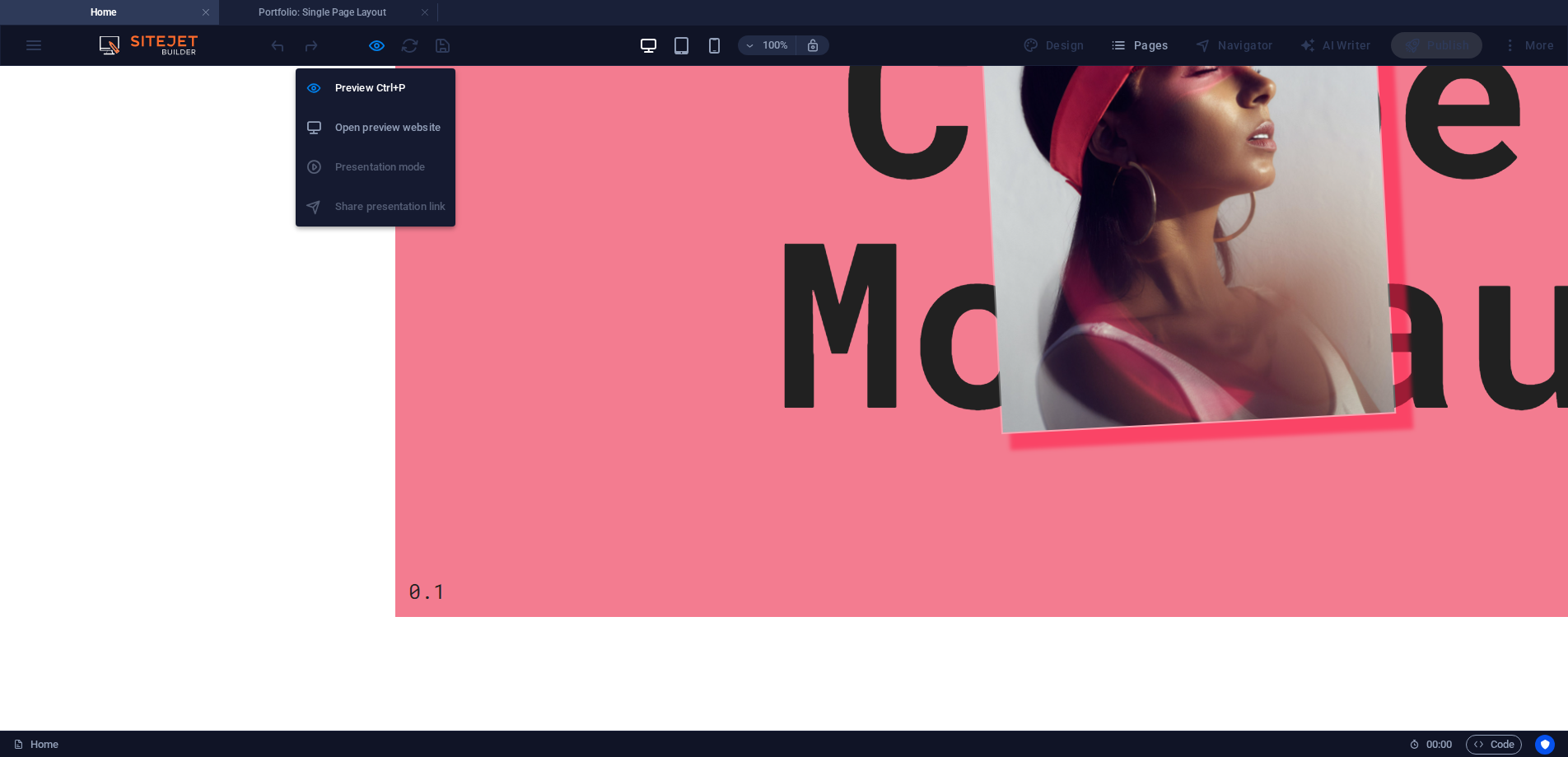
select select "createdAt_DESC"
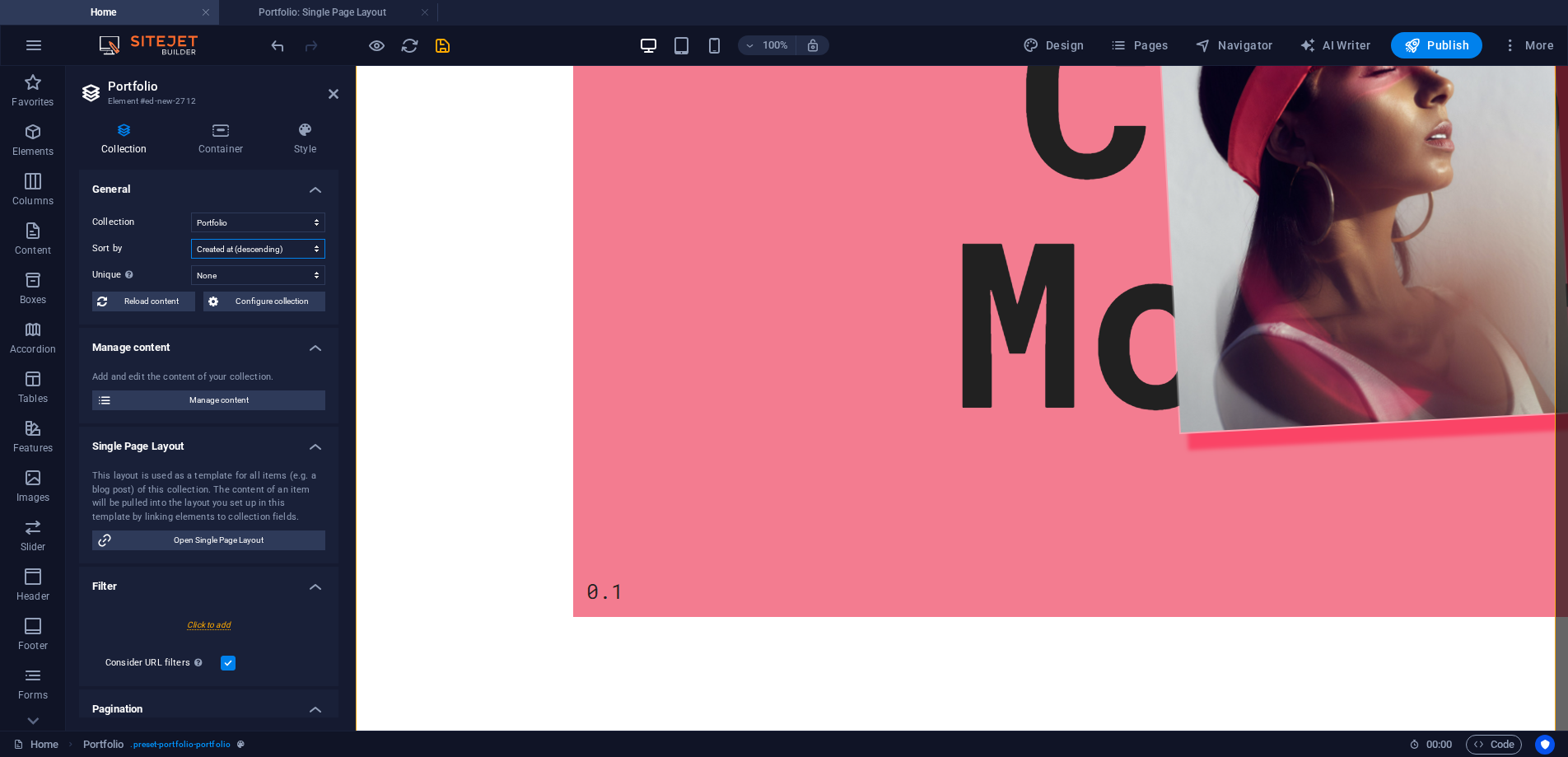
click at [244, 250] on select "Created at (ascending) Created at (descending) Updated at (ascending) Updated a…" at bounding box center [258, 248] width 134 height 20
click at [191, 239] on select "Created at (ascending) Created at (descending) Updated at (ascending) Updated a…" at bounding box center [258, 248] width 134 height 20
click at [265, 217] on select "Portfolio" at bounding box center [258, 222] width 134 height 20
click at [191, 213] on select "Portfolio" at bounding box center [258, 222] width 134 height 20
click at [280, 301] on span "Configure collection" at bounding box center [271, 301] width 97 height 20
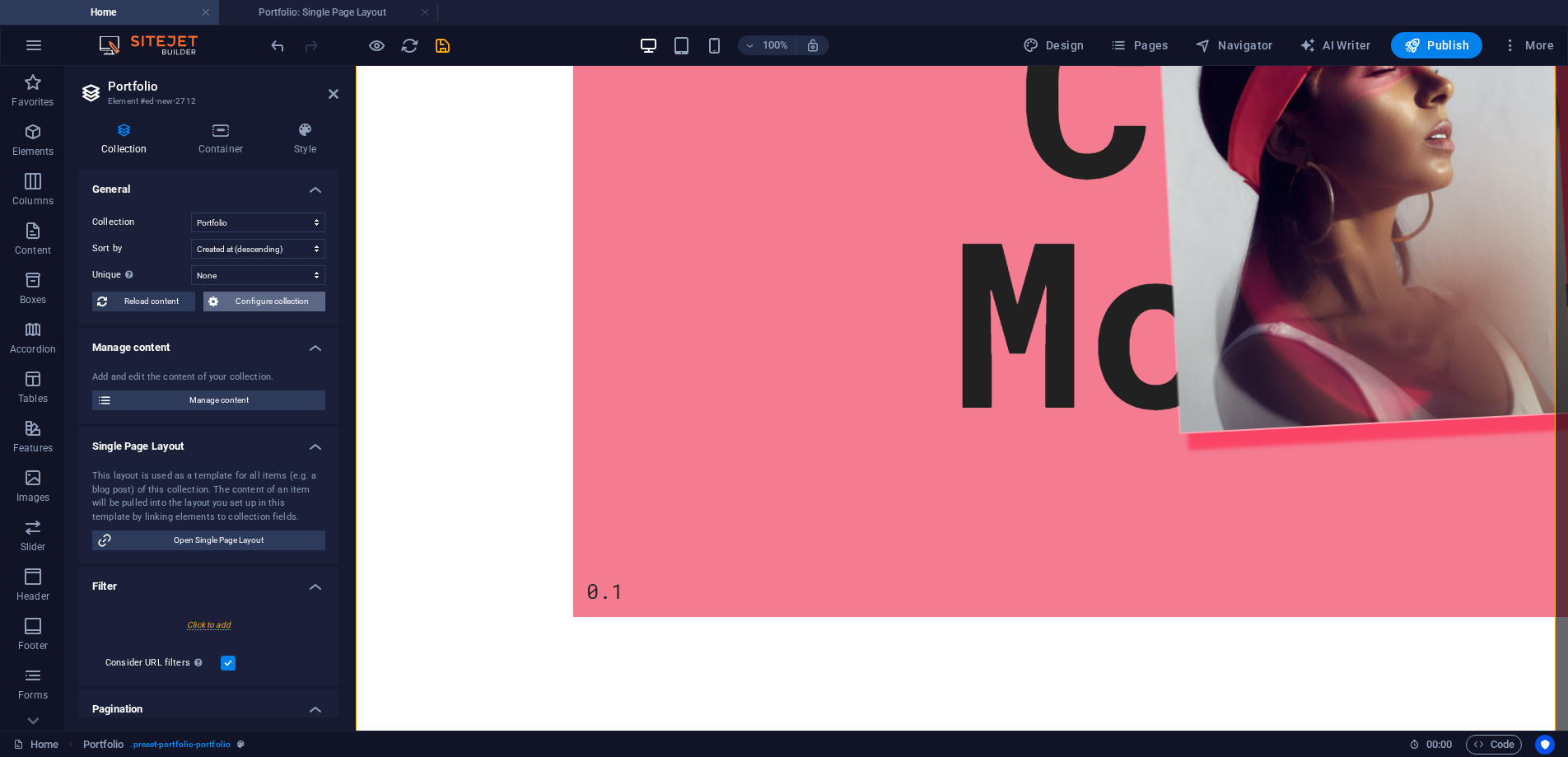
scroll to position [0, 0]
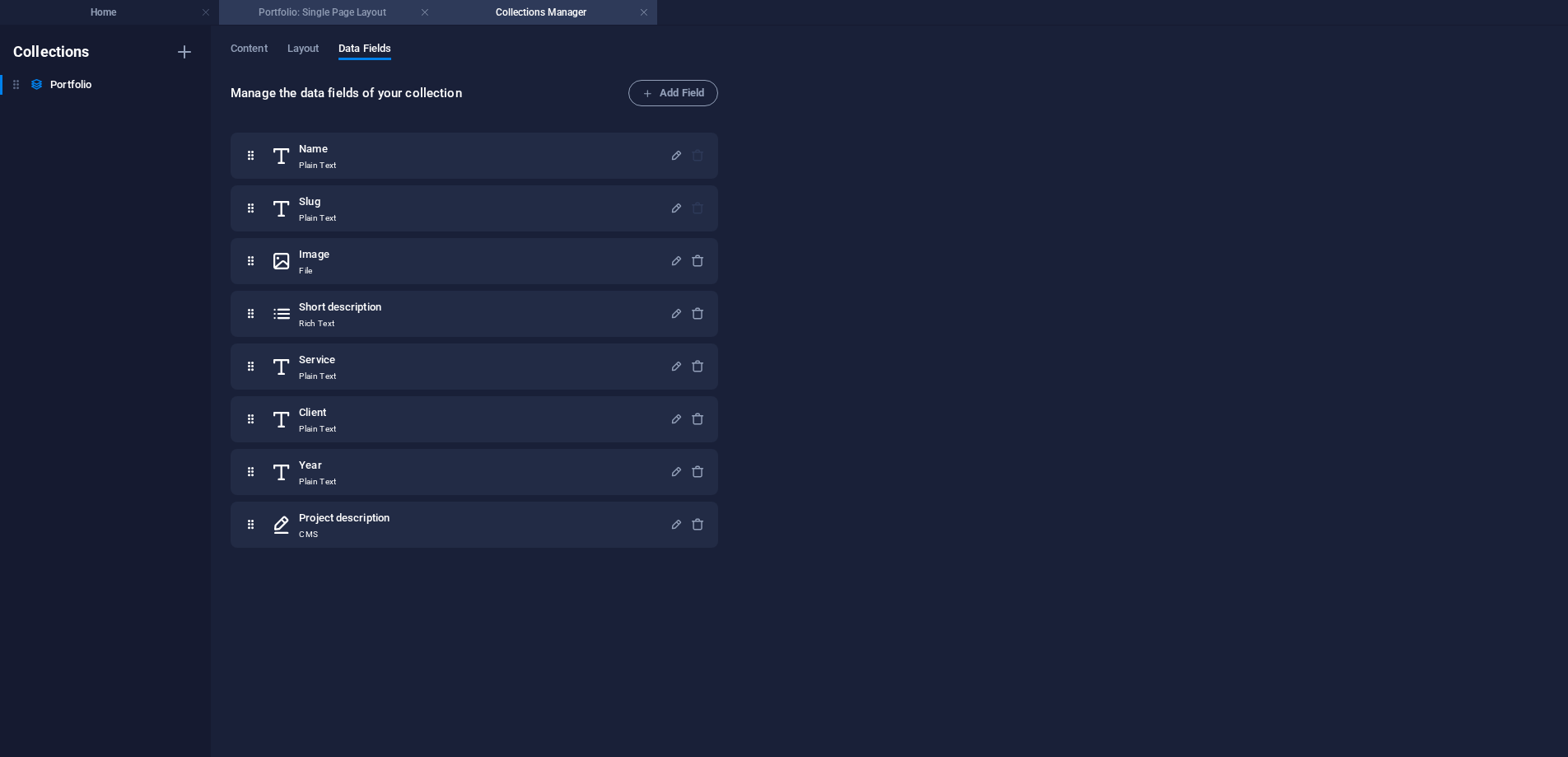
click at [306, 16] on h4 "Portfolio: Single Page Layout" at bounding box center [328, 12] width 219 height 18
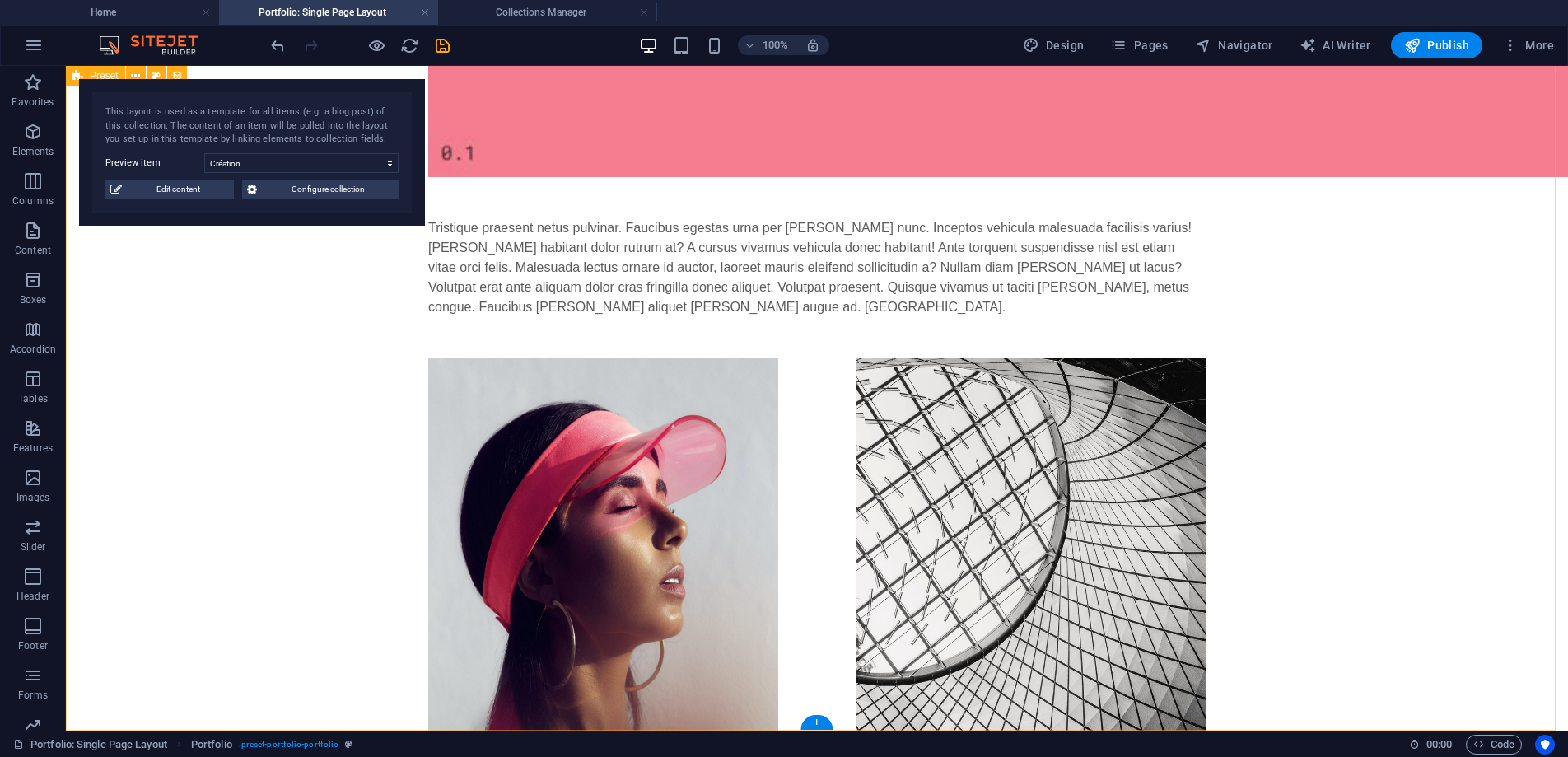
click at [296, 462] on div "Création Service Concept, Web Design, Marketing Client [PERSON_NAME] Year [DATE…" at bounding box center [817, 129] width 1503 height 2232
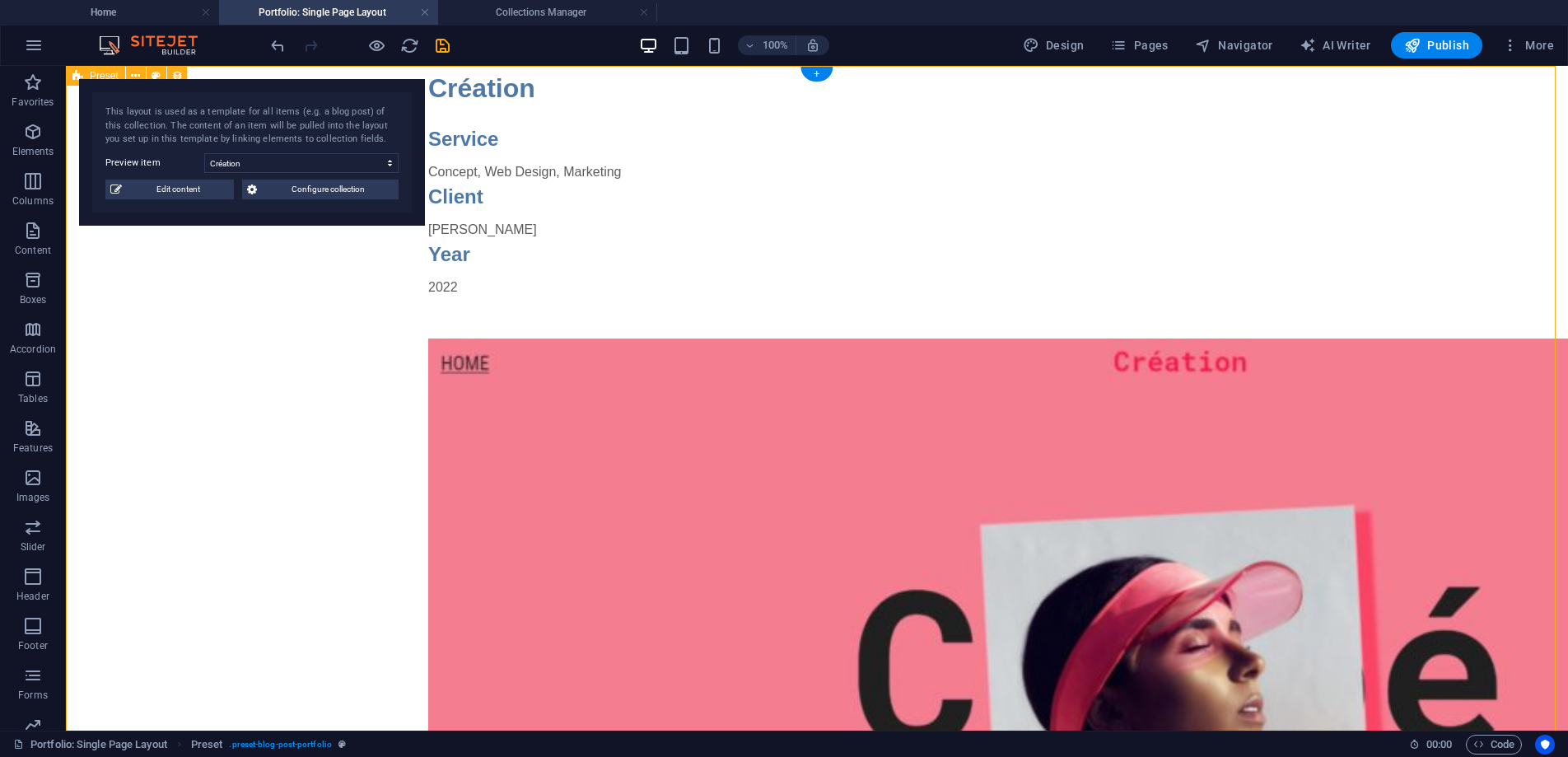
scroll to position [0, 0]
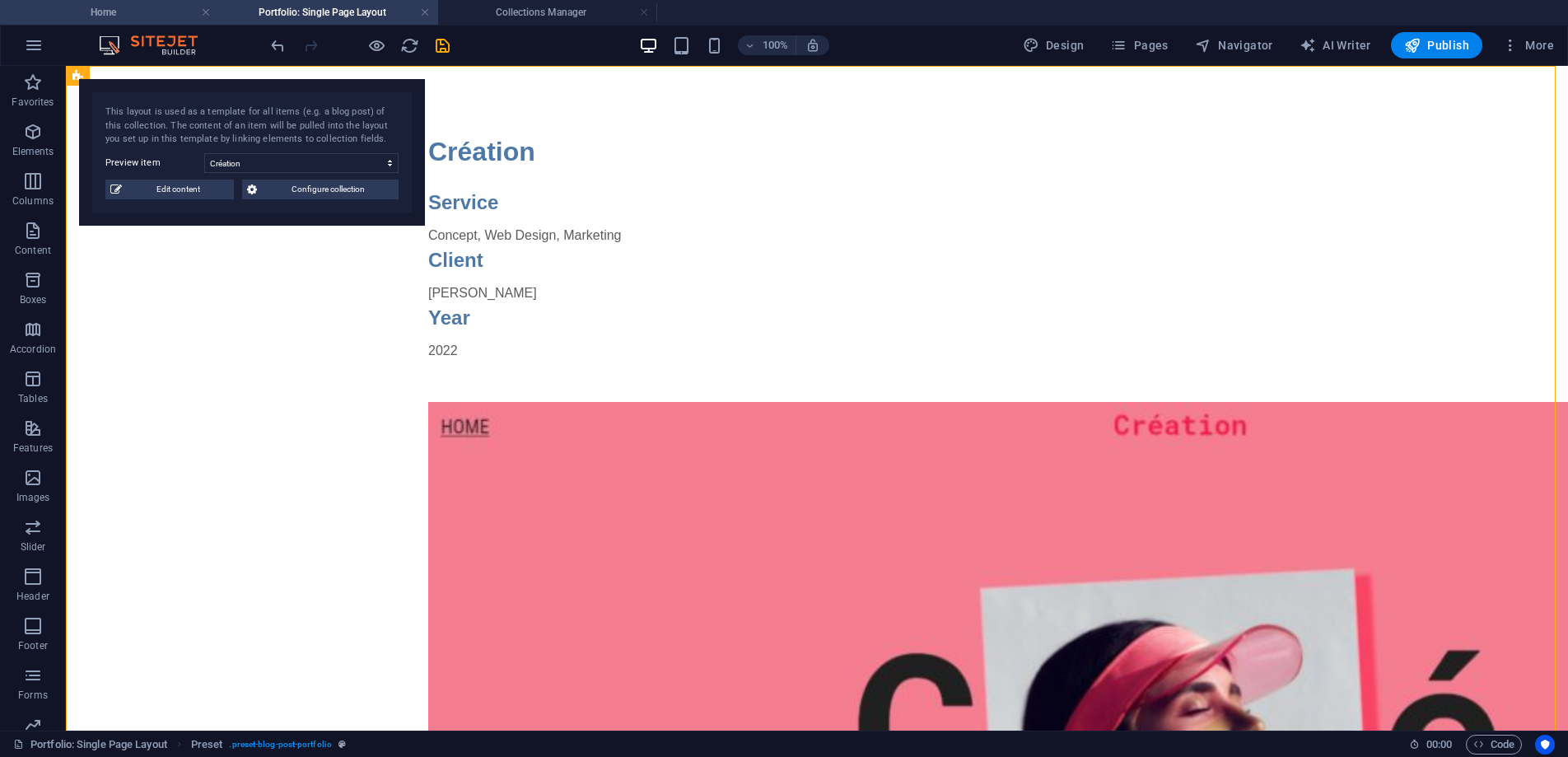
click at [147, 16] on h4 "Home" at bounding box center [109, 12] width 219 height 18
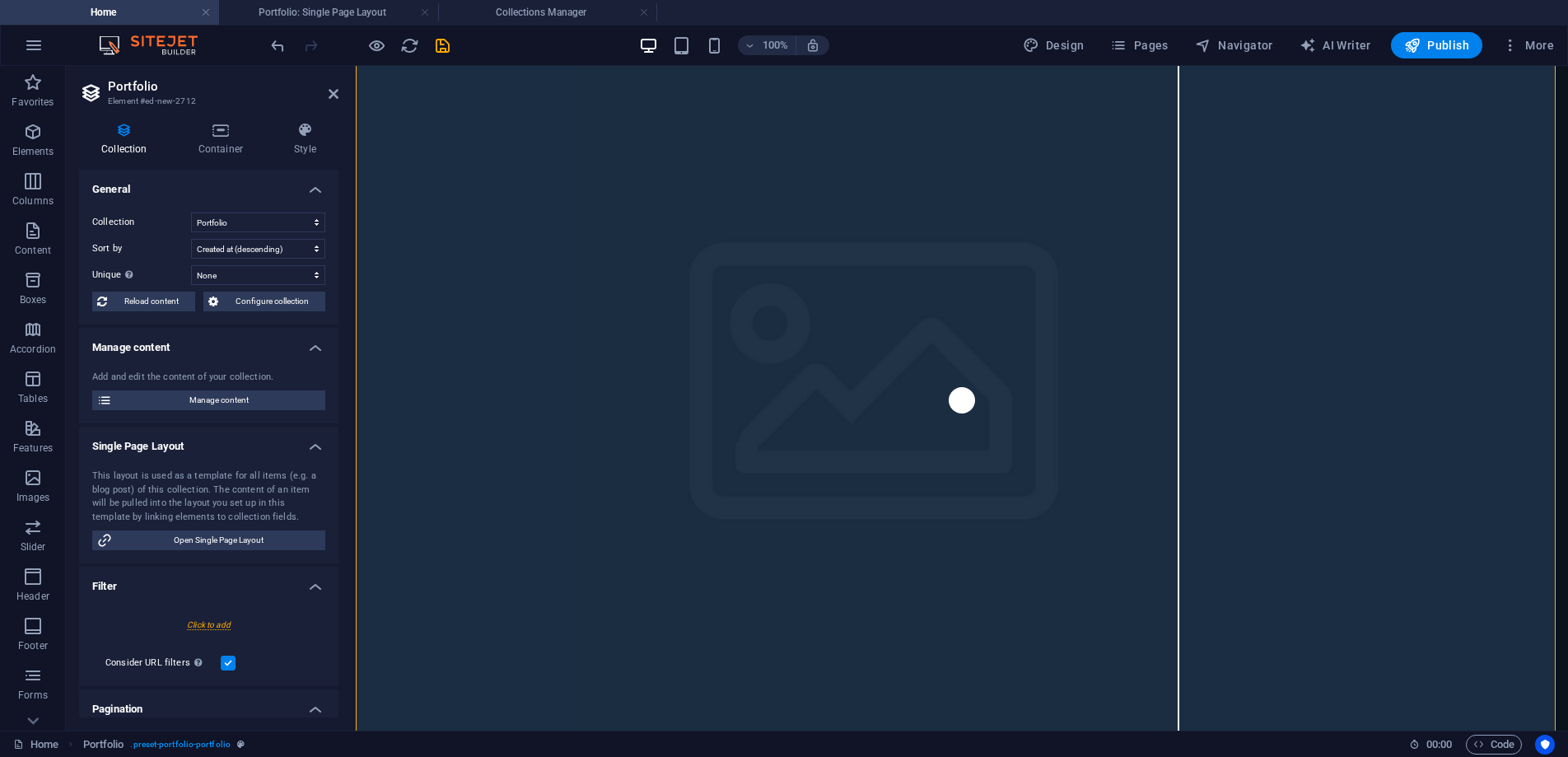
scroll to position [2622, 0]
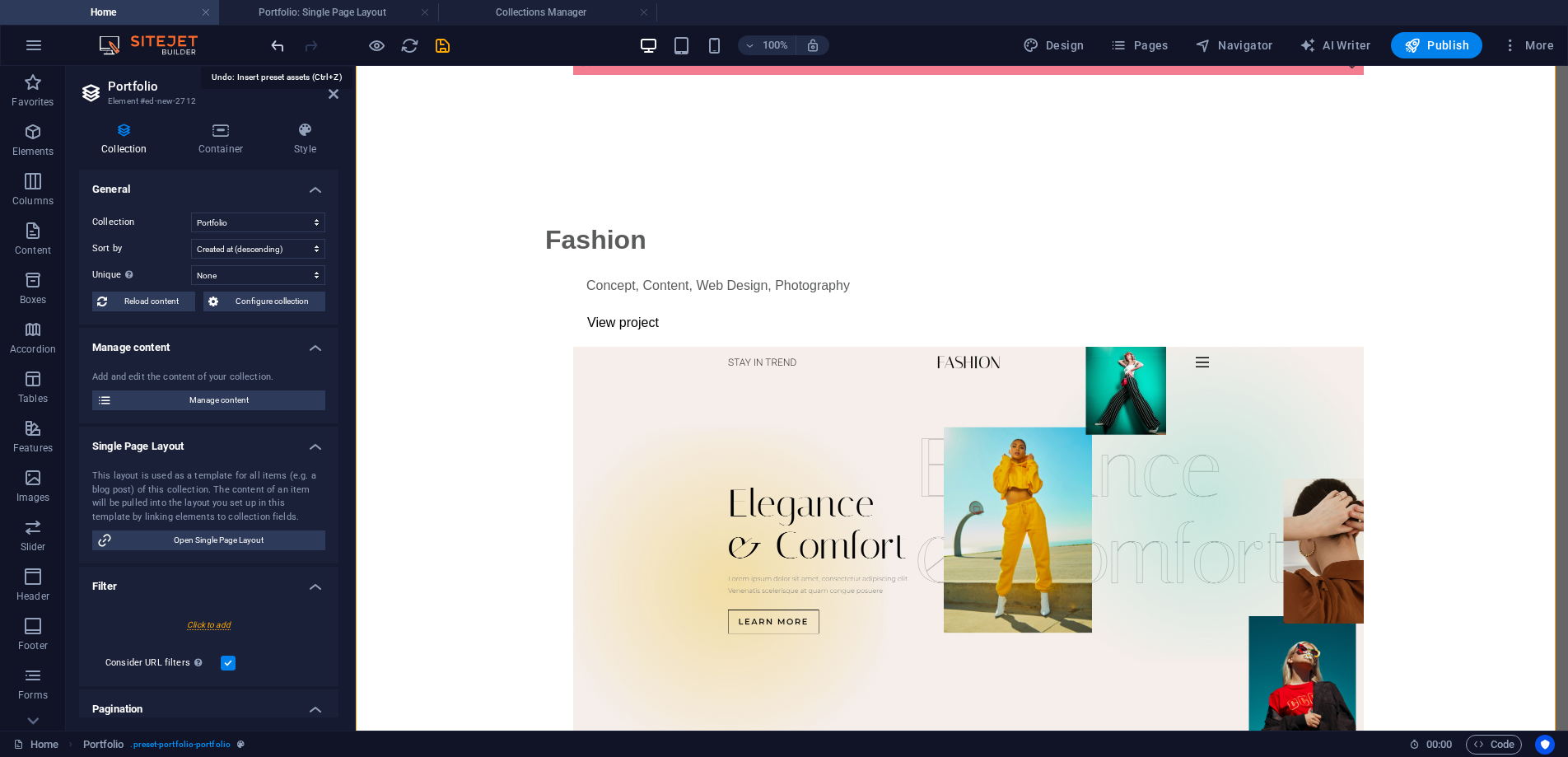
click at [280, 47] on icon "undo" at bounding box center [278, 46] width 19 height 19
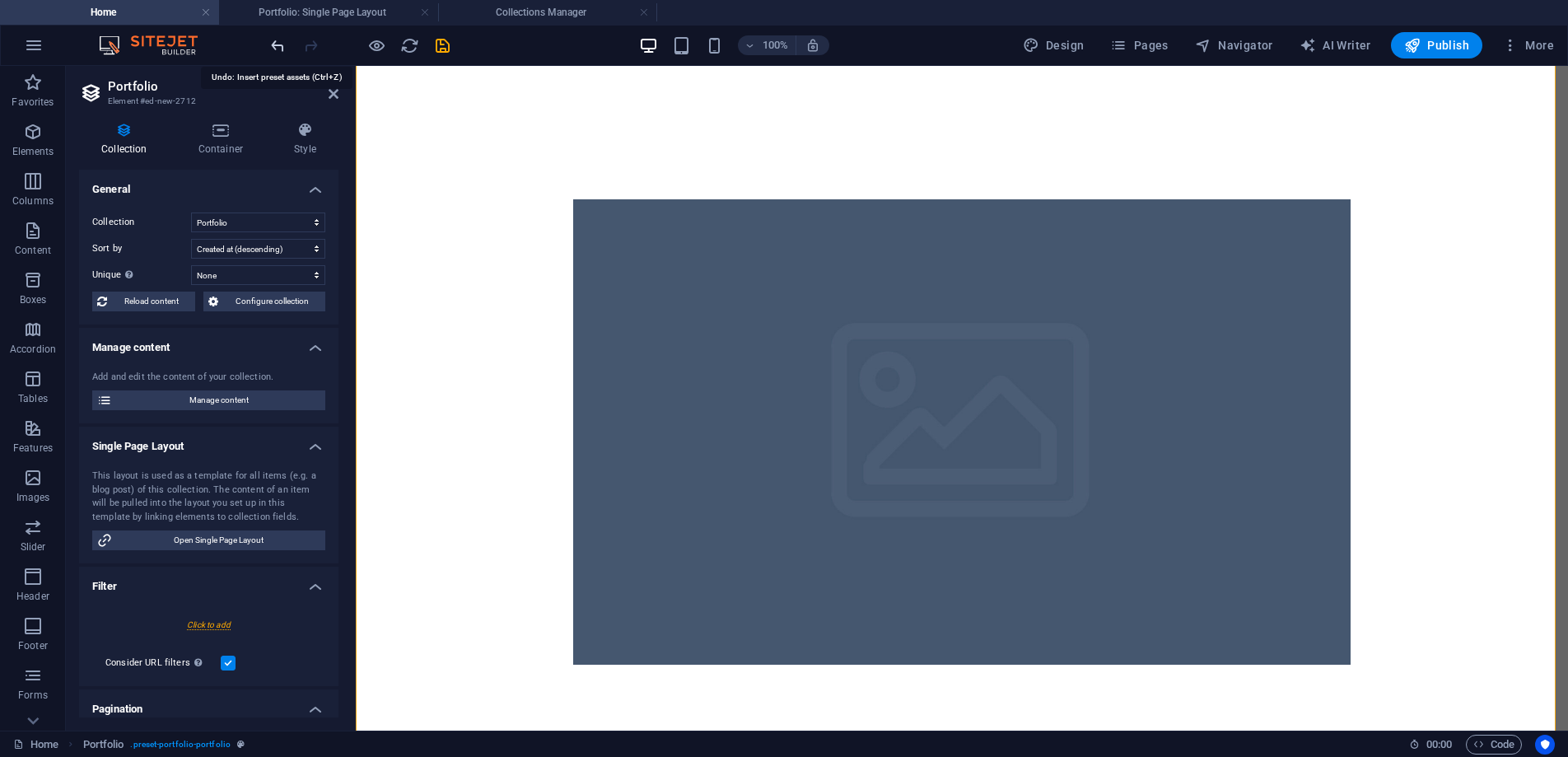
scroll to position [868, 0]
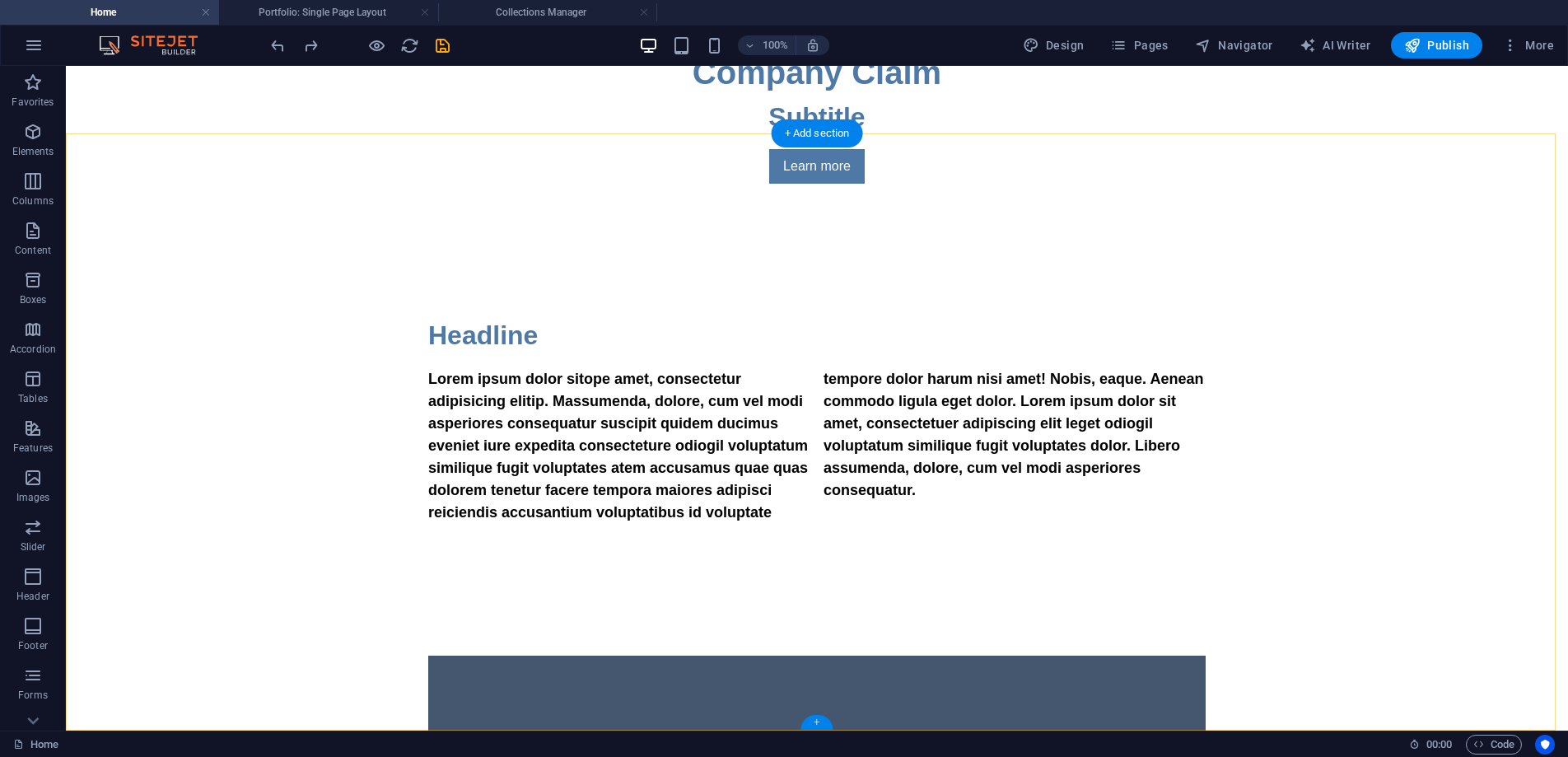
click at [821, 721] on div "+" at bounding box center [816, 722] width 32 height 15
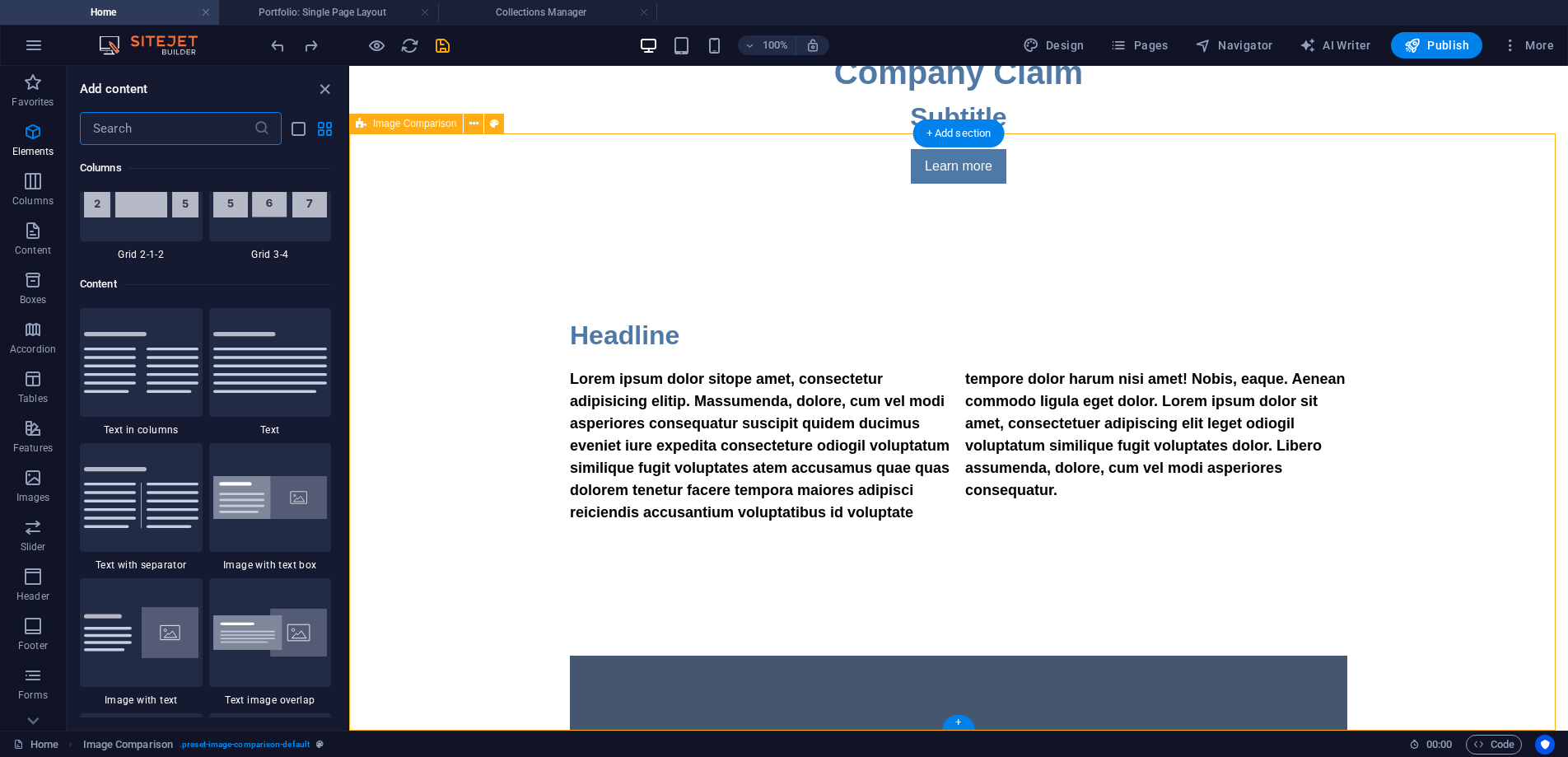
scroll to position [2882, 0]
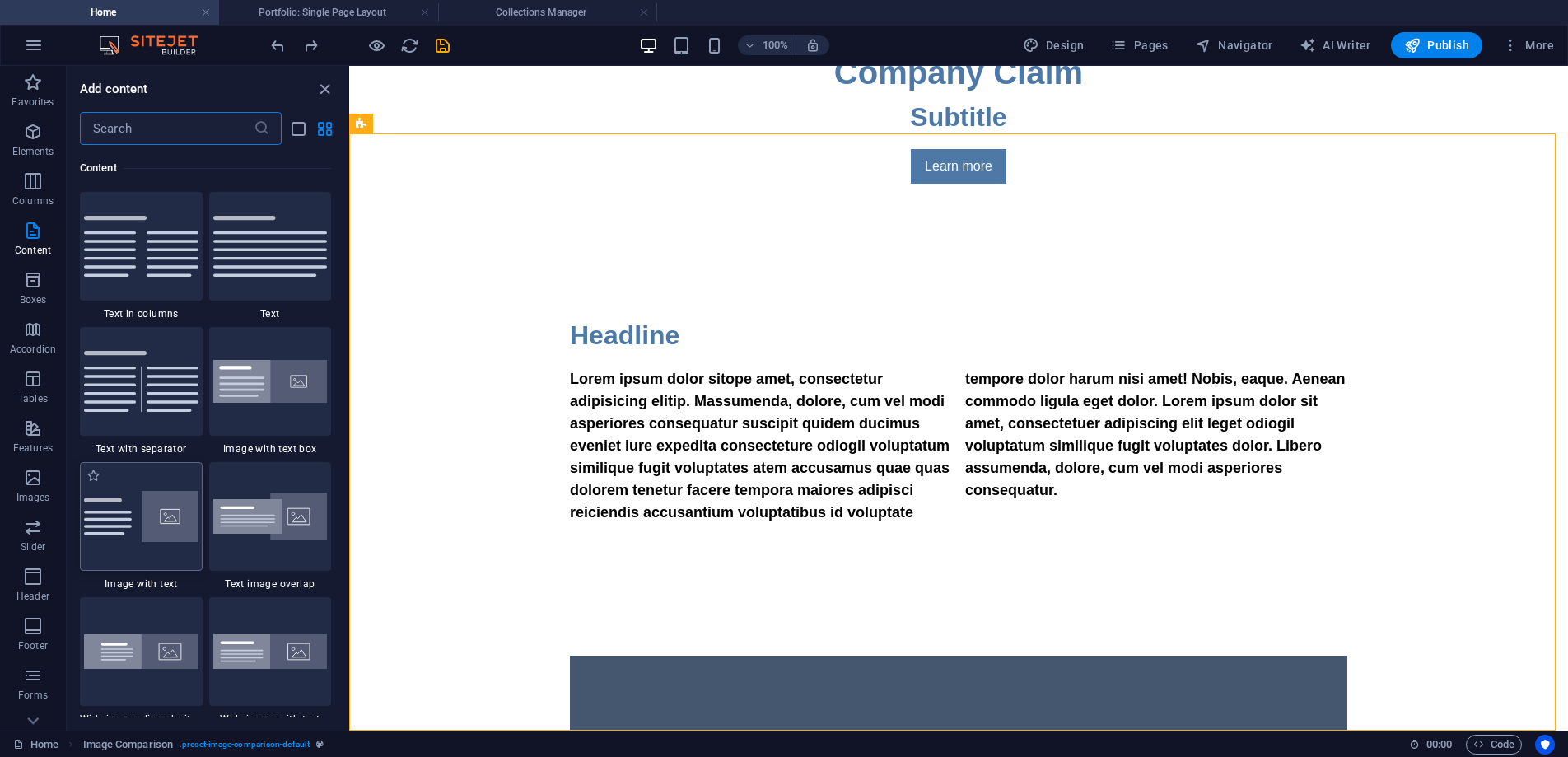
click at [162, 524] on img at bounding box center [141, 516] width 115 height 51
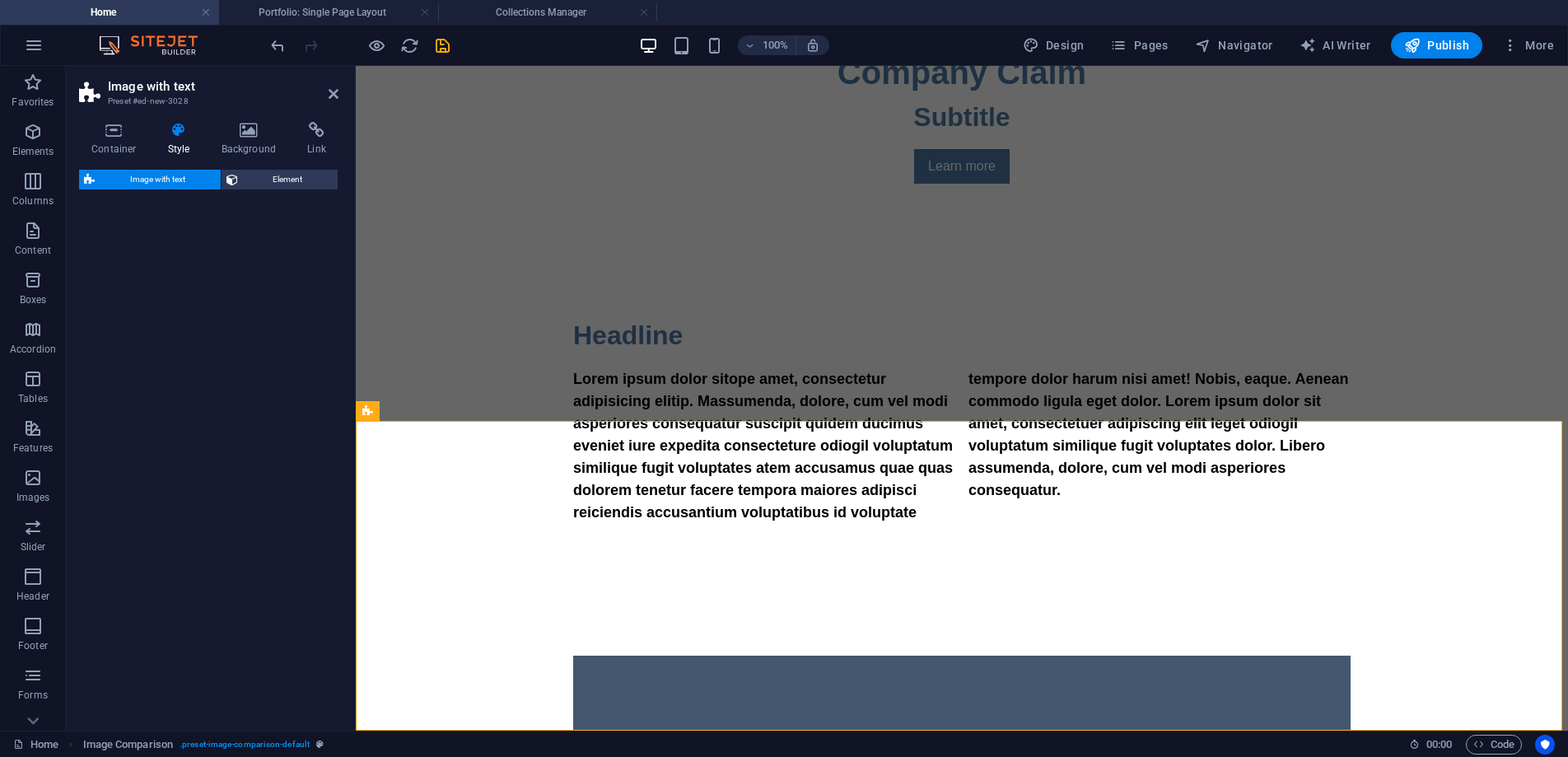
select select "rem"
select select "px"
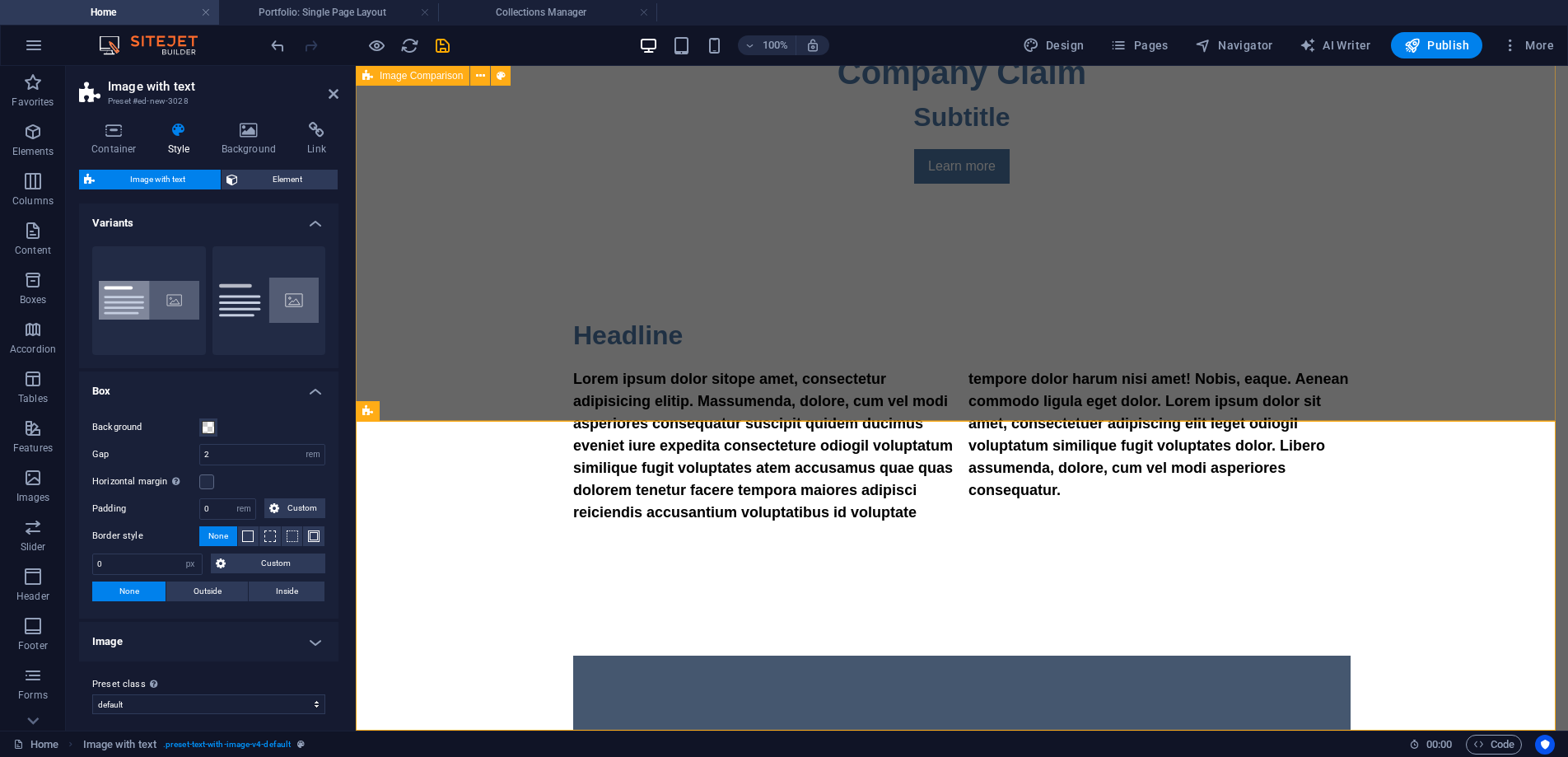
scroll to position [1178, 0]
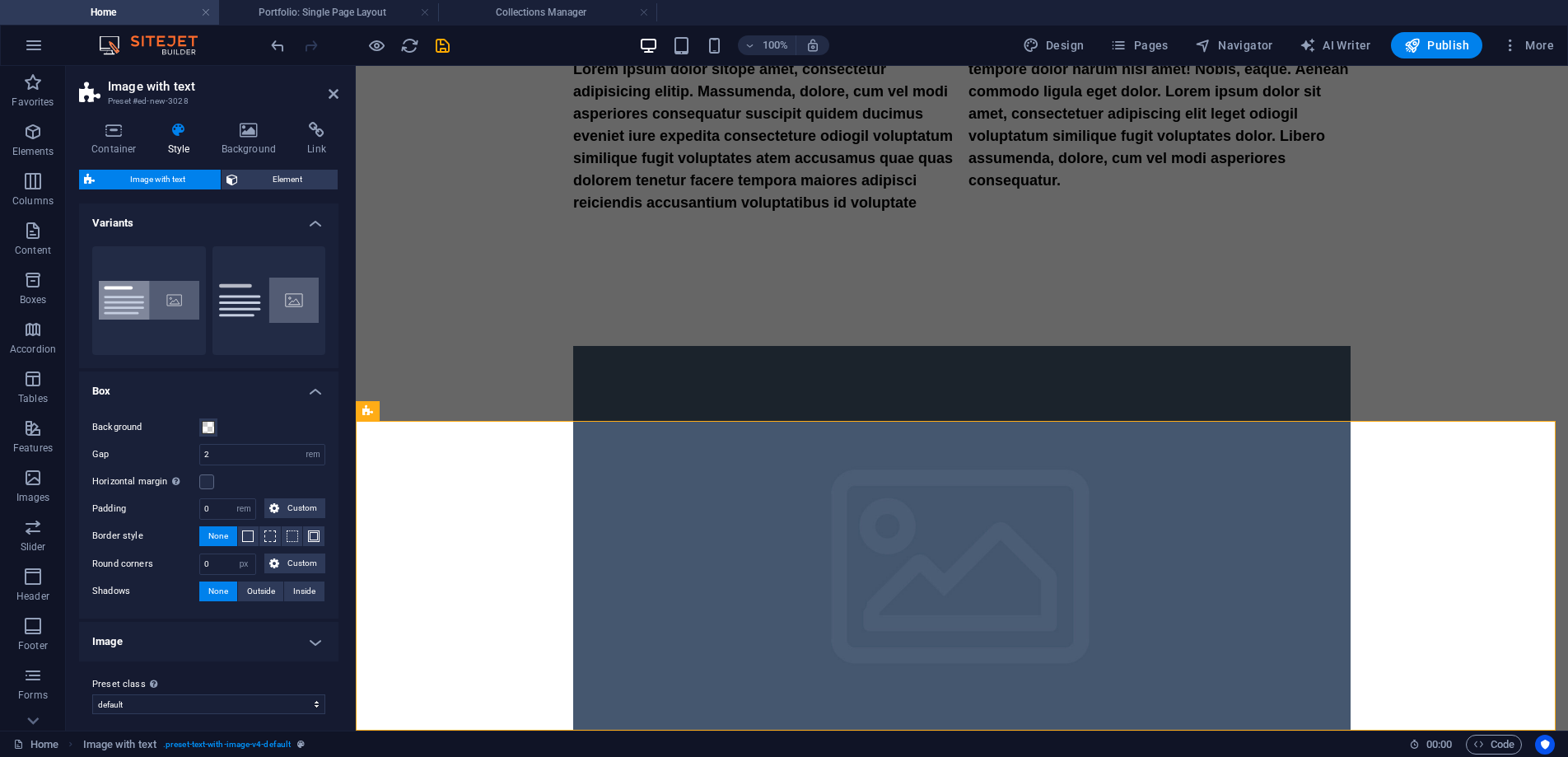
click at [1009, 475] on span "Container" at bounding box center [1015, 476] width 43 height 9
click at [1050, 476] on icon at bounding box center [1054, 477] width 9 height 17
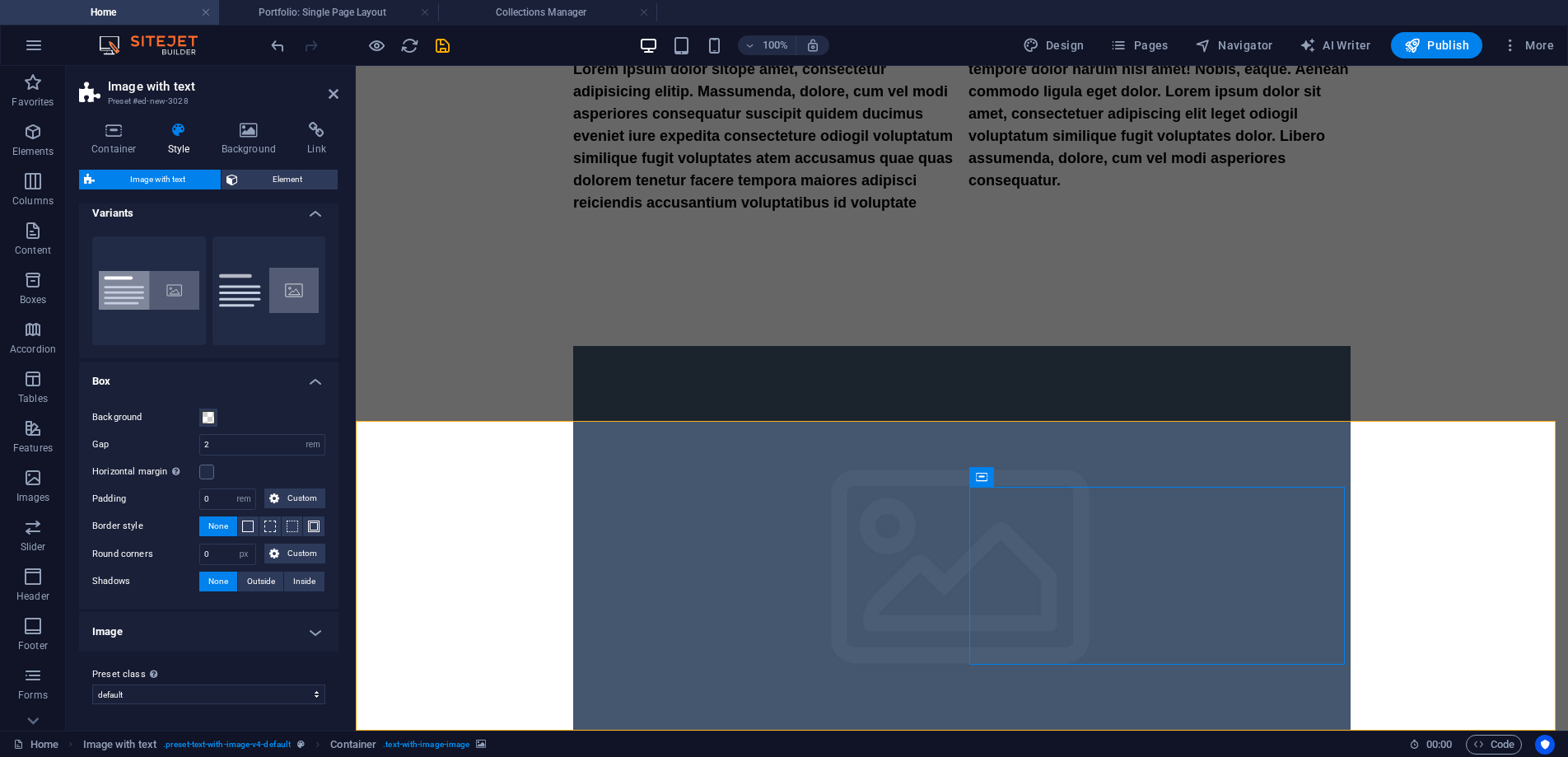
scroll to position [0, 0]
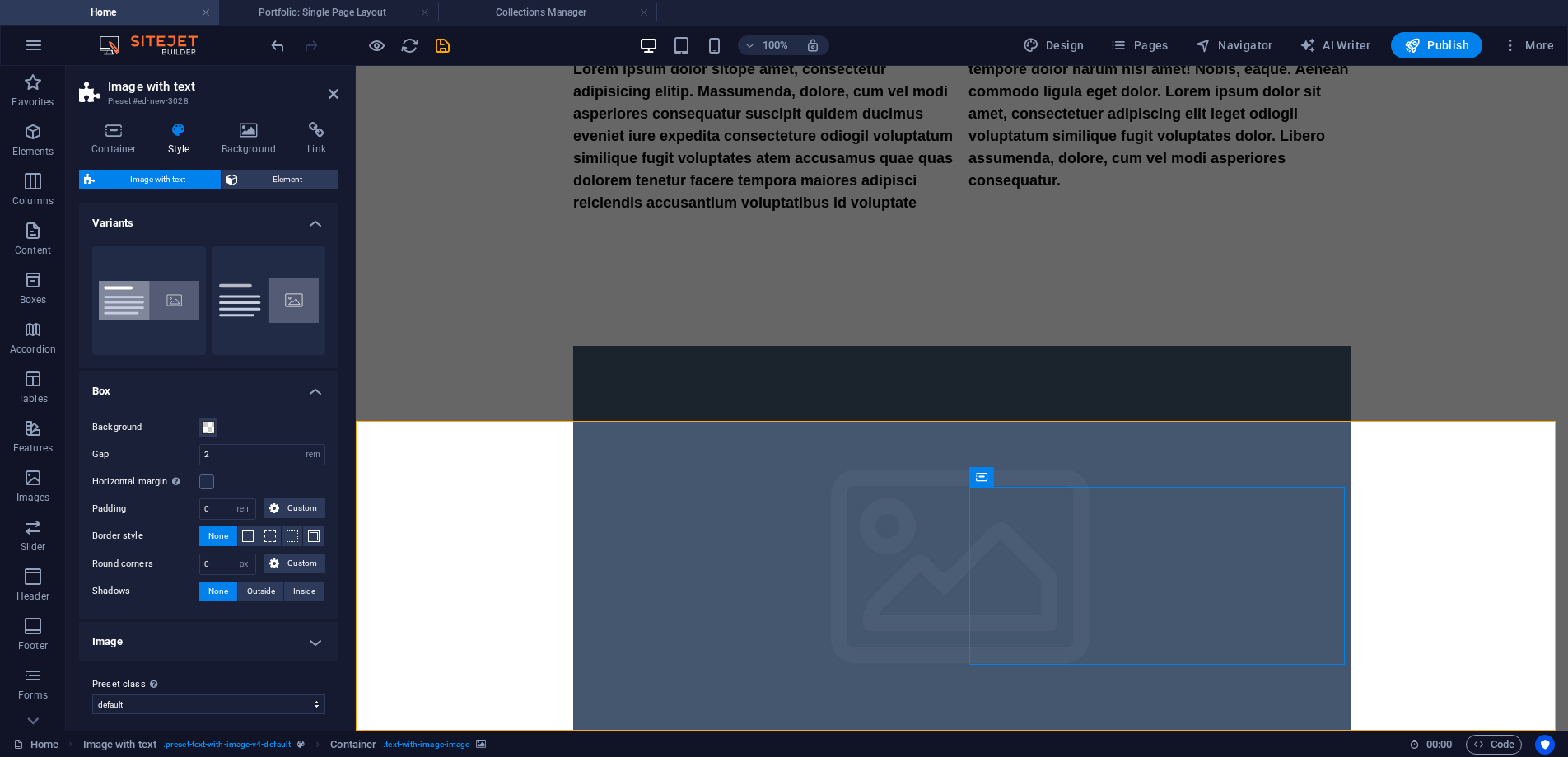
click at [163, 177] on span "Image with text" at bounding box center [158, 179] width 116 height 20
click at [183, 312] on button "Boxed" at bounding box center [149, 301] width 114 height 109
type input "0"
type input "2.5"
click at [275, 291] on button "Default" at bounding box center [270, 301] width 114 height 109
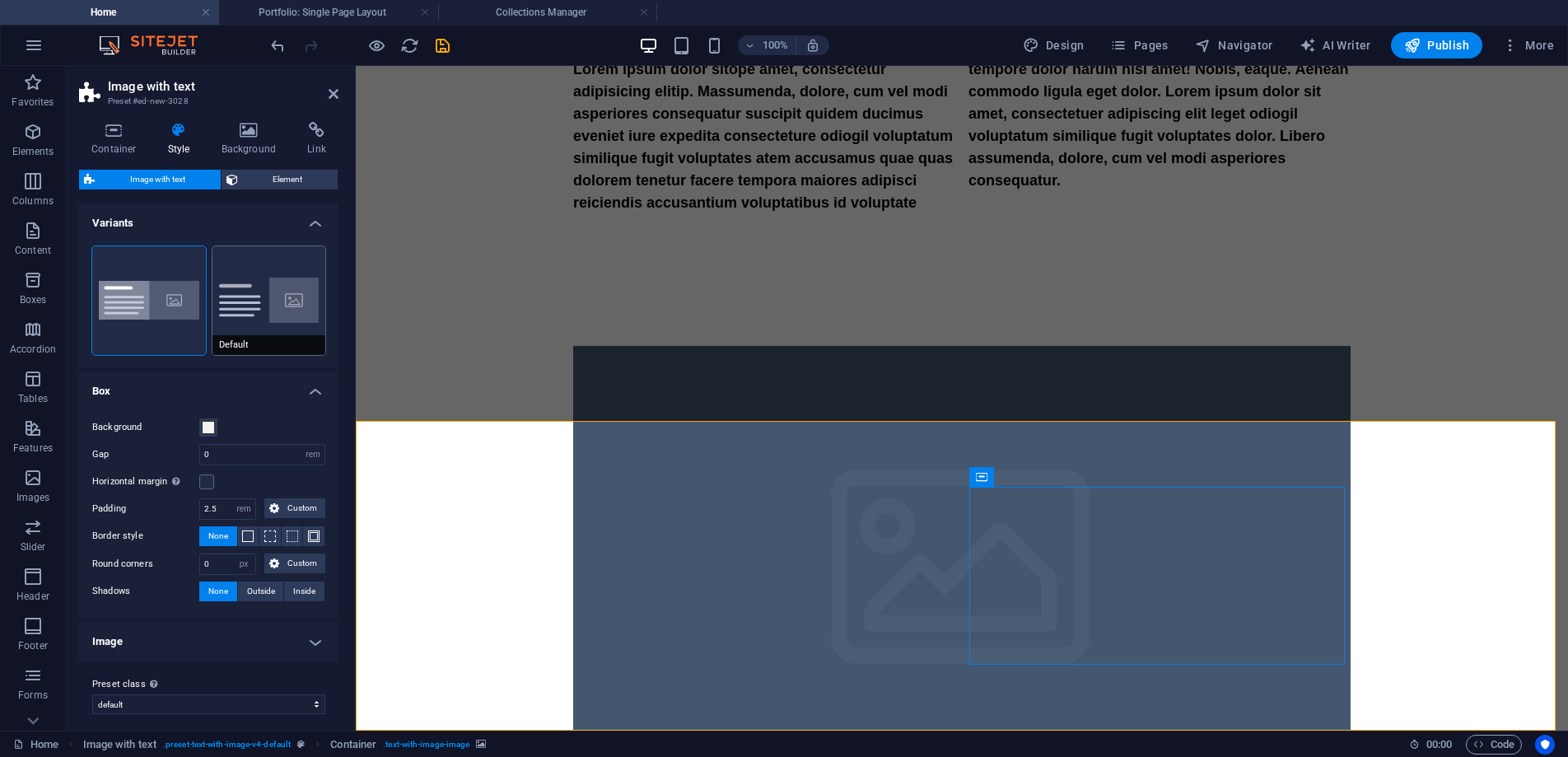
type input "2"
type input "0"
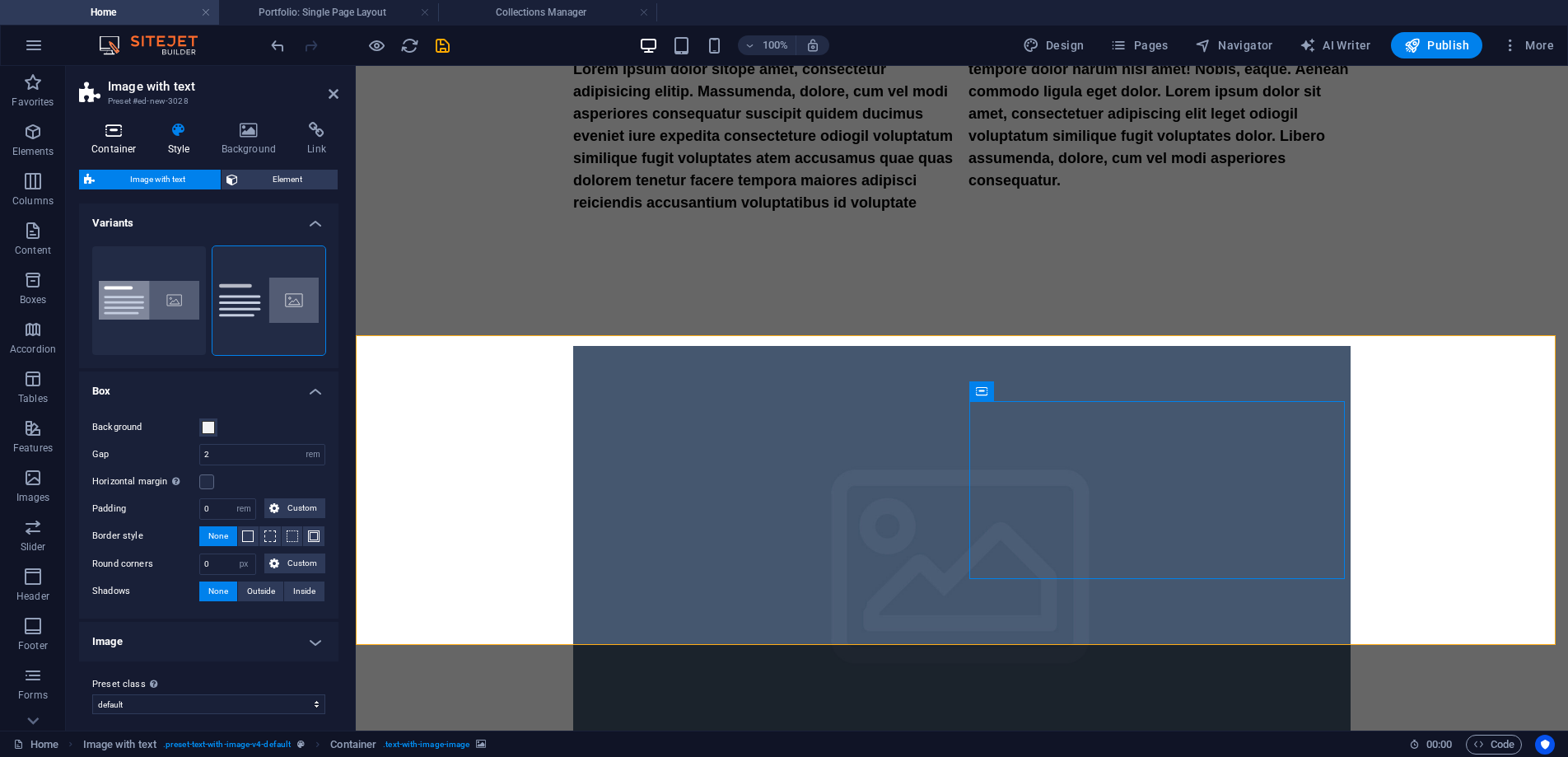
scroll to position [1263, 0]
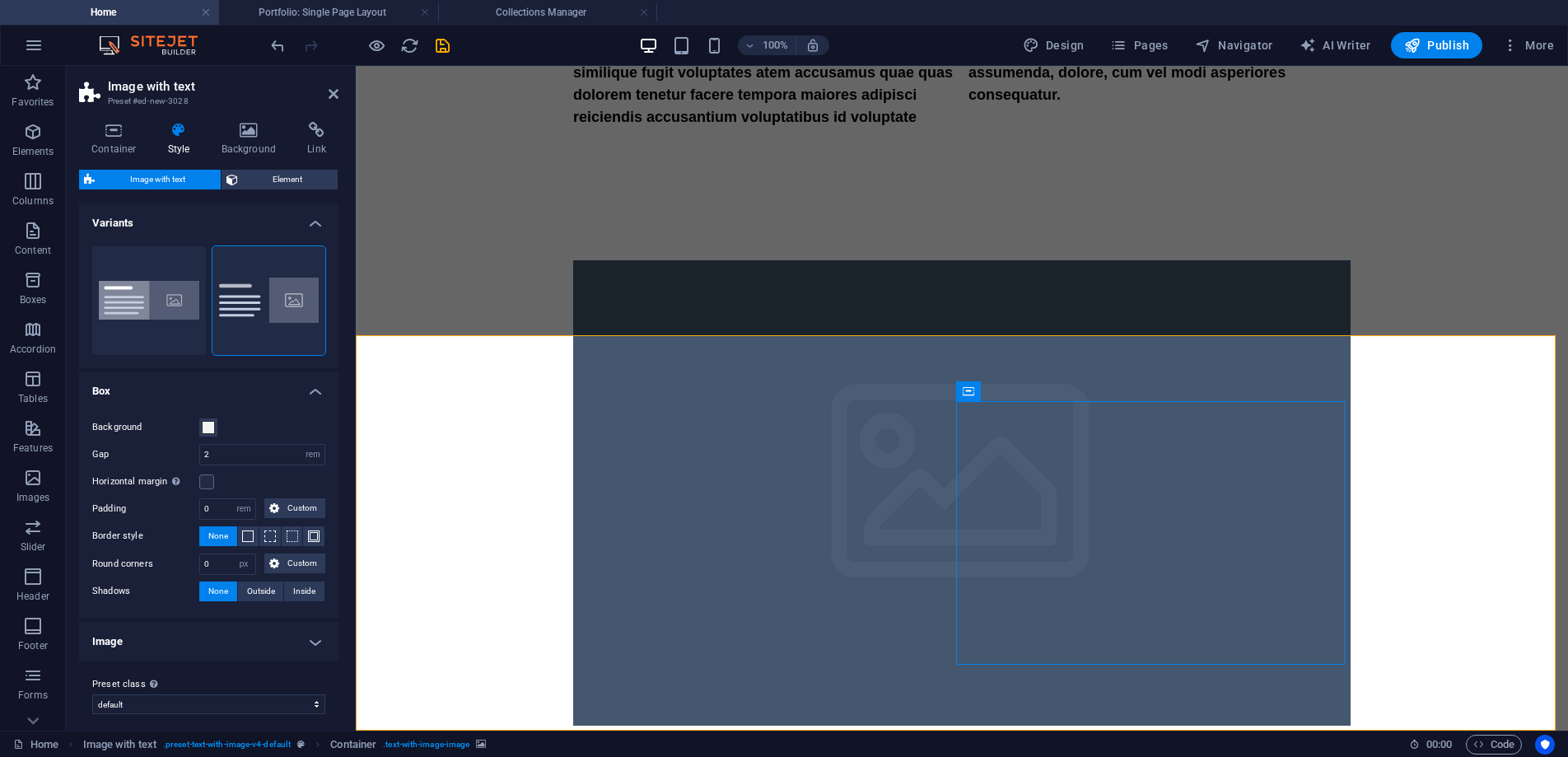
click at [181, 139] on h4 "Style" at bounding box center [183, 140] width 53 height 34
click at [285, 178] on span "Element" at bounding box center [288, 179] width 90 height 20
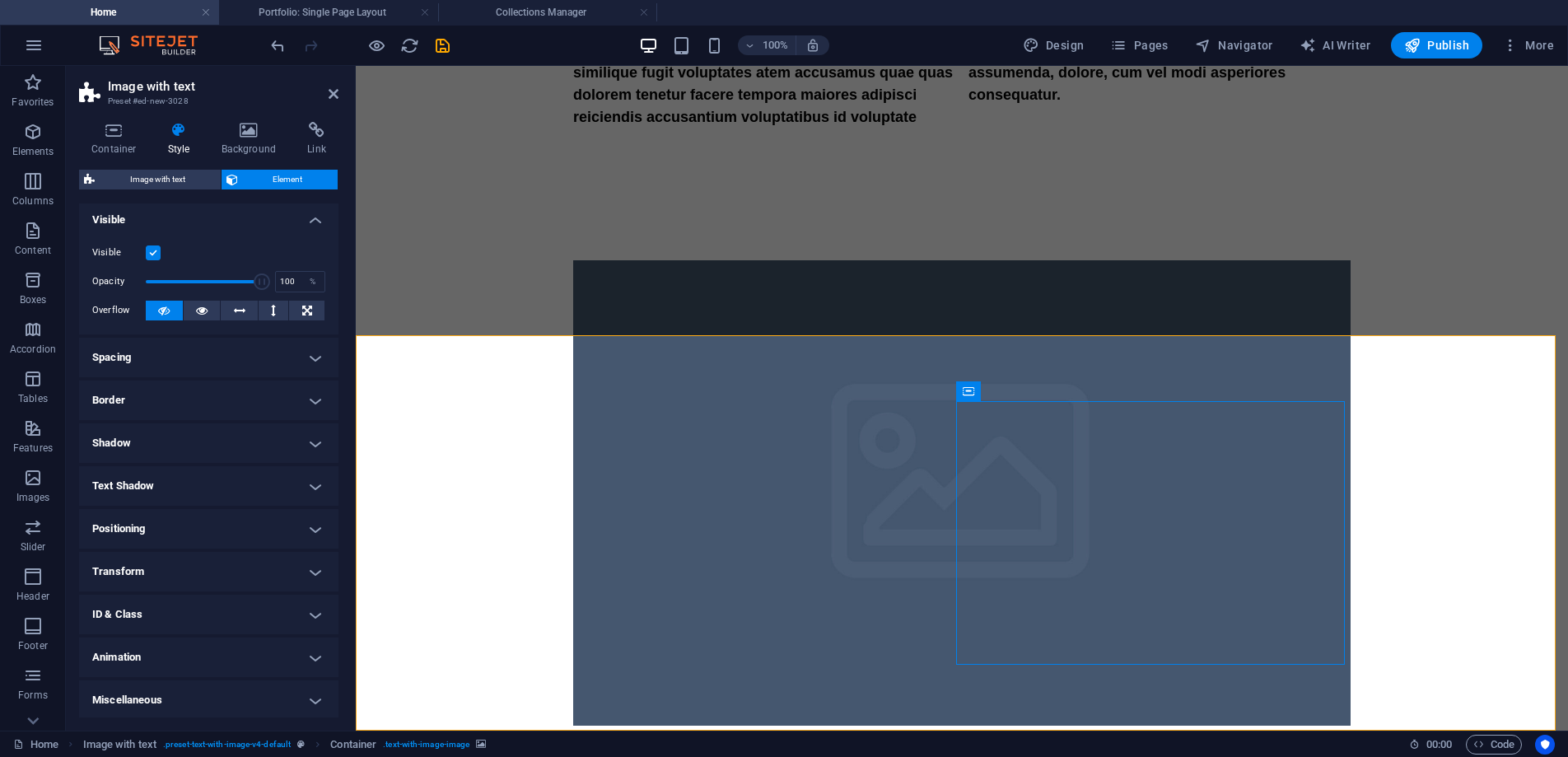
scroll to position [6, 0]
click at [310, 354] on h4 "Spacing" at bounding box center [208, 355] width 259 height 40
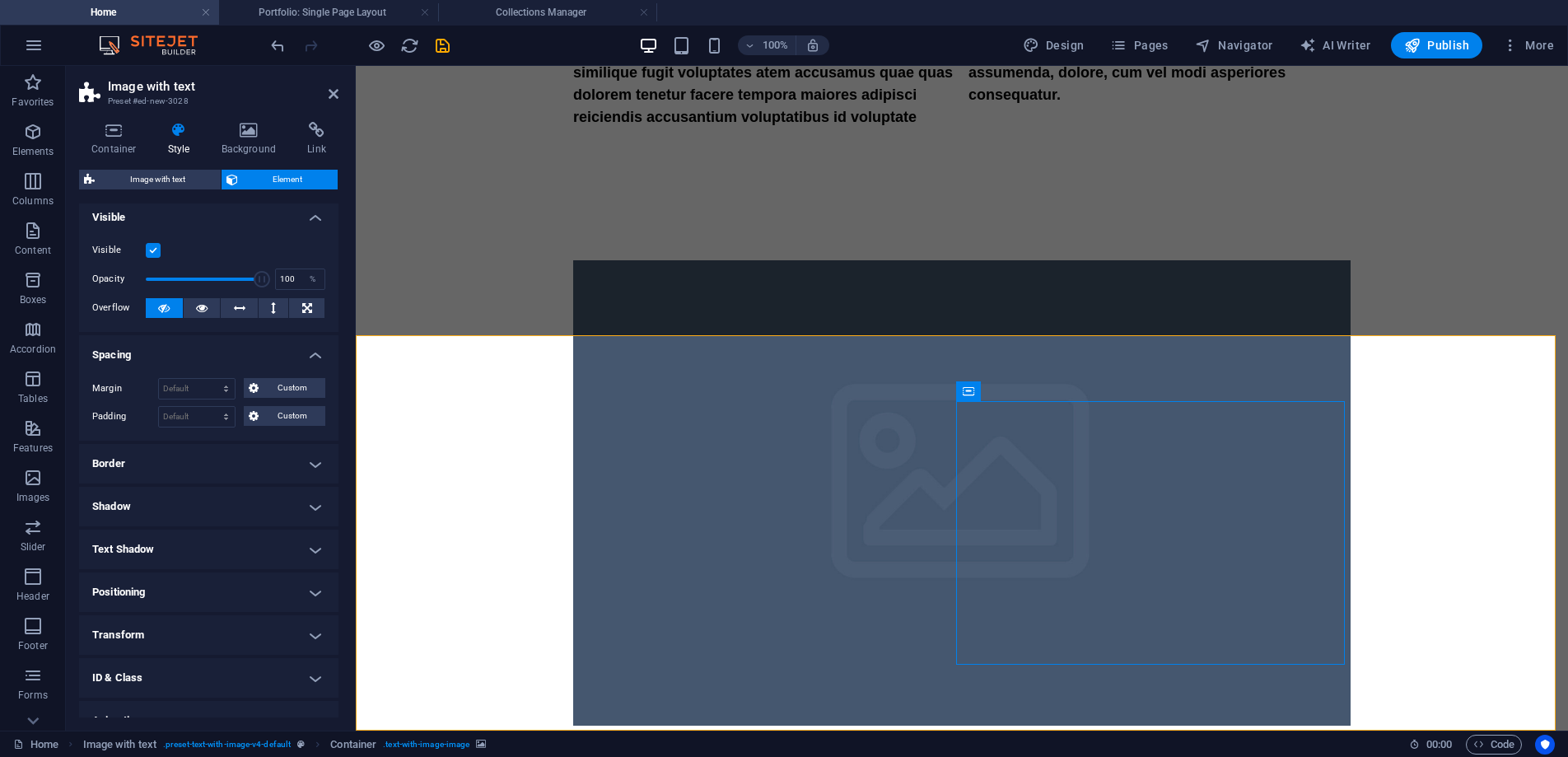
click at [311, 353] on h4 "Spacing" at bounding box center [208, 350] width 259 height 29
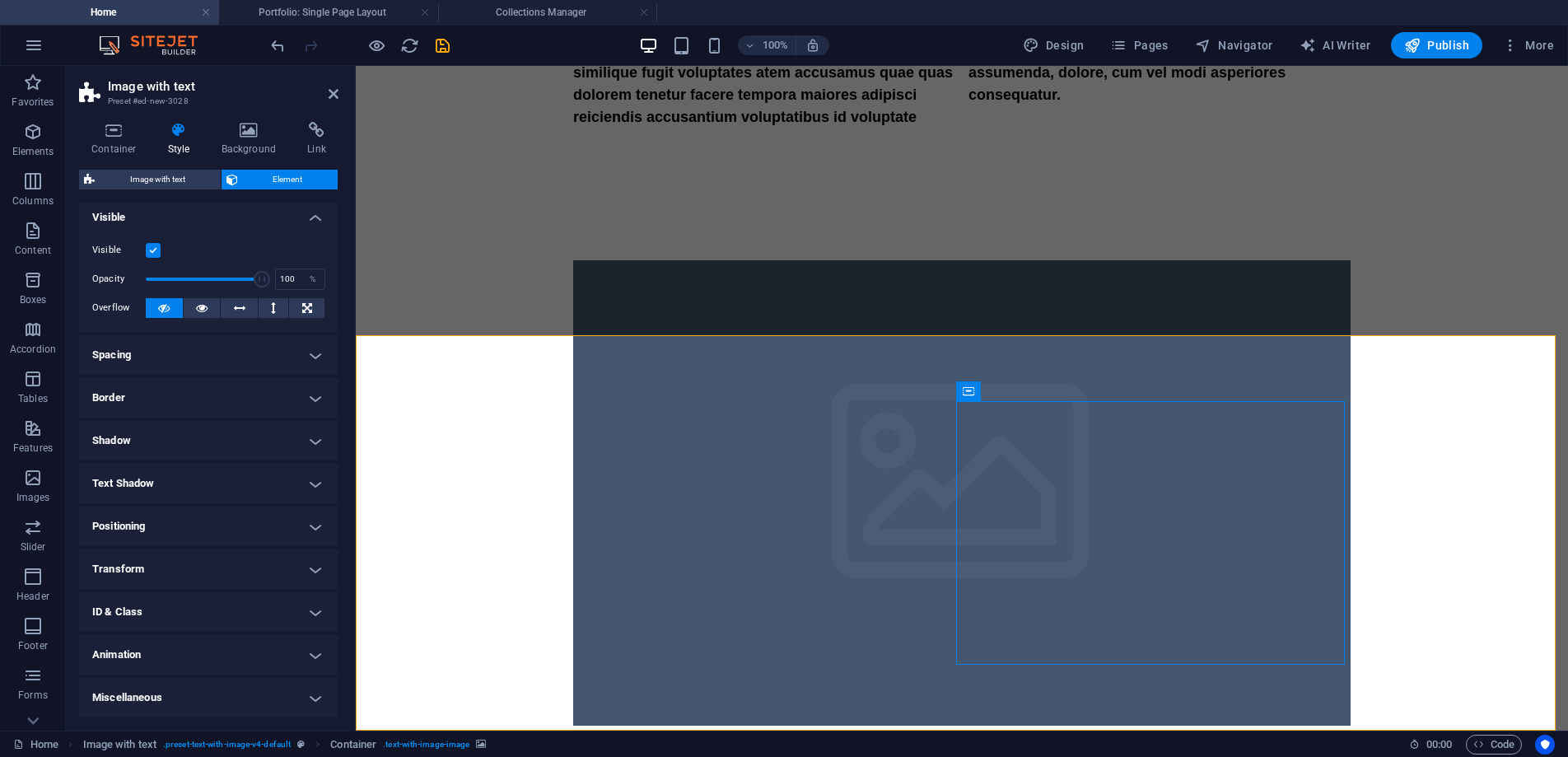
click at [313, 526] on h4 "Positioning" at bounding box center [208, 526] width 259 height 40
click at [313, 524] on h4 "Positioning" at bounding box center [208, 521] width 259 height 29
drag, startPoint x: 335, startPoint y: 449, endPoint x: 345, endPoint y: 344, distance: 105.5
click at [342, 356] on div "Container Style Background Link Size Height Default px rem % vh vw Min. height …" at bounding box center [209, 419] width 286 height 622
click at [104, 137] on icon at bounding box center [114, 130] width 70 height 16
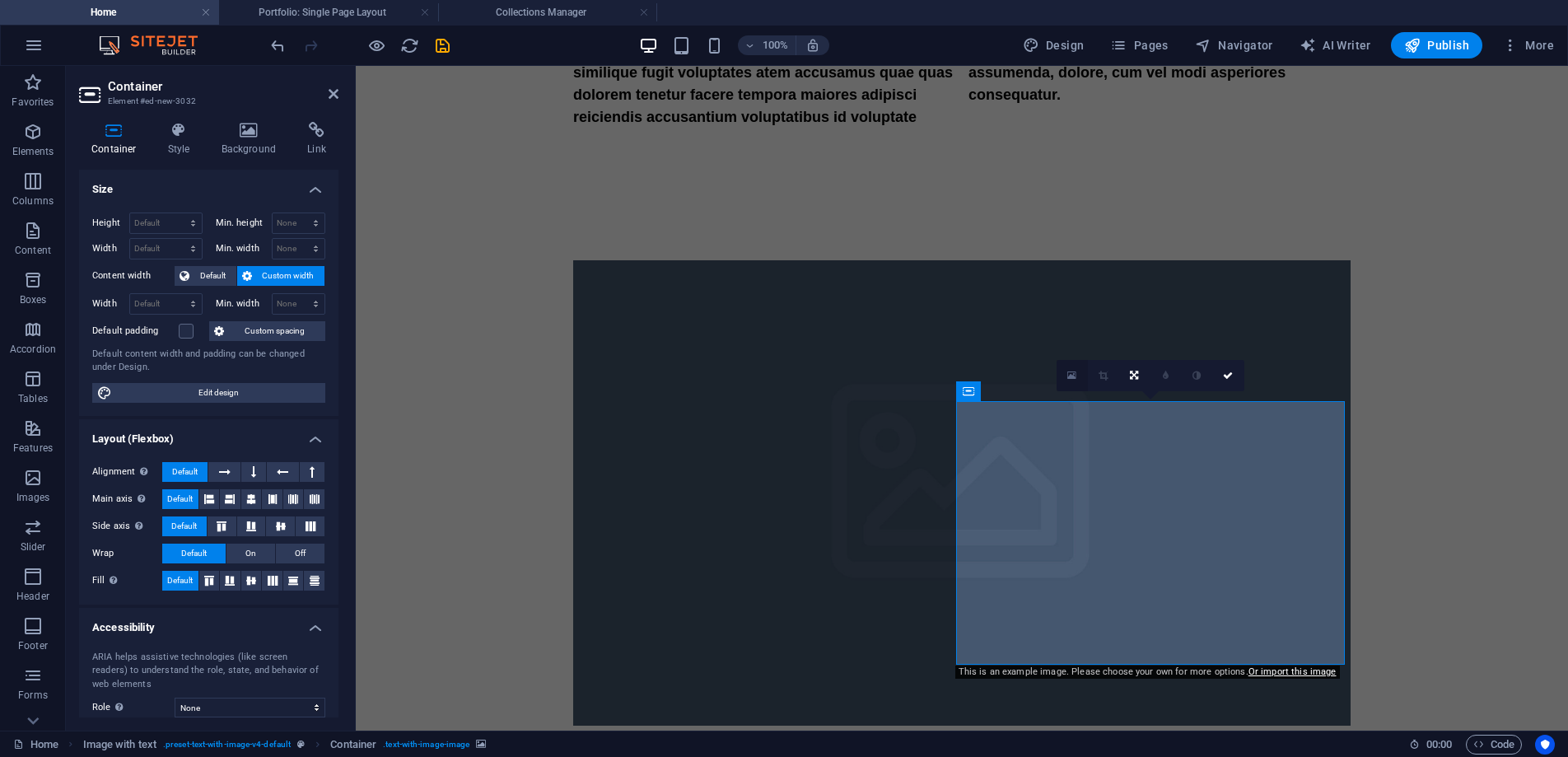
click at [1071, 375] on icon at bounding box center [1072, 375] width 9 height 11
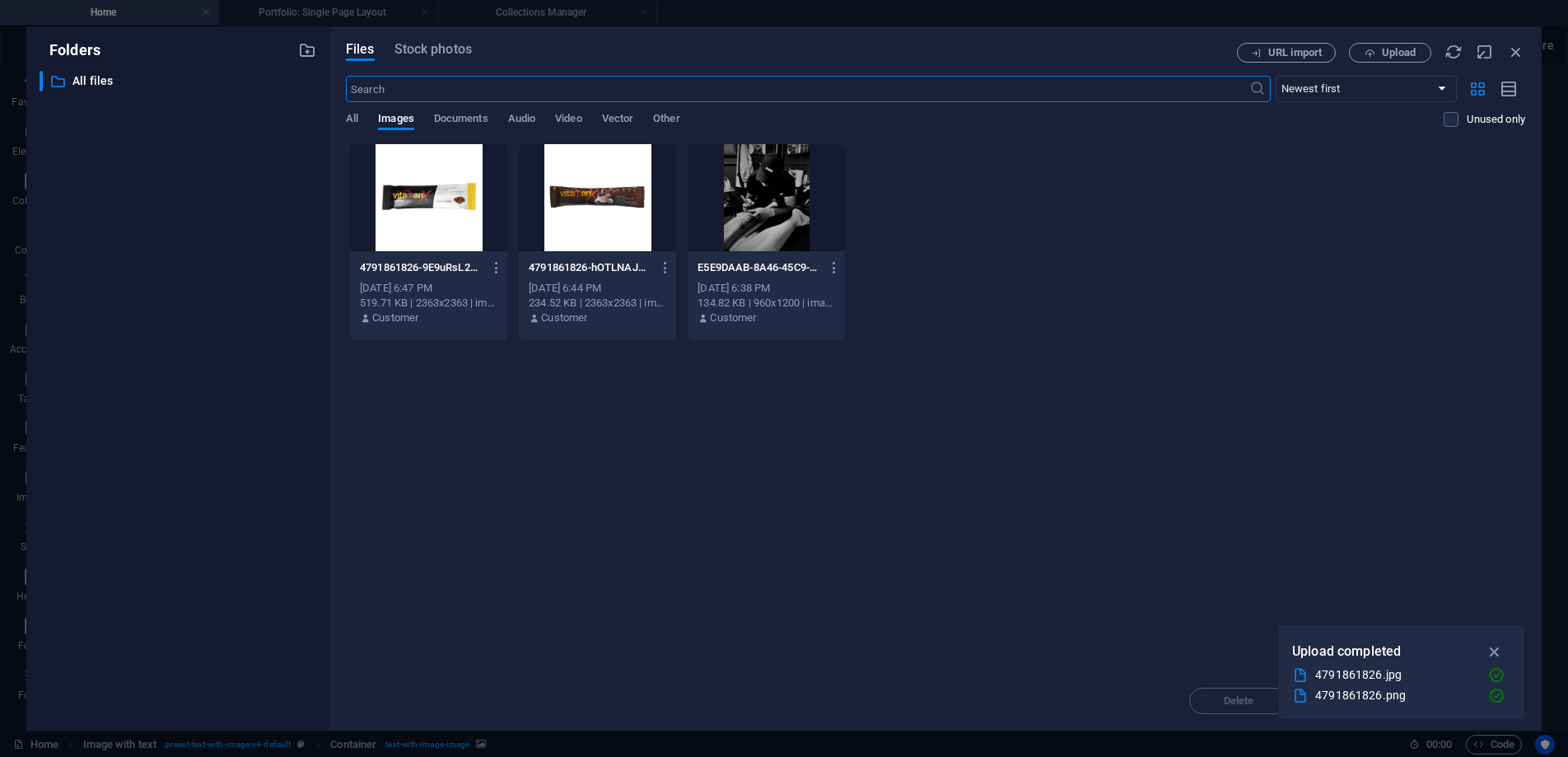
click at [787, 207] on div at bounding box center [766, 197] width 158 height 107
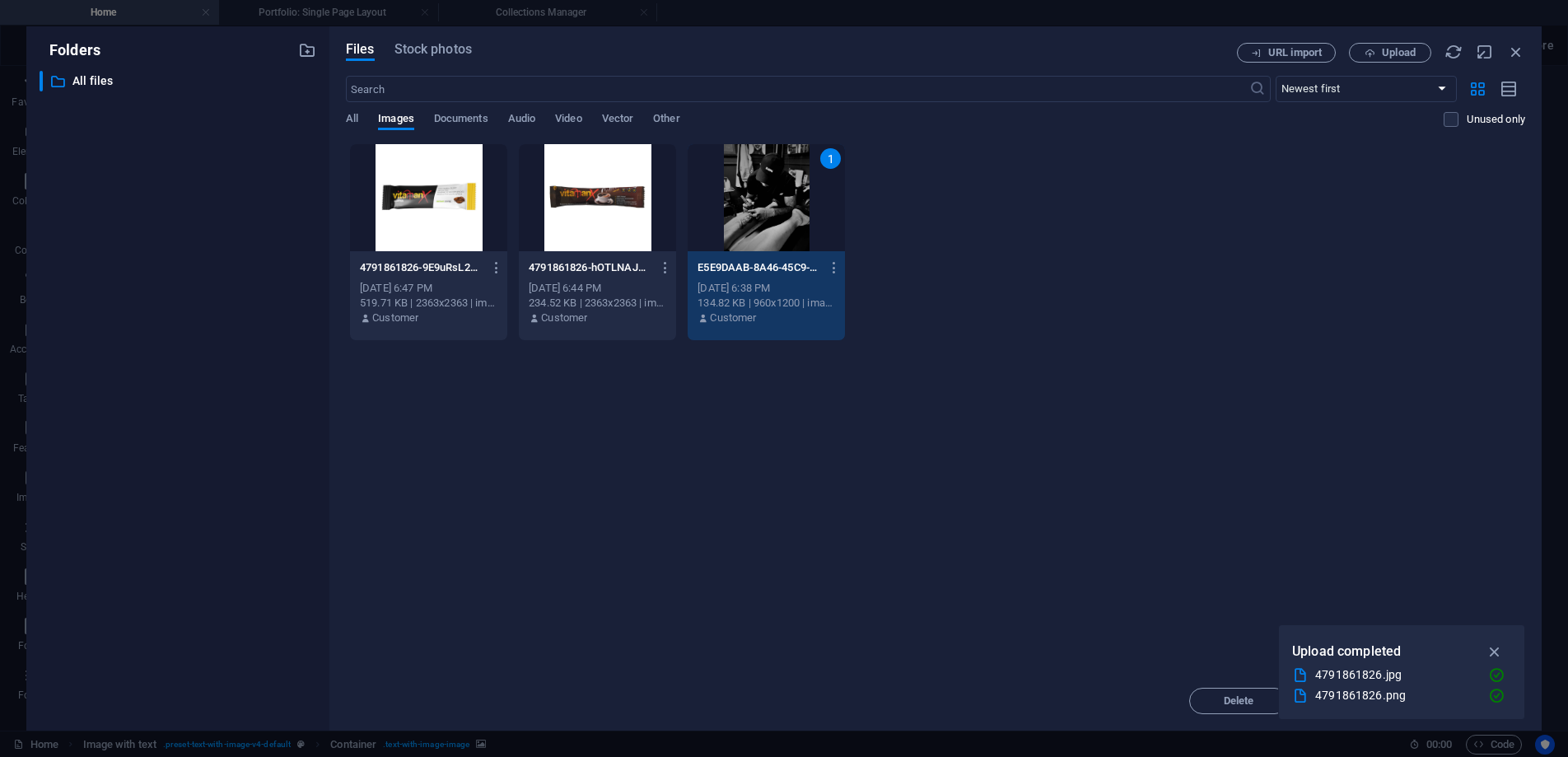
click at [1494, 650] on icon "button" at bounding box center [1496, 651] width 19 height 18
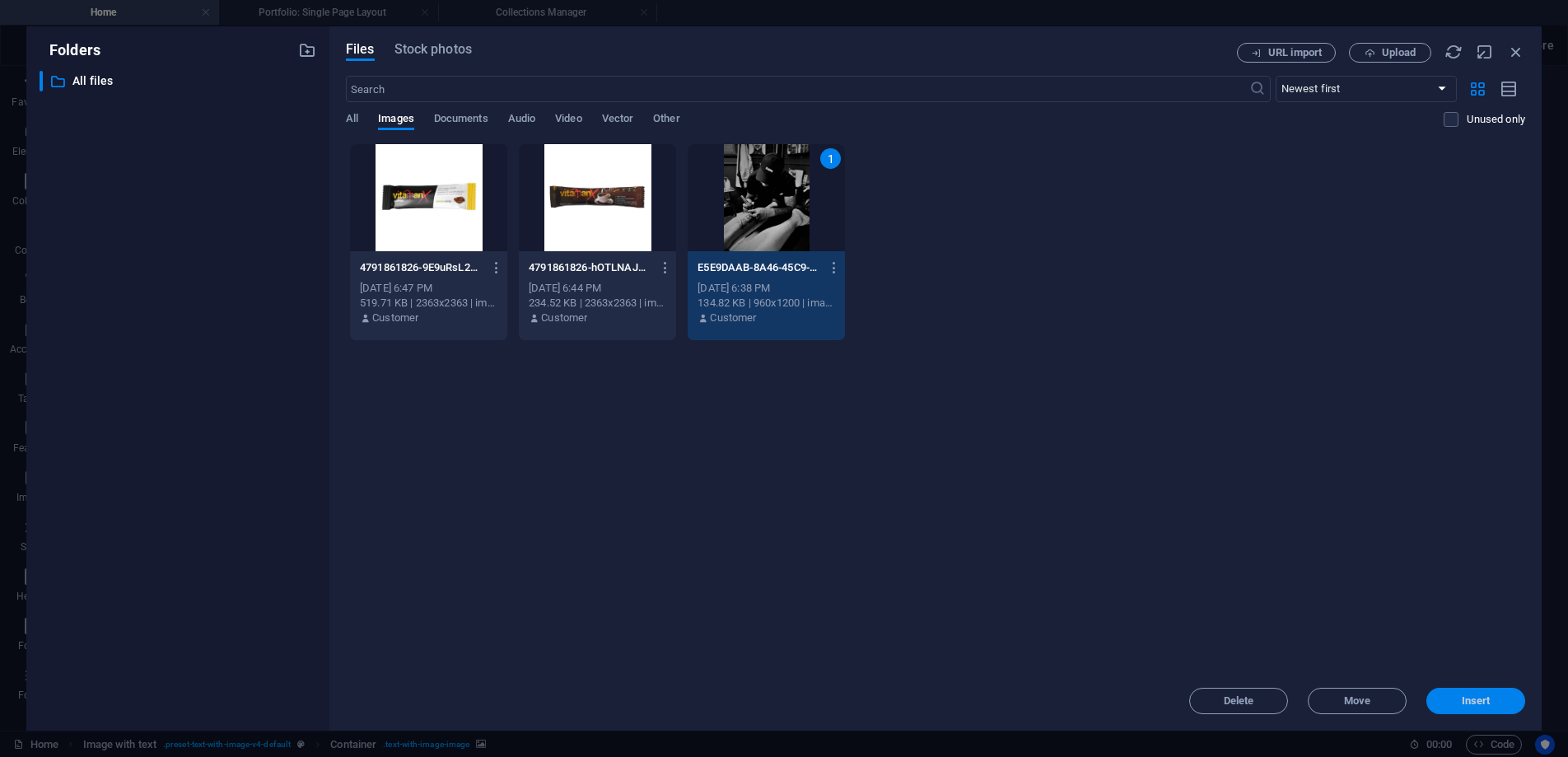
click at [1483, 696] on span "Insert" at bounding box center [1476, 700] width 28 height 9
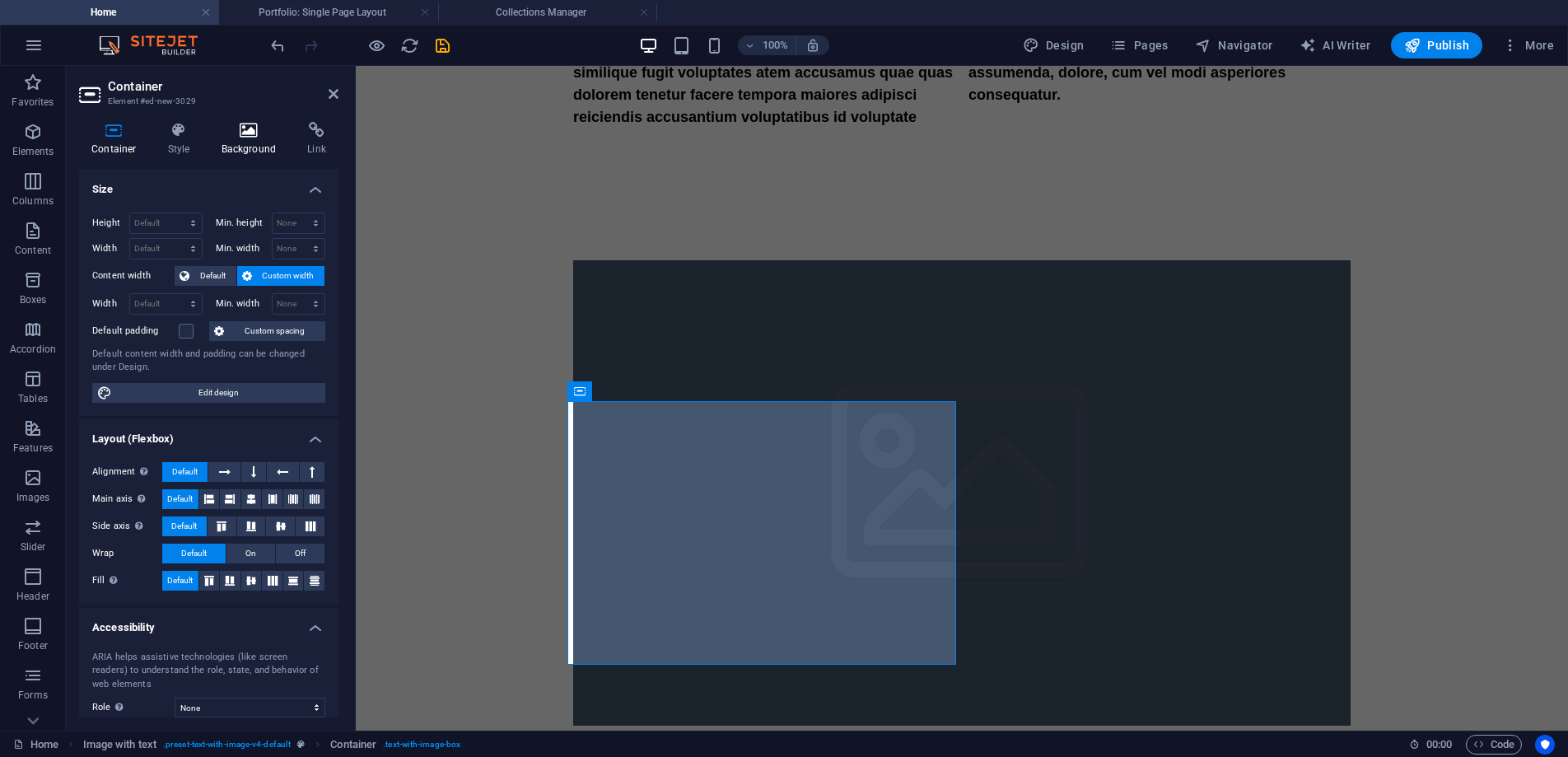
click at [253, 150] on h4 "Background" at bounding box center [252, 140] width 86 height 34
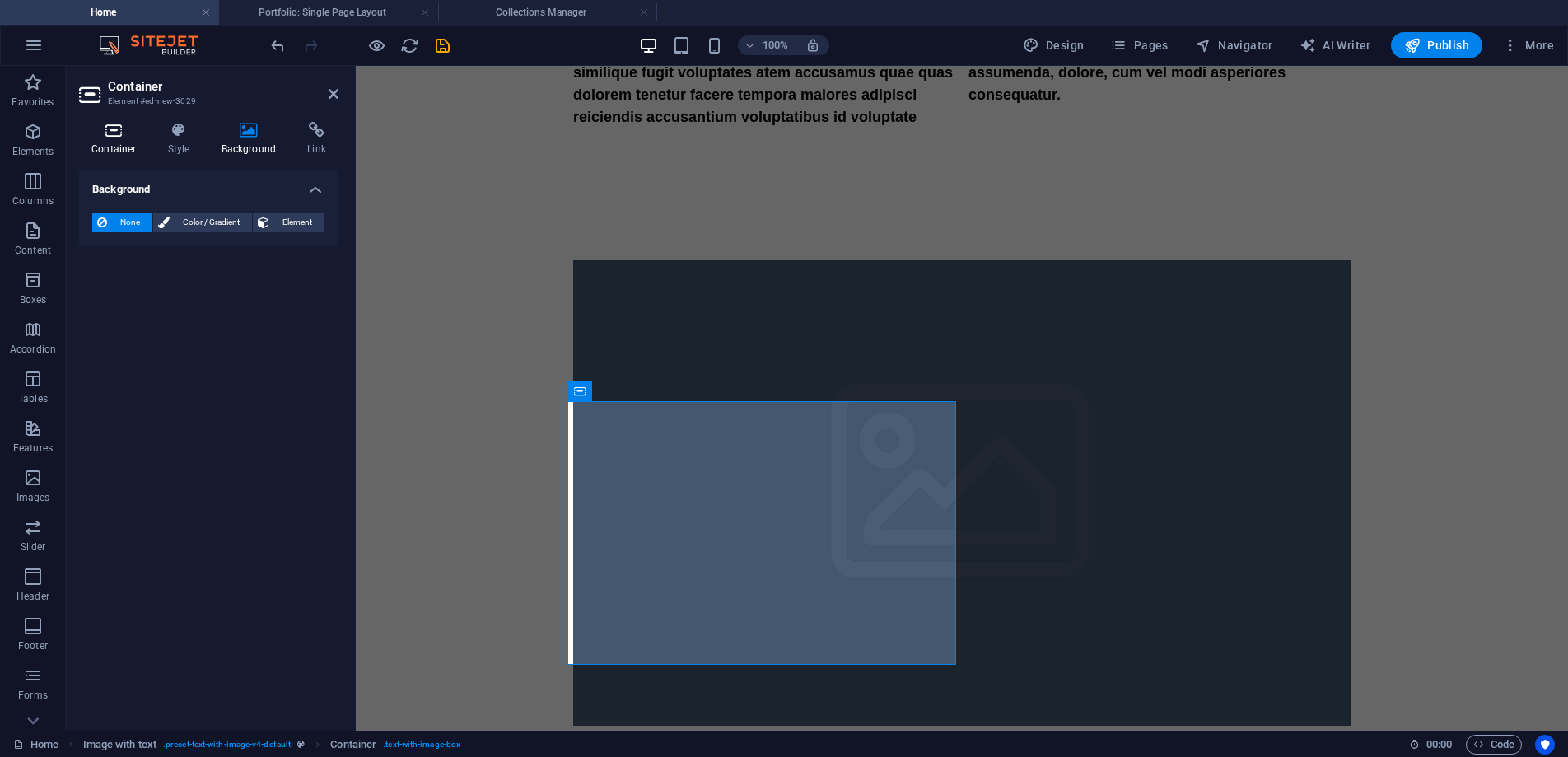
click at [114, 124] on icon at bounding box center [114, 130] width 70 height 16
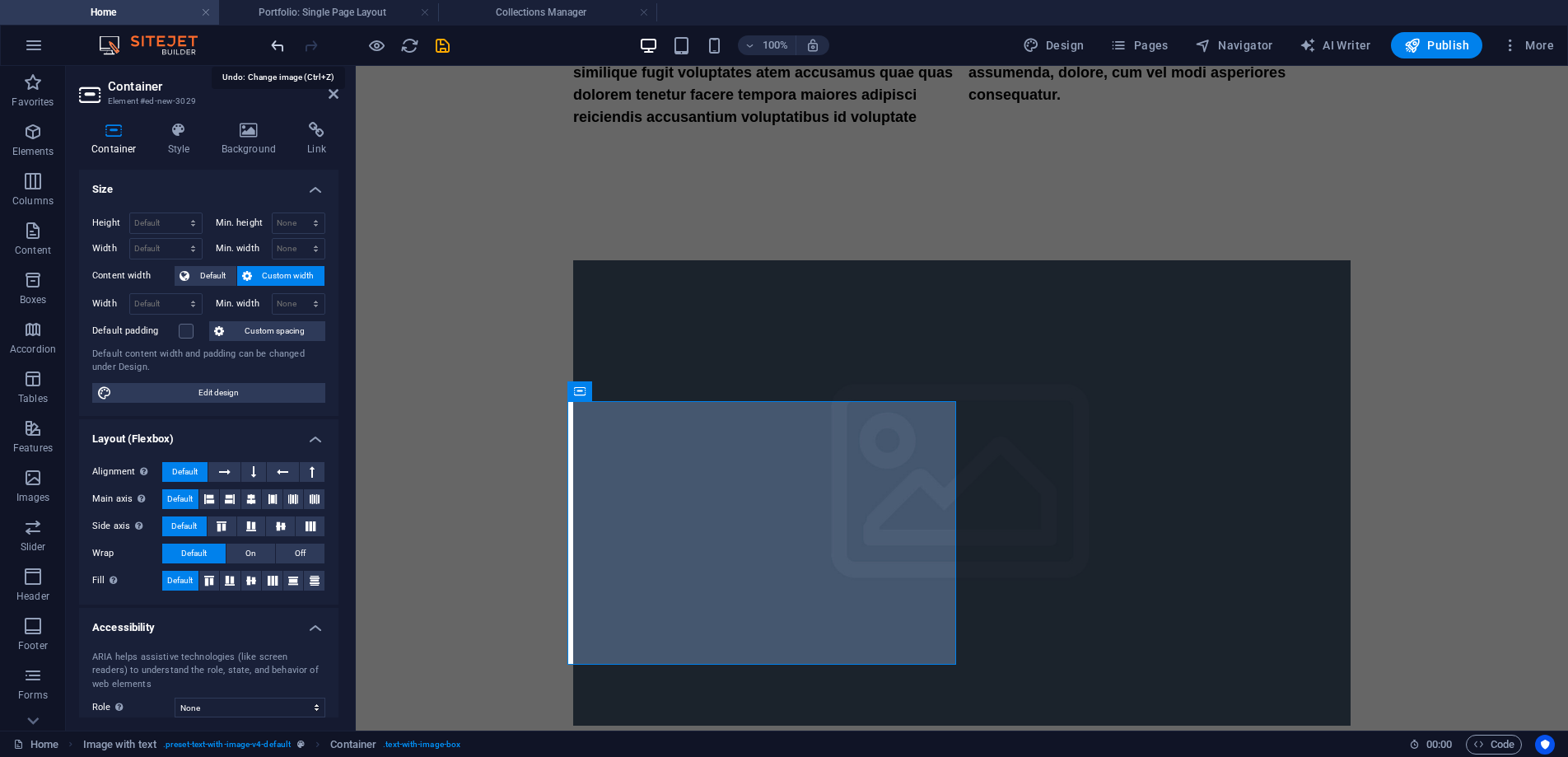
click at [279, 47] on icon "undo" at bounding box center [278, 46] width 19 height 19
click at [279, 45] on icon "undo" at bounding box center [278, 46] width 19 height 19
click at [278, 46] on icon "undo" at bounding box center [278, 46] width 19 height 19
click at [535, 312] on div at bounding box center [962, 493] width 1212 height 597
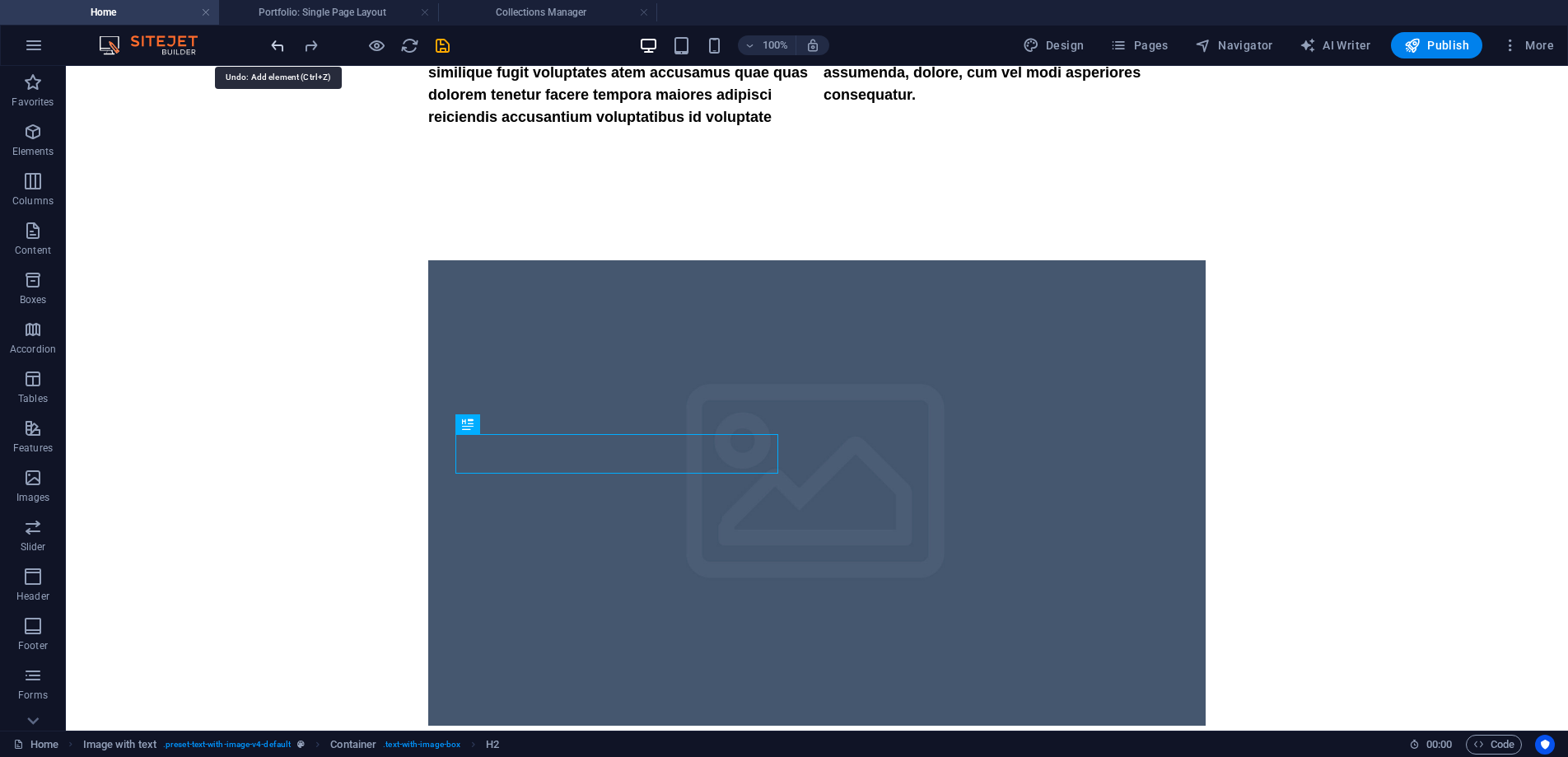
click at [276, 47] on icon "undo" at bounding box center [278, 46] width 19 height 19
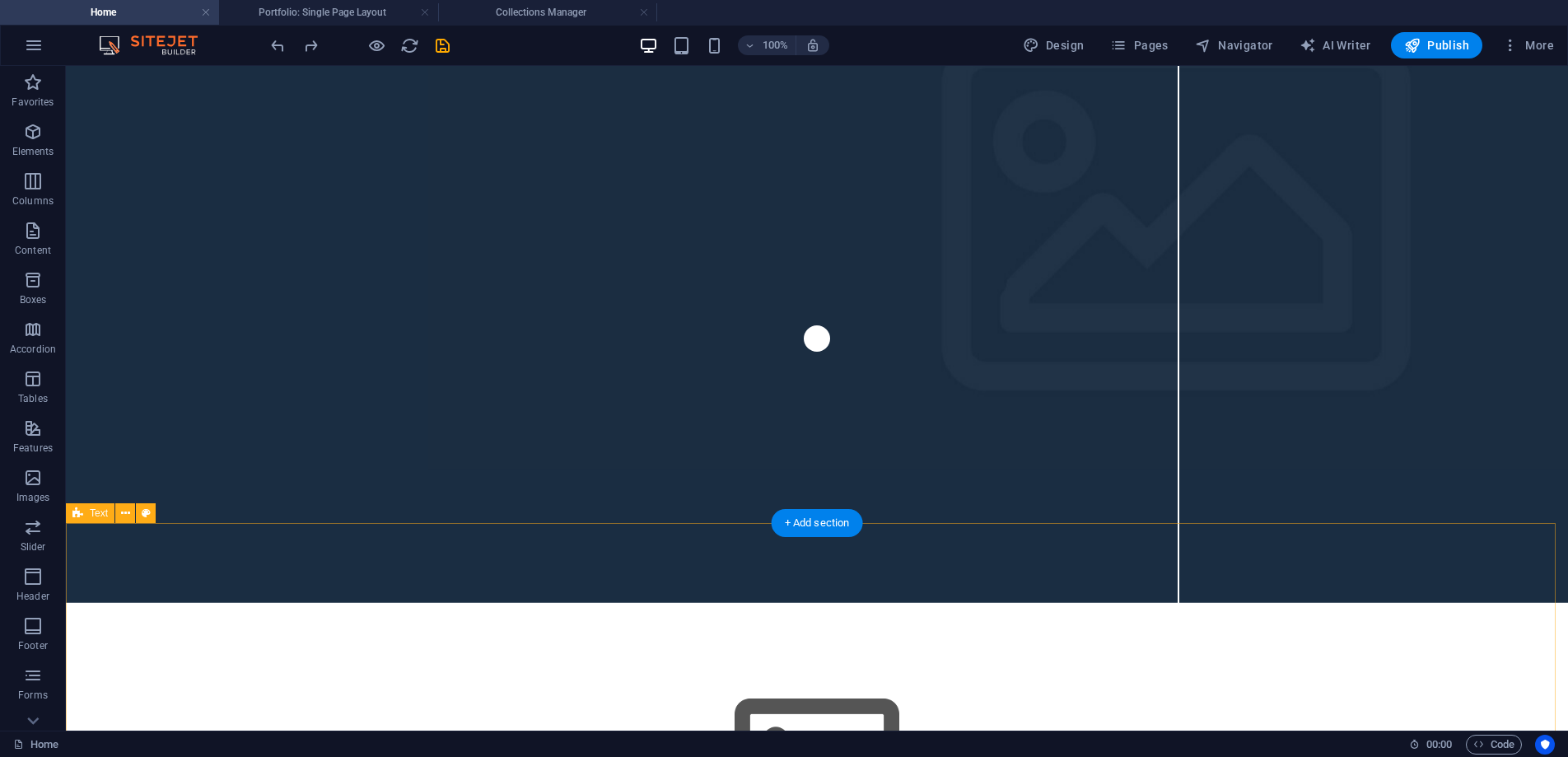
scroll to position [0, 0]
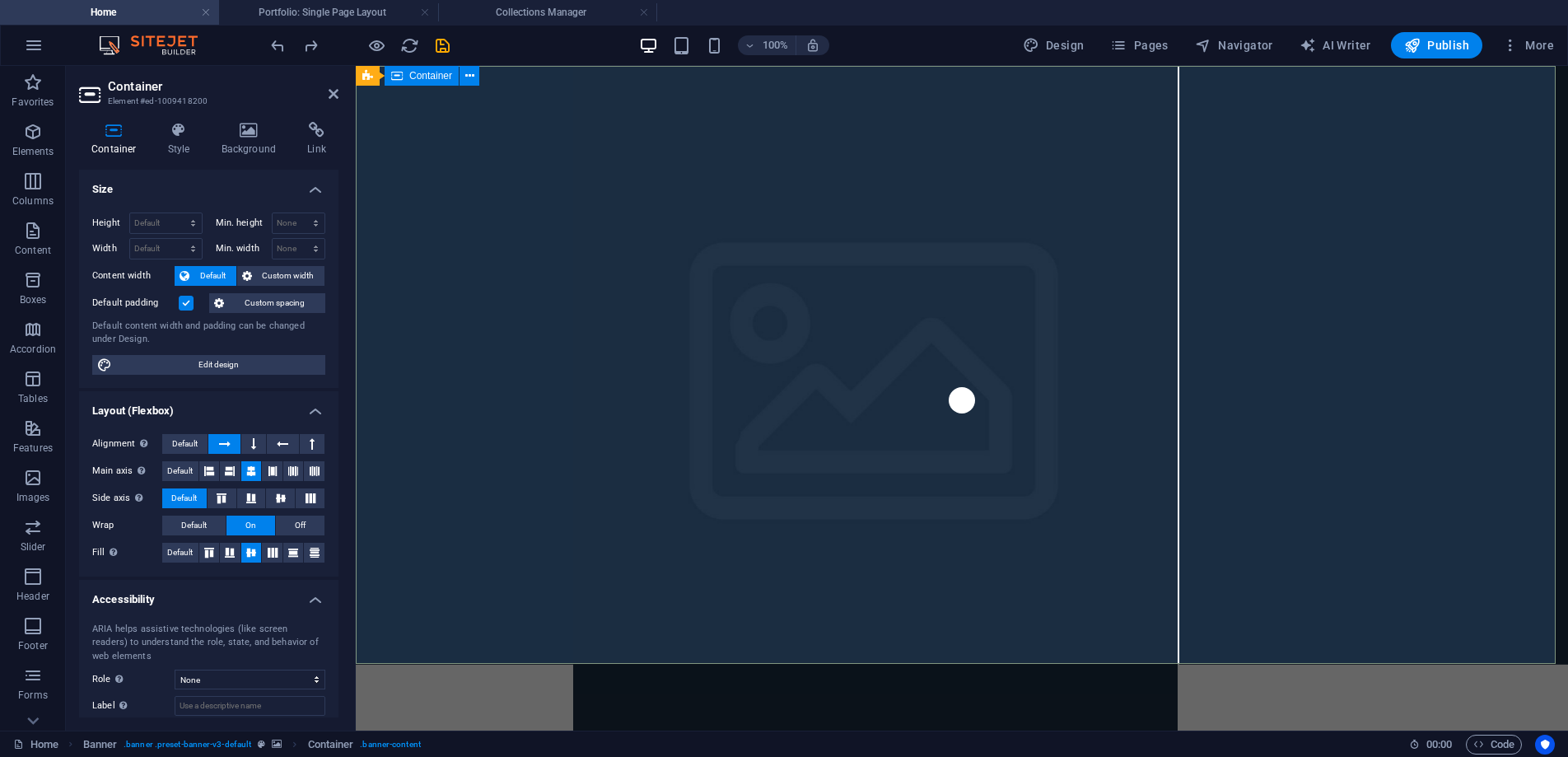
click at [332, 99] on icon at bounding box center [333, 93] width 9 height 13
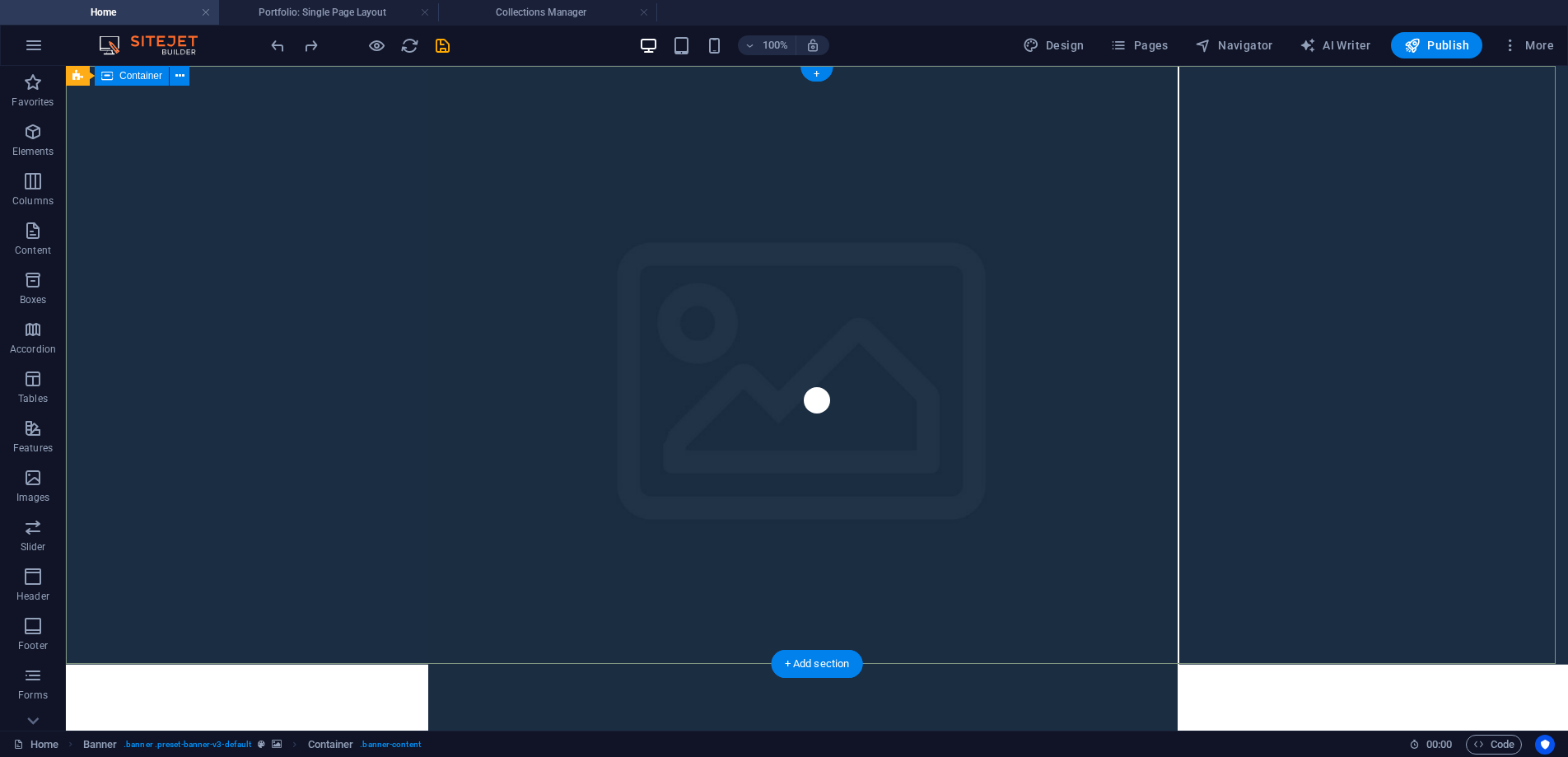
click at [183, 78] on icon at bounding box center [180, 76] width 9 height 17
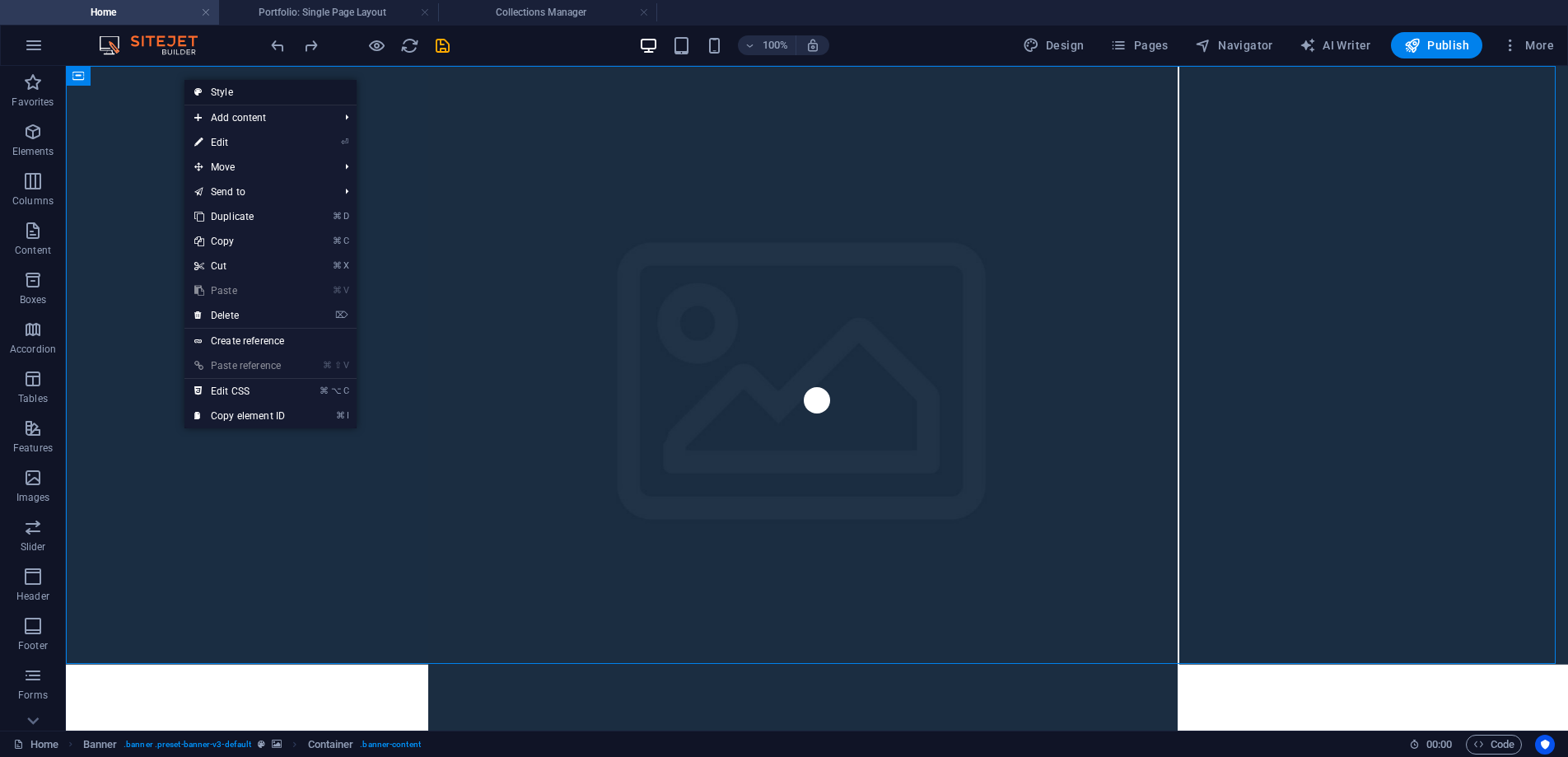
click at [286, 92] on link "Style" at bounding box center [270, 92] width 172 height 25
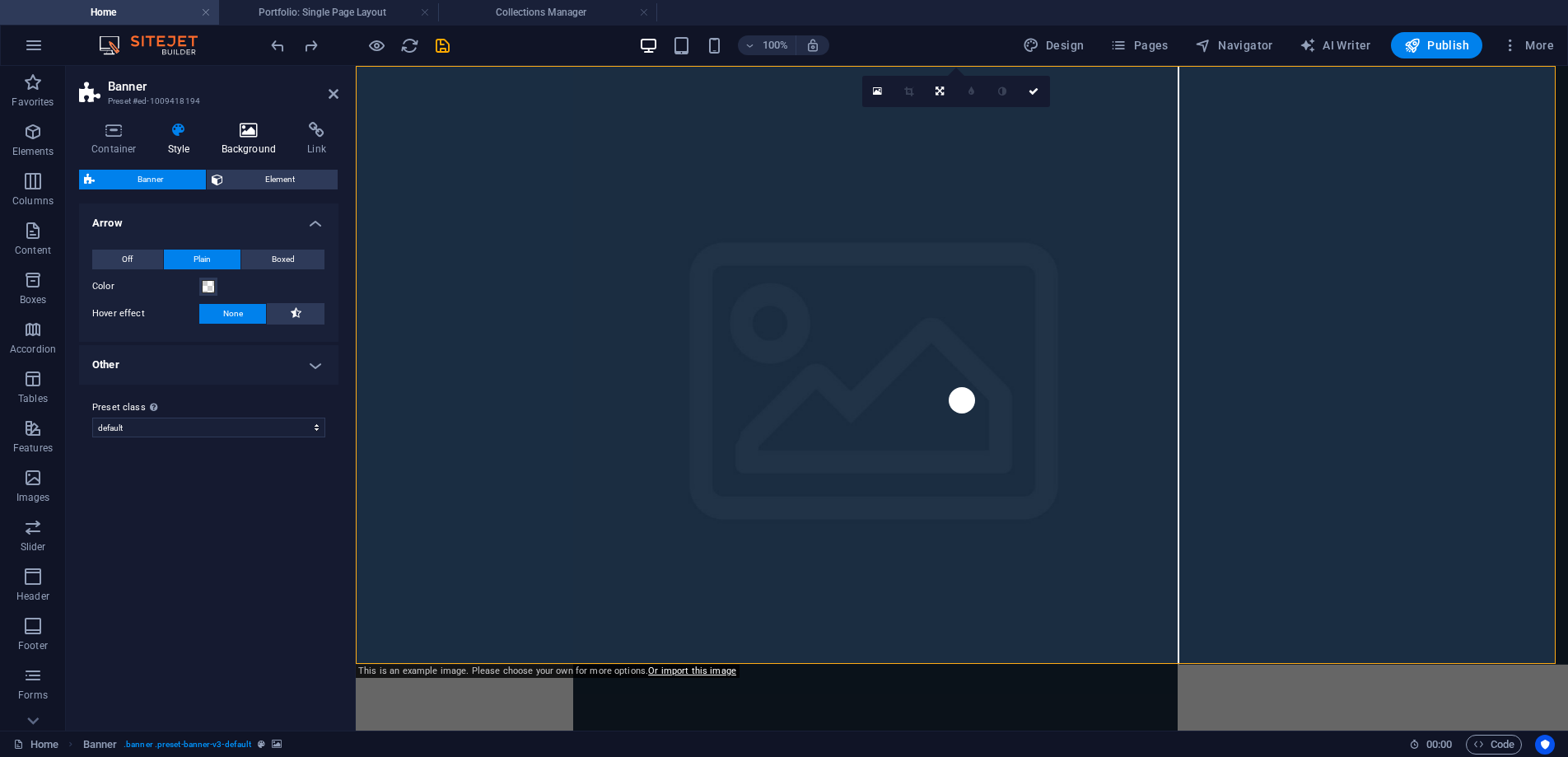
click at [252, 128] on icon at bounding box center [249, 130] width 80 height 16
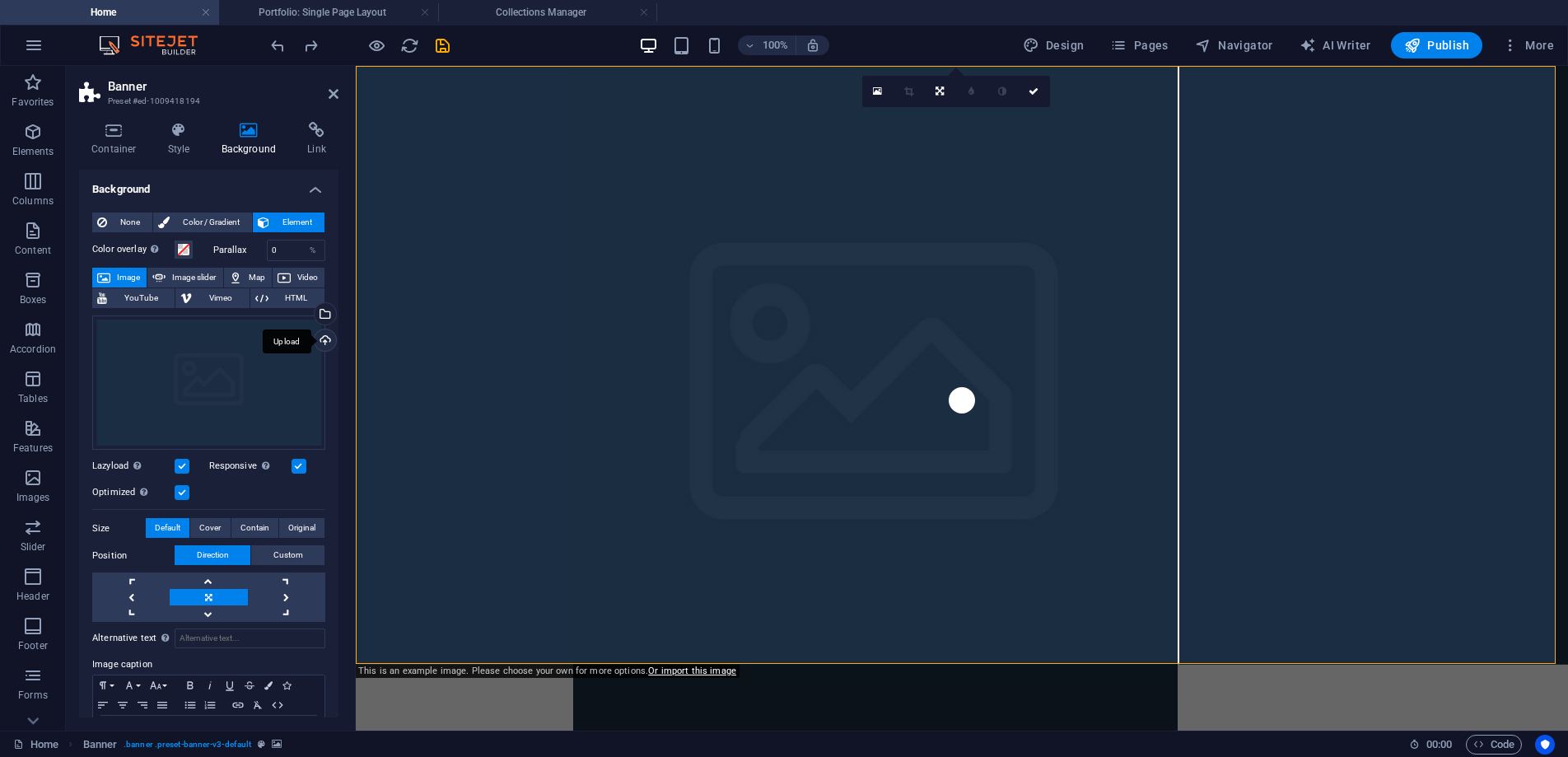
click at [323, 345] on div "Upload" at bounding box center [324, 342] width 25 height 25
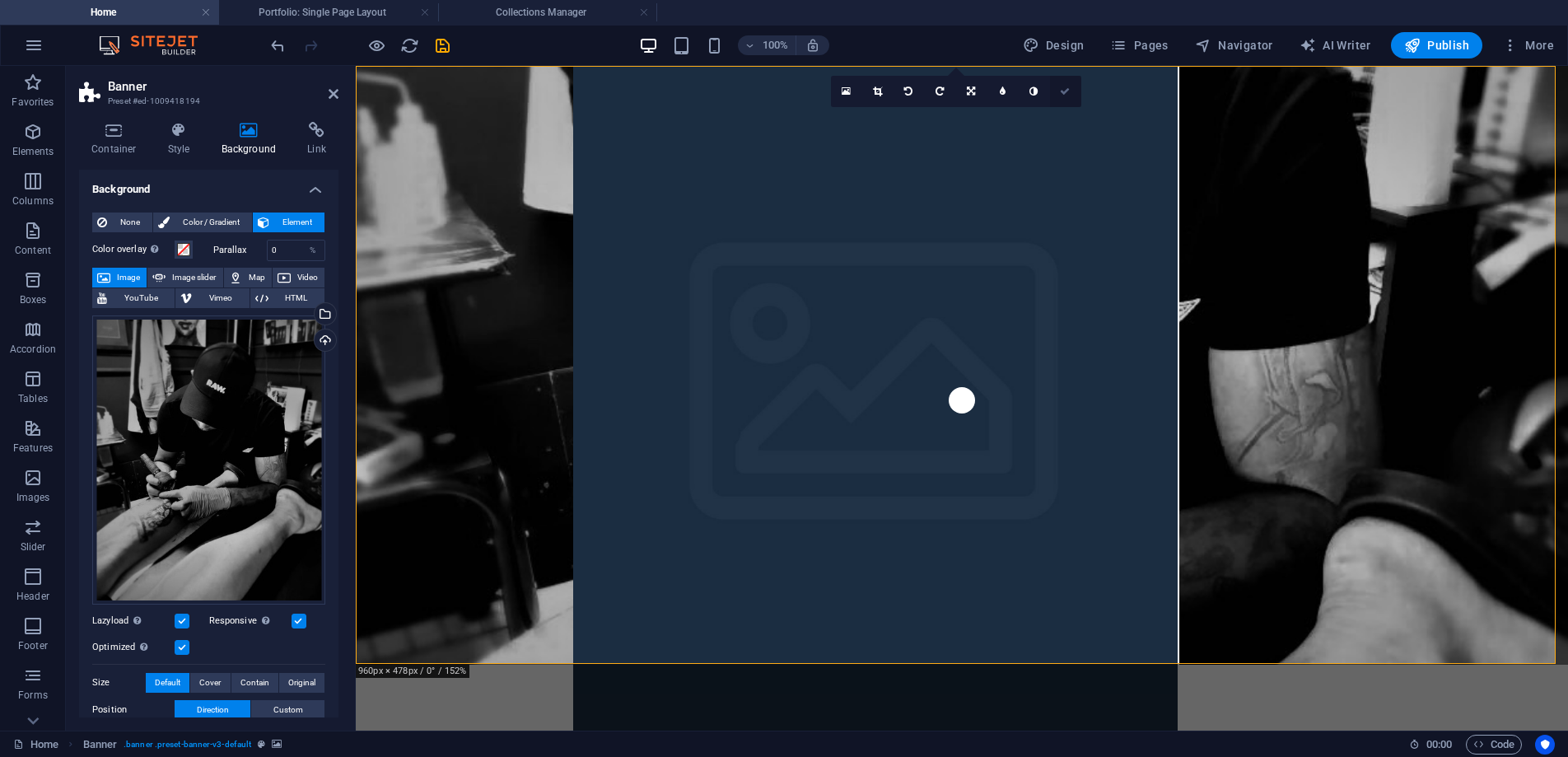
click at [1065, 91] on icon at bounding box center [1064, 90] width 9 height 9
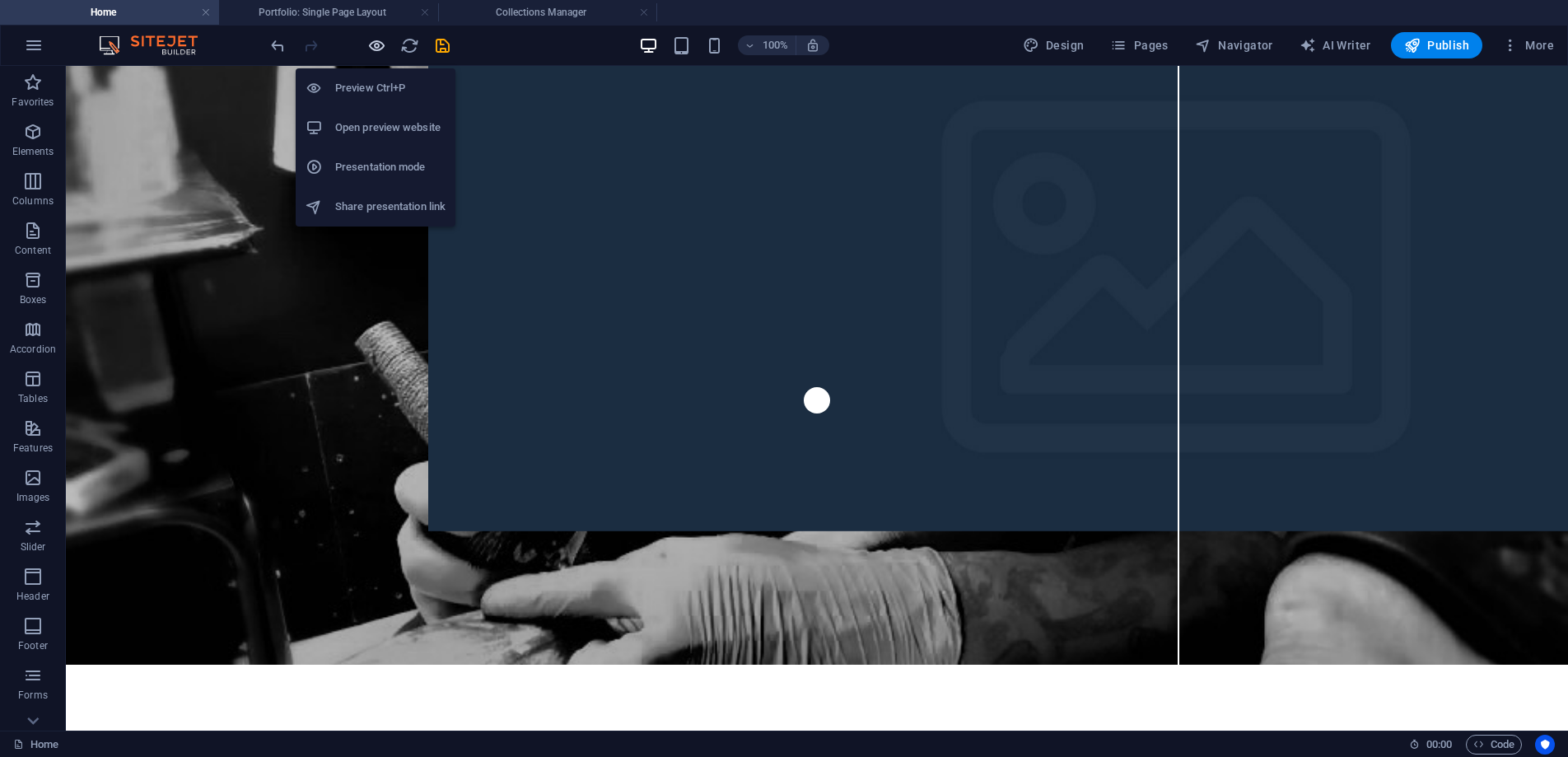
click at [375, 52] on icon "button" at bounding box center [377, 46] width 19 height 19
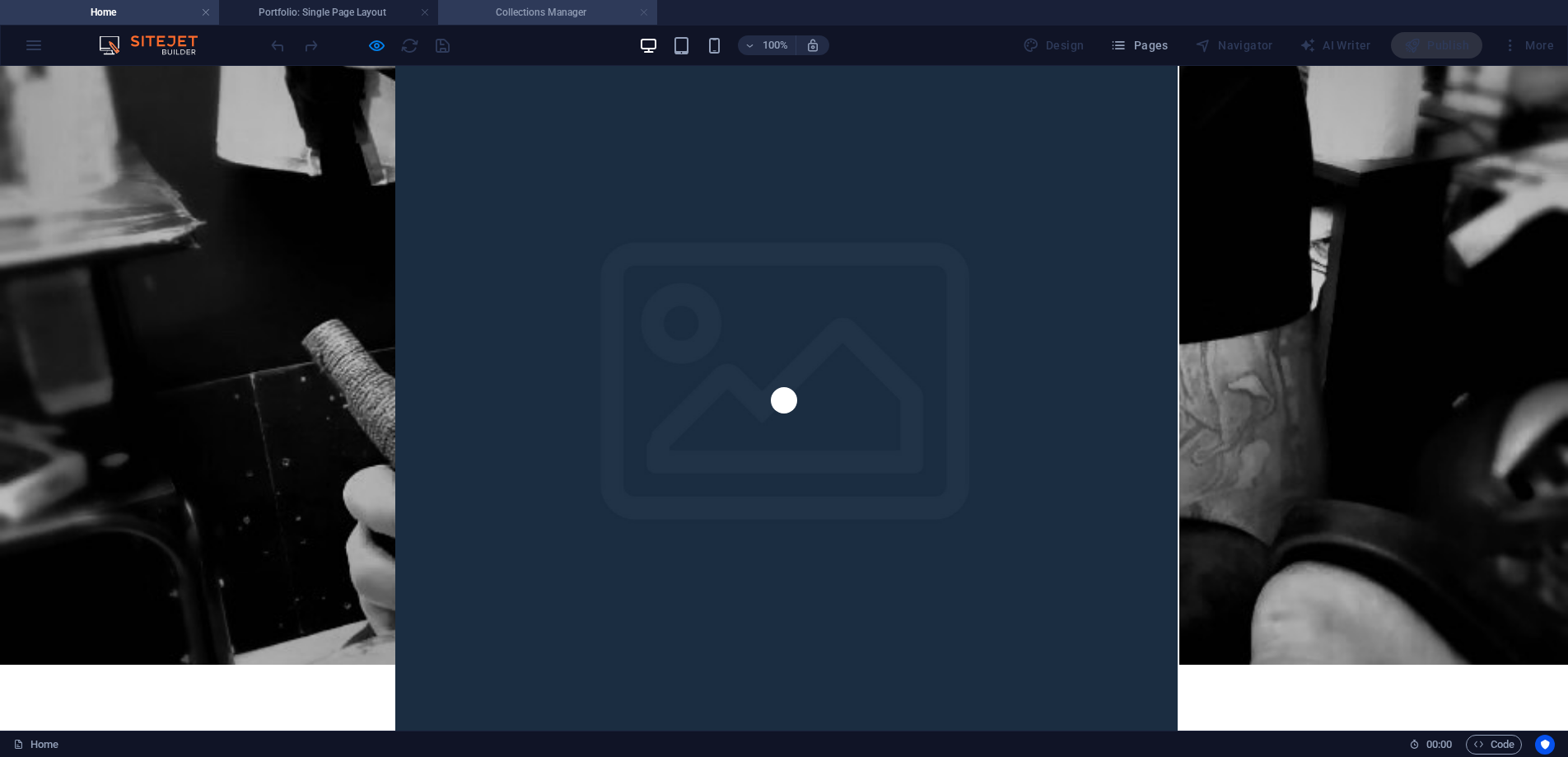
click at [423, 12] on link at bounding box center [425, 13] width 9 height 16
click at [429, 13] on link at bounding box center [425, 13] width 9 height 16
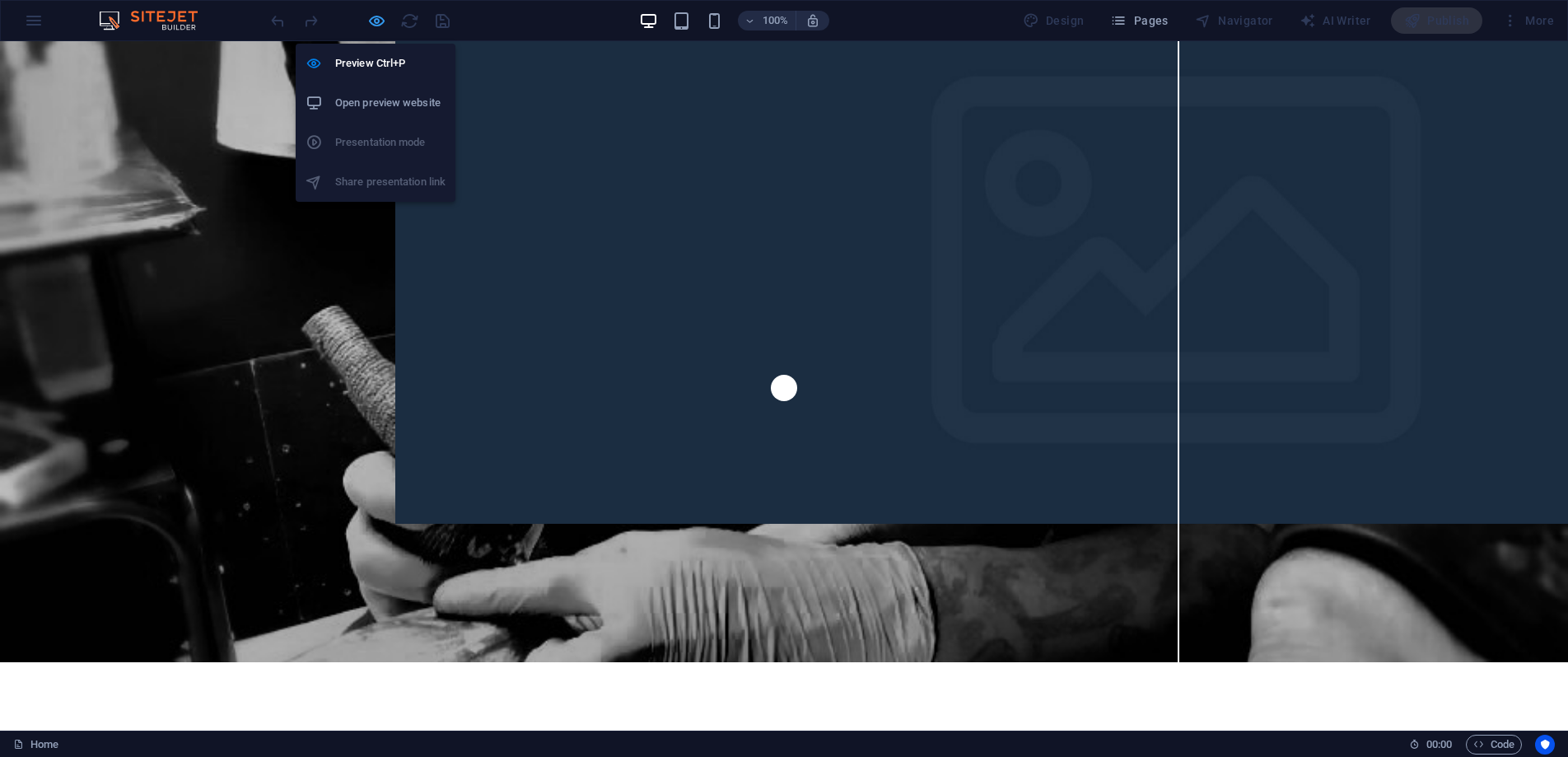
click at [373, 22] on icon "button" at bounding box center [377, 21] width 19 height 19
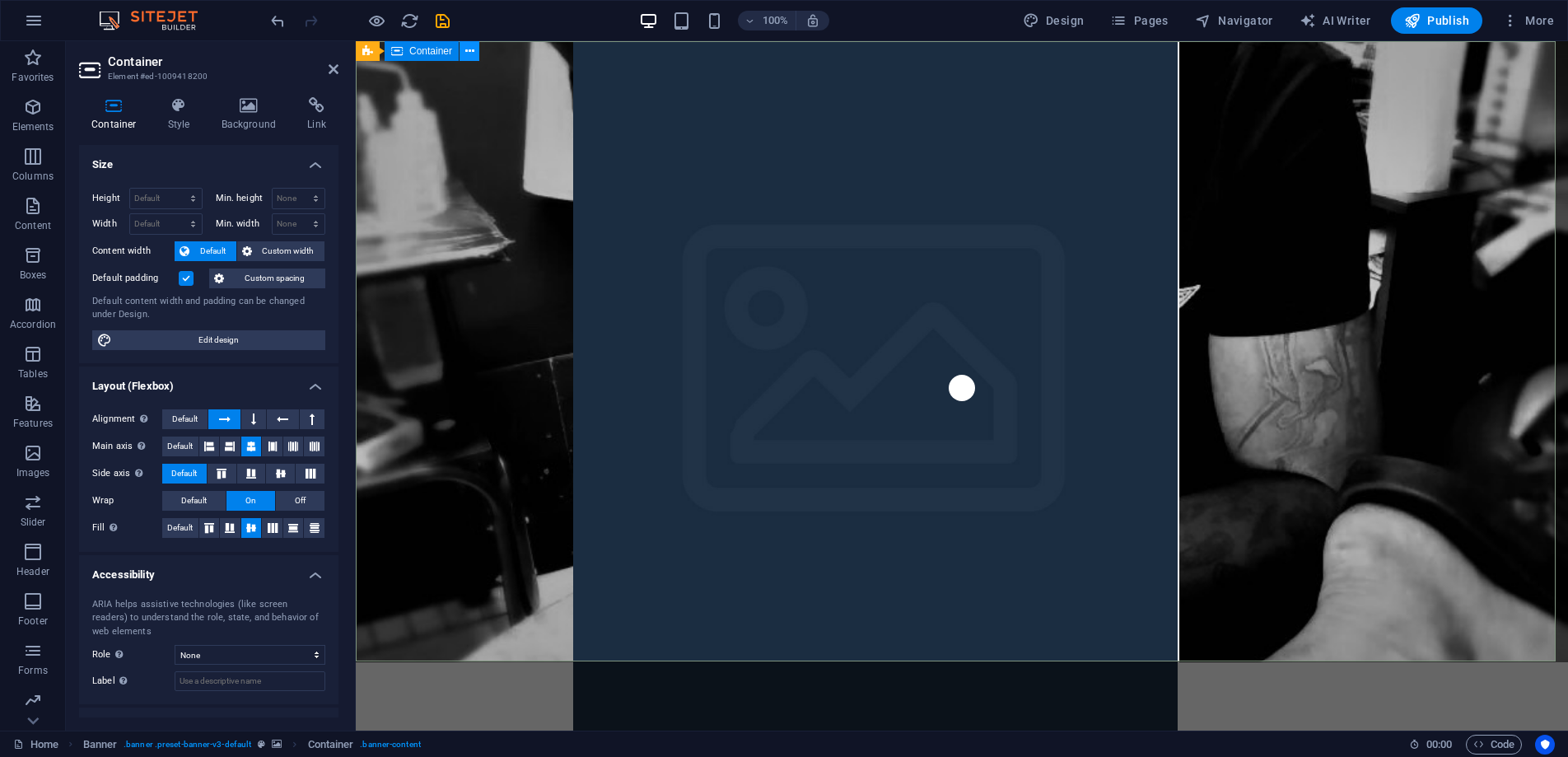
click at [474, 48] on icon at bounding box center [469, 52] width 9 height 17
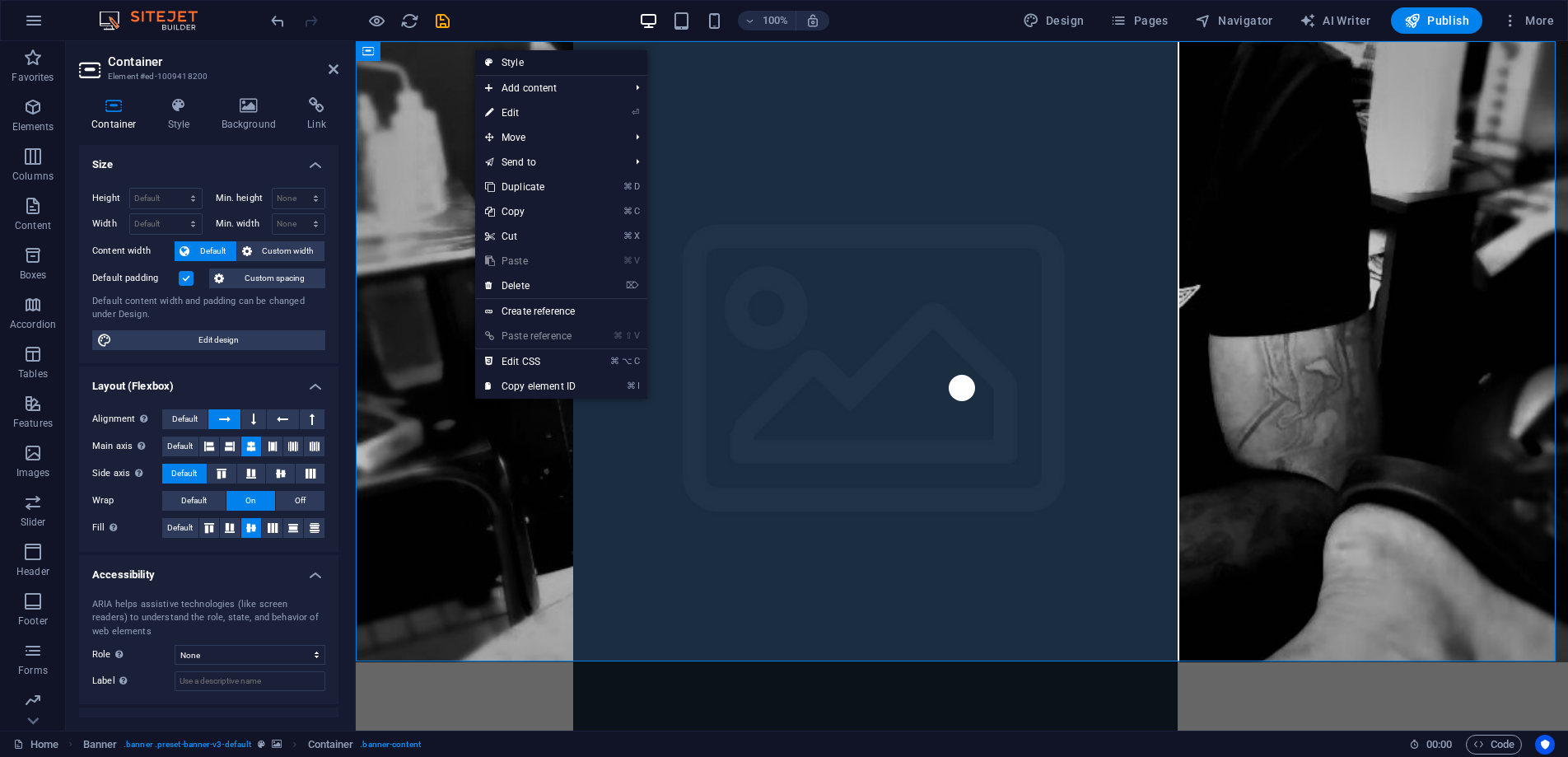
drag, startPoint x: 539, startPoint y: 61, endPoint x: 180, endPoint y: 22, distance: 361.1
click at [539, 61] on link "Style" at bounding box center [561, 62] width 172 height 25
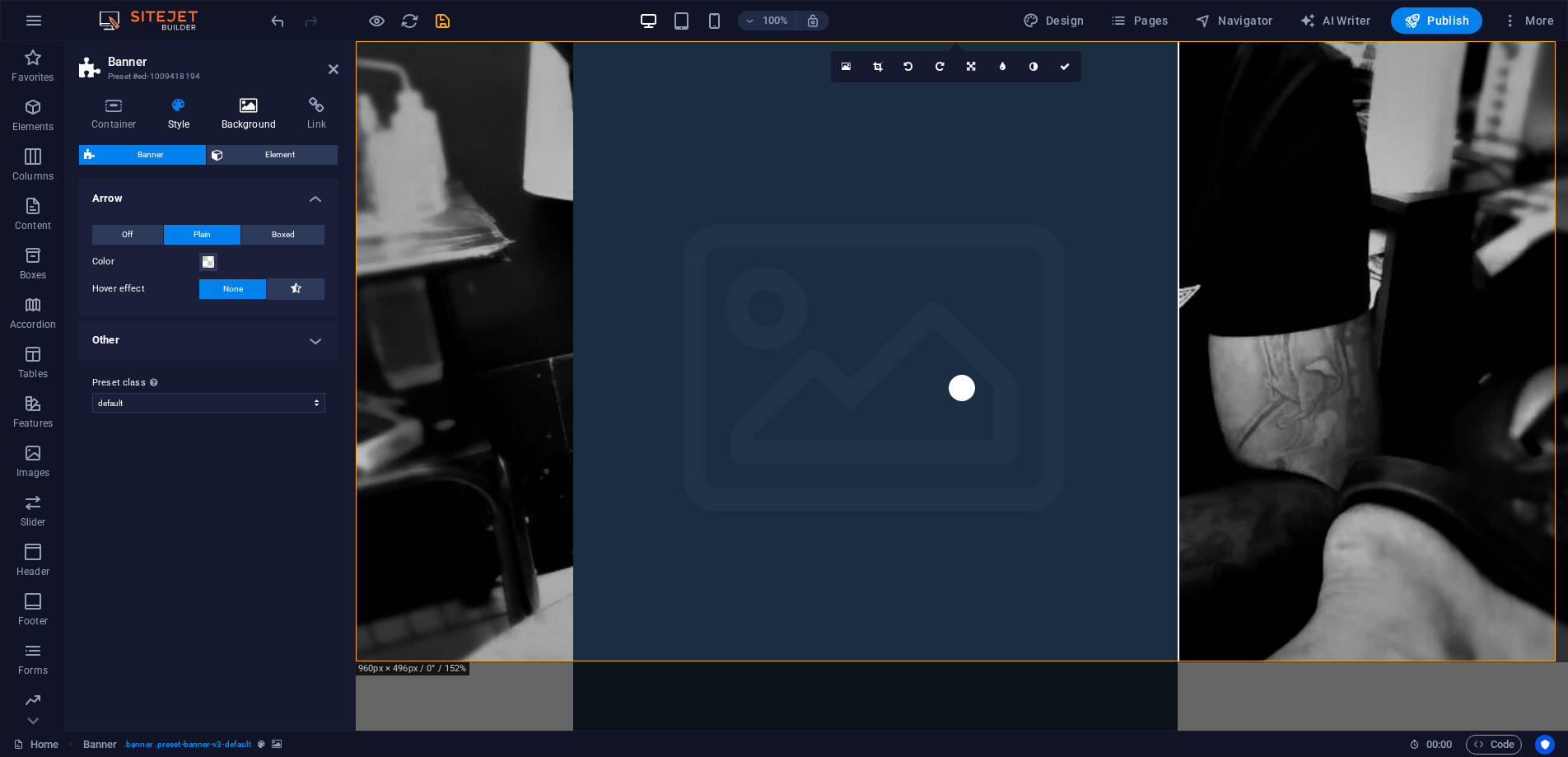
click at [241, 114] on h4 "Background" at bounding box center [252, 115] width 86 height 34
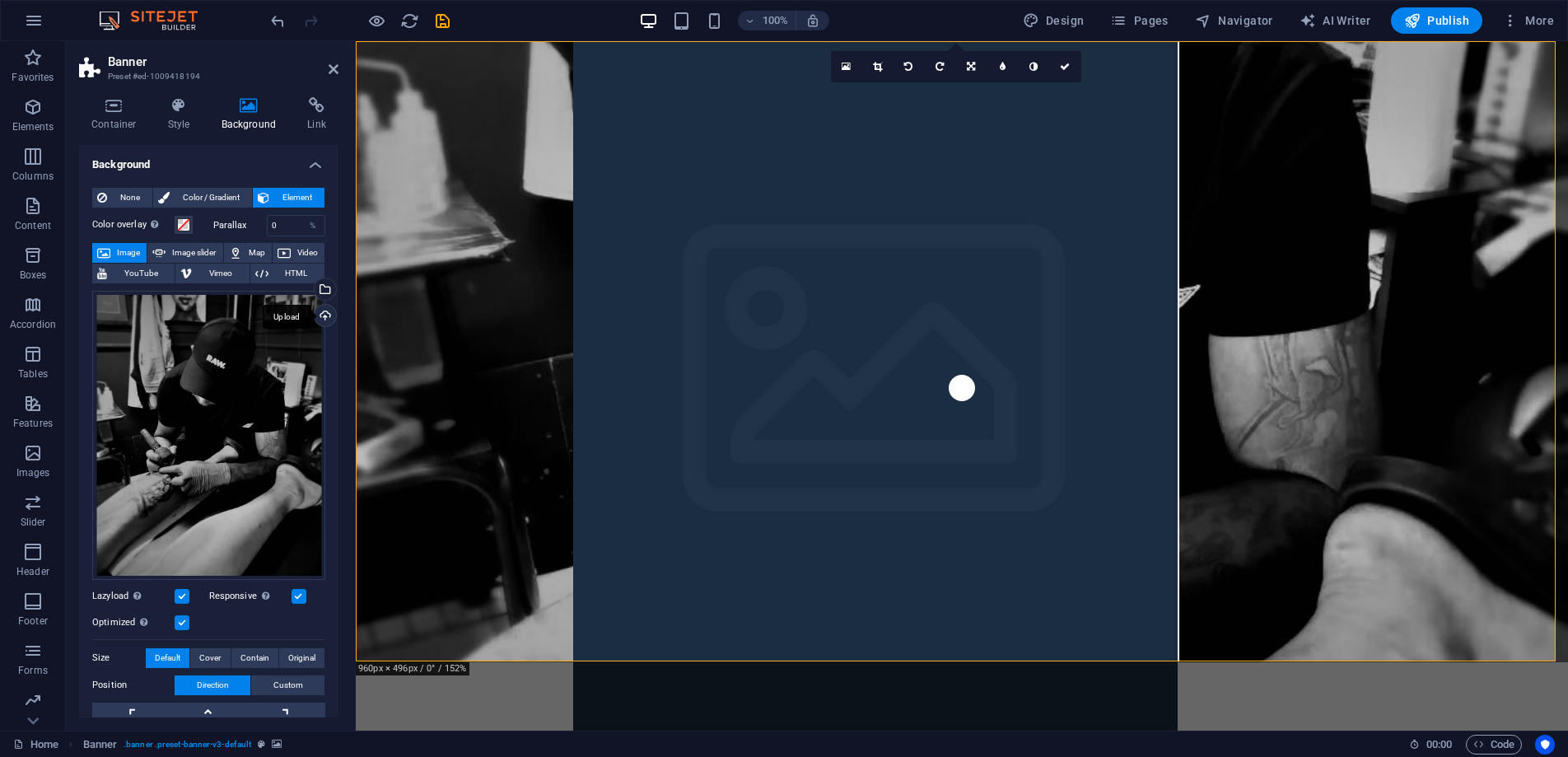
click at [319, 316] on div "Upload" at bounding box center [324, 317] width 25 height 25
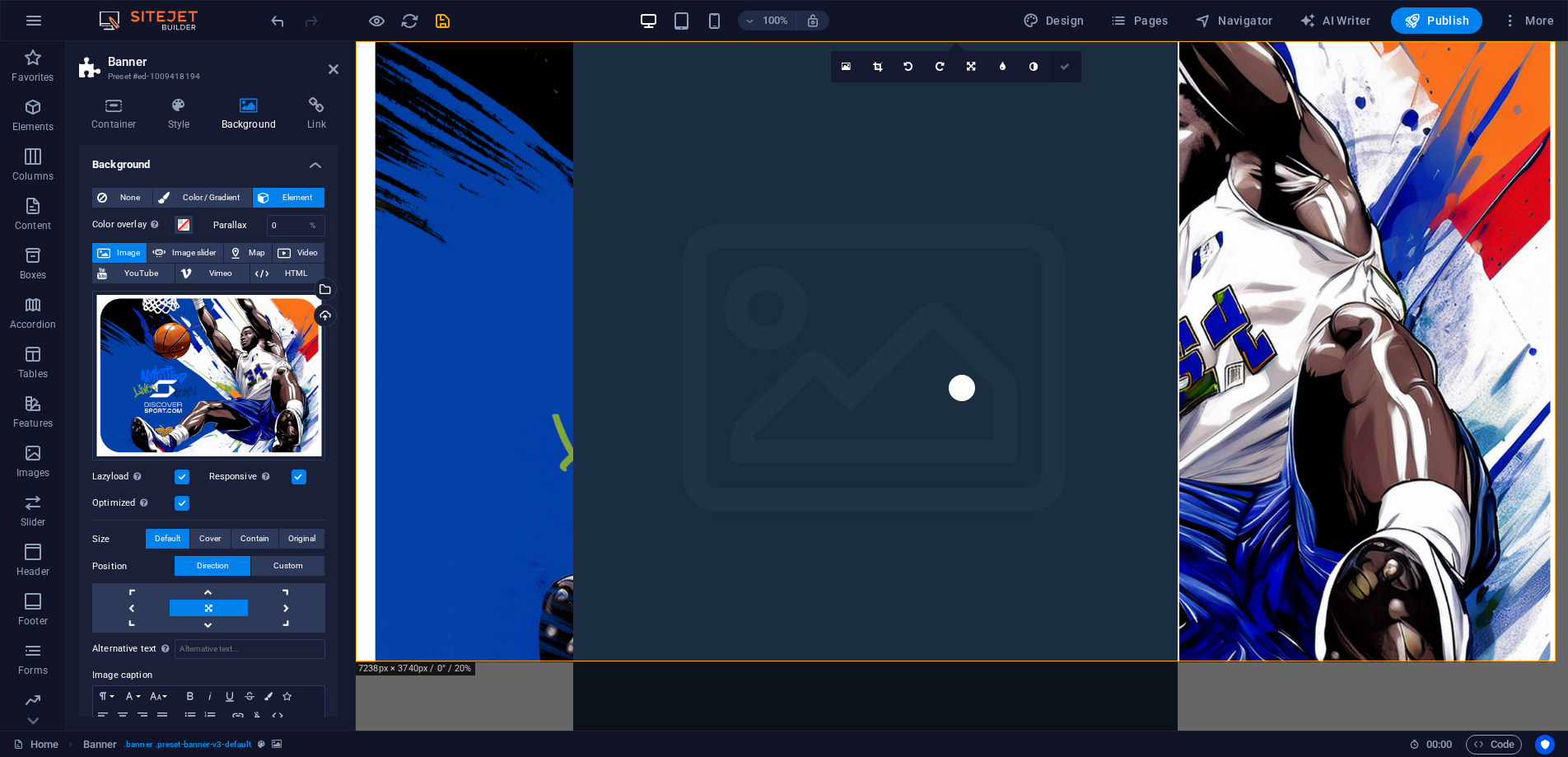
click at [1064, 66] on icon at bounding box center [1064, 66] width 9 height 9
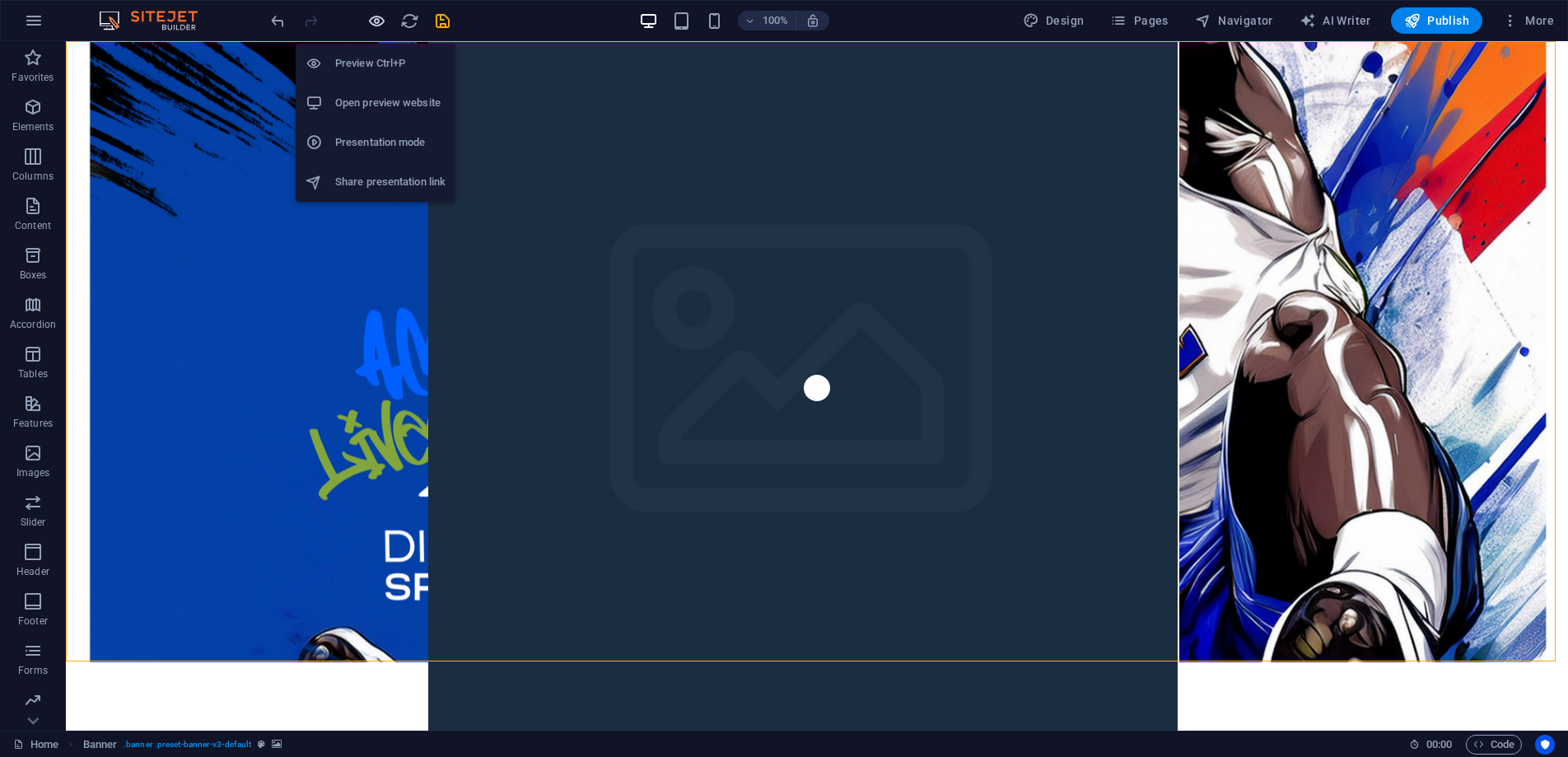
click at [382, 21] on icon "button" at bounding box center [377, 21] width 19 height 19
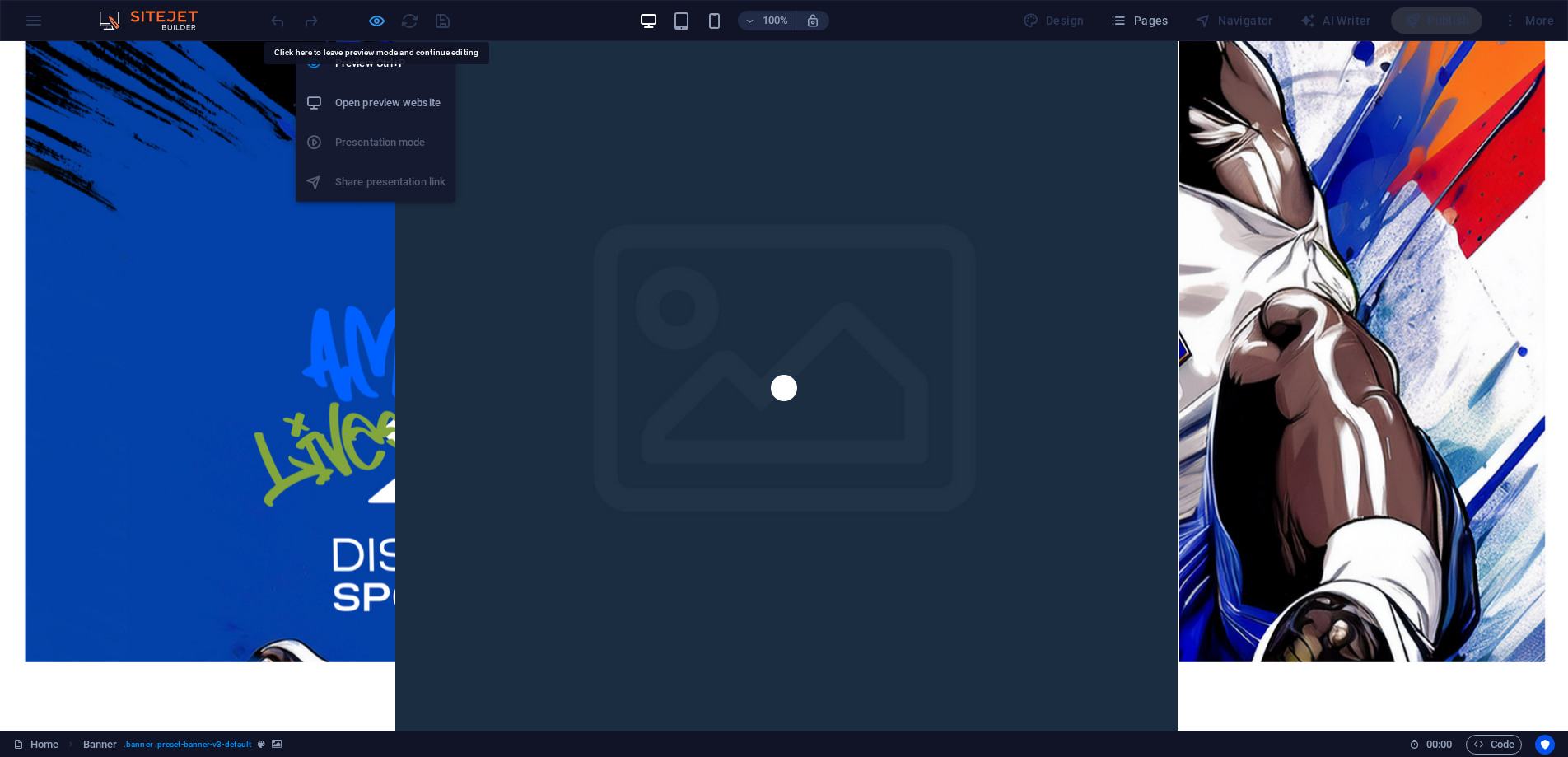
click at [369, 19] on icon "button" at bounding box center [377, 21] width 19 height 19
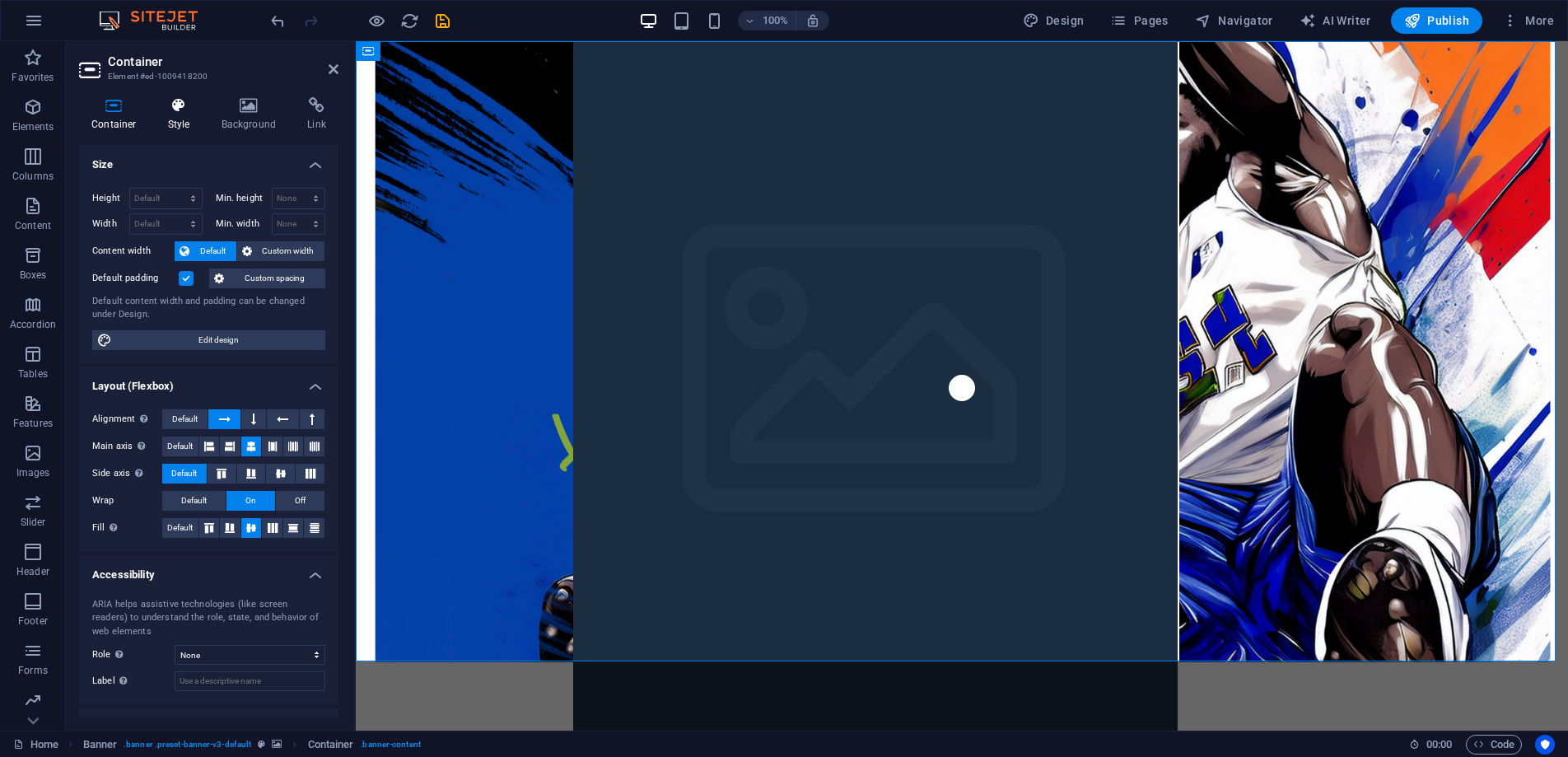
click at [189, 103] on icon at bounding box center [179, 105] width 47 height 16
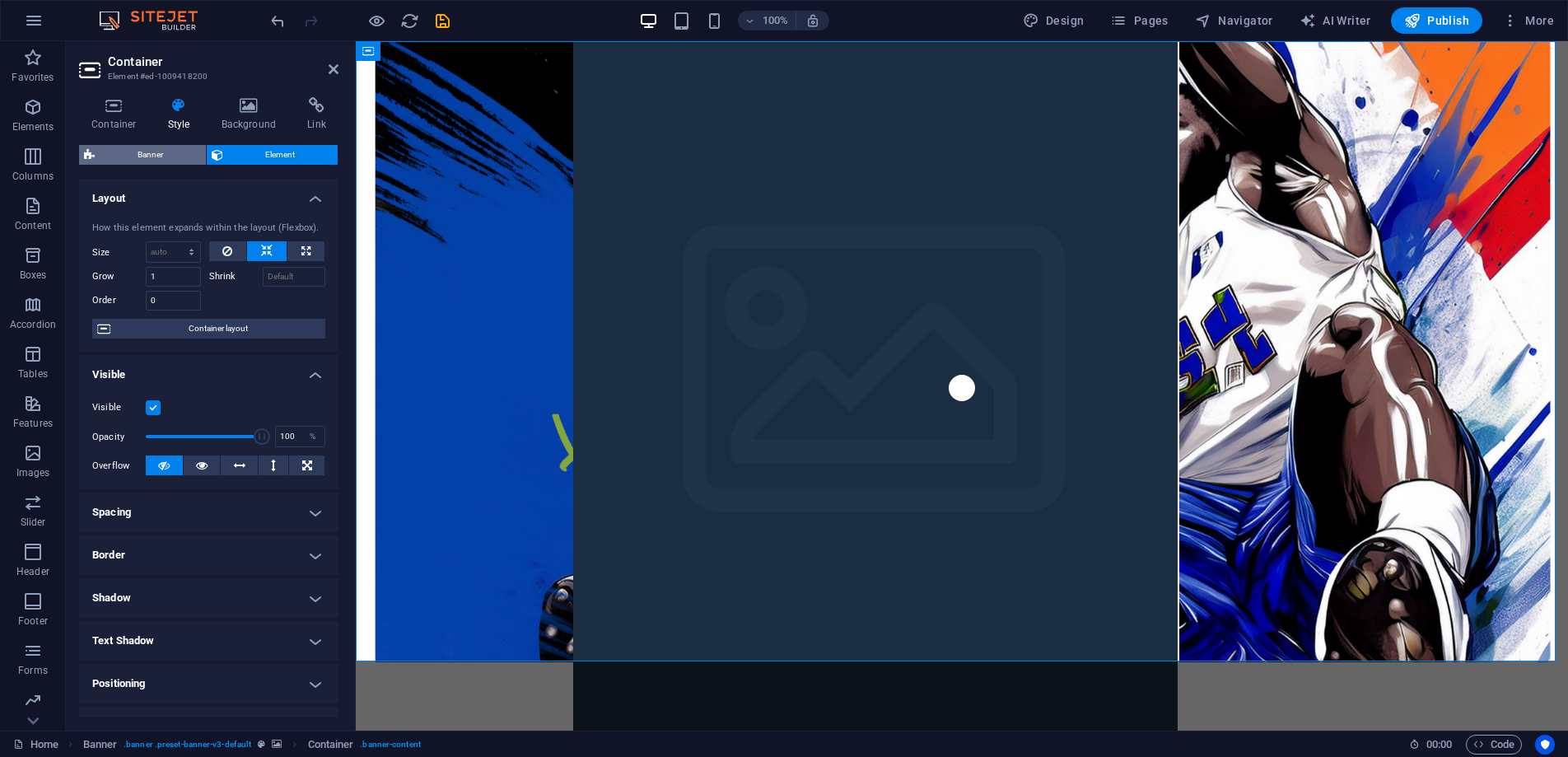
click at [149, 157] on span "Banner" at bounding box center [151, 154] width 102 height 20
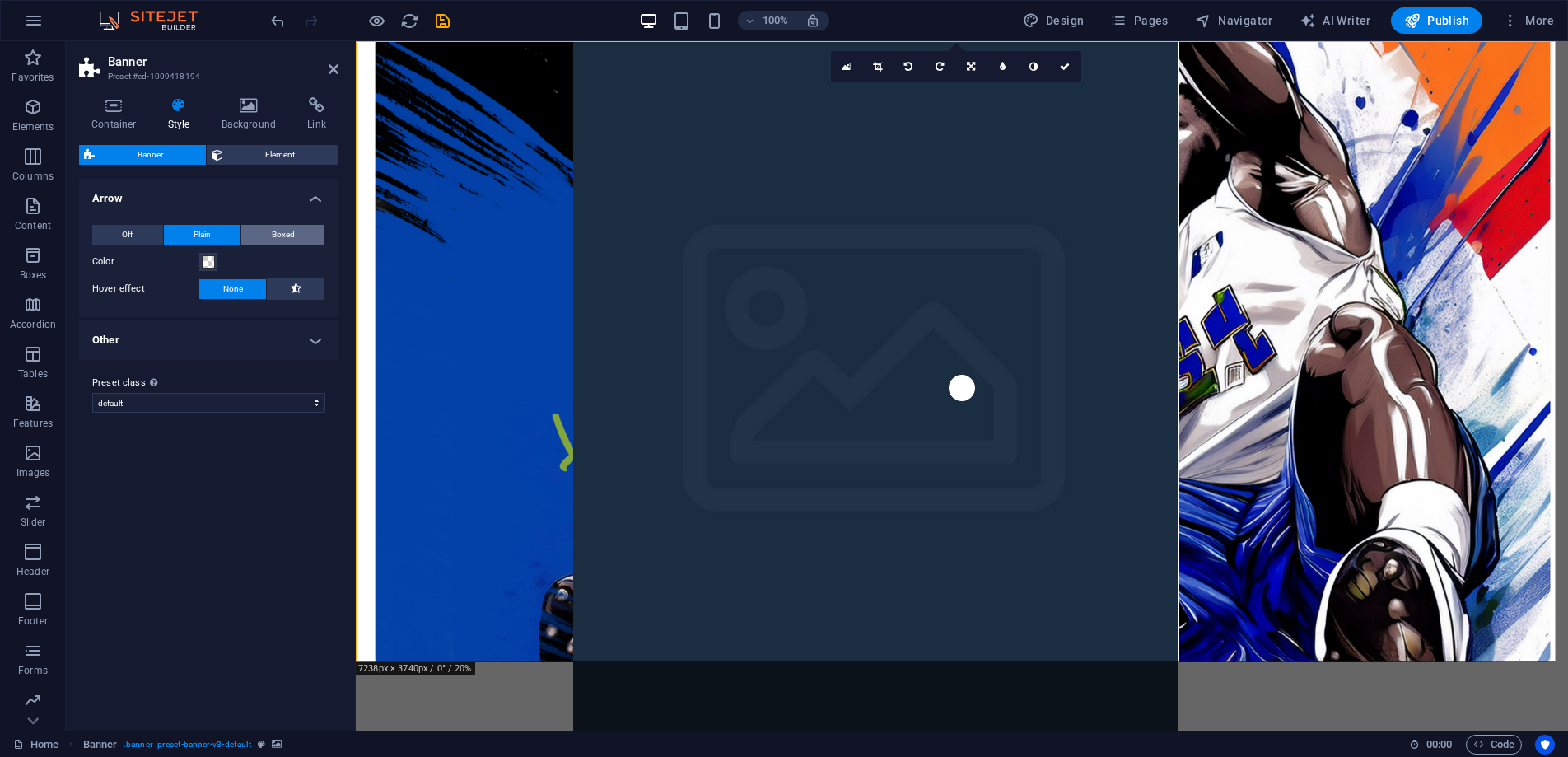
click at [301, 232] on button "Boxed" at bounding box center [282, 234] width 84 height 20
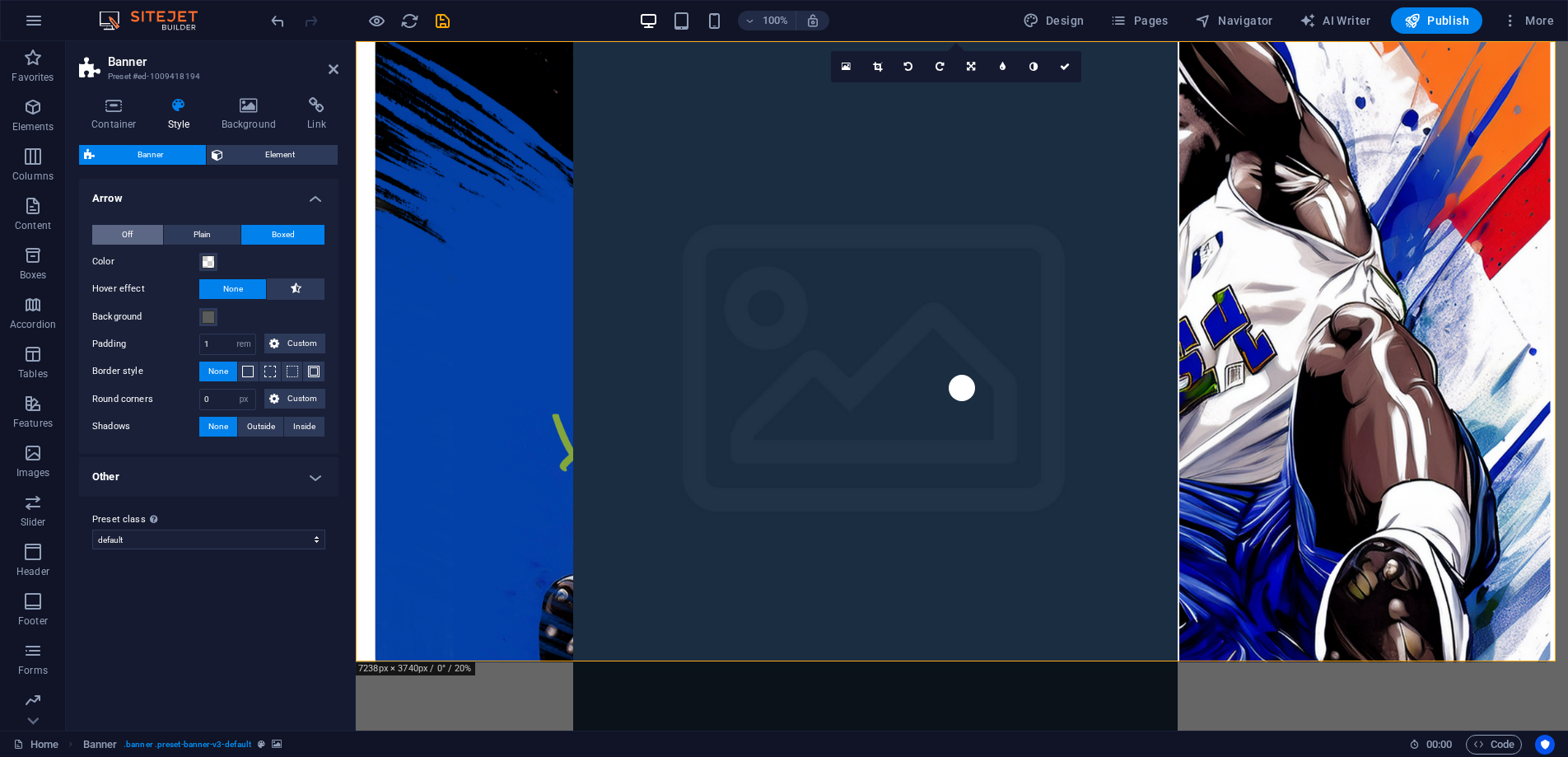
click at [135, 231] on button "Off" at bounding box center [127, 234] width 71 height 20
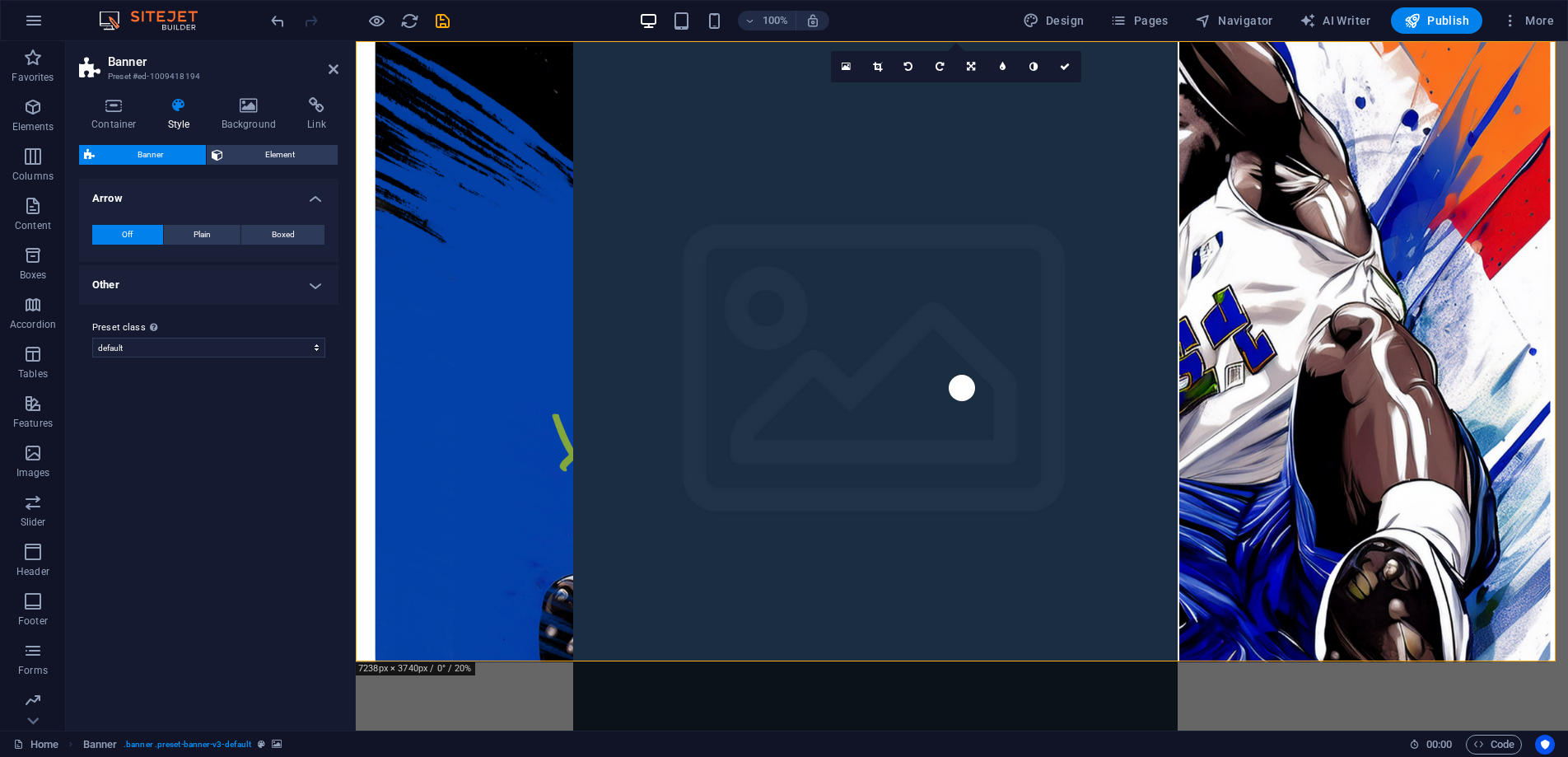
click at [319, 284] on h4 "Other" at bounding box center [208, 285] width 259 height 40
click at [843, 64] on icon at bounding box center [846, 66] width 9 height 11
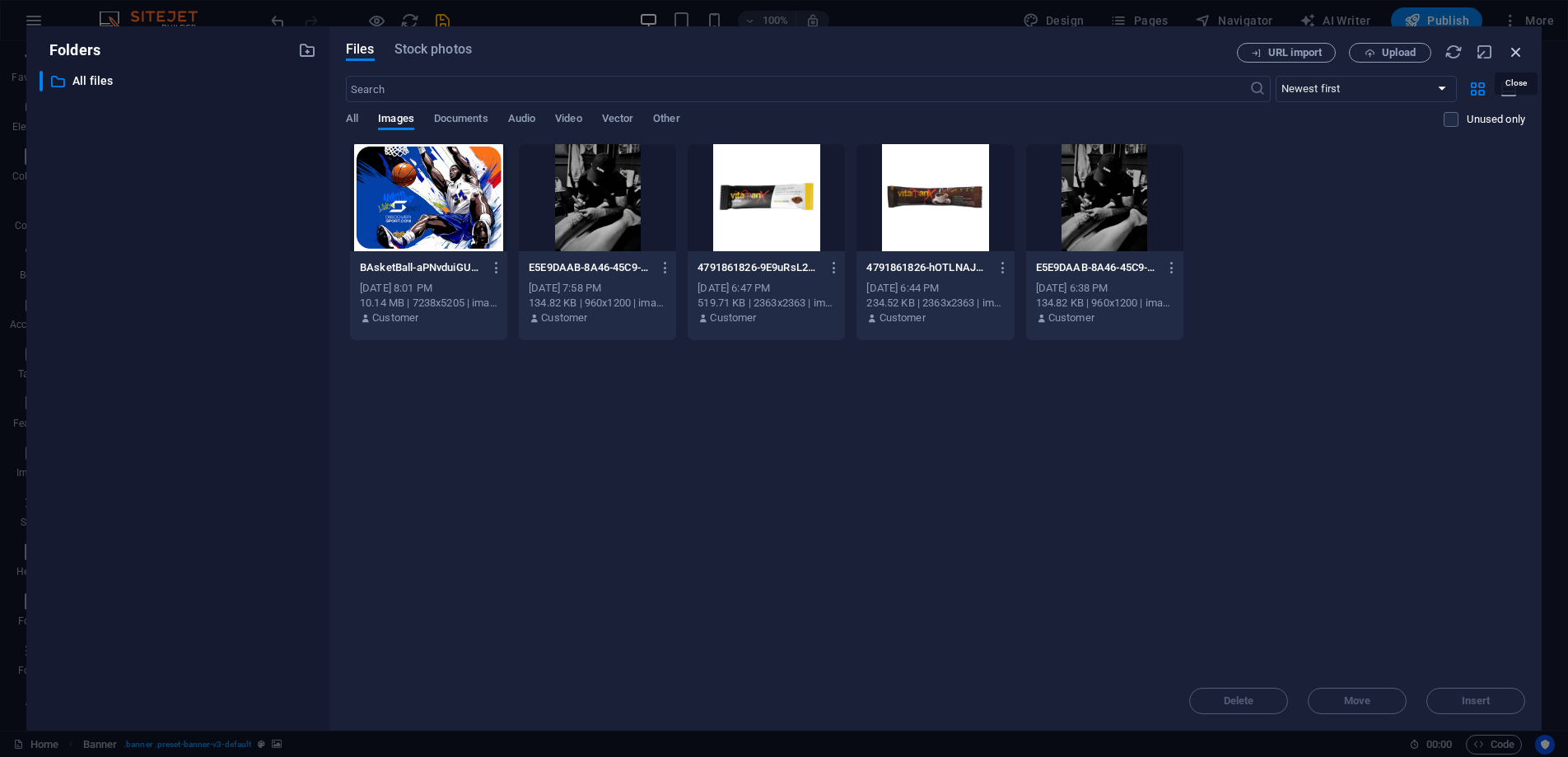
drag, startPoint x: 1523, startPoint y: 48, endPoint x: 1034, endPoint y: 28, distance: 489.4
click at [1523, 48] on icon "button" at bounding box center [1515, 52] width 18 height 18
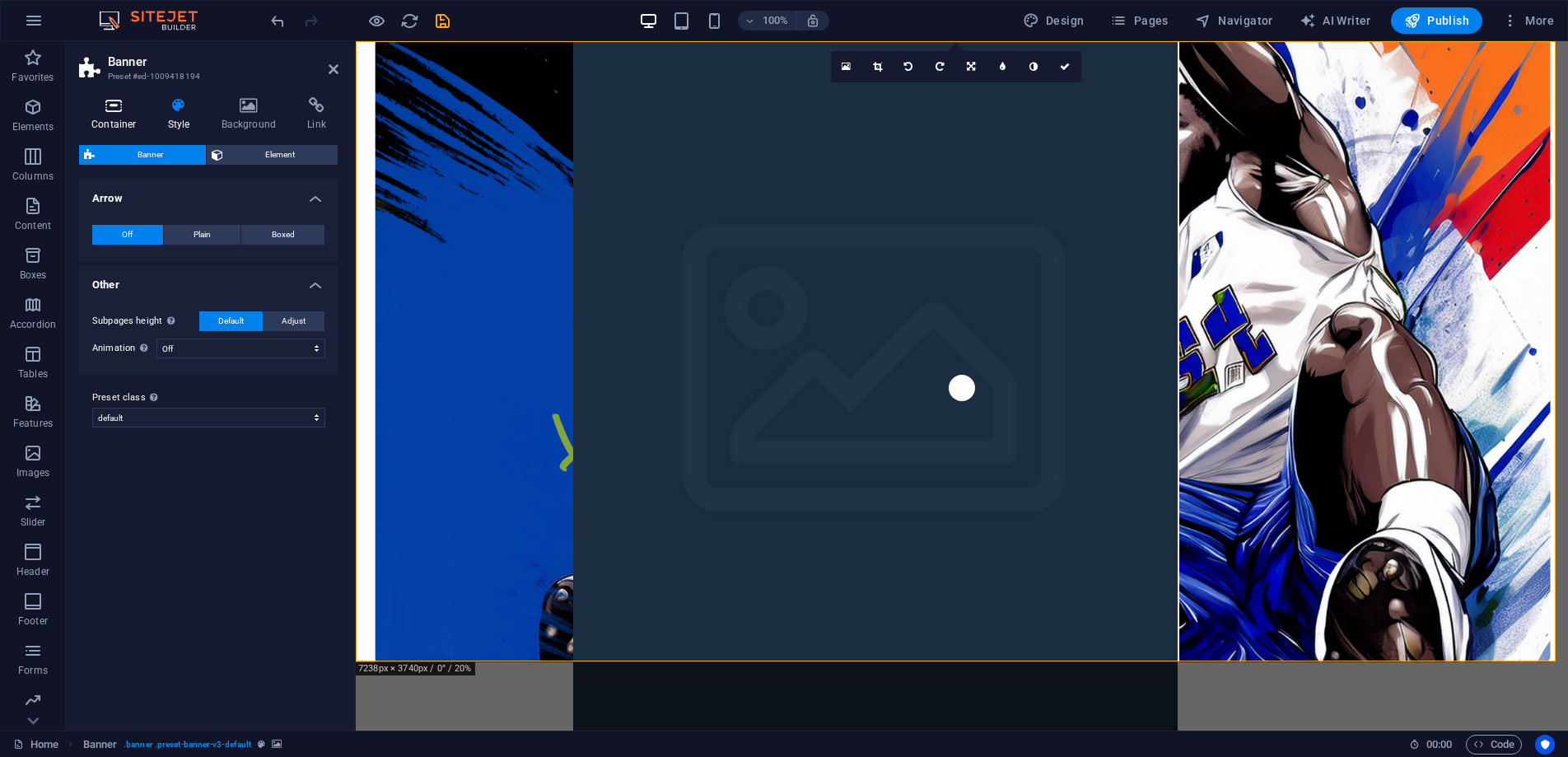
click at [114, 113] on icon at bounding box center [114, 105] width 70 height 16
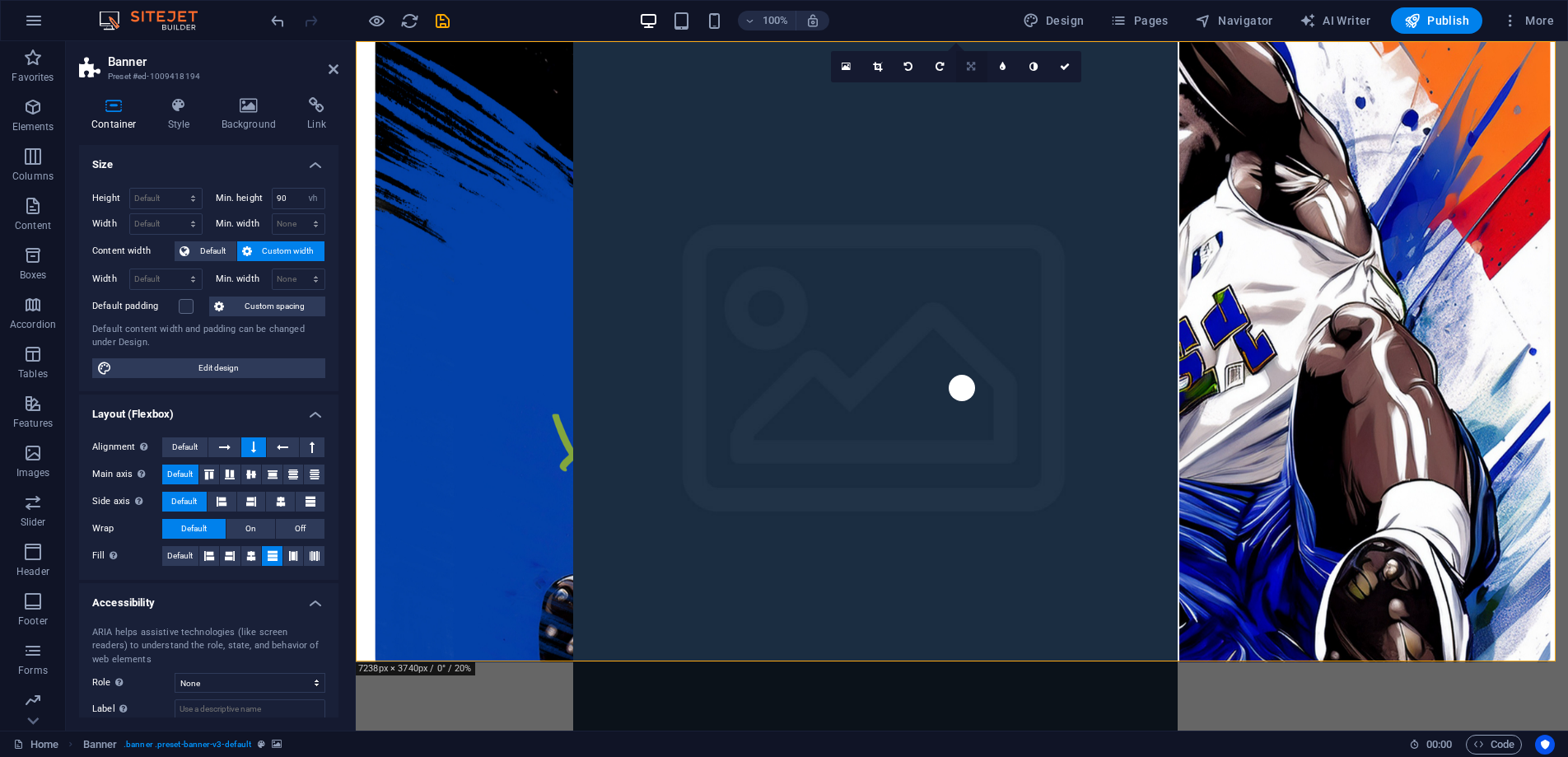
click at [970, 66] on icon at bounding box center [971, 66] width 9 height 9
click at [971, 90] on icon at bounding box center [971, 91] width 9 height 9
click at [1038, 65] on link at bounding box center [1034, 66] width 31 height 31
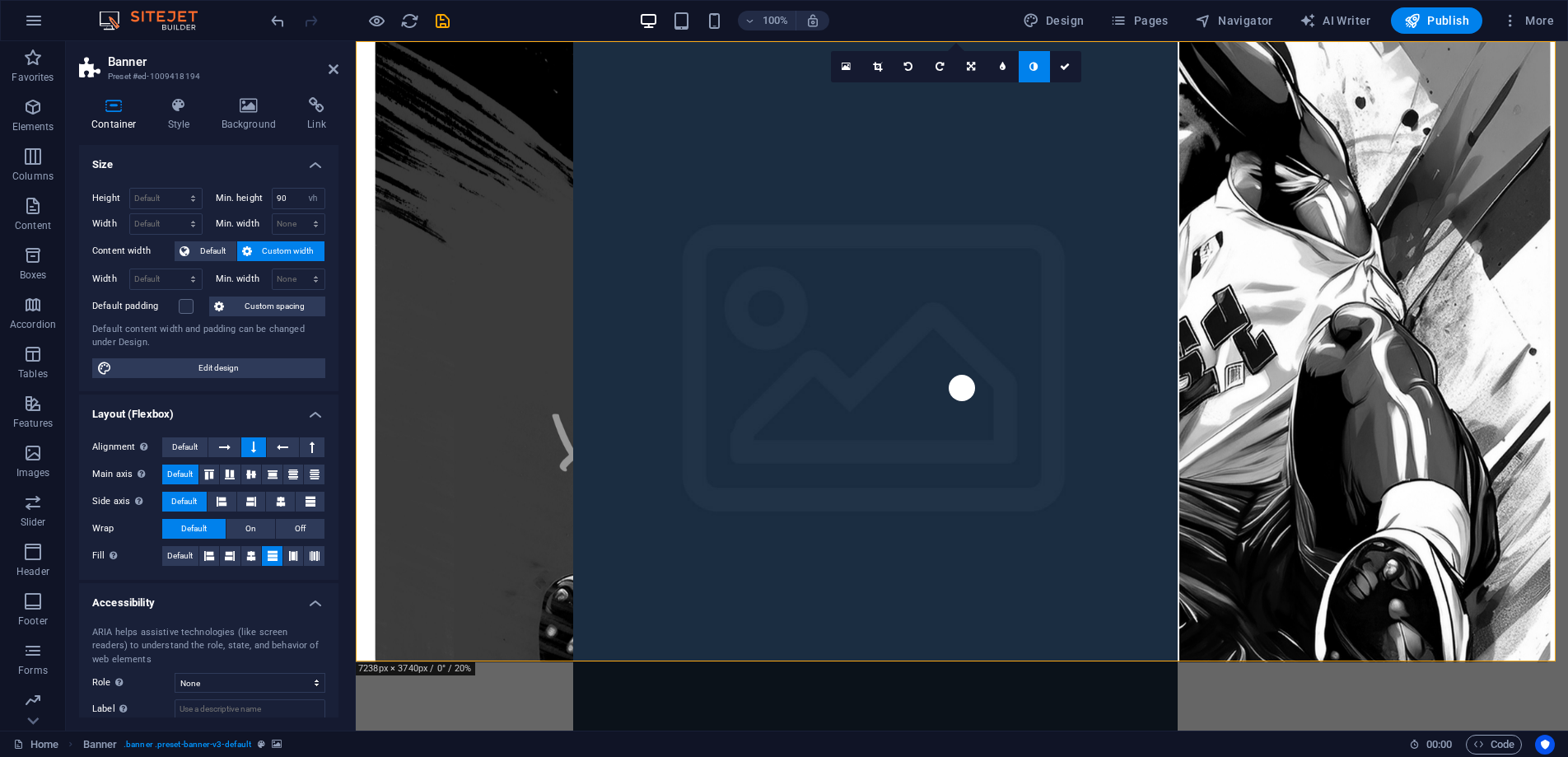
click at [1032, 72] on link at bounding box center [1034, 66] width 31 height 31
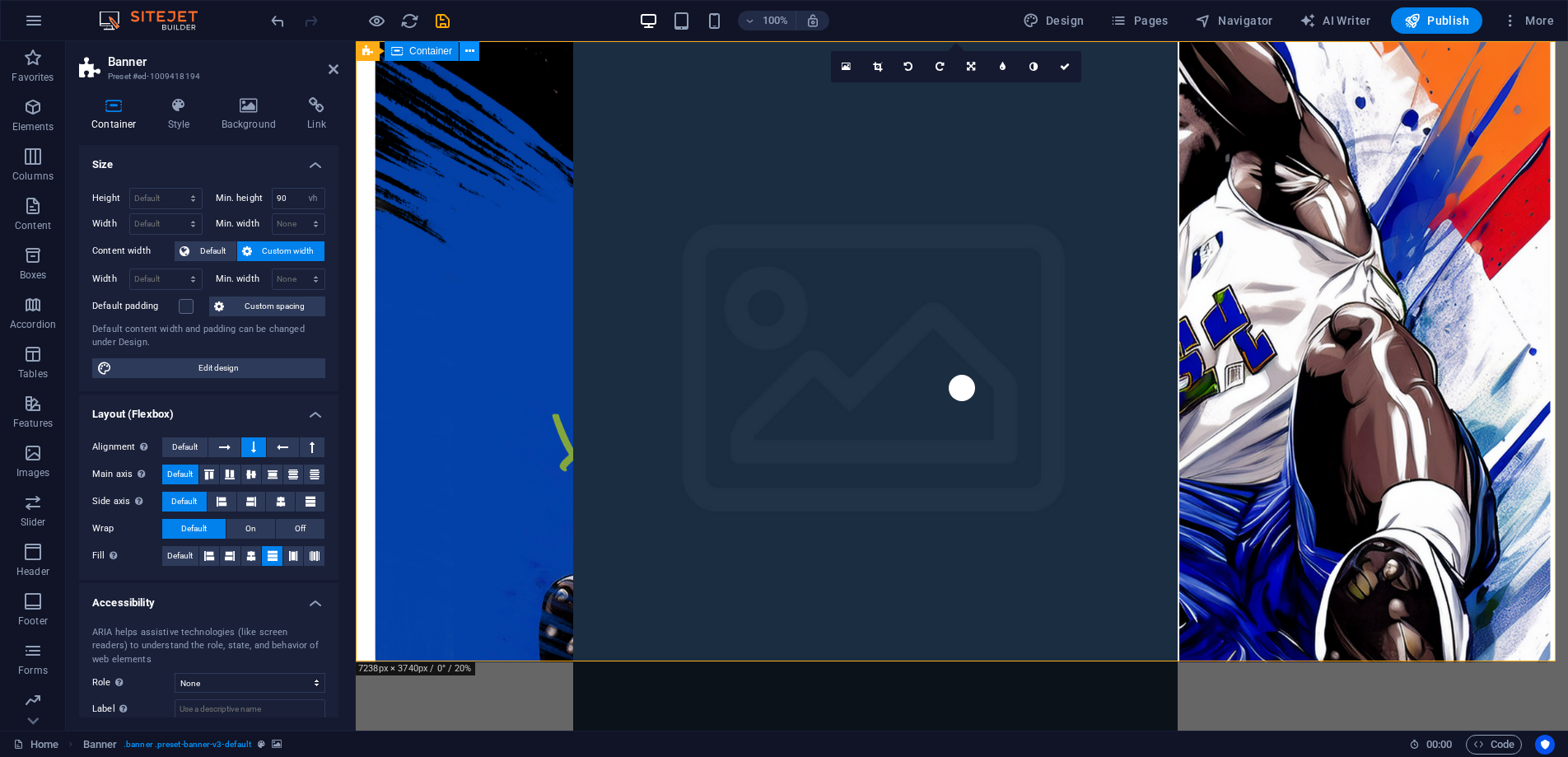
click at [473, 51] on icon at bounding box center [469, 52] width 9 height 17
click at [332, 70] on icon at bounding box center [333, 69] width 9 height 13
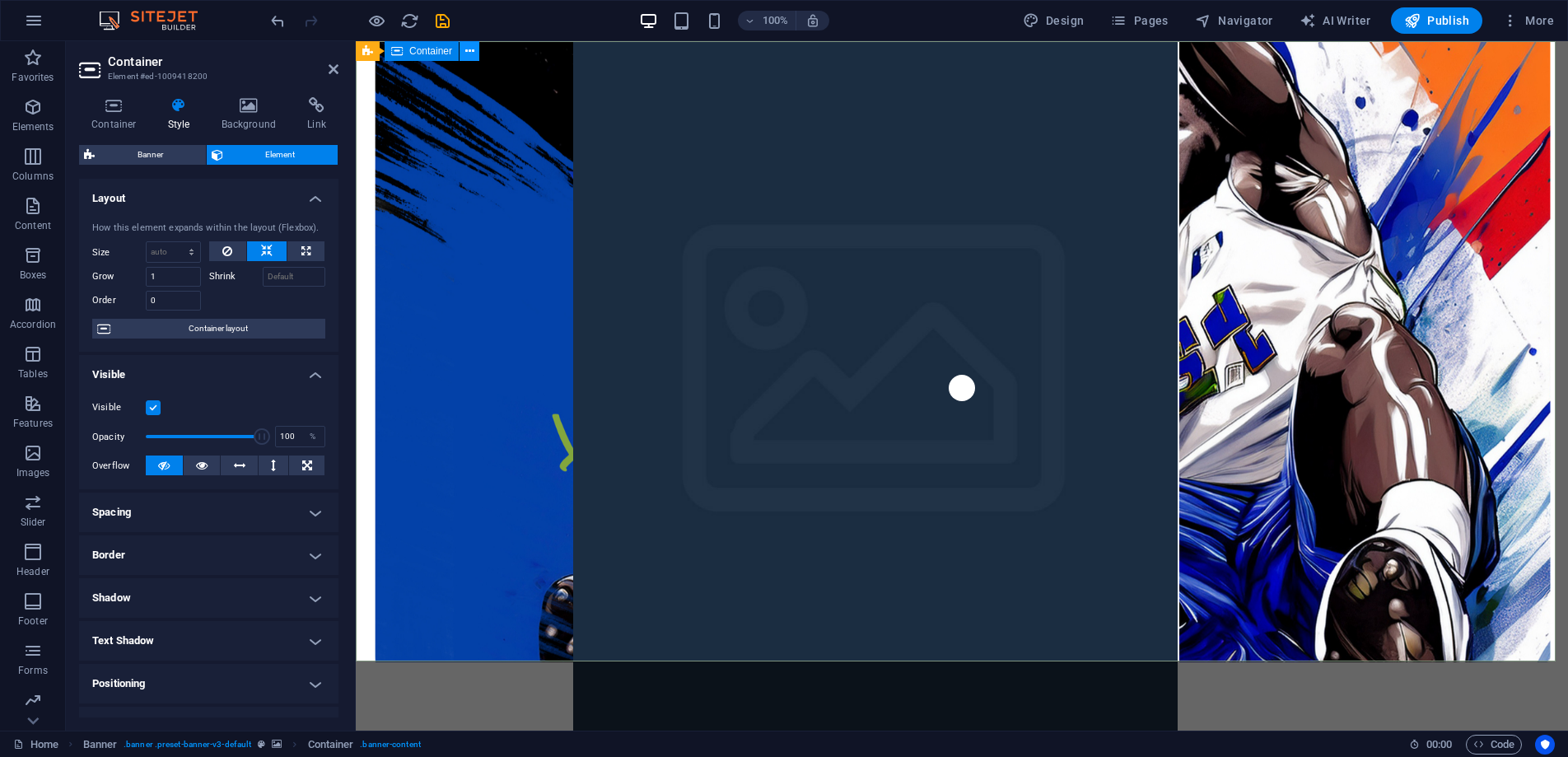
click at [465, 56] on icon at bounding box center [469, 52] width 9 height 17
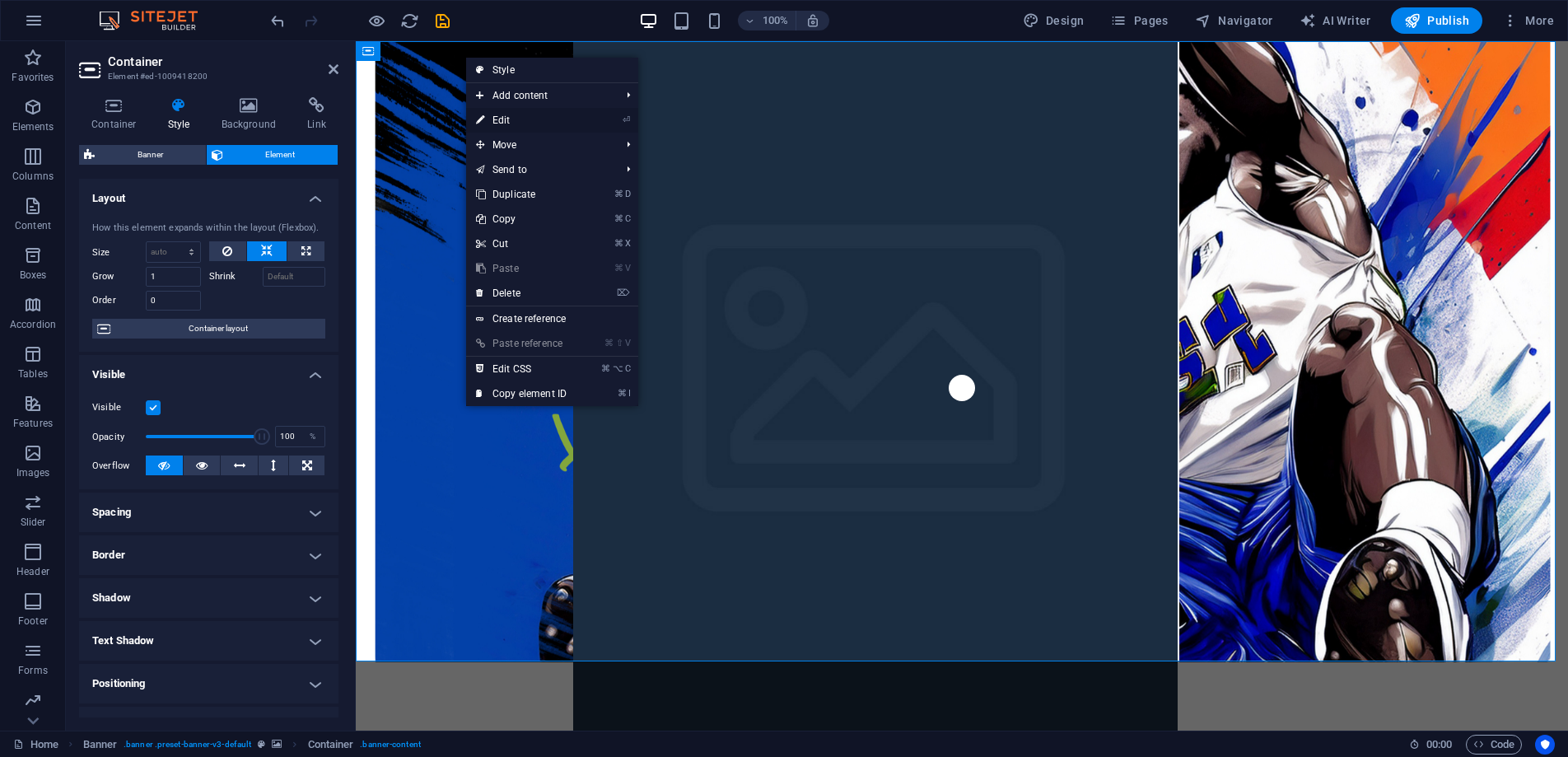
click at [524, 115] on link "⏎ Edit" at bounding box center [521, 120] width 110 height 25
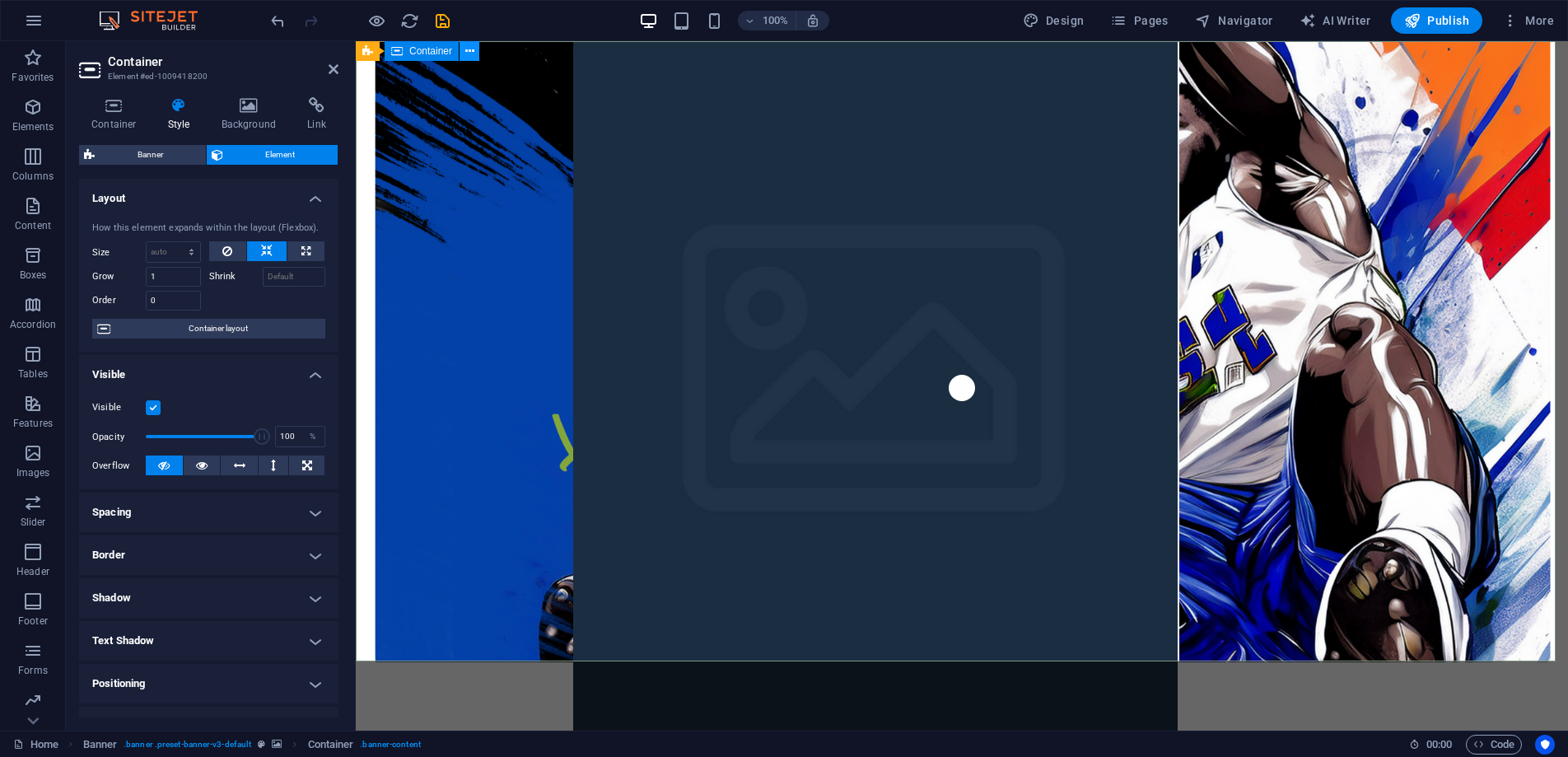
click at [473, 48] on icon at bounding box center [469, 52] width 9 height 17
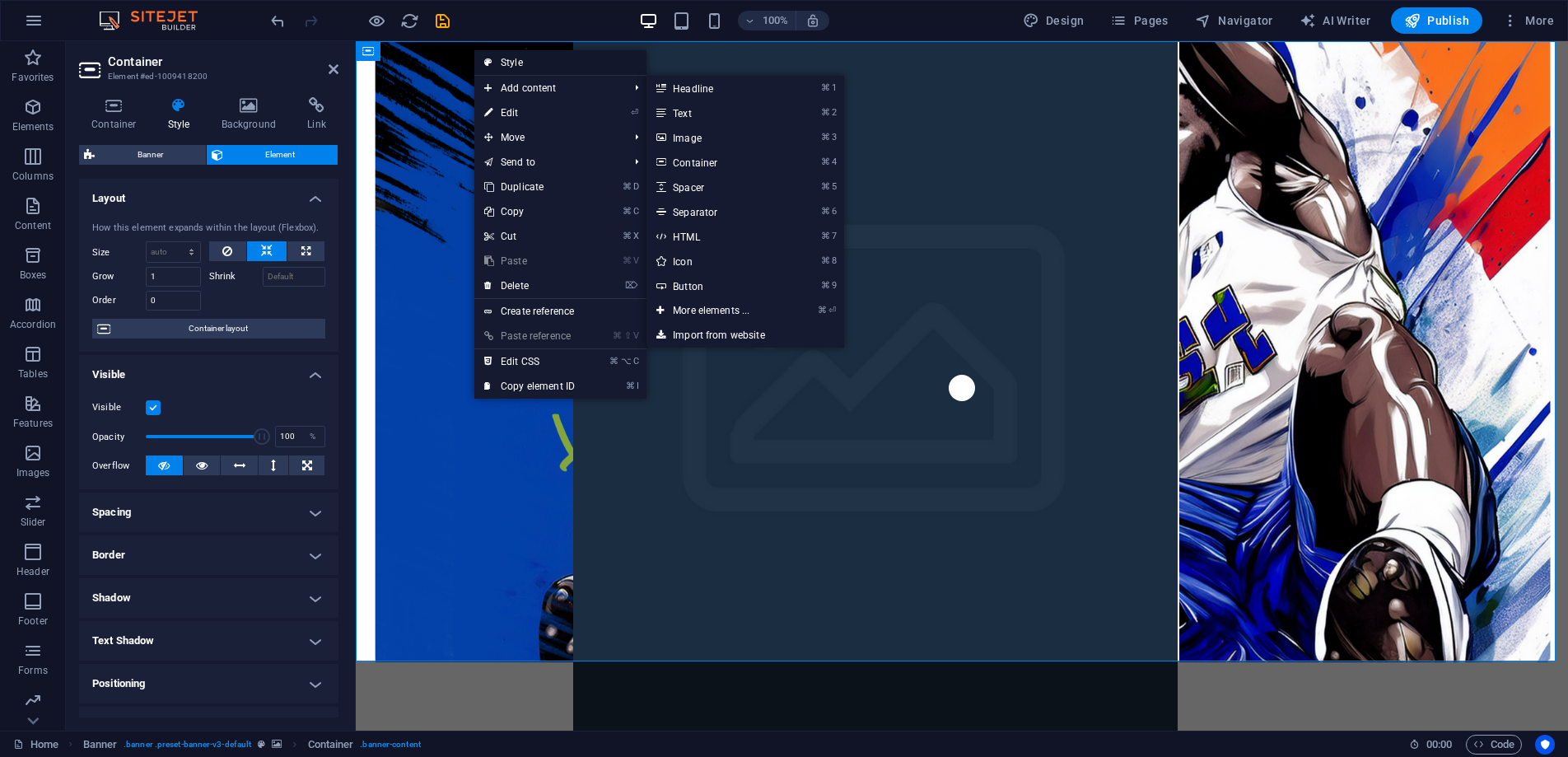
click at [524, 56] on link "Style" at bounding box center [561, 62] width 172 height 25
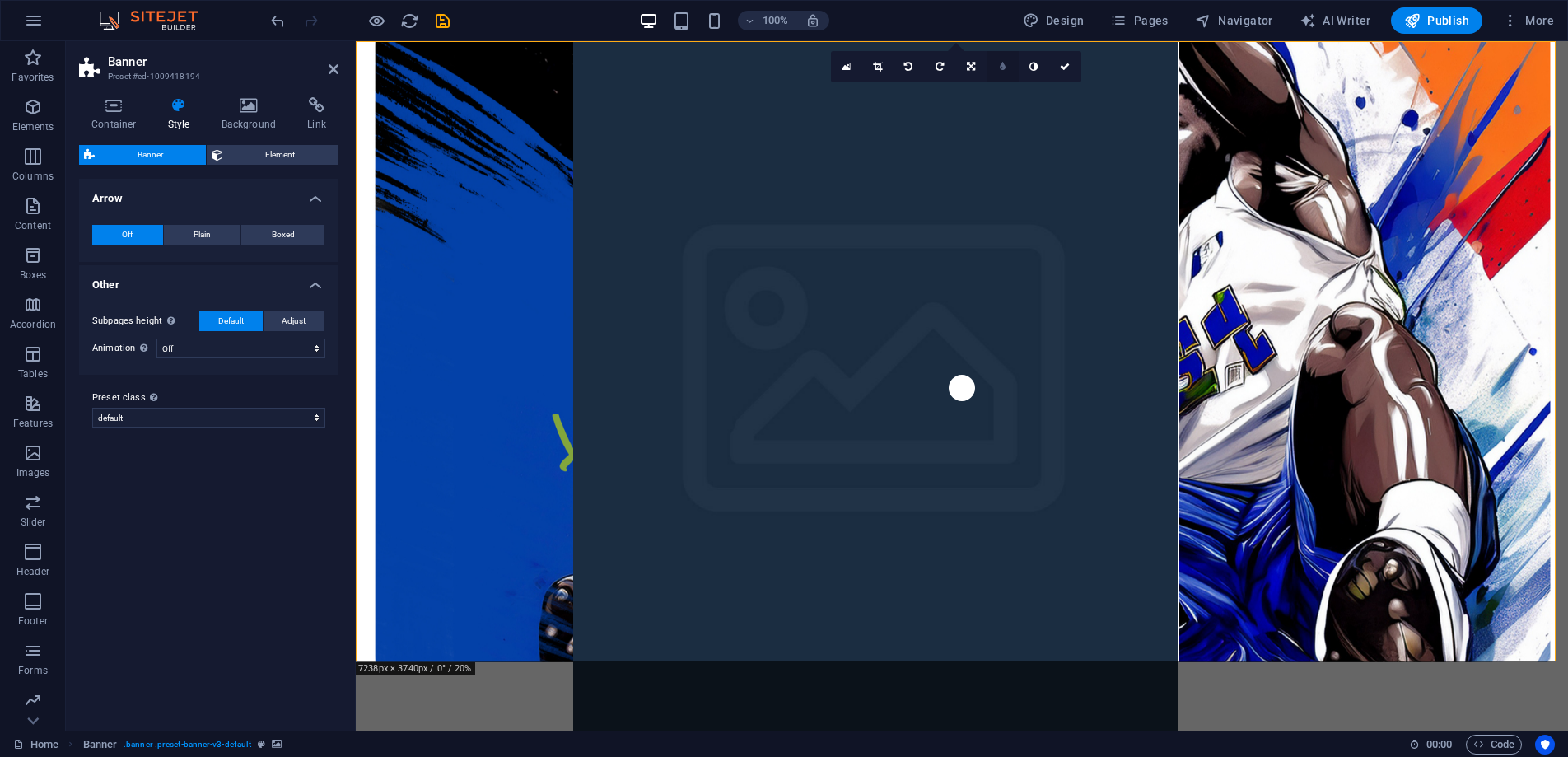
click at [1006, 65] on icon at bounding box center [1002, 66] width 6 height 9
click at [1045, 69] on icon at bounding box center [1046, 66] width 9 height 9
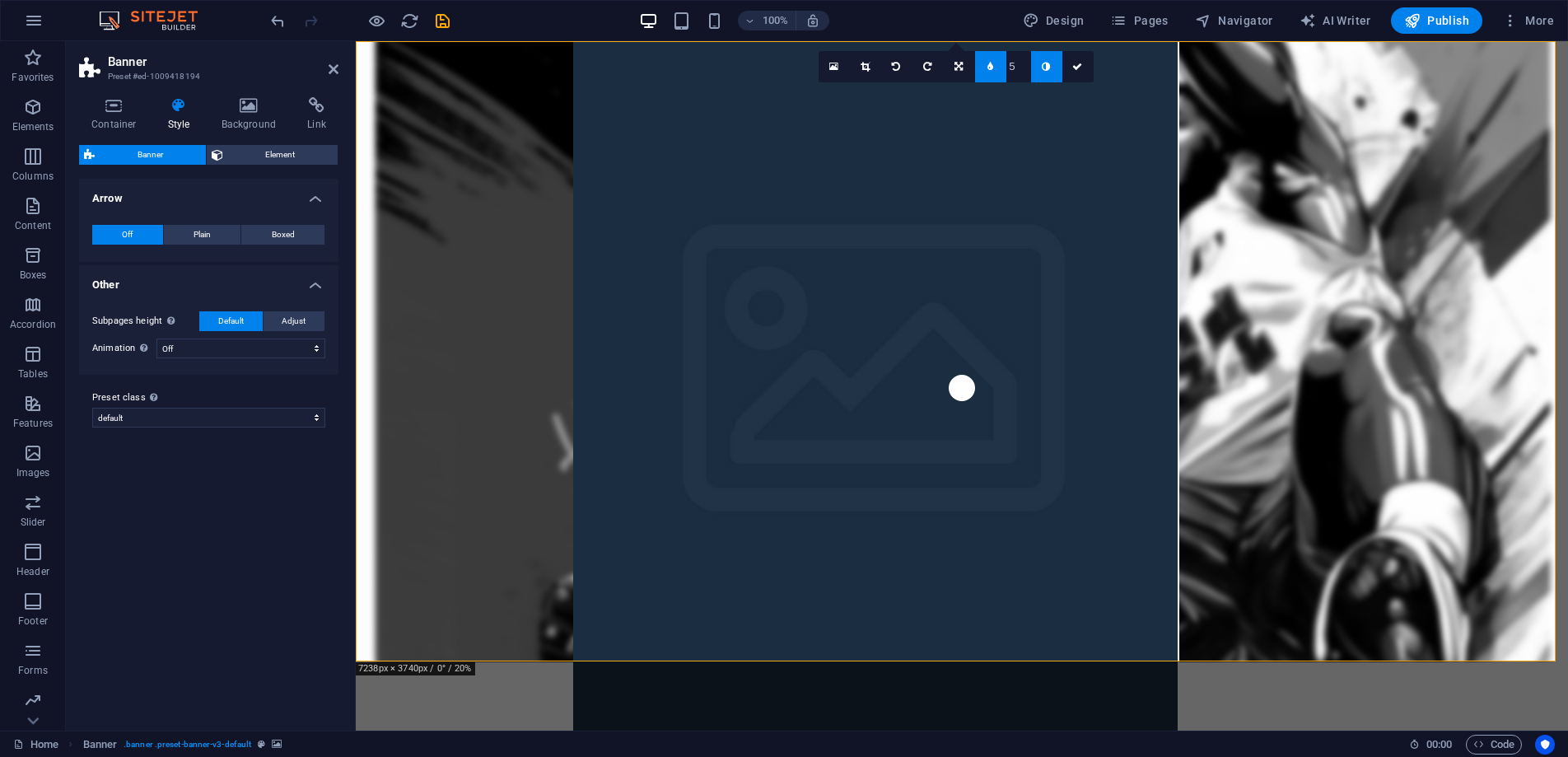
type input "6"
type input "7"
click at [1088, 70] on link at bounding box center [1078, 66] width 31 height 31
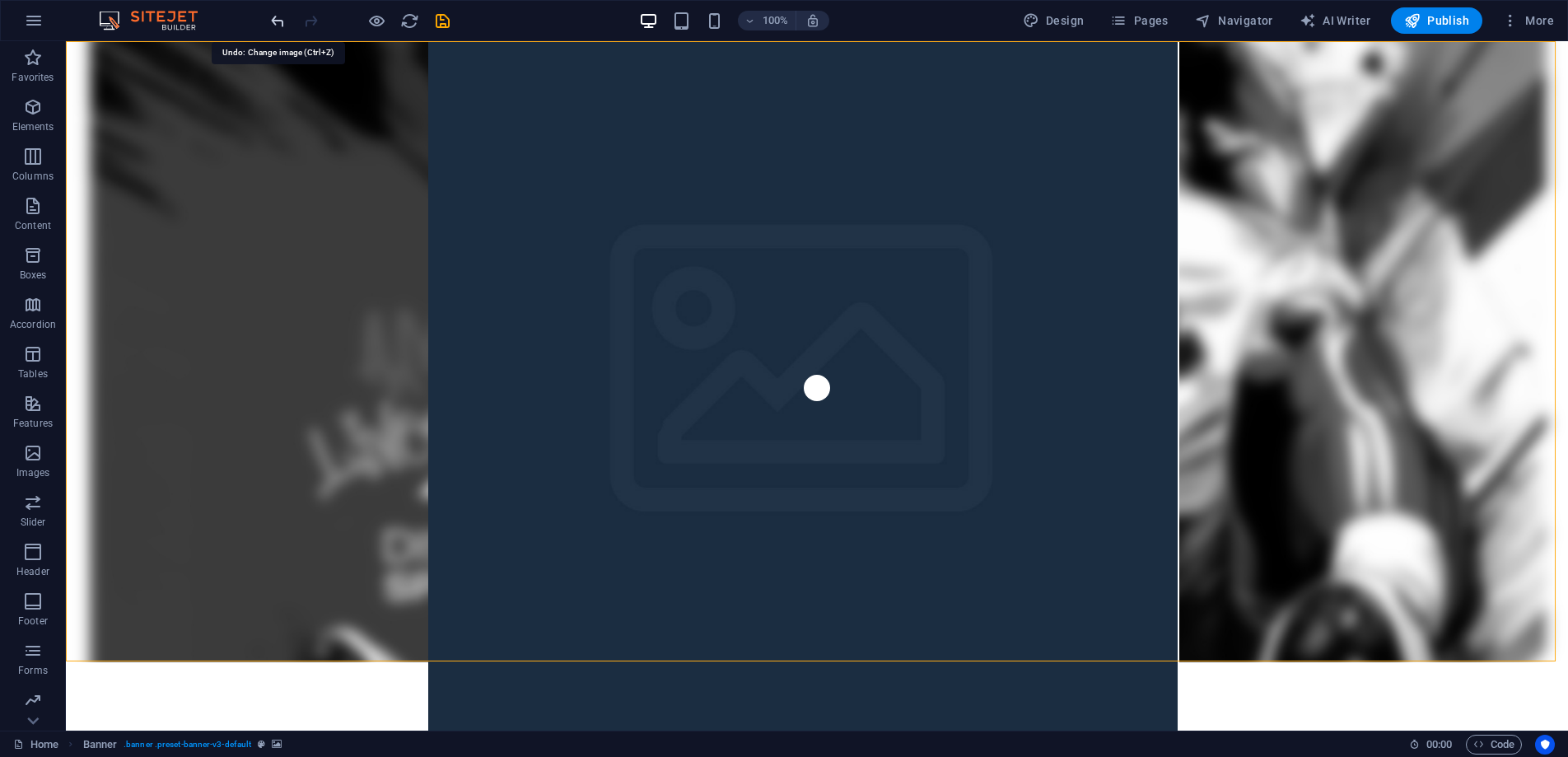
click at [281, 22] on icon "undo" at bounding box center [278, 21] width 19 height 19
drag, startPoint x: 289, startPoint y: 152, endPoint x: 269, endPoint y: 66, distance: 88.3
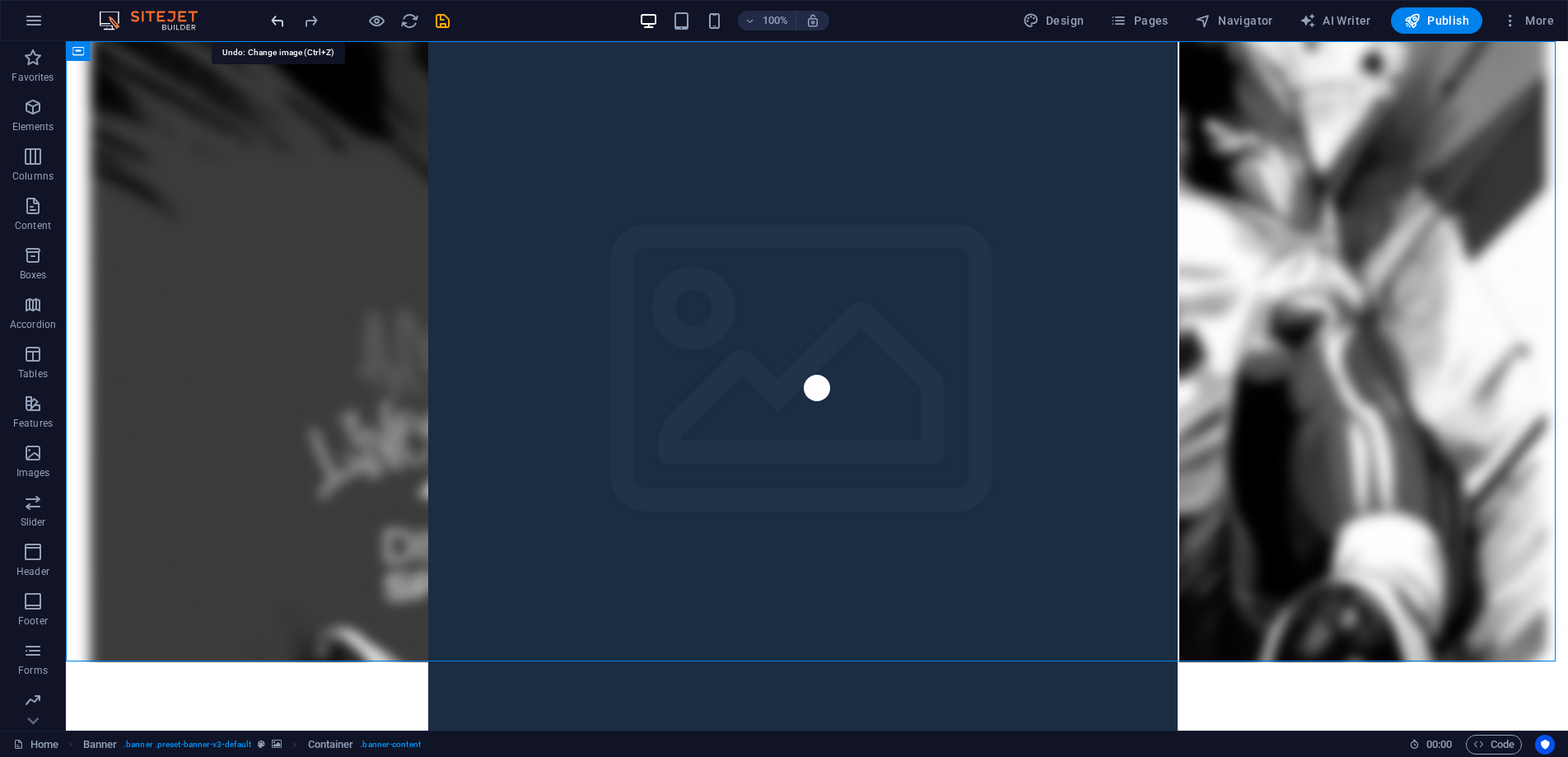
click at [275, 23] on icon "undo" at bounding box center [278, 21] width 19 height 19
drag, startPoint x: 808, startPoint y: 158, endPoint x: 765, endPoint y: 154, distance: 43.2
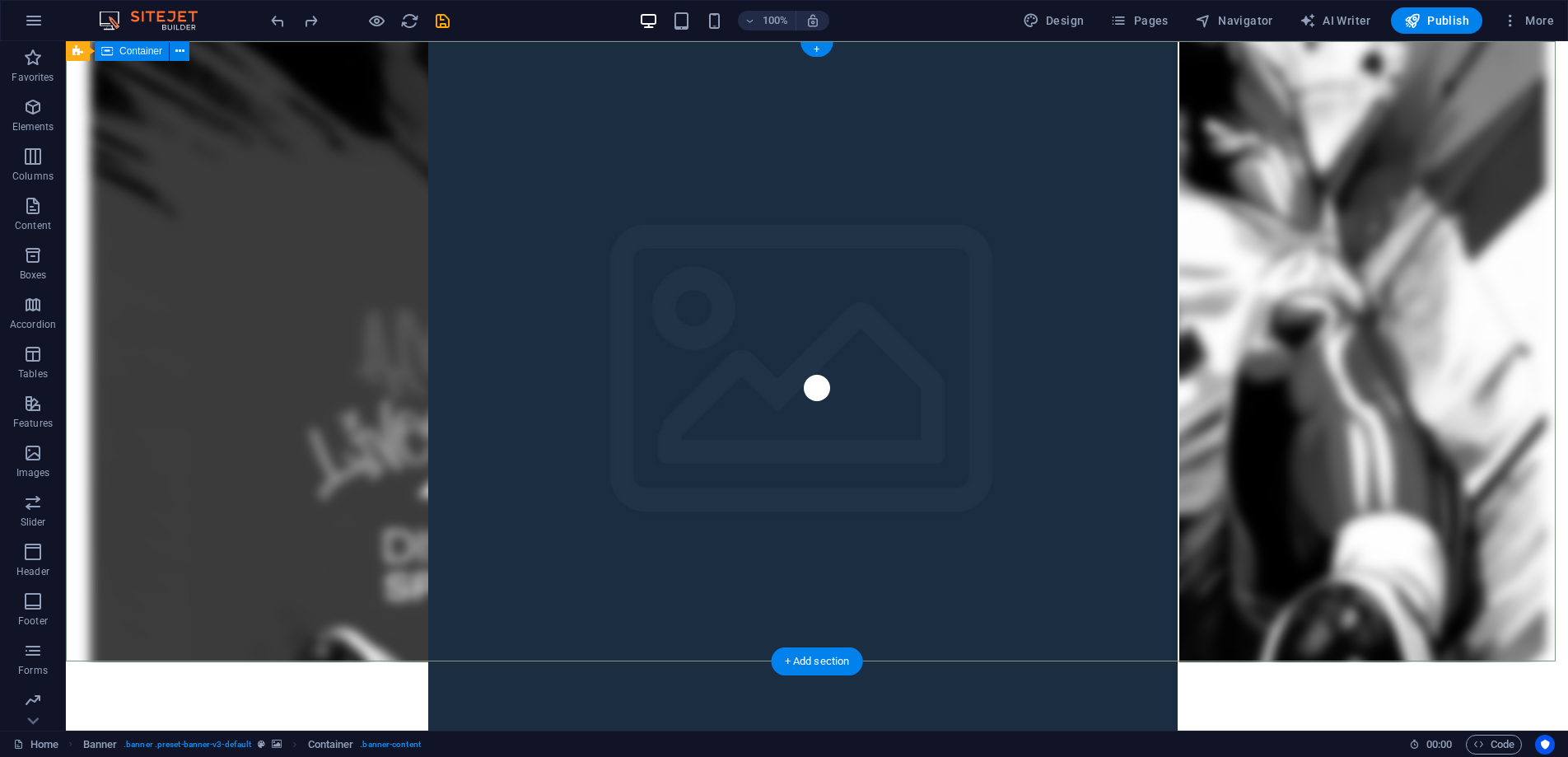
drag, startPoint x: 427, startPoint y: 149, endPoint x: 117, endPoint y: 209, distance: 315.8
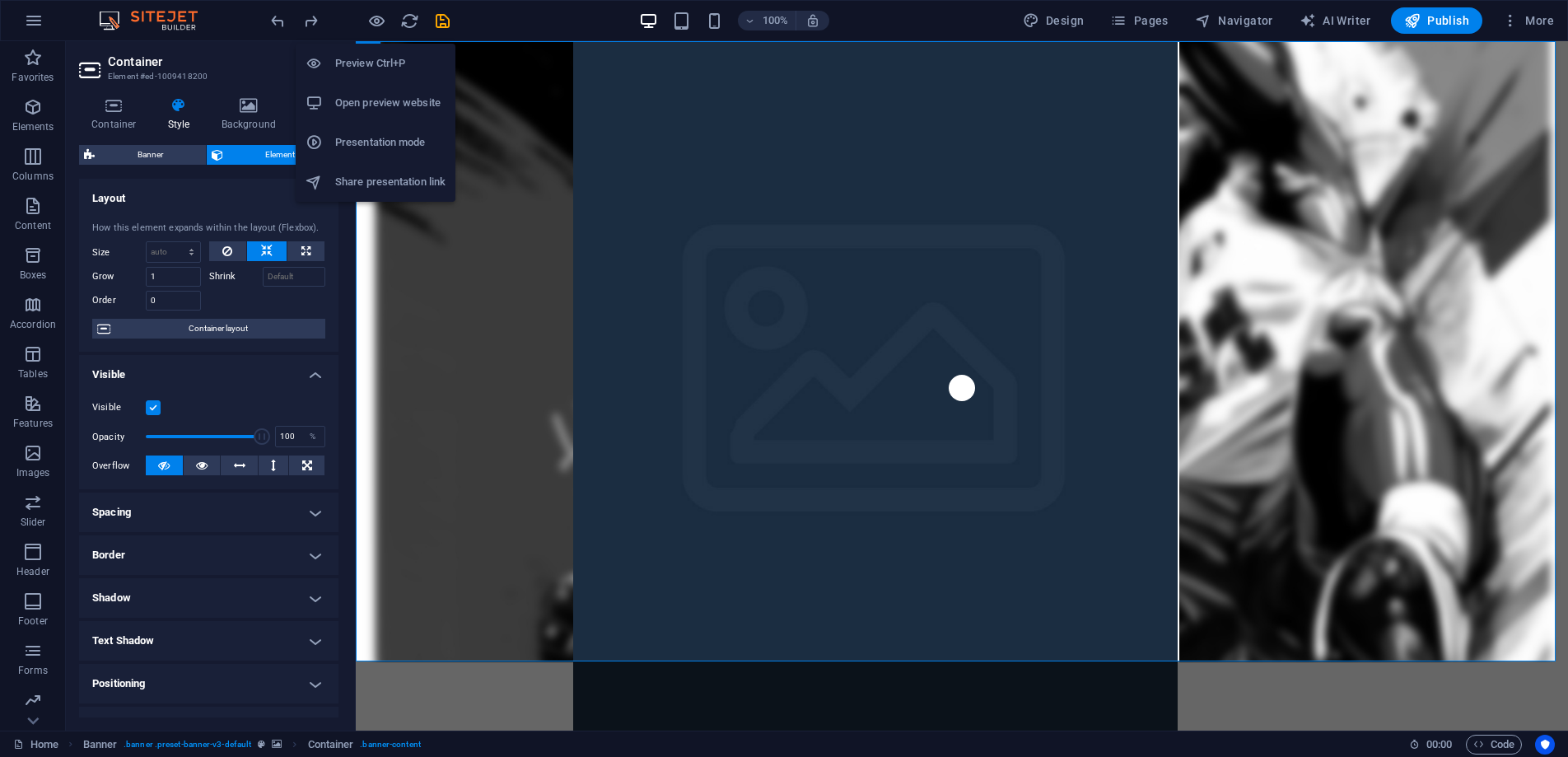
drag, startPoint x: 375, startPoint y: 18, endPoint x: 437, endPoint y: 34, distance: 64.0
click at [375, 18] on icon "button" at bounding box center [377, 21] width 19 height 19
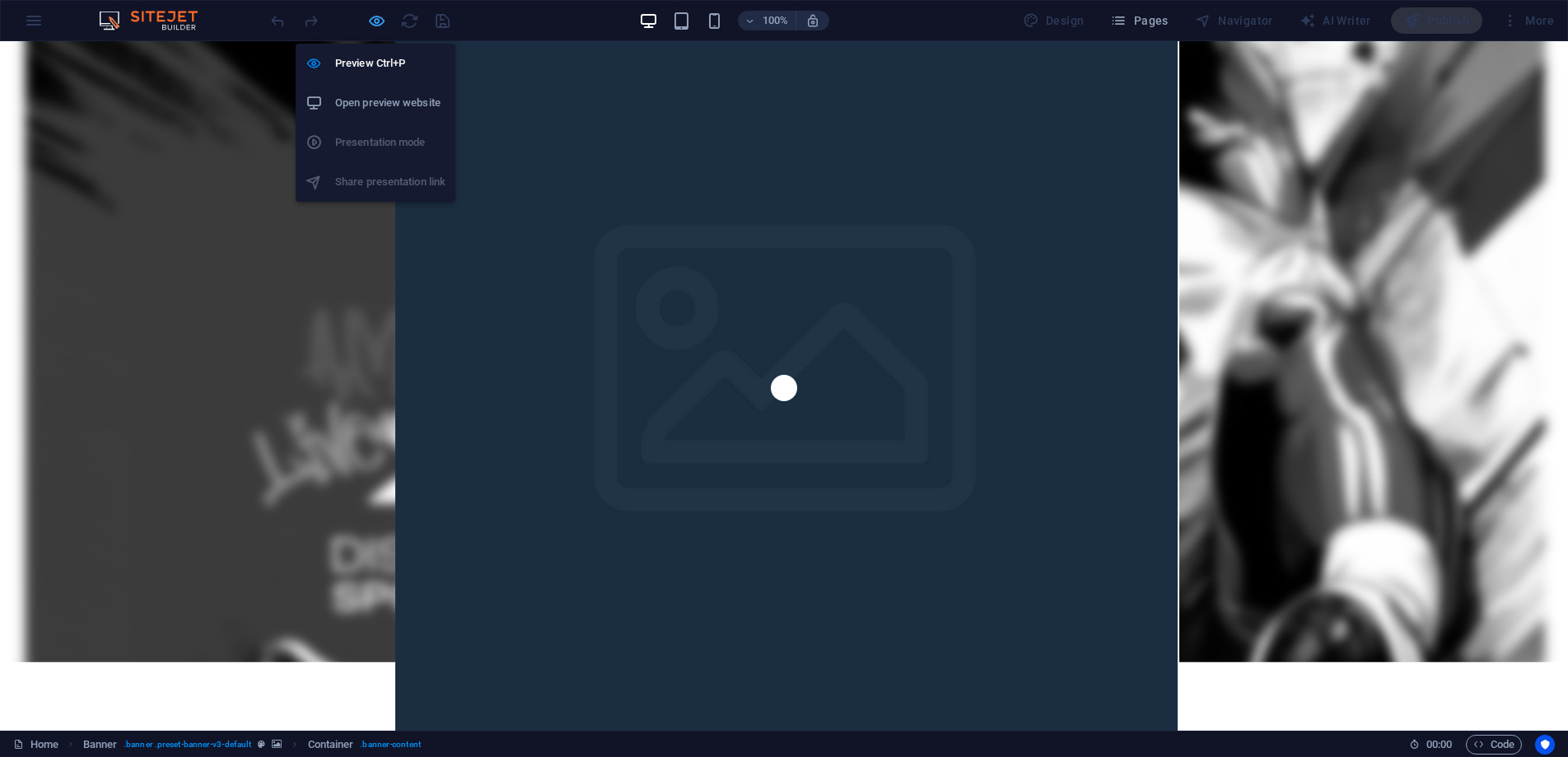
click at [378, 21] on icon "button" at bounding box center [377, 21] width 19 height 19
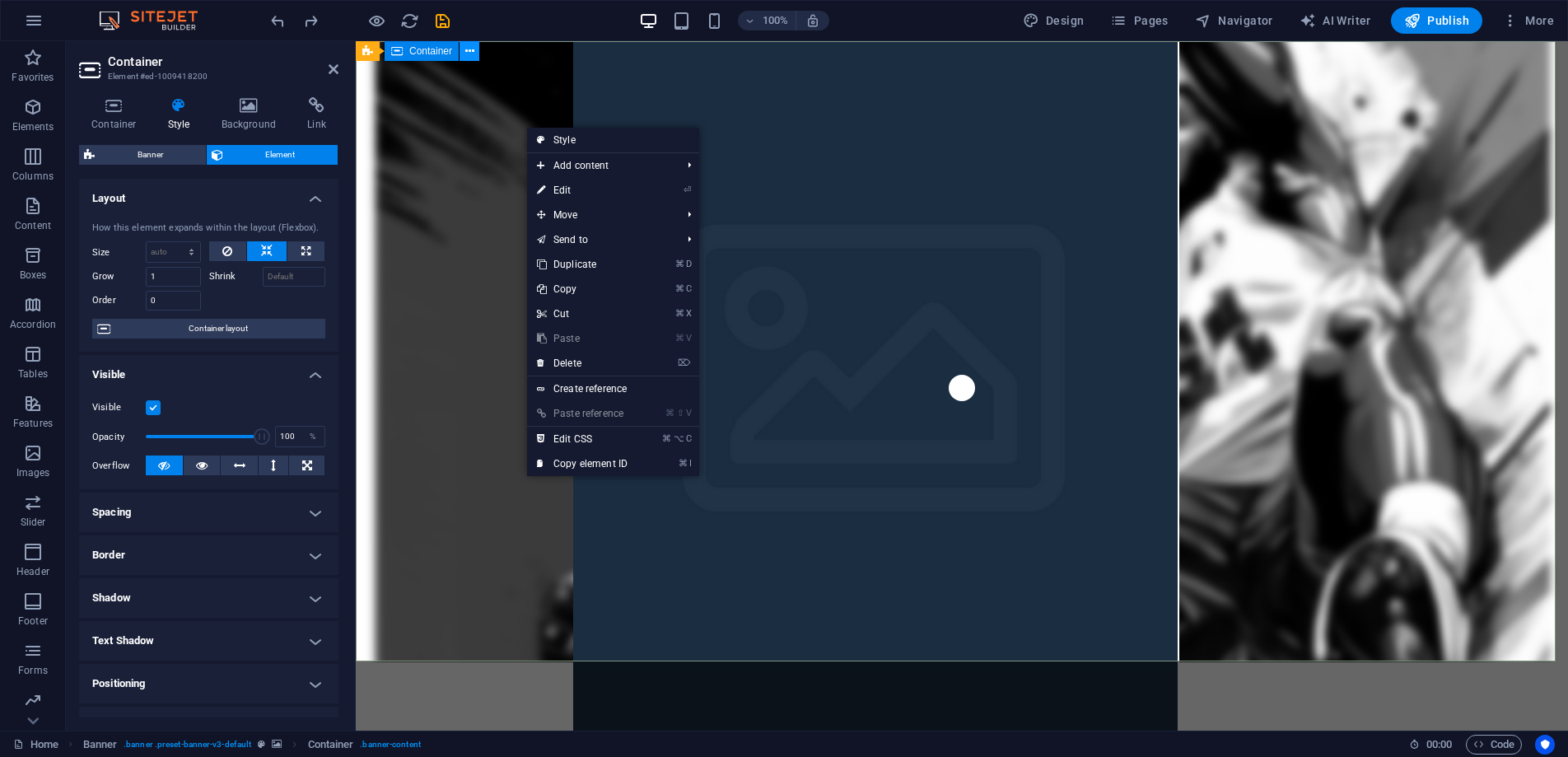
click at [479, 51] on button at bounding box center [469, 51] width 20 height 20
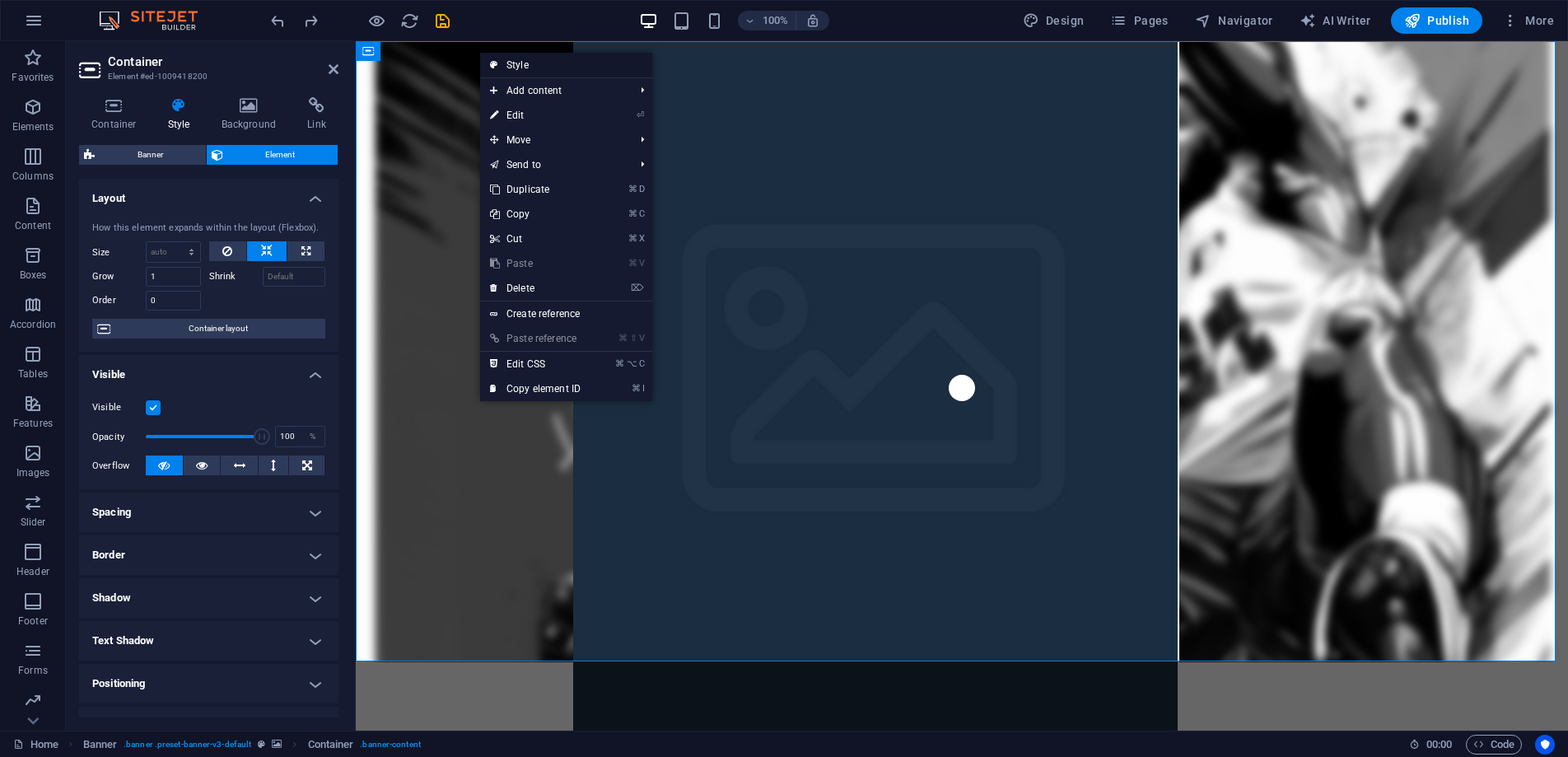
click at [513, 63] on link "Style" at bounding box center [567, 65] width 172 height 25
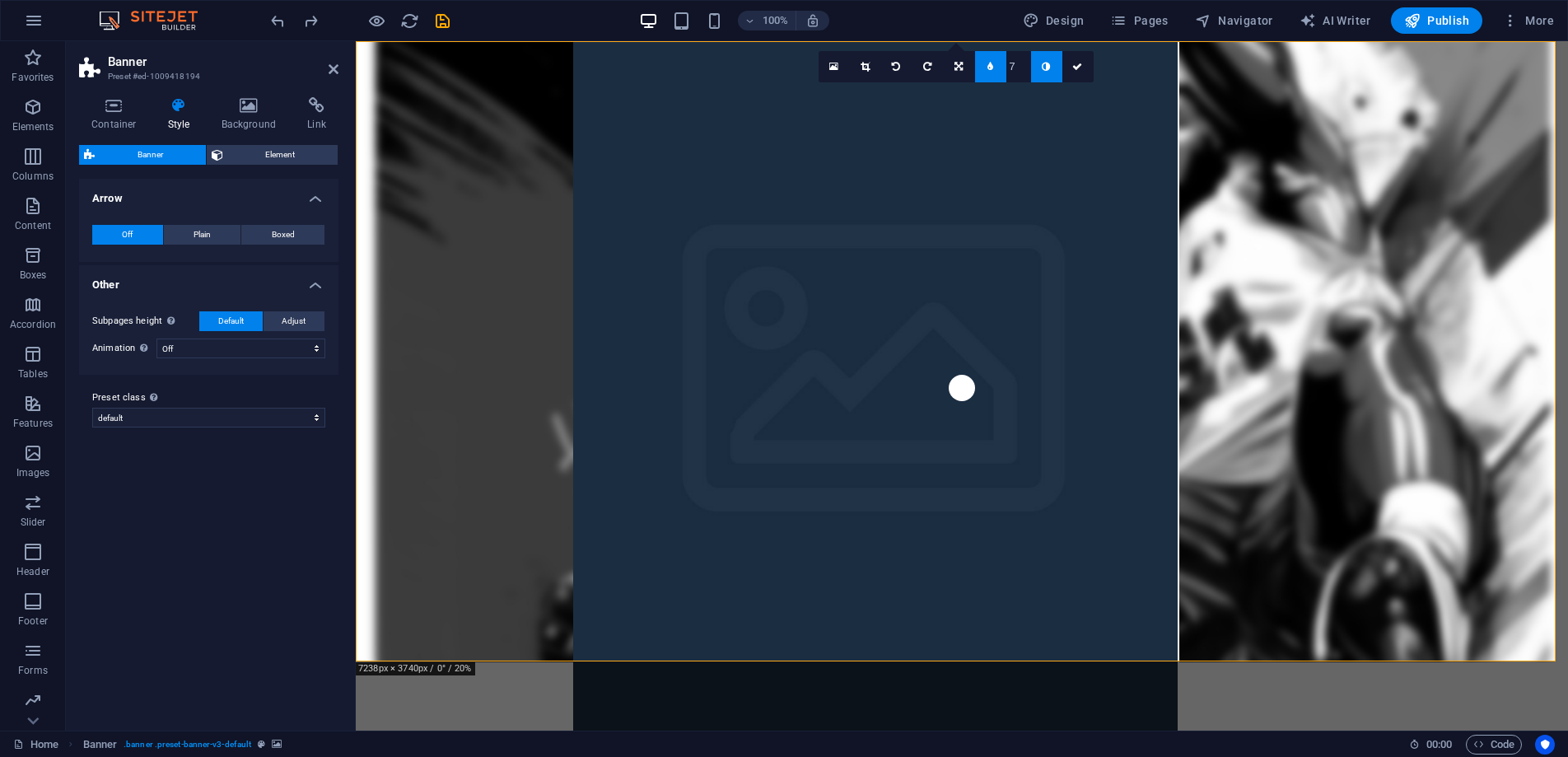
click at [1049, 71] on link at bounding box center [1047, 66] width 31 height 31
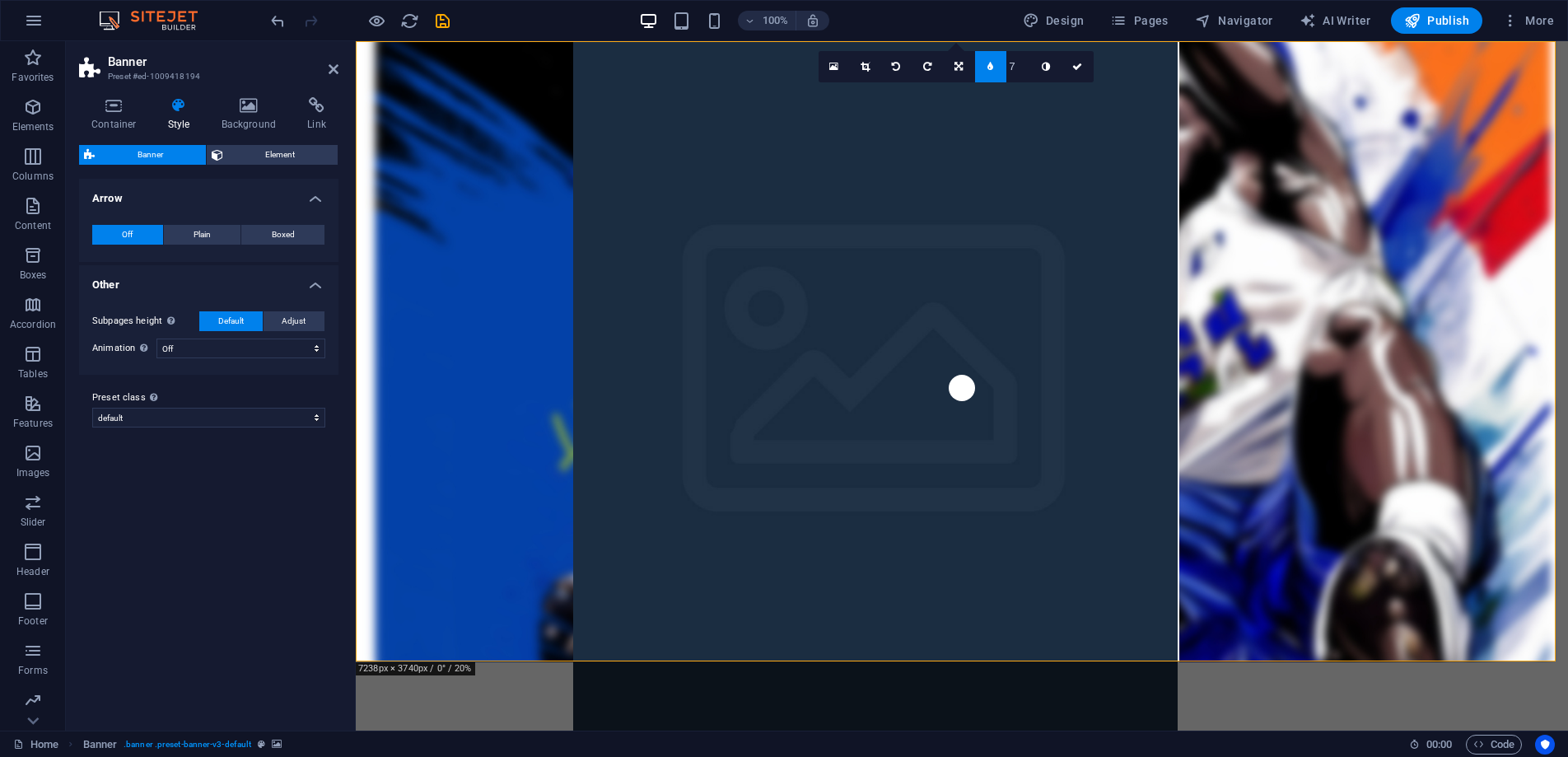
type input "6"
type input "5"
type input "4"
click at [1078, 67] on icon at bounding box center [1076, 66] width 9 height 9
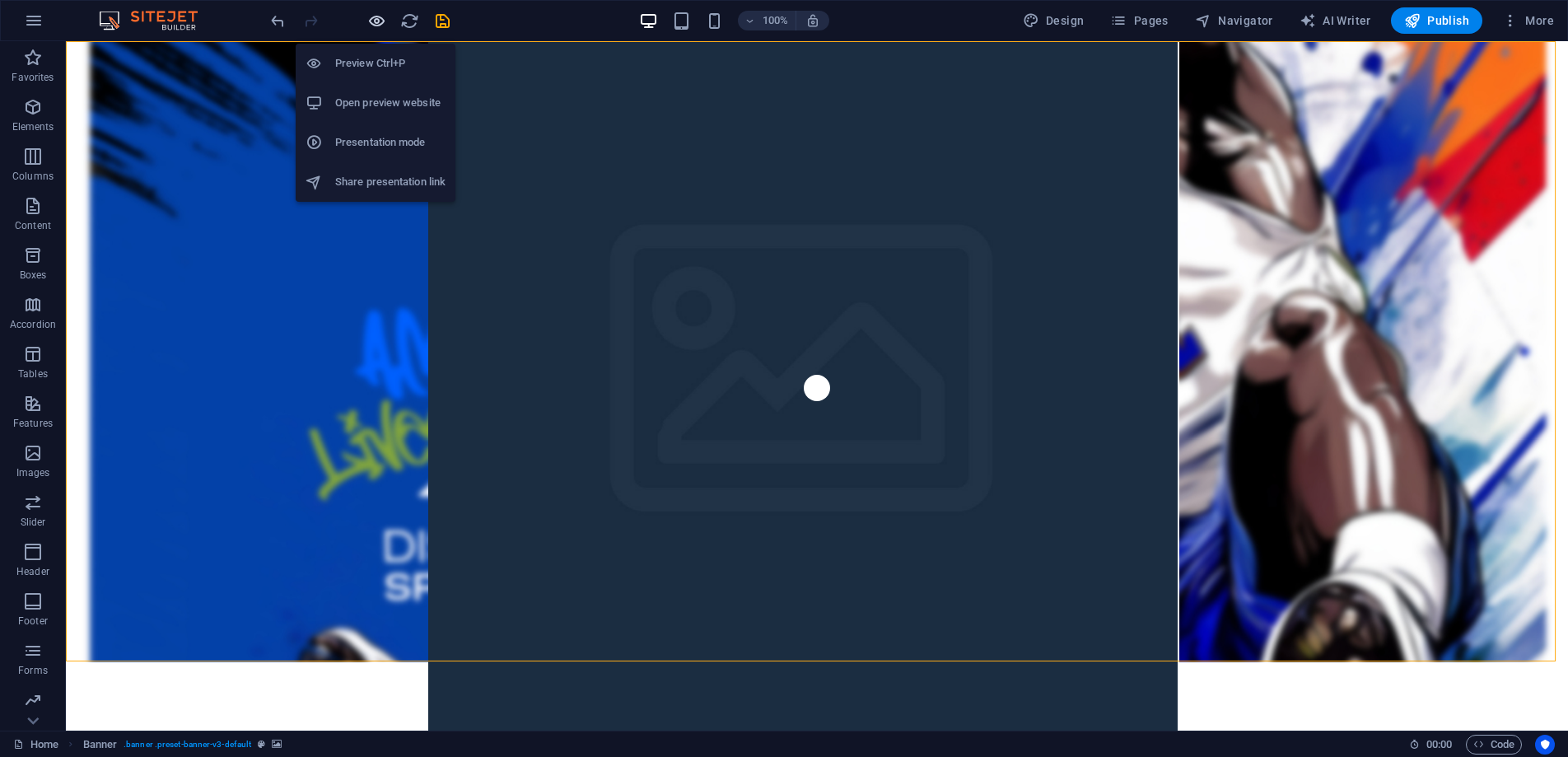
click at [375, 19] on icon "button" at bounding box center [377, 21] width 19 height 19
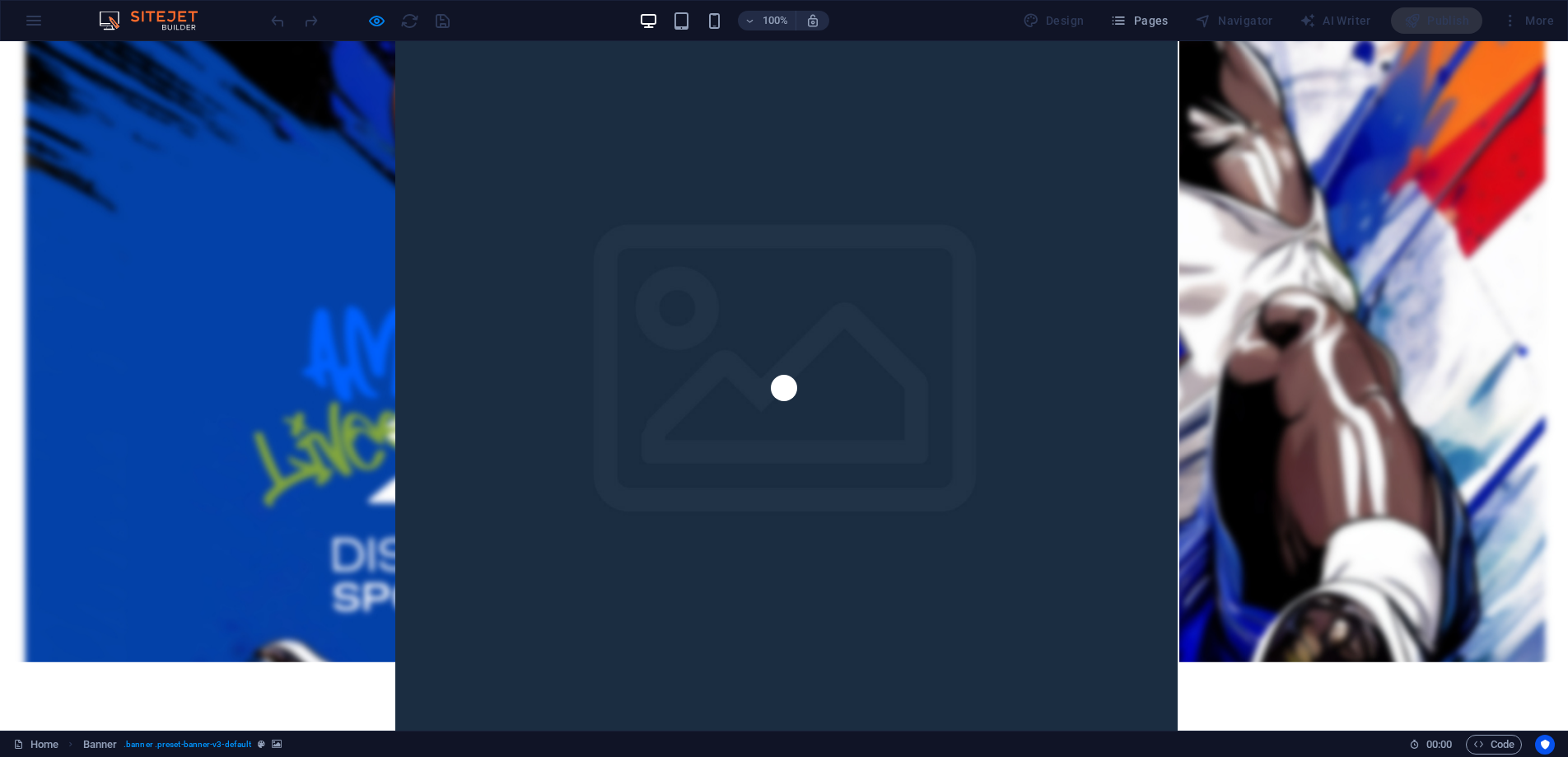
drag, startPoint x: 794, startPoint y: 484, endPoint x: 794, endPoint y: 494, distance: 10.0
click at [282, 20] on div at bounding box center [360, 21] width 184 height 27
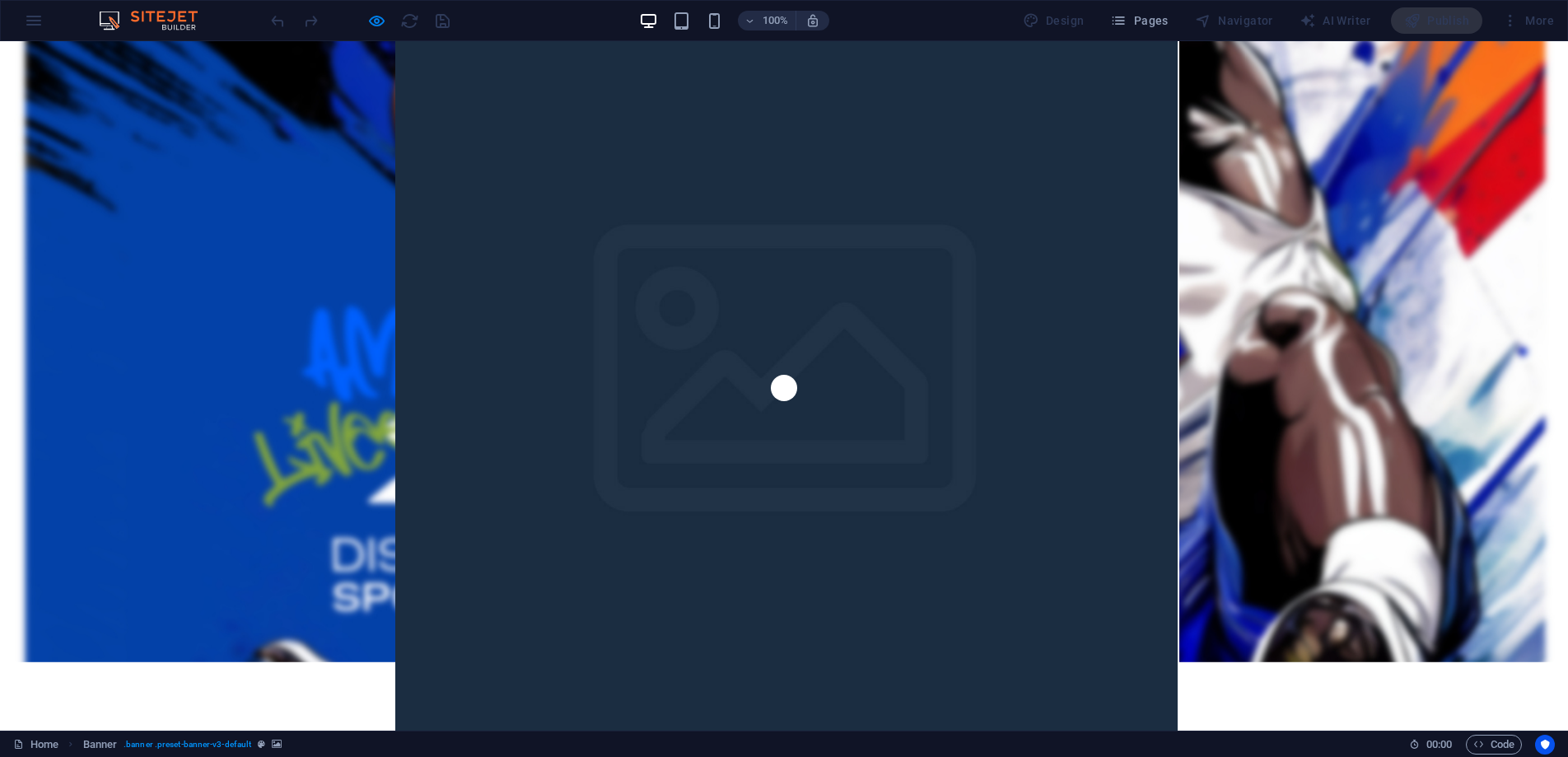
click at [278, 18] on div at bounding box center [360, 21] width 184 height 27
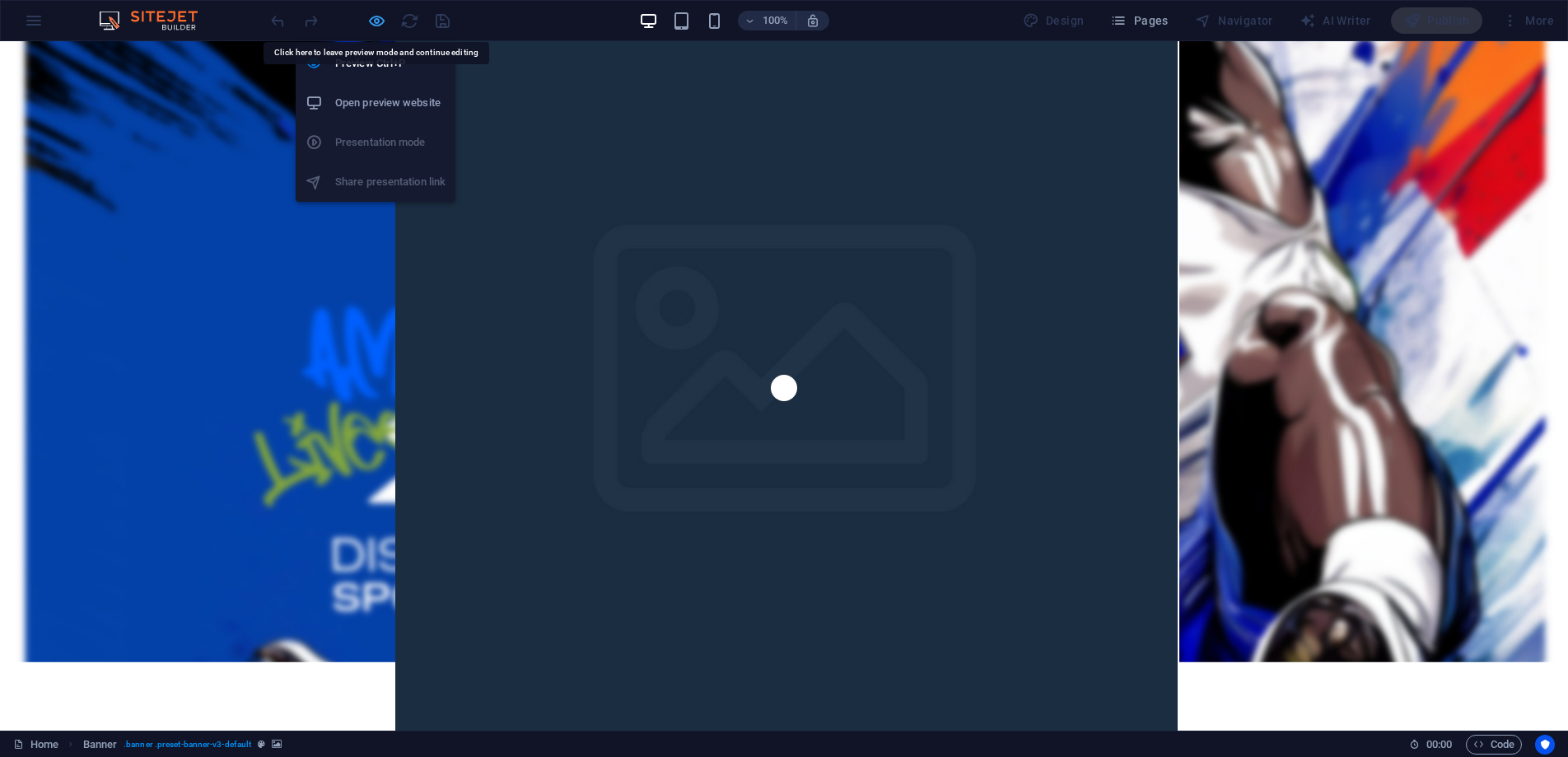
click at [380, 23] on icon "button" at bounding box center [377, 21] width 19 height 19
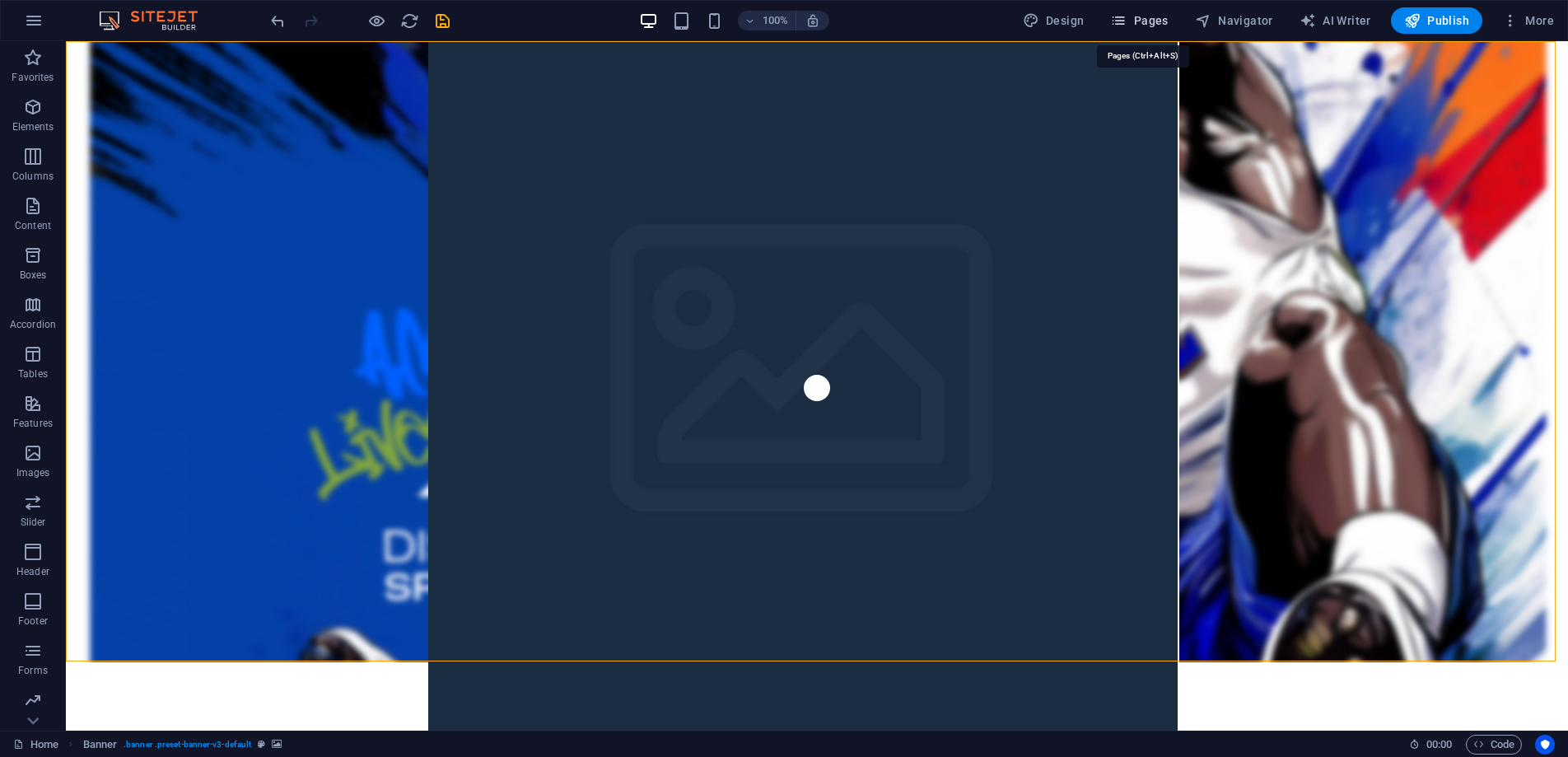
click at [1155, 19] on span "Pages" at bounding box center [1138, 20] width 58 height 16
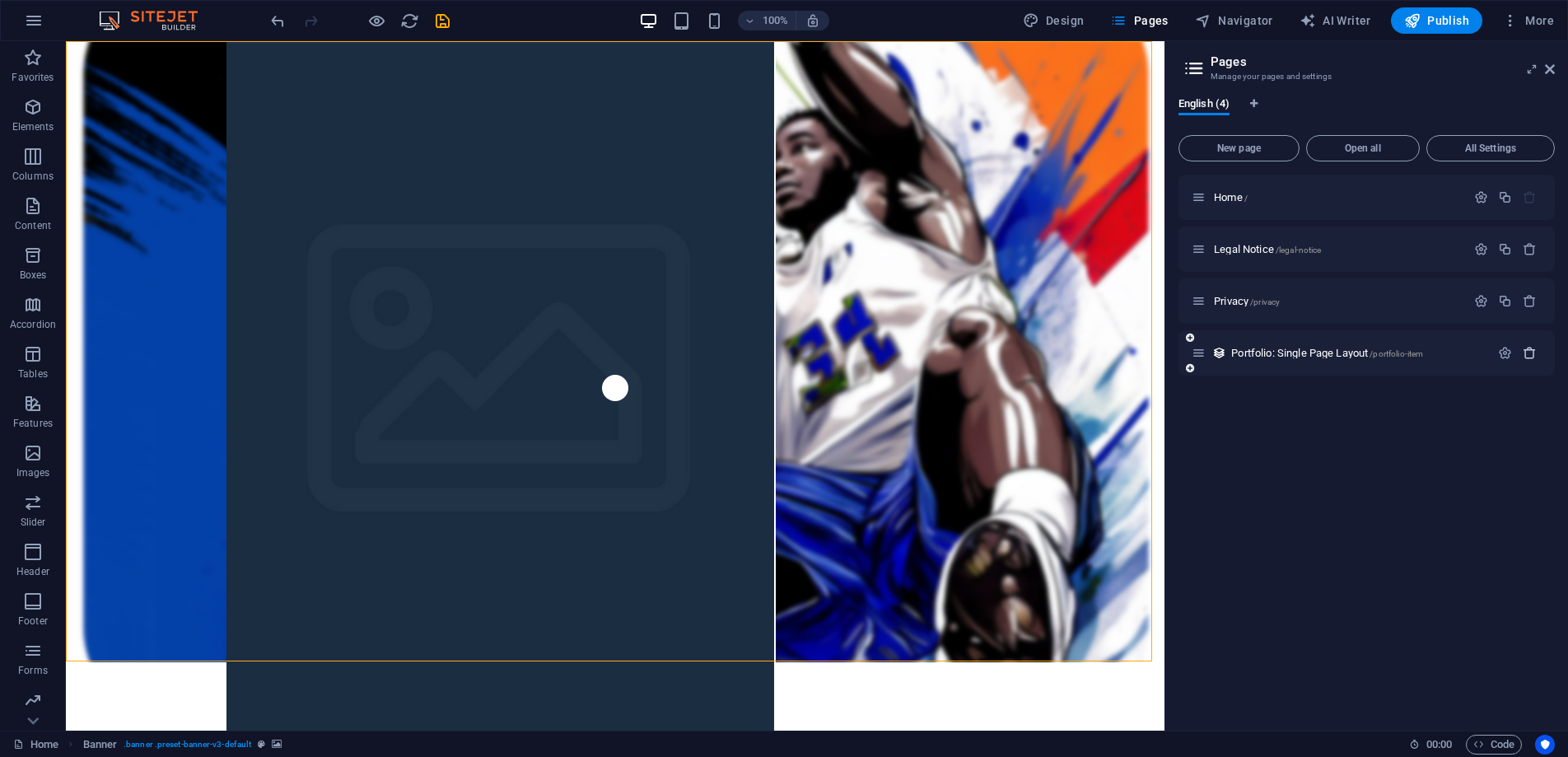
click at [1531, 351] on icon "button" at bounding box center [1530, 353] width 14 height 14
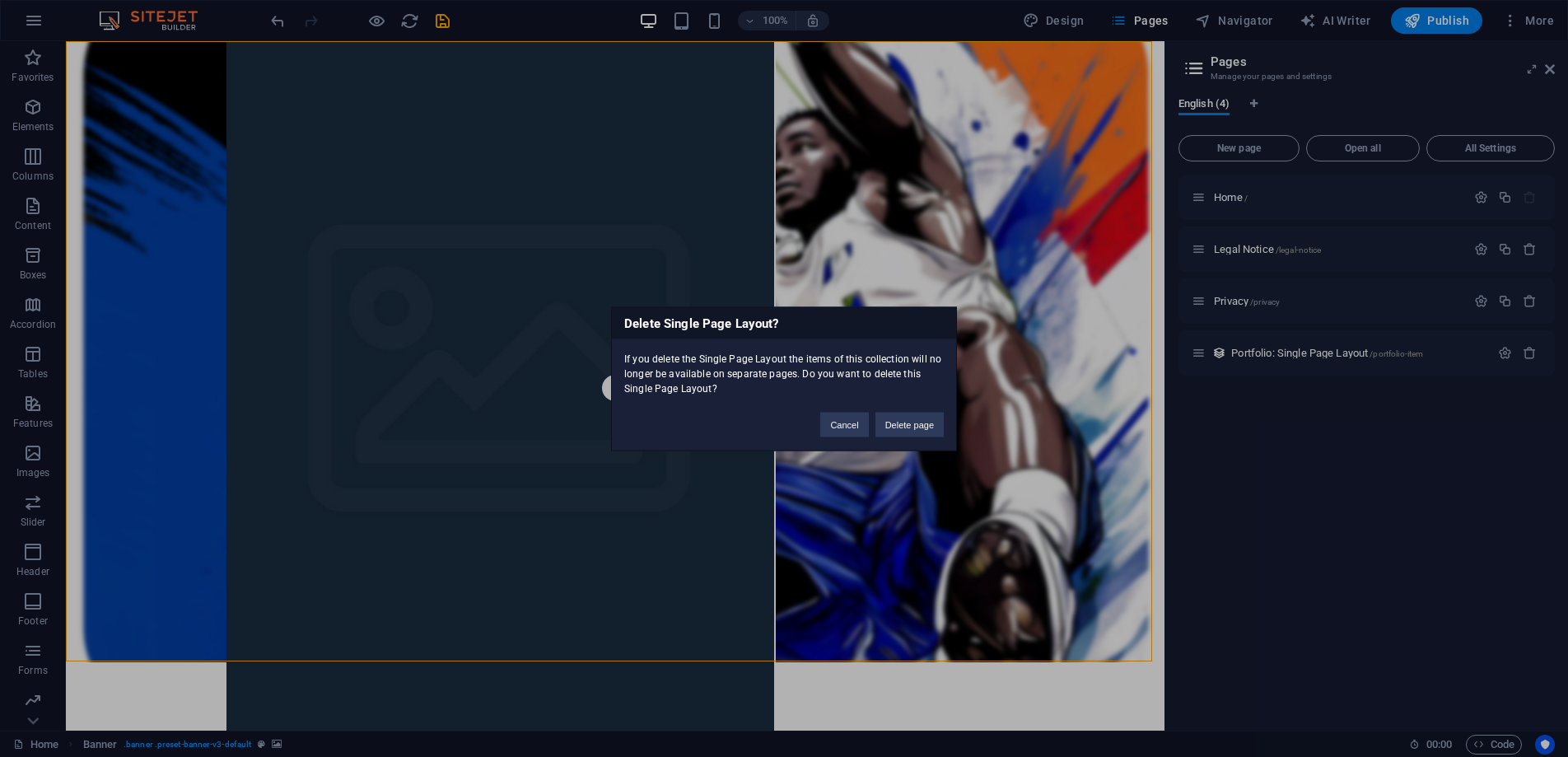
drag, startPoint x: 899, startPoint y: 420, endPoint x: 1238, endPoint y: 458, distance: 341.1
click at [902, 421] on button "Delete page" at bounding box center [909, 424] width 68 height 25
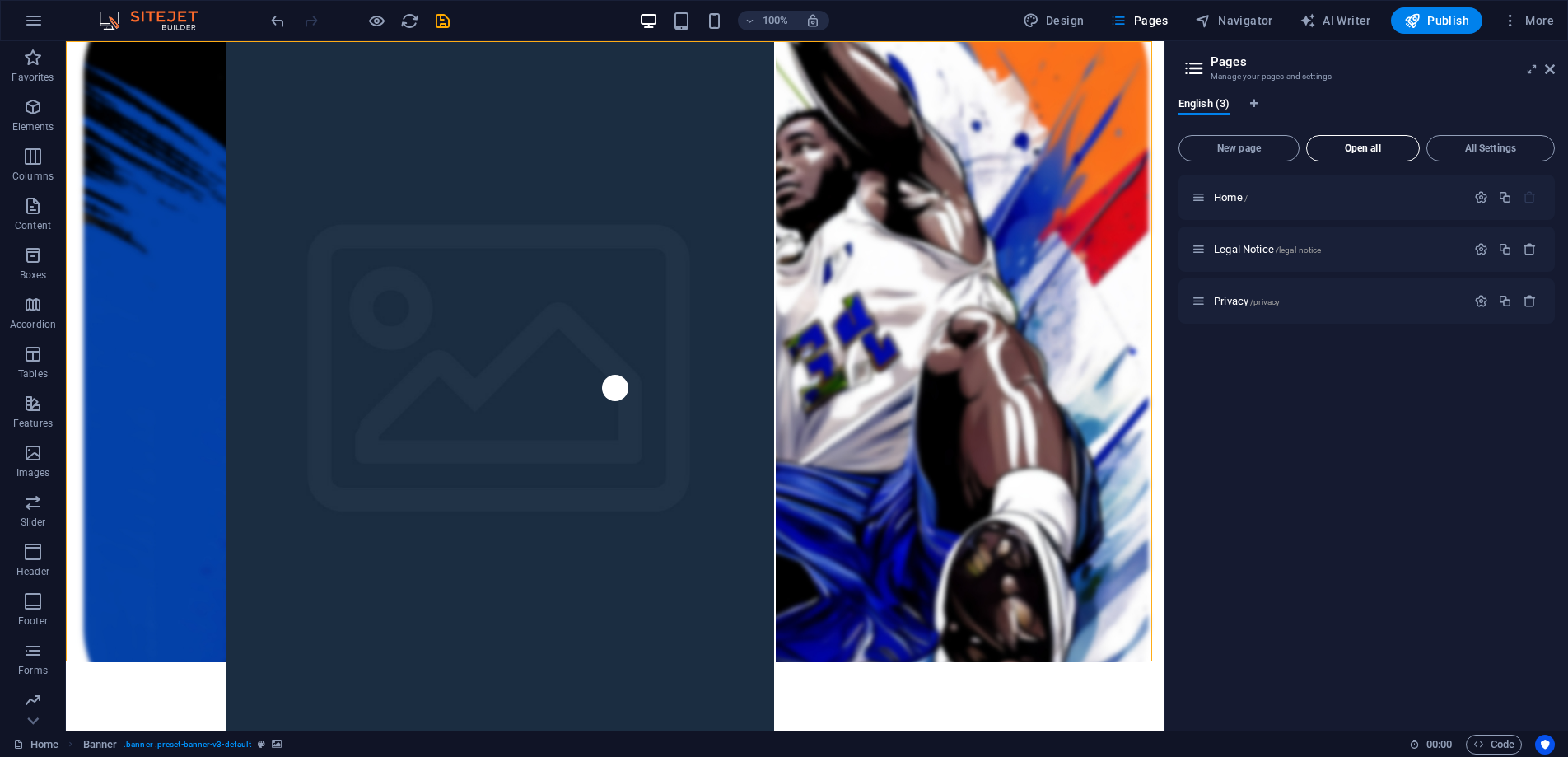
click at [1396, 149] on span "Open all" at bounding box center [1363, 147] width 99 height 9
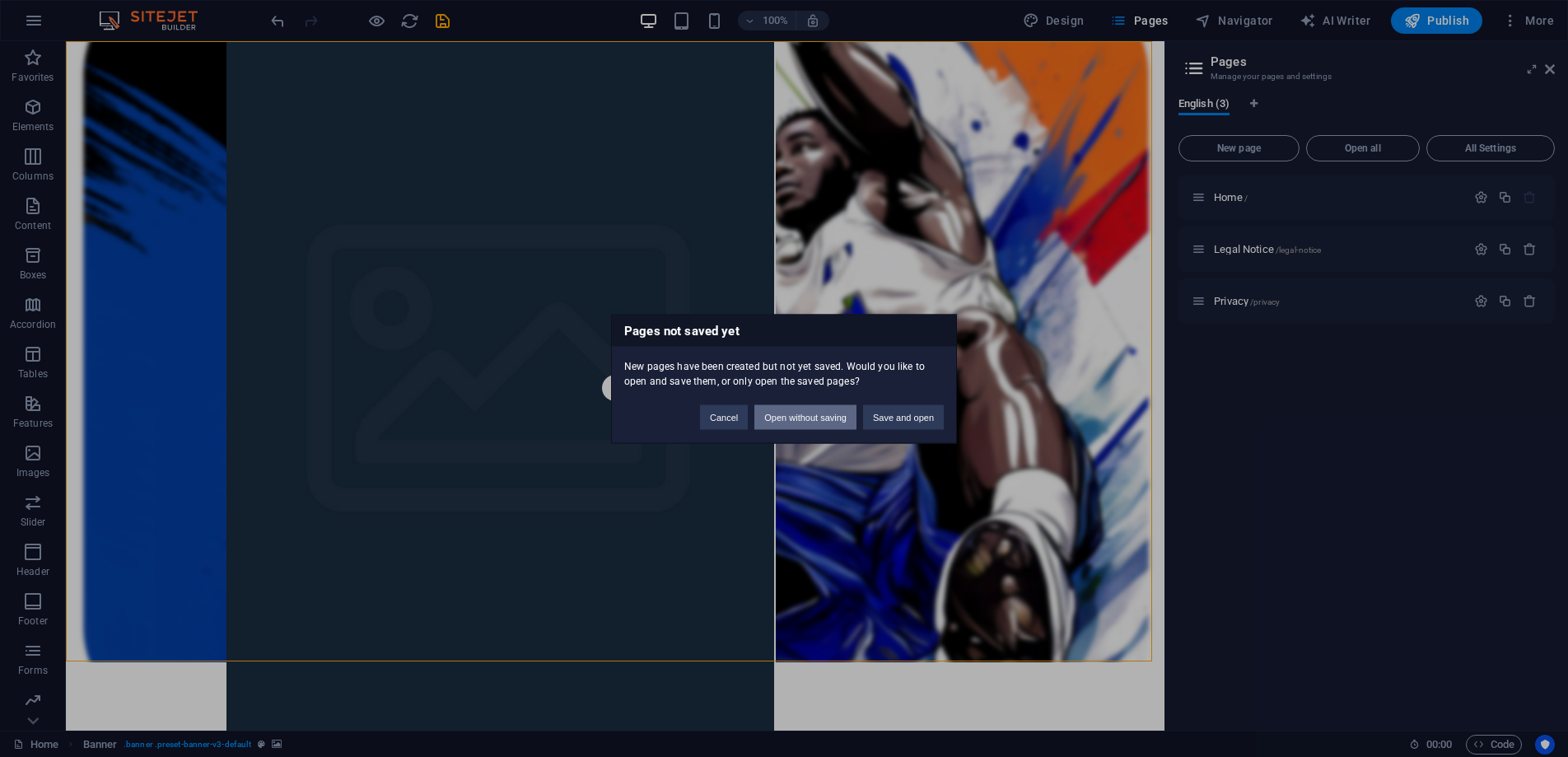
click at [787, 421] on button "Open without saving" at bounding box center [805, 417] width 102 height 25
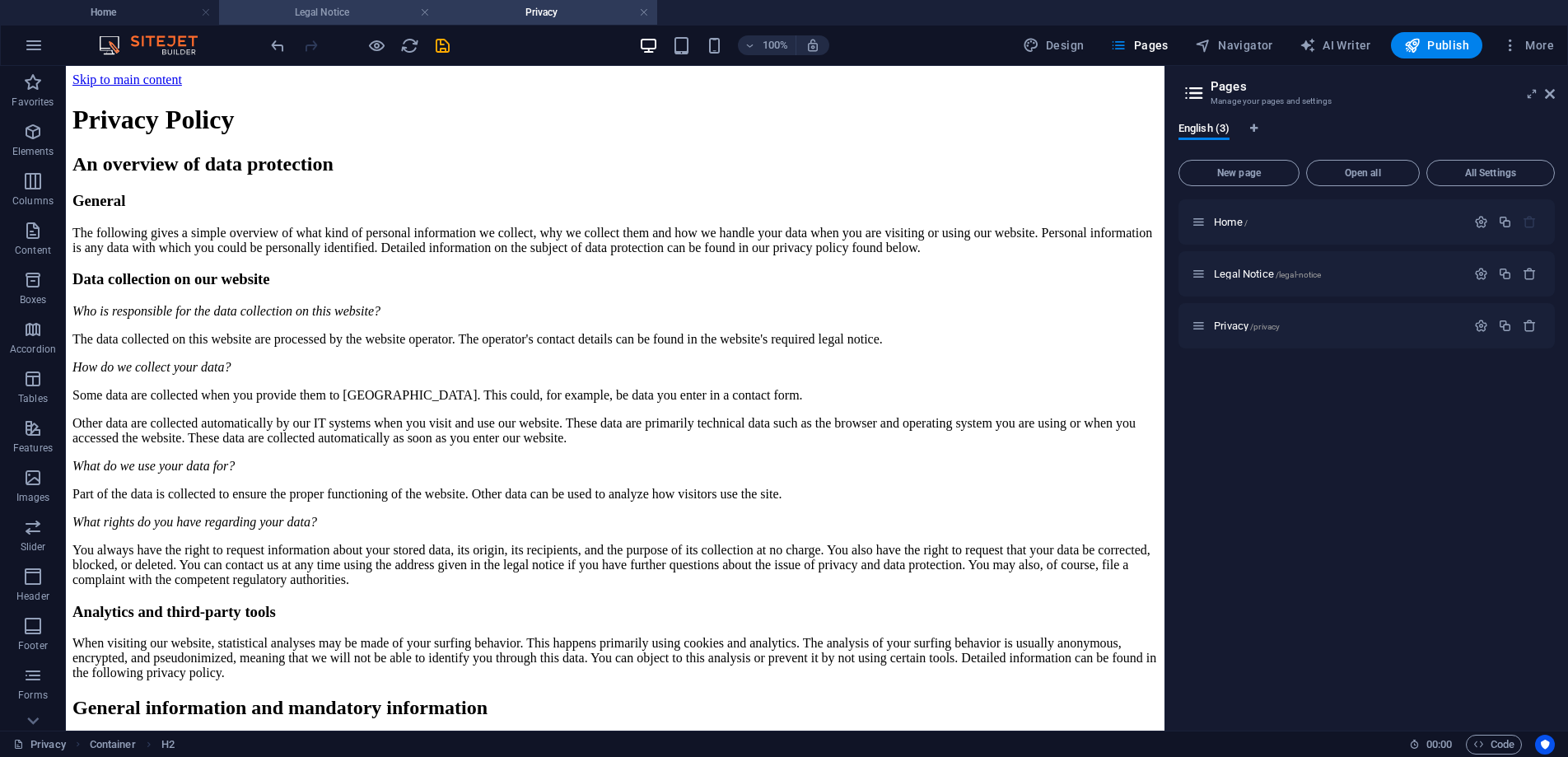
click at [363, 11] on h4 "Legal Notice" at bounding box center [328, 12] width 219 height 18
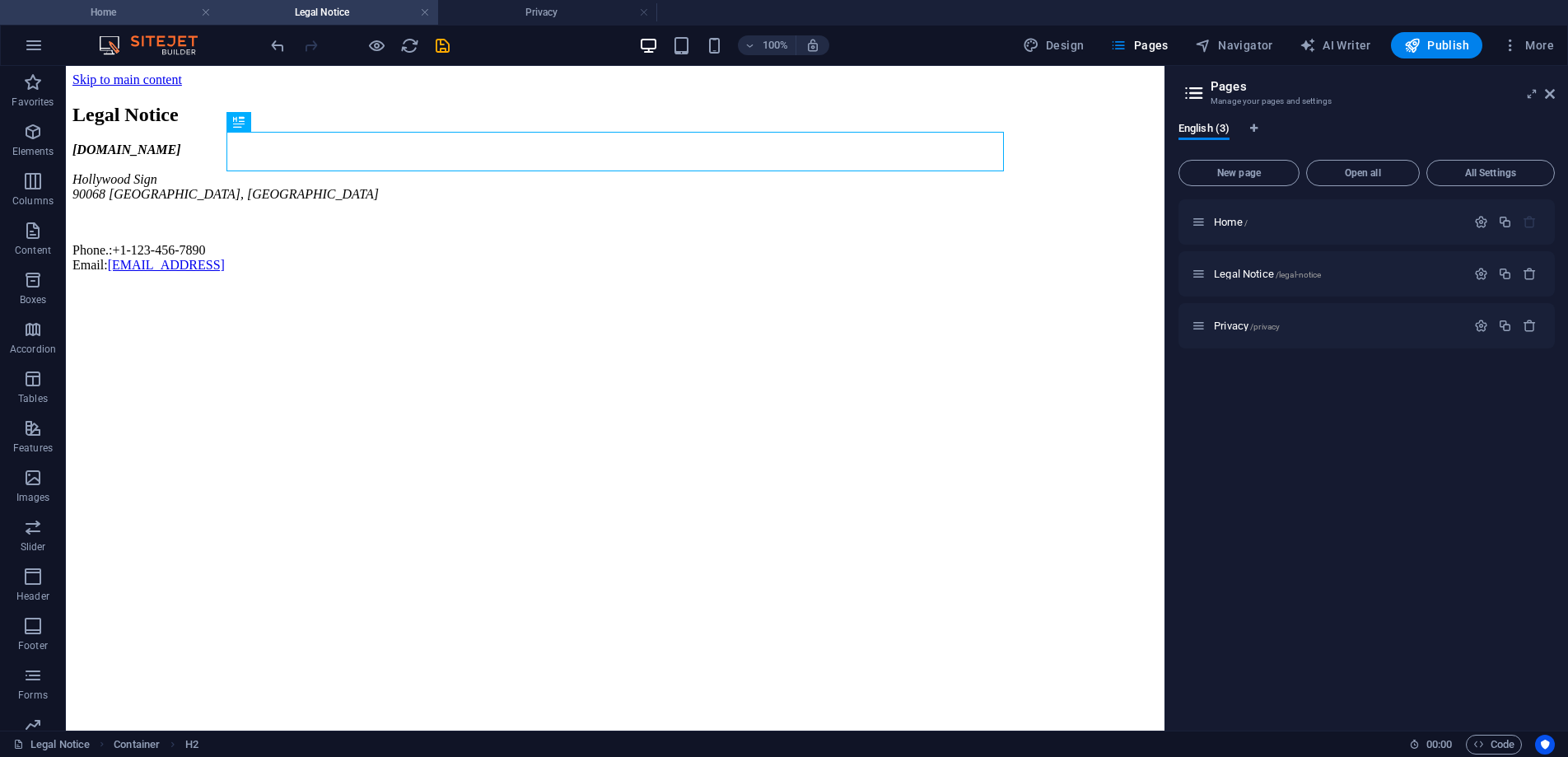
drag, startPoint x: 149, startPoint y: 9, endPoint x: 192, endPoint y: 15, distance: 43.4
click at [129, 15] on h4 "Home" at bounding box center [109, 12] width 219 height 18
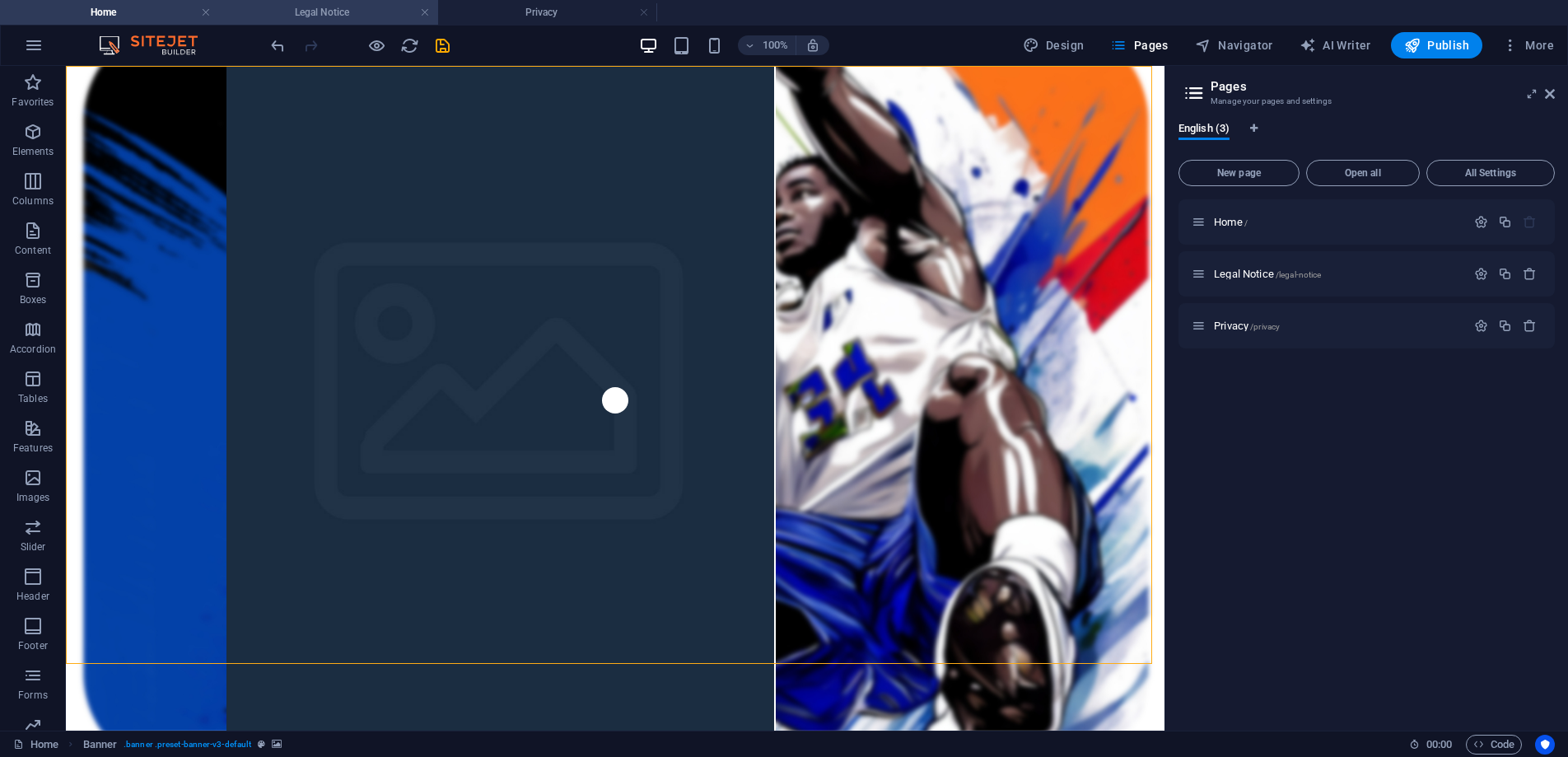
click at [308, 16] on h4 "Legal Notice" at bounding box center [328, 12] width 219 height 18
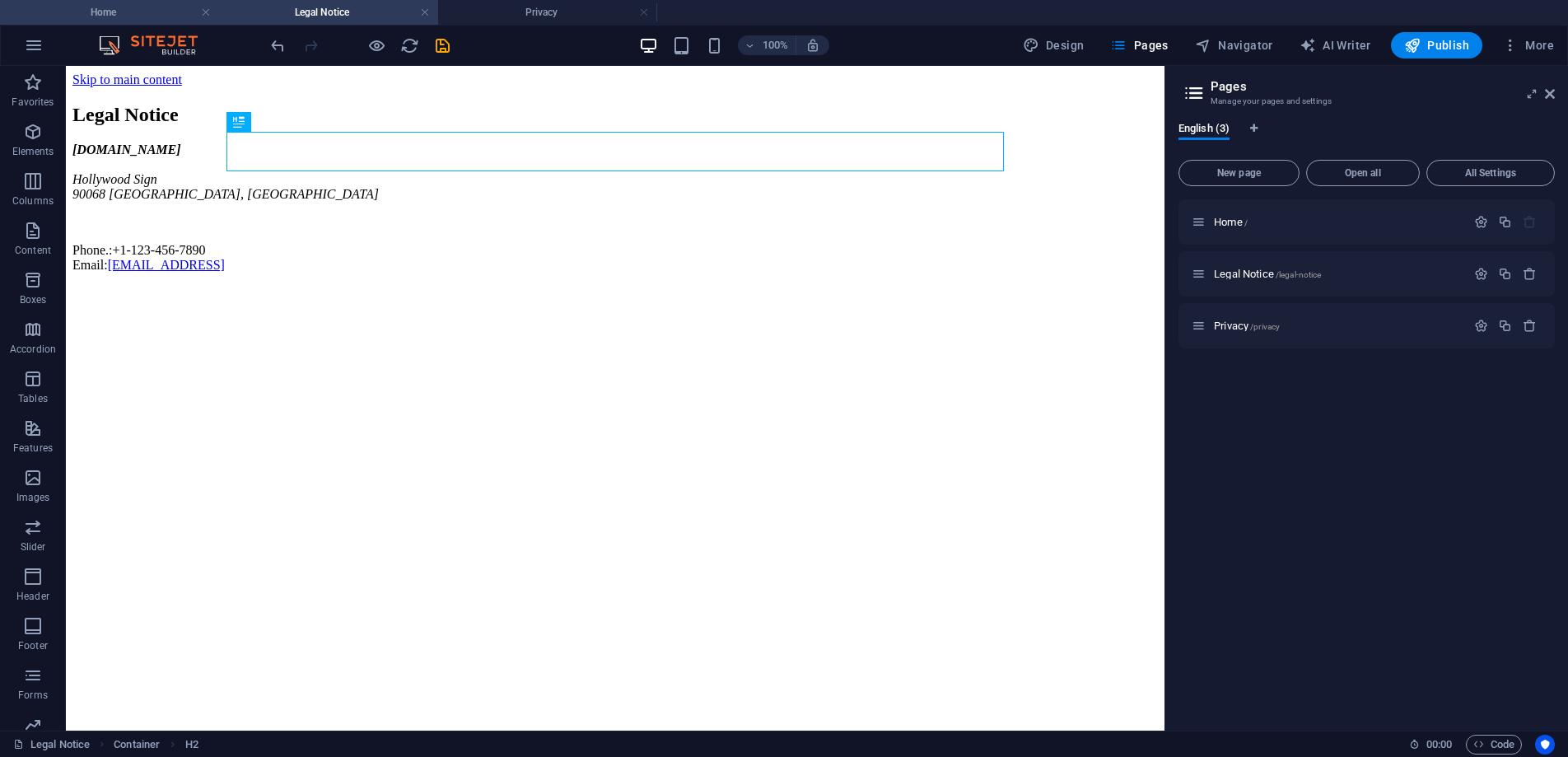
click at [146, 16] on h4 "Home" at bounding box center [109, 12] width 219 height 18
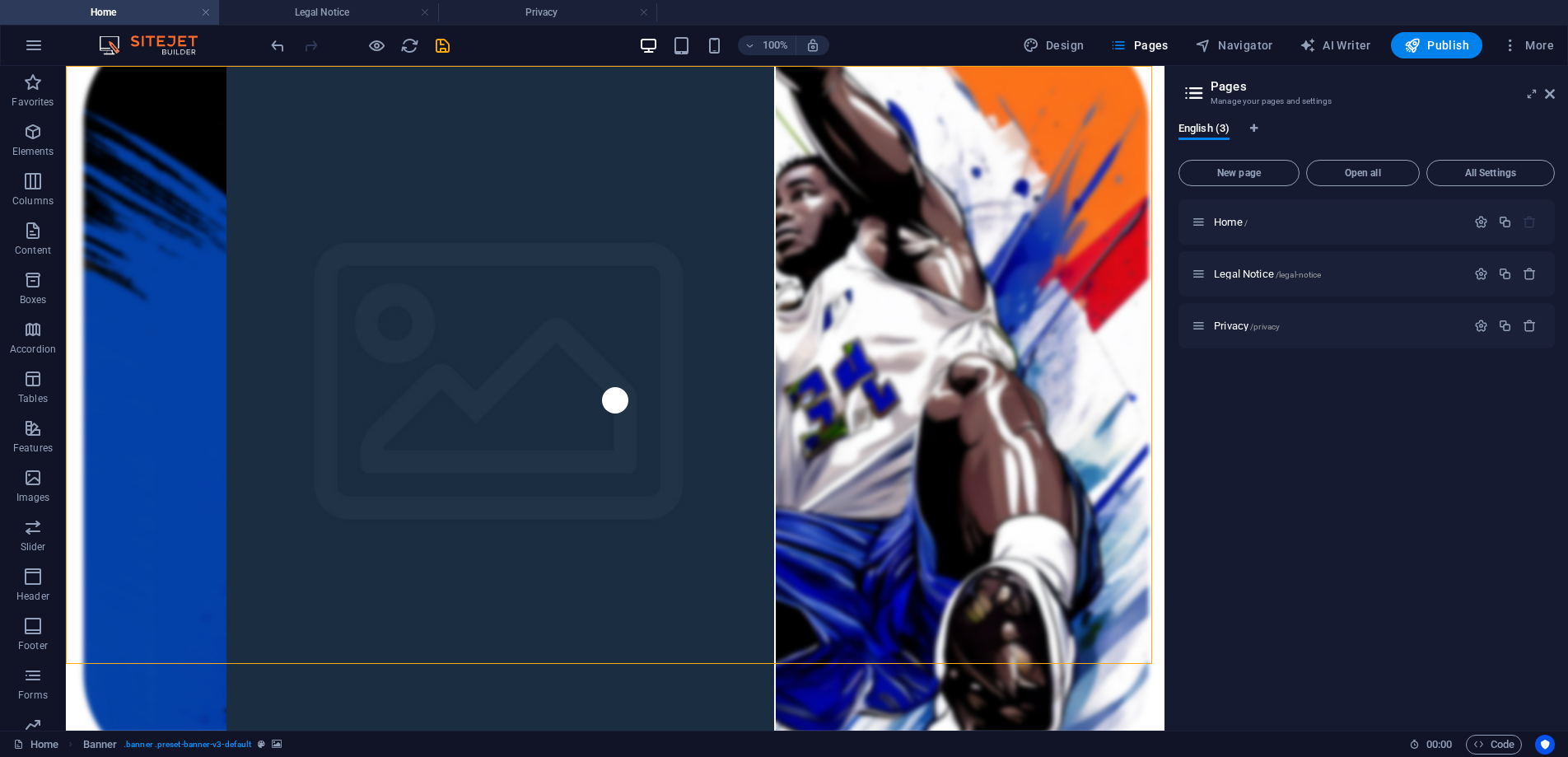
click at [1478, 537] on div "Home / Legal Notice /legal-notice Privacy /privacy" at bounding box center [1367, 458] width 376 height 518
click at [1273, 180] on button "New page" at bounding box center [1239, 173] width 121 height 27
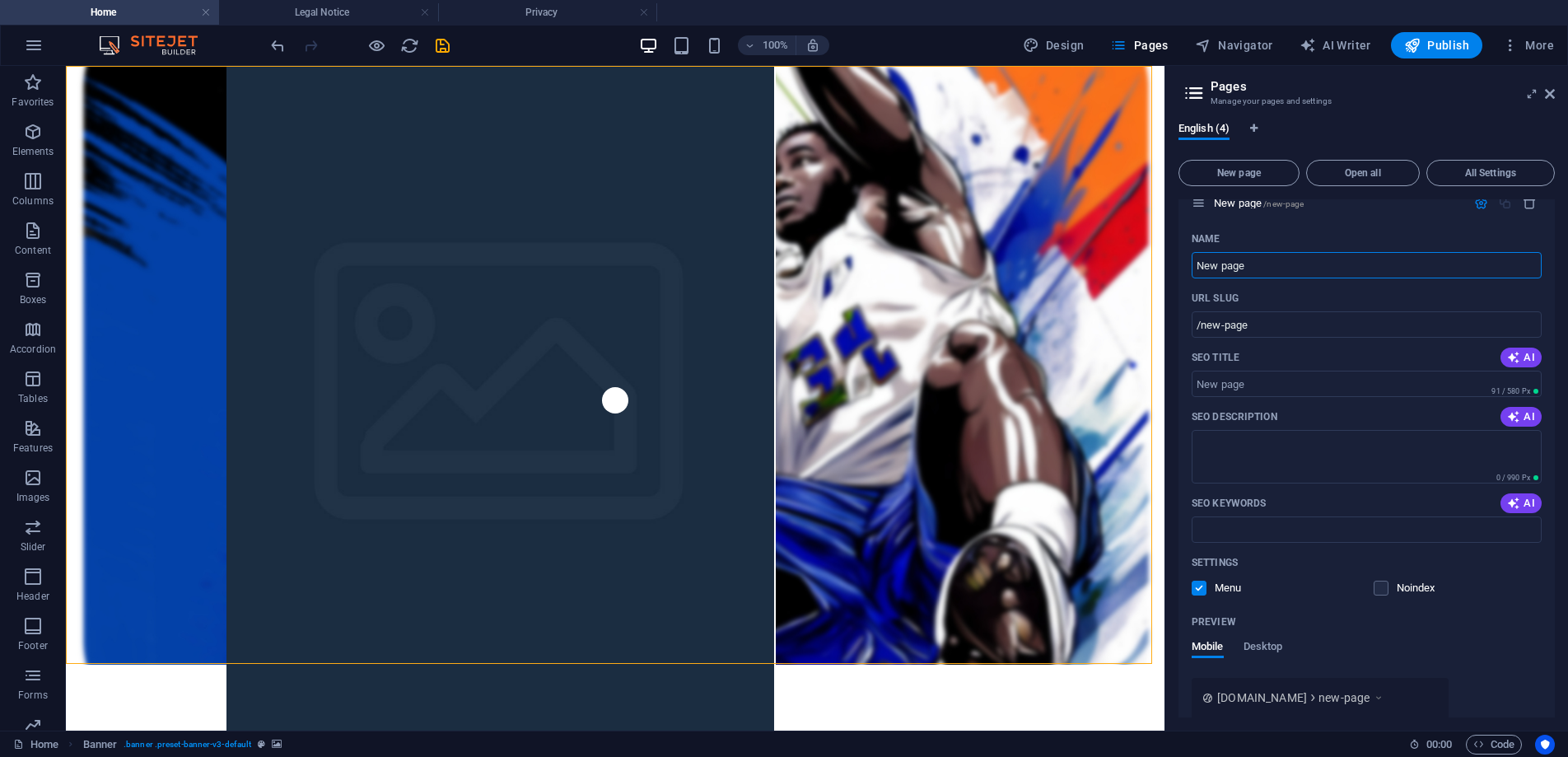
scroll to position [178, 0]
click at [1370, 327] on input "/new-page" at bounding box center [1367, 321] width 350 height 27
drag, startPoint x: 1328, startPoint y: 323, endPoint x: 1162, endPoint y: 261, distance: 177.2
drag, startPoint x: 1233, startPoint y: 261, endPoint x: 1185, endPoint y: 264, distance: 48.1
click at [1174, 262] on div "English (4) New page Open all All Settings Home / Legal Notice /legal-notice Pr…" at bounding box center [1367, 419] width 403 height 622
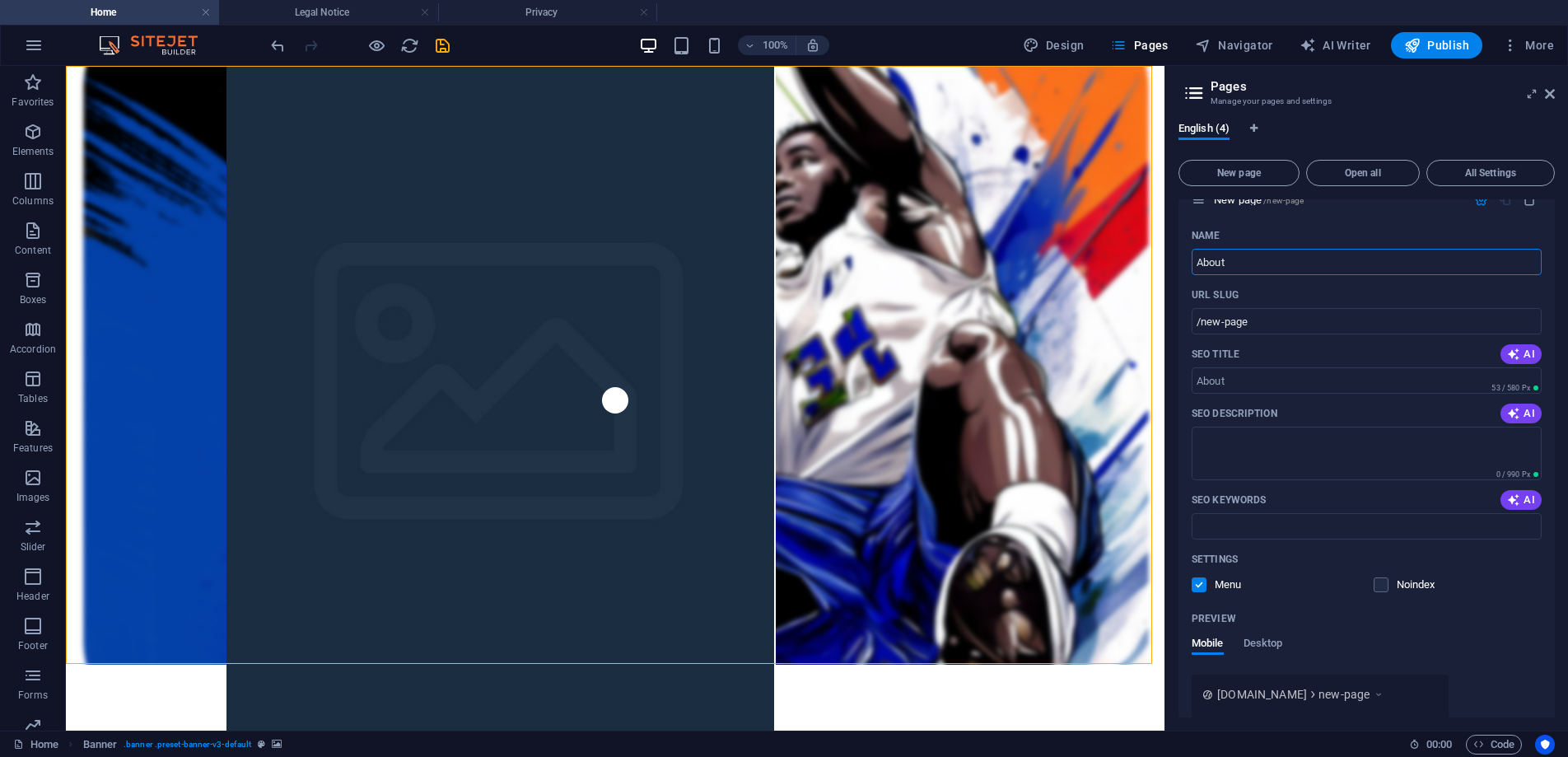
type input "About"
type input "/about"
type input "About M"
type input "/about-m"
type input "About Me"
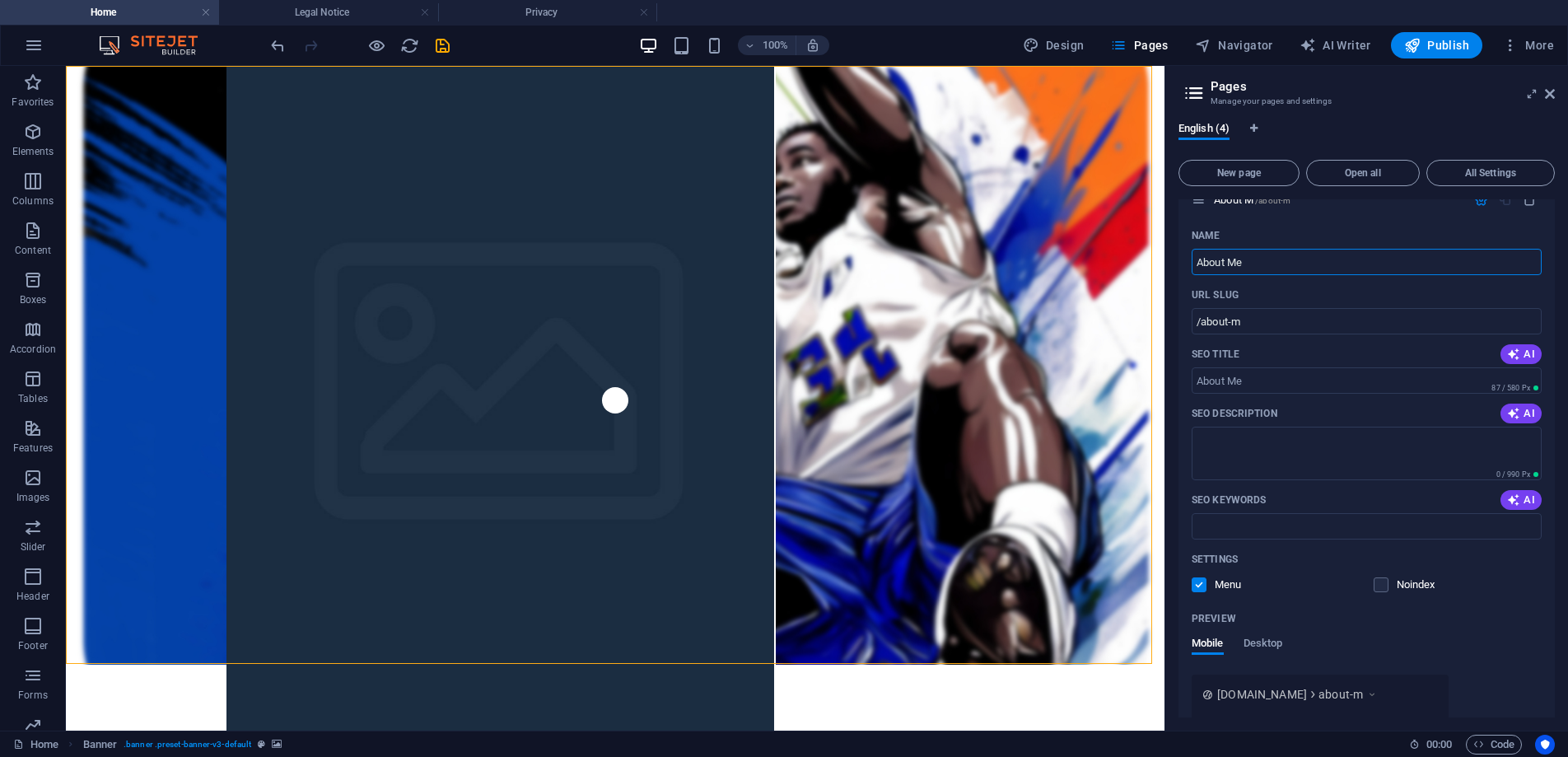
type input "/about-me"
type input "About Me"
click at [1516, 356] on icon "button" at bounding box center [1513, 354] width 13 height 13
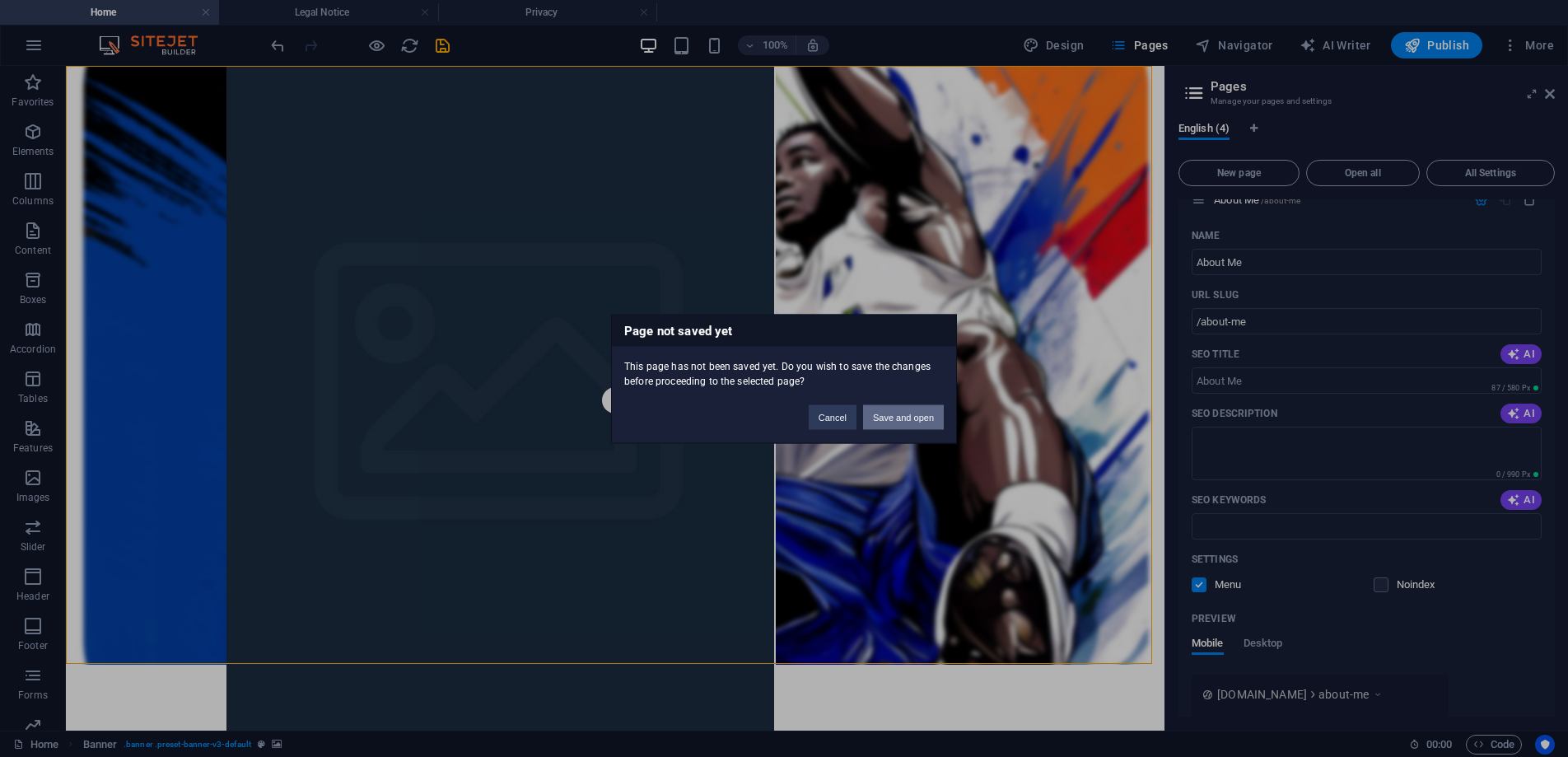
drag, startPoint x: 915, startPoint y: 416, endPoint x: 858, endPoint y: 351, distance: 86.5
click at [915, 416] on button "Save and open" at bounding box center [903, 417] width 81 height 25
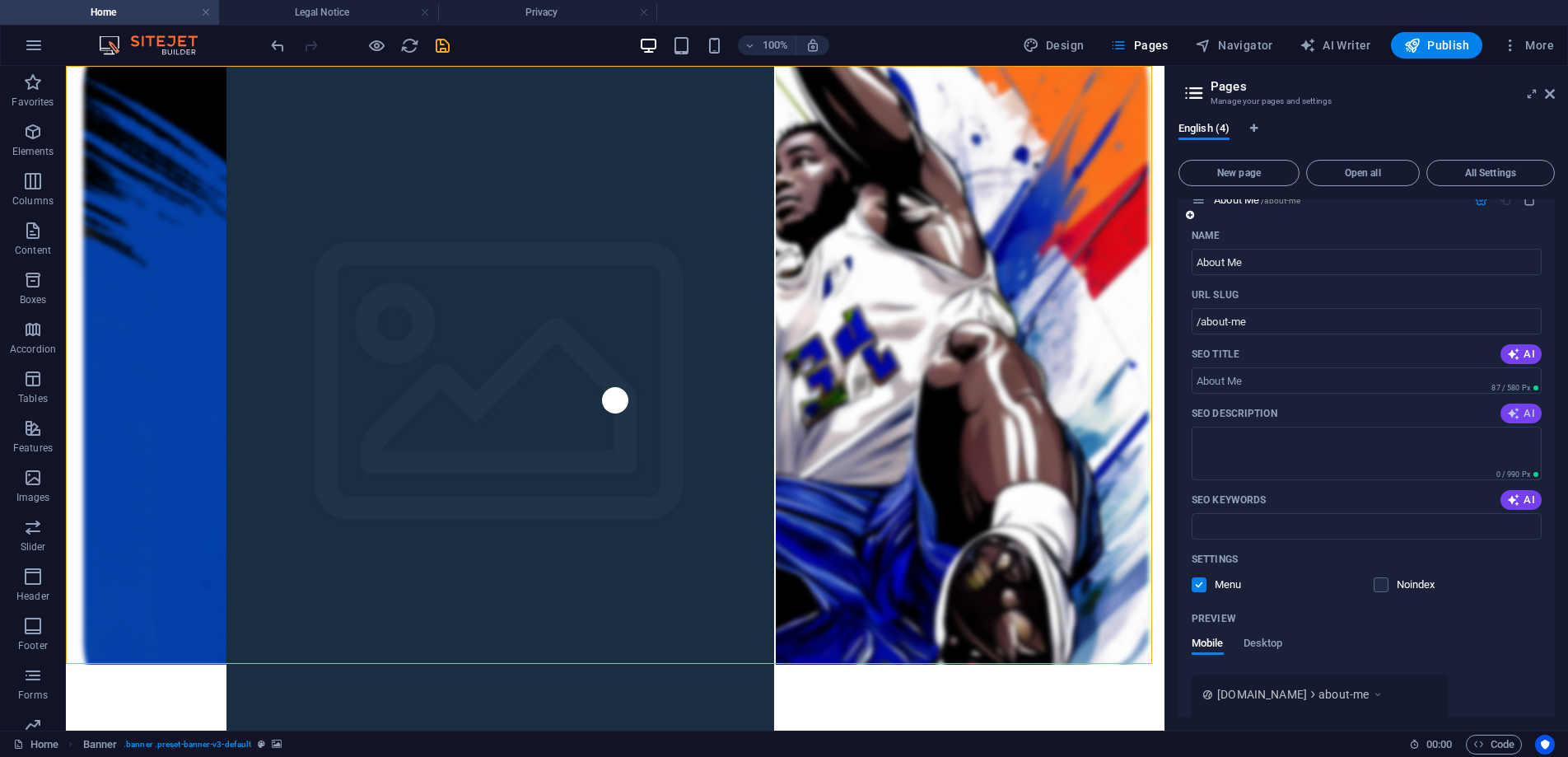
click at [1515, 420] on button "AI" at bounding box center [1522, 413] width 41 height 20
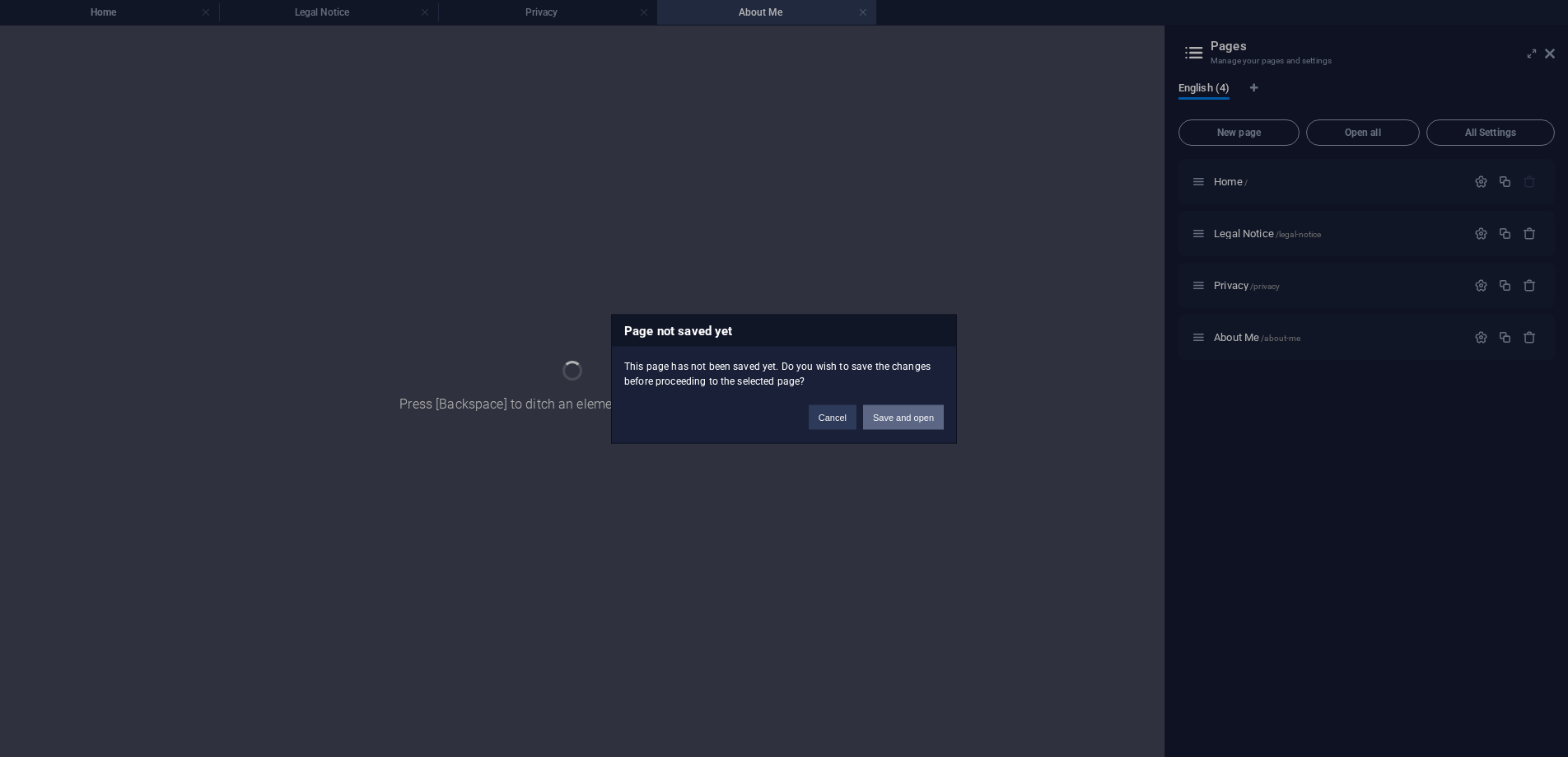
scroll to position [0, 0]
click at [929, 417] on button "Save and open" at bounding box center [903, 417] width 81 height 25
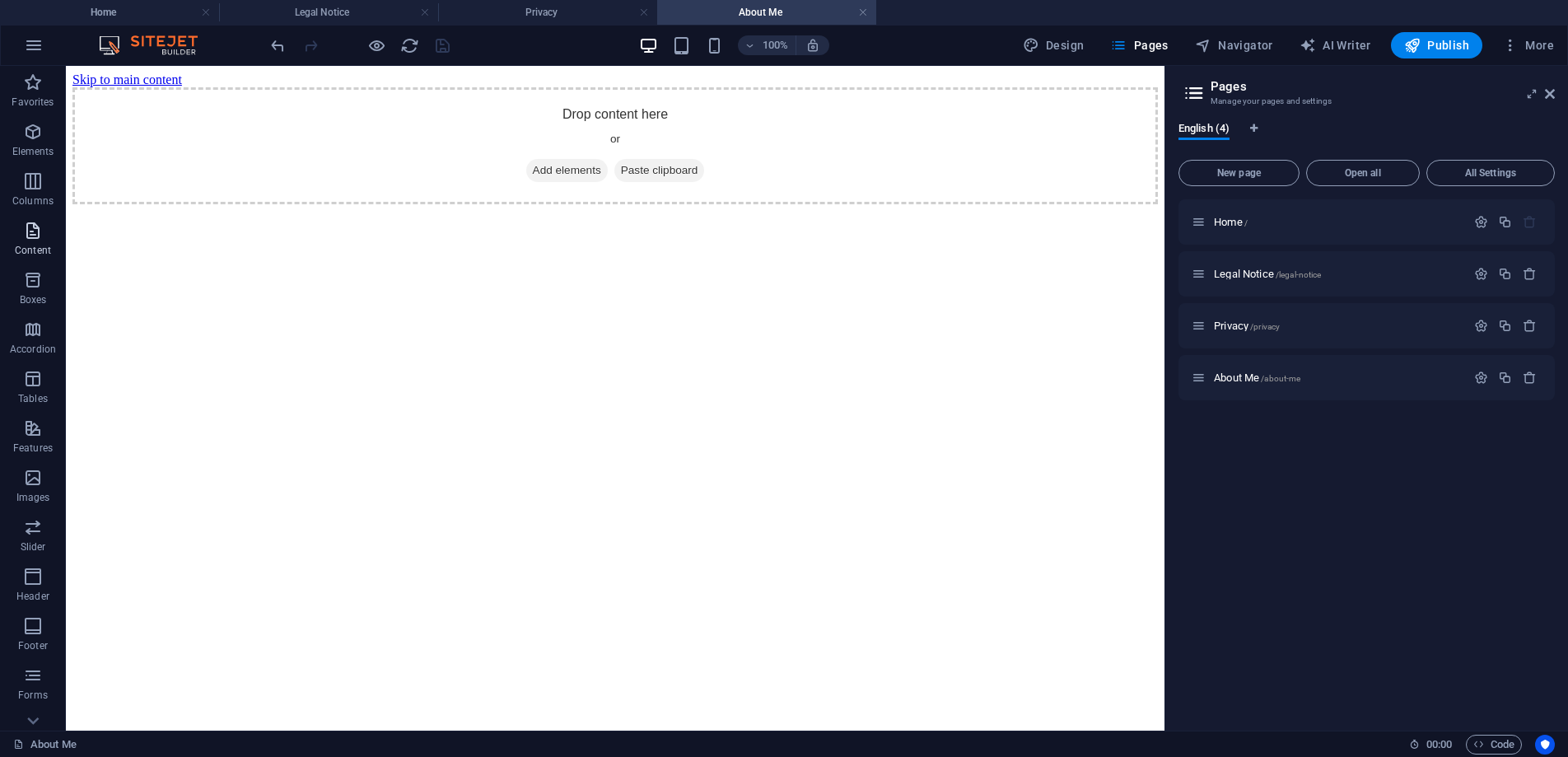
click at [31, 239] on icon "button" at bounding box center [33, 230] width 20 height 20
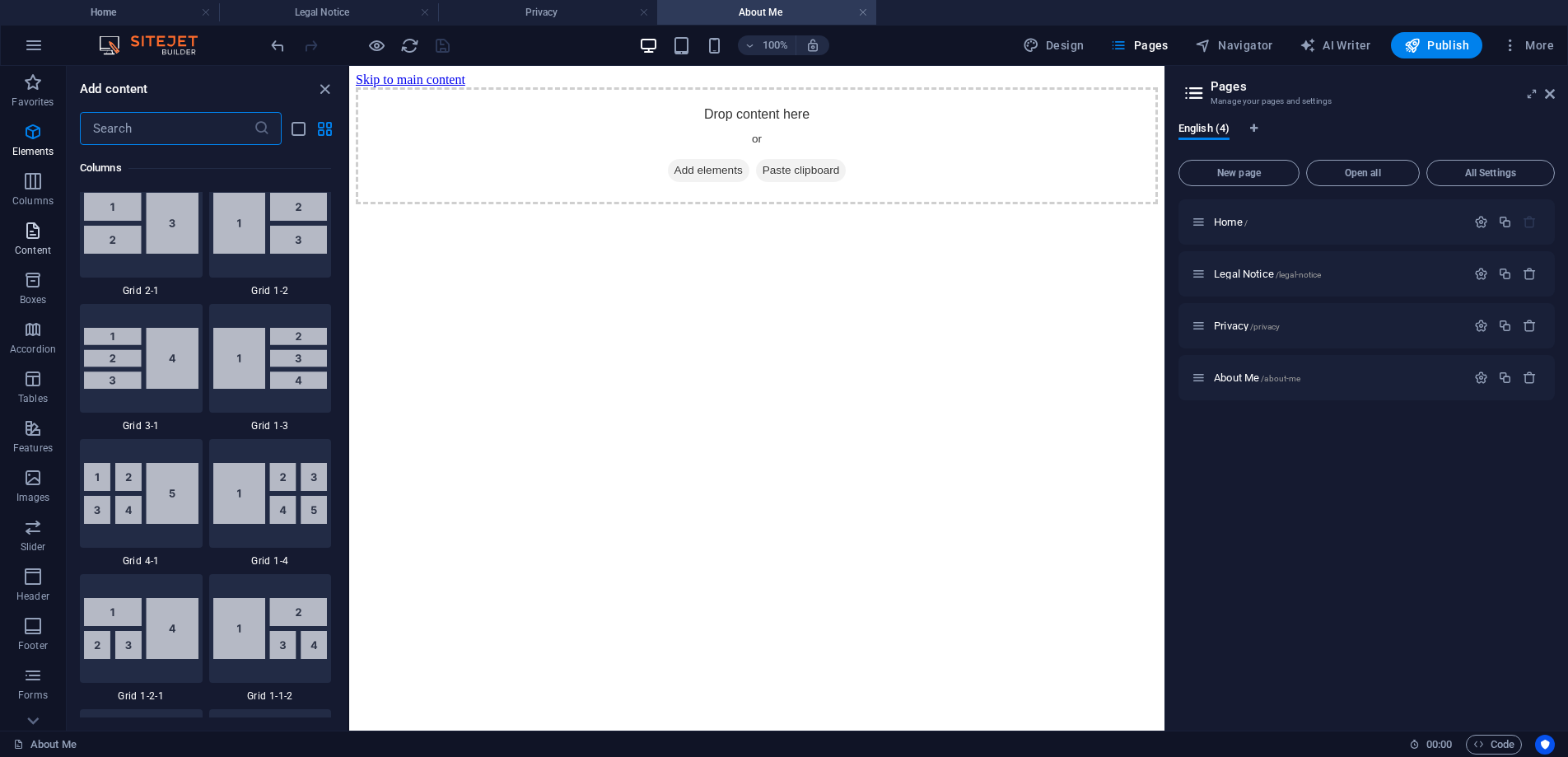
scroll to position [2882, 0]
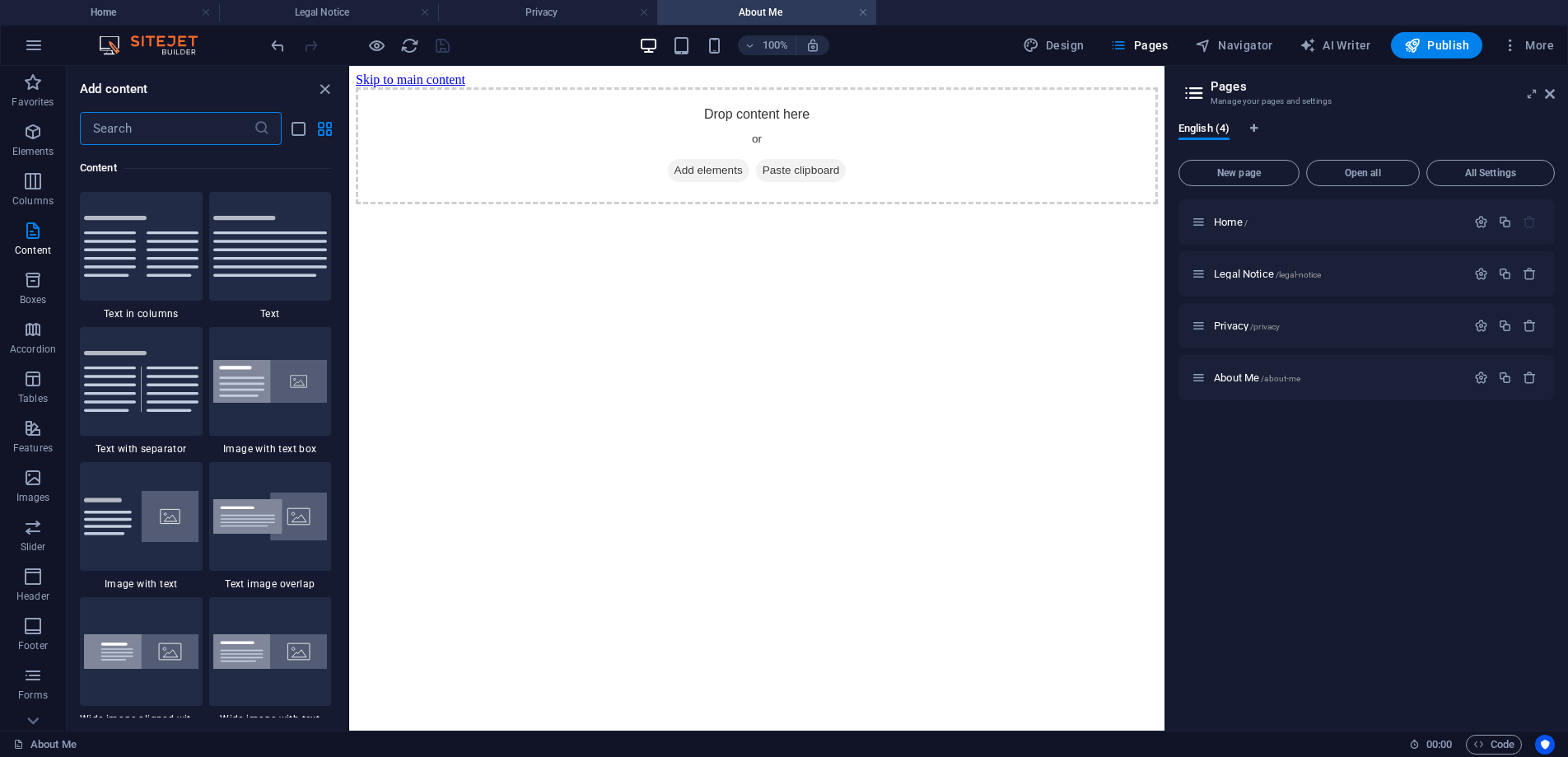
click at [173, 134] on input "text" at bounding box center [167, 128] width 174 height 33
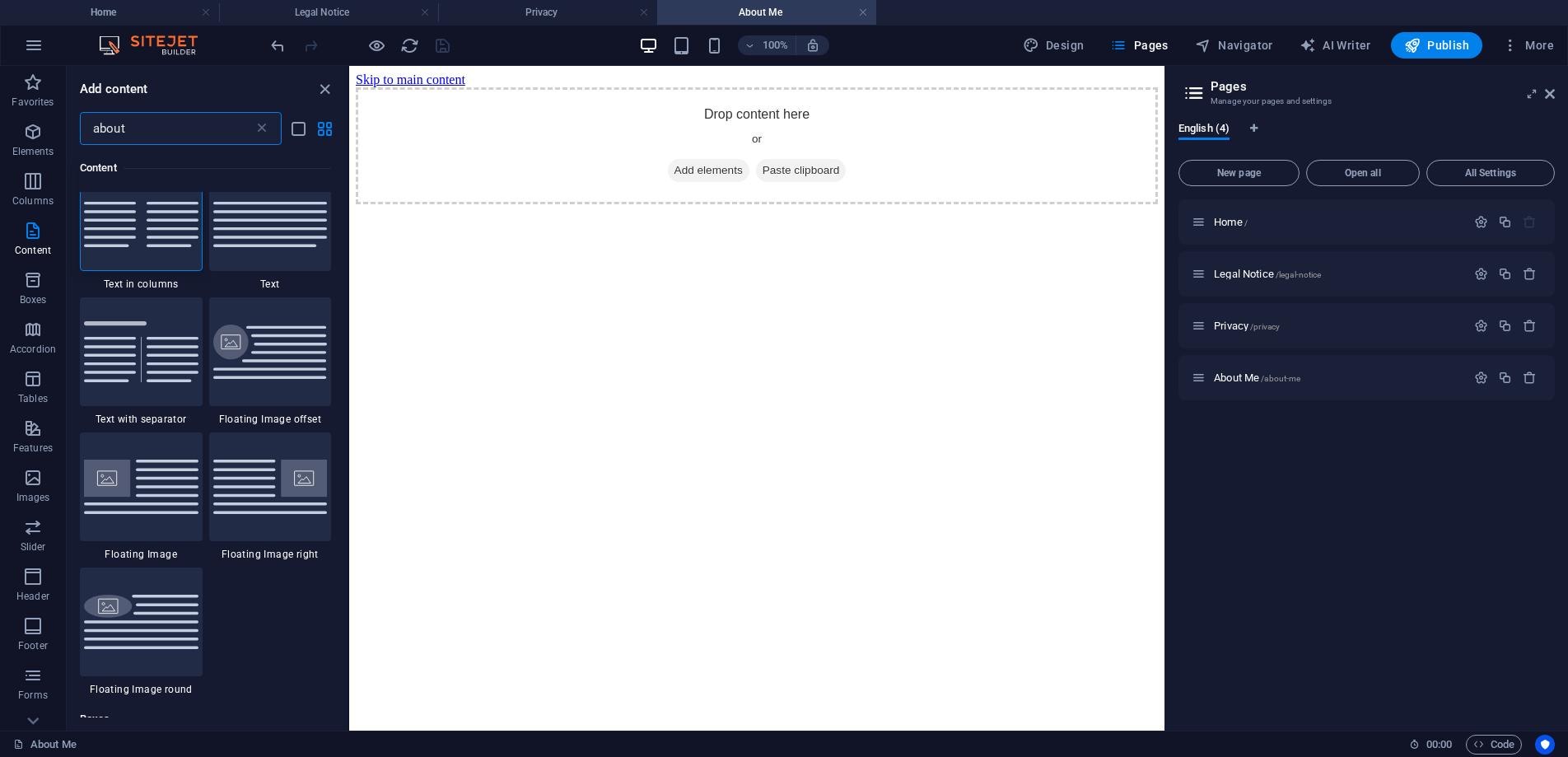
scroll to position [0, 0]
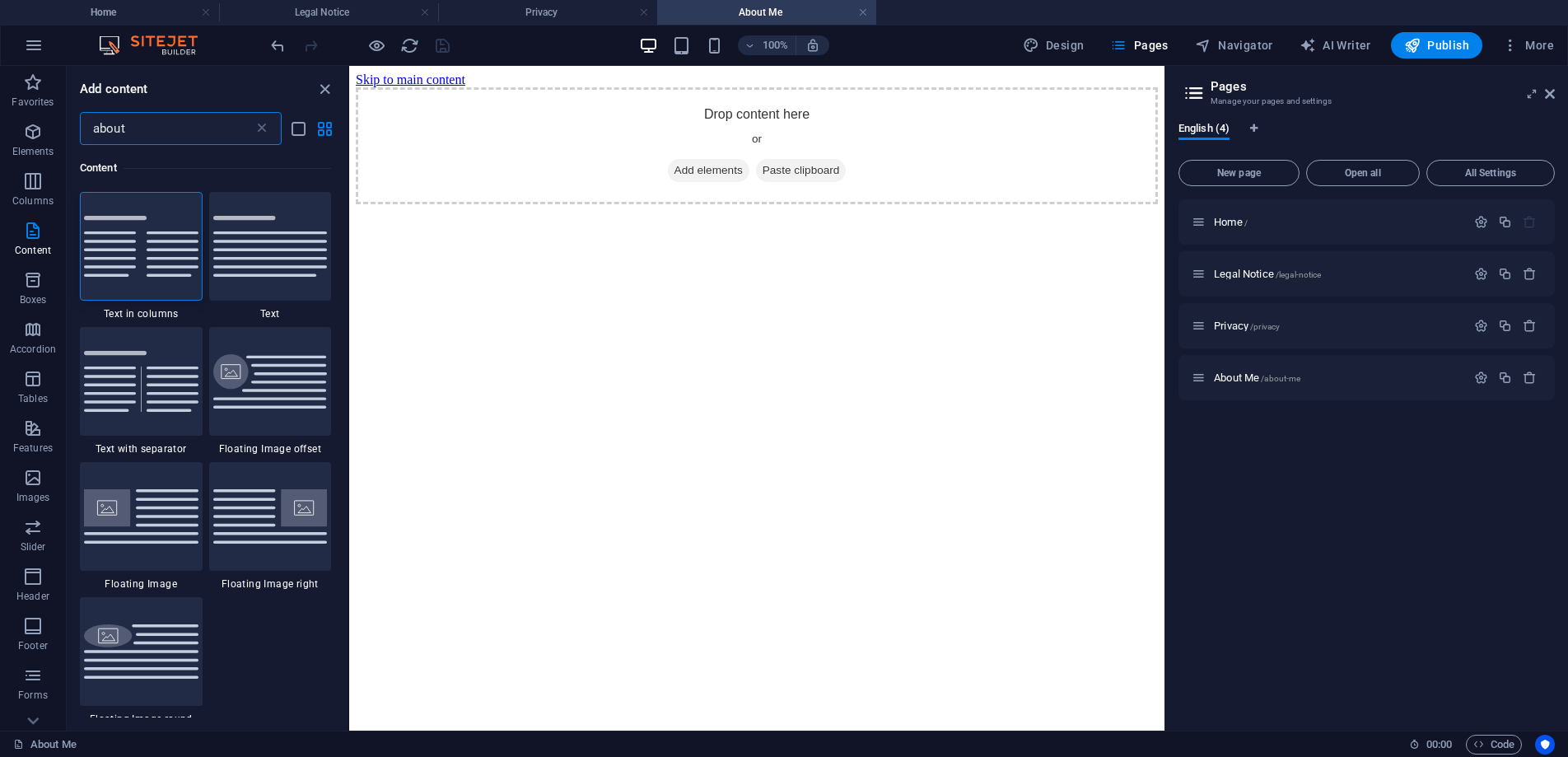
drag, startPoint x: 346, startPoint y: 218, endPoint x: 4, endPoint y: 105, distance: 360.2
type input "about"
click at [301, 262] on div at bounding box center [270, 246] width 123 height 109
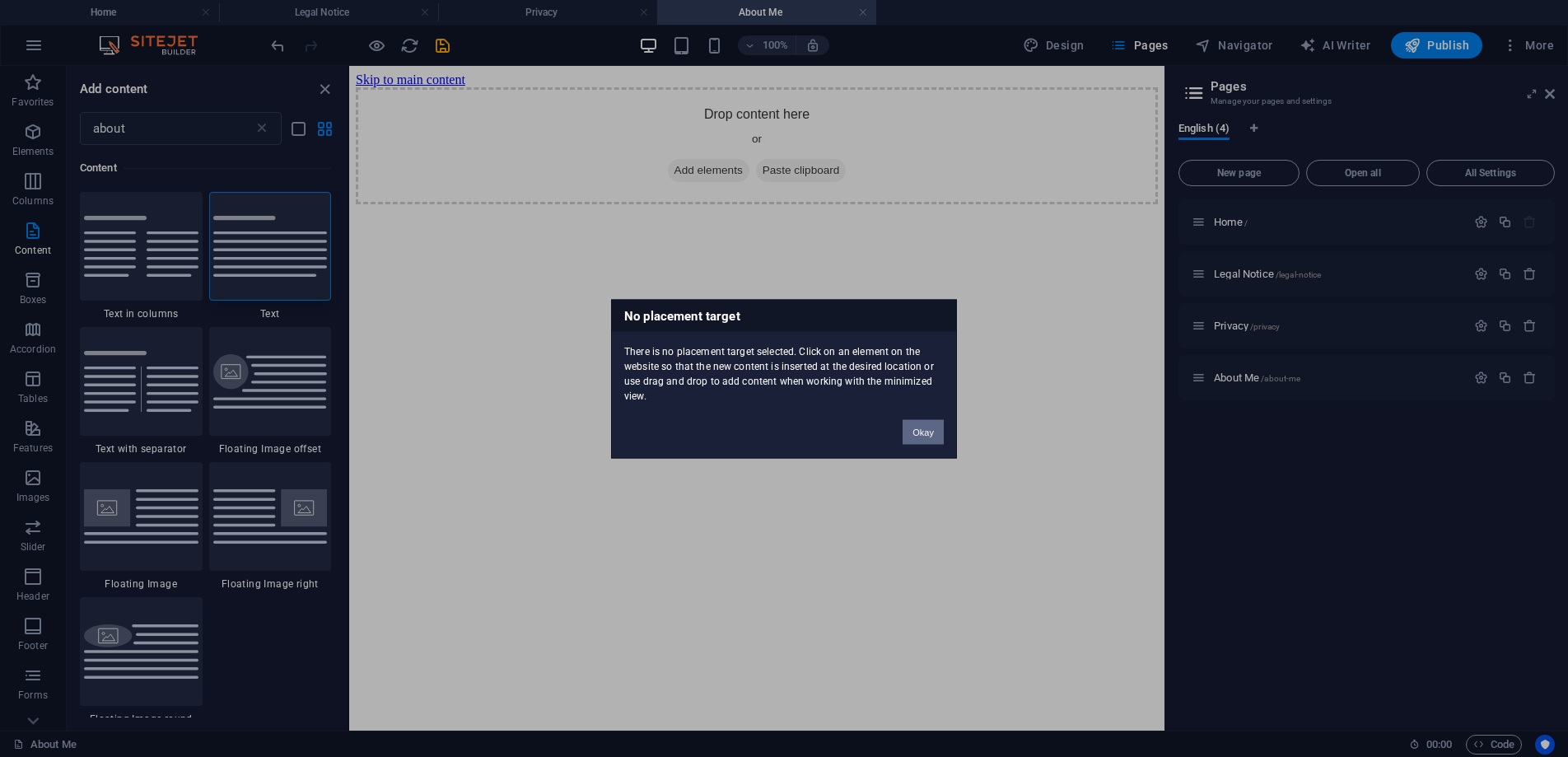
click at [932, 431] on button "Okay" at bounding box center [923, 431] width 41 height 25
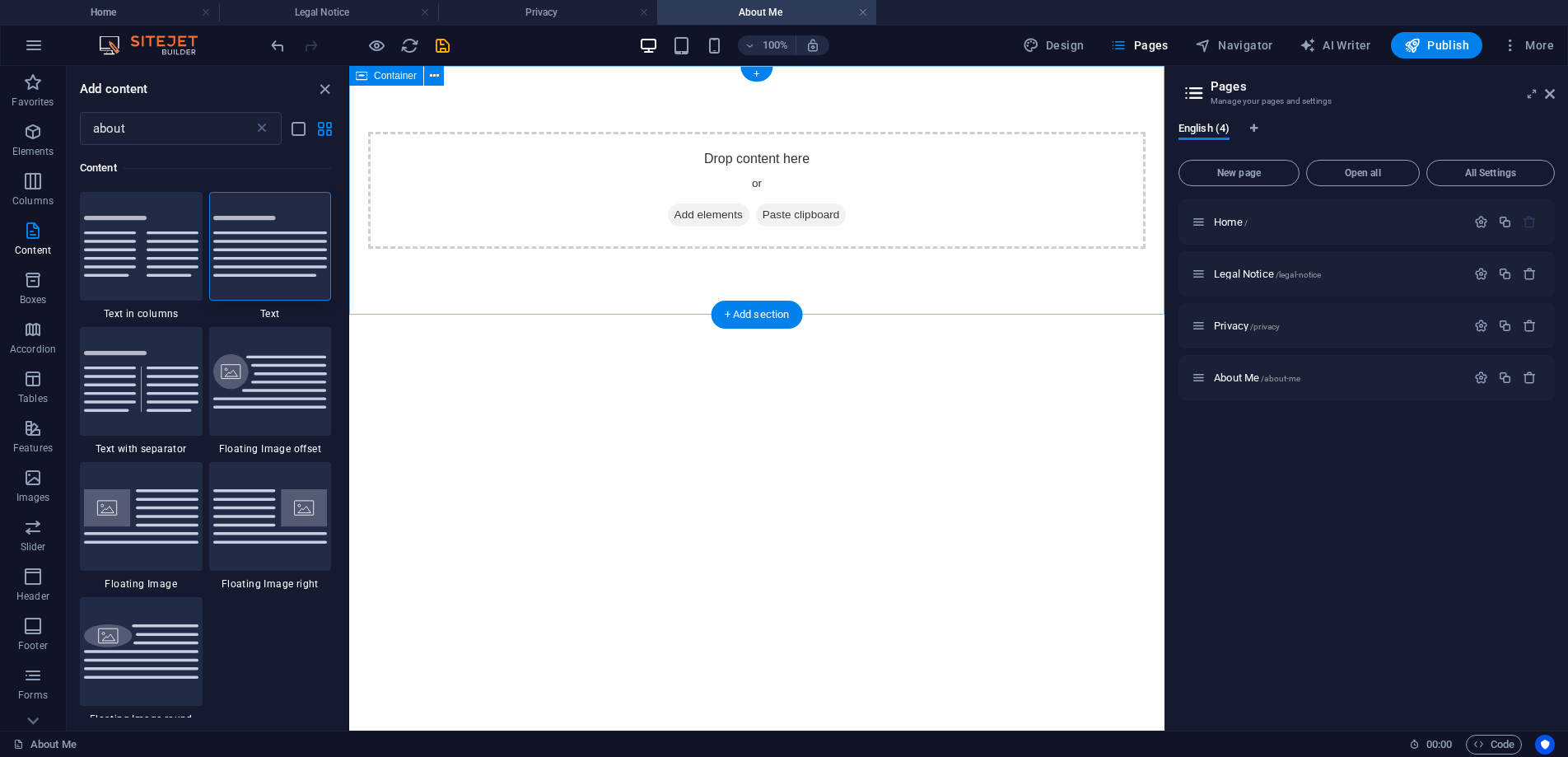
click at [720, 214] on span "Add elements" at bounding box center [709, 214] width 82 height 23
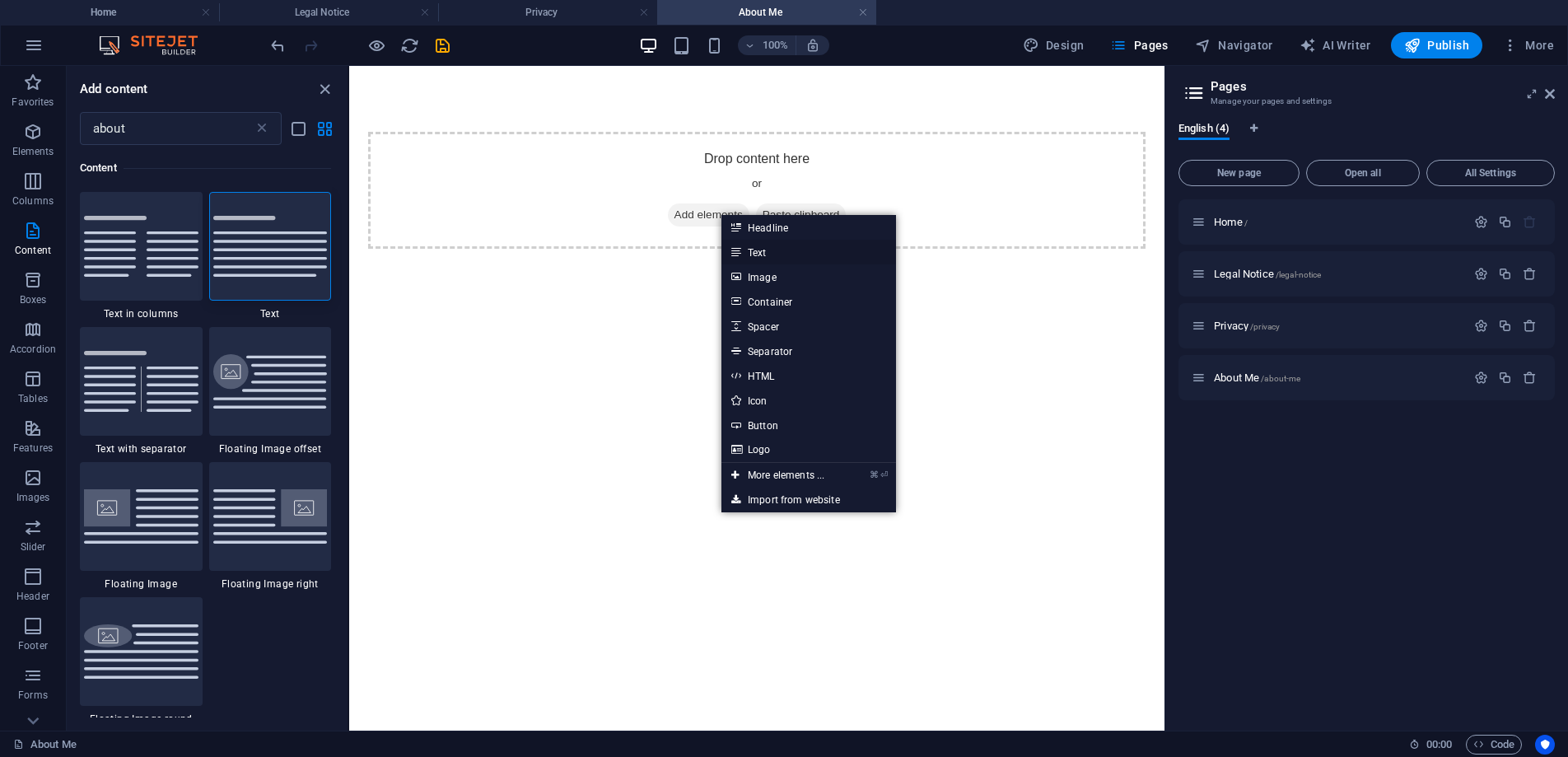
click at [770, 251] on link "Text" at bounding box center [809, 251] width 175 height 25
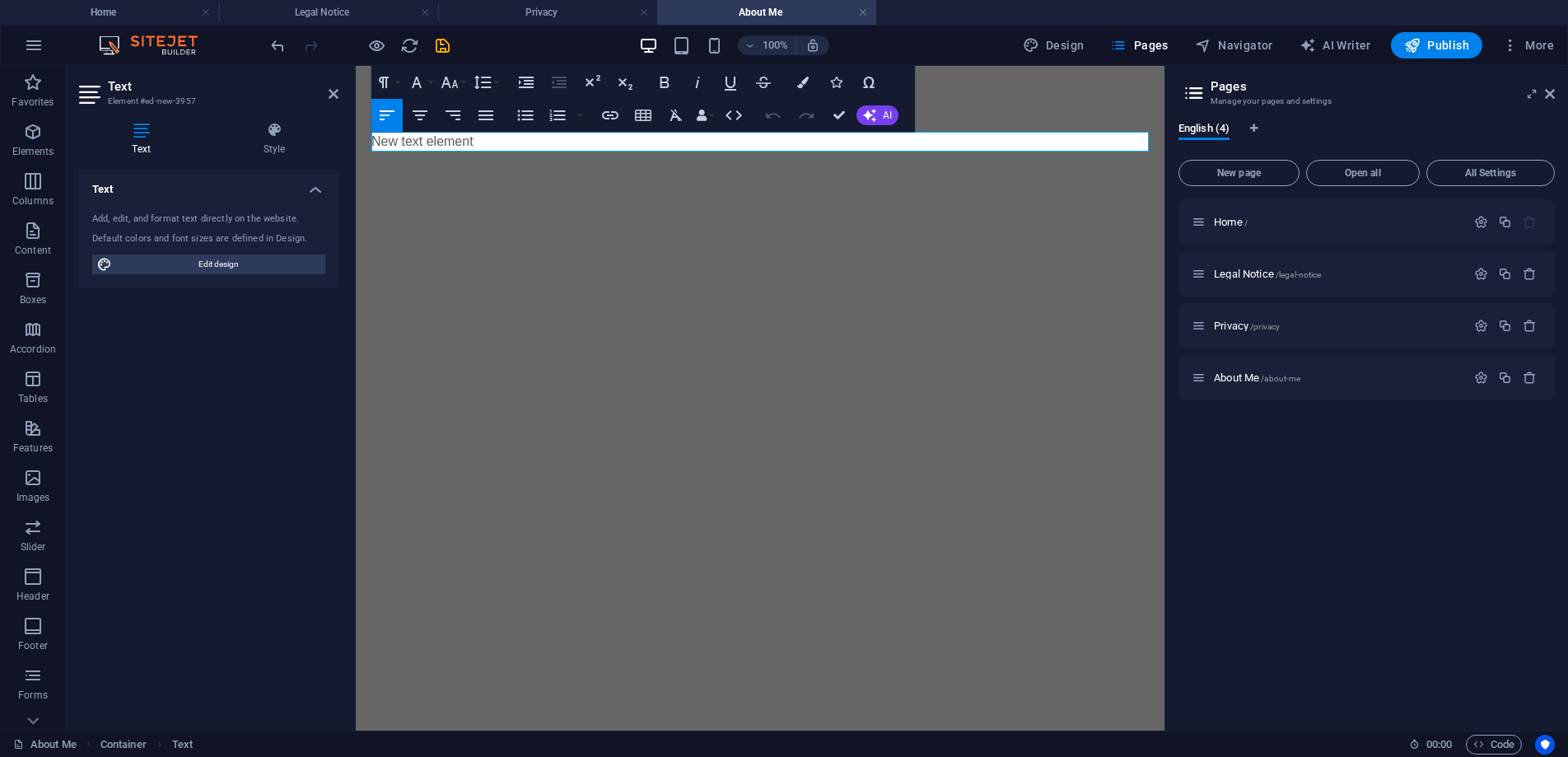
click at [604, 218] on html "Skip to main content New text element" at bounding box center [759, 142] width 809 height 152
click at [272, 41] on icon "undo" at bounding box center [278, 46] width 19 height 19
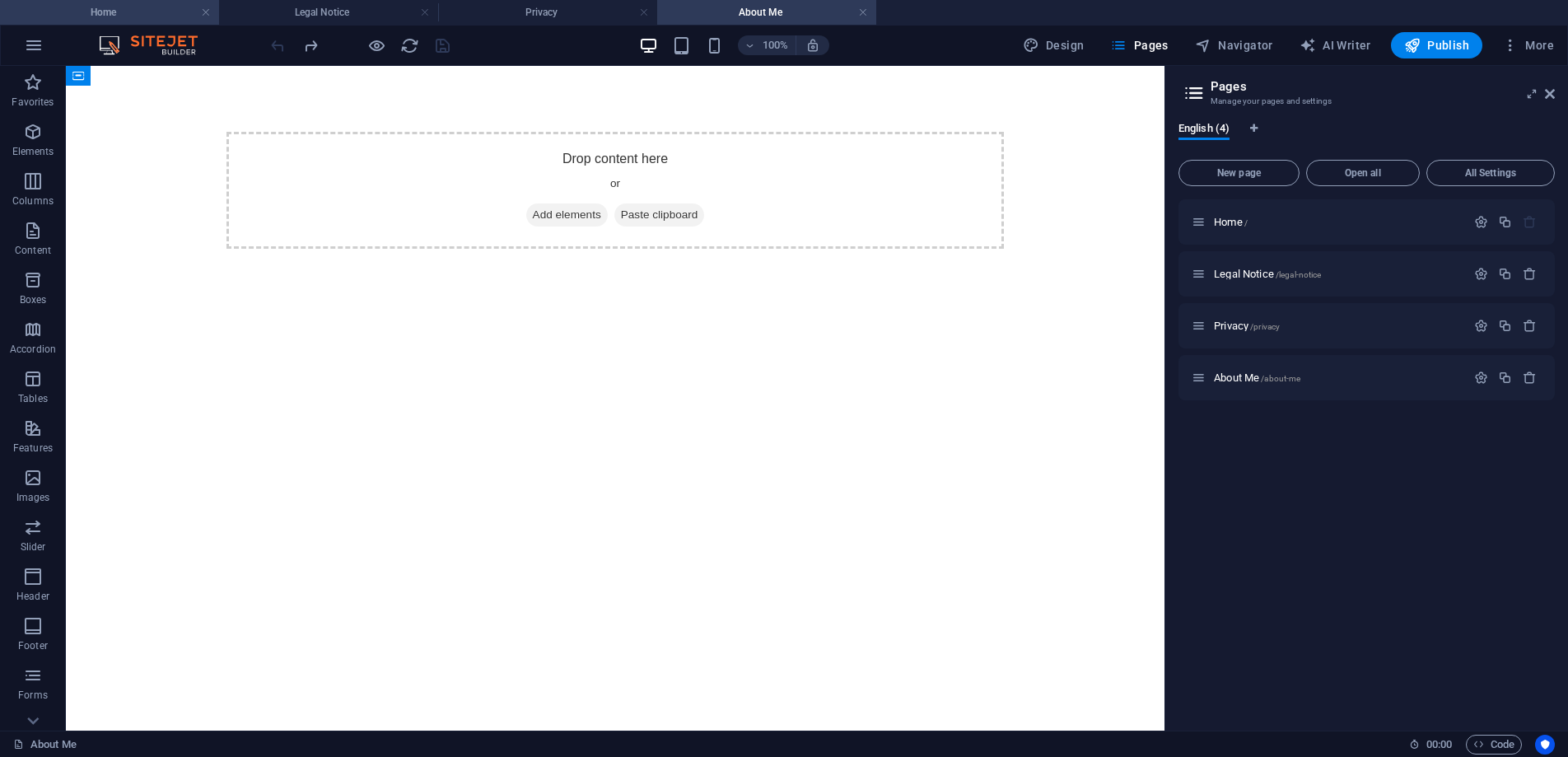
click at [113, 9] on h4 "Home" at bounding box center [109, 12] width 219 height 18
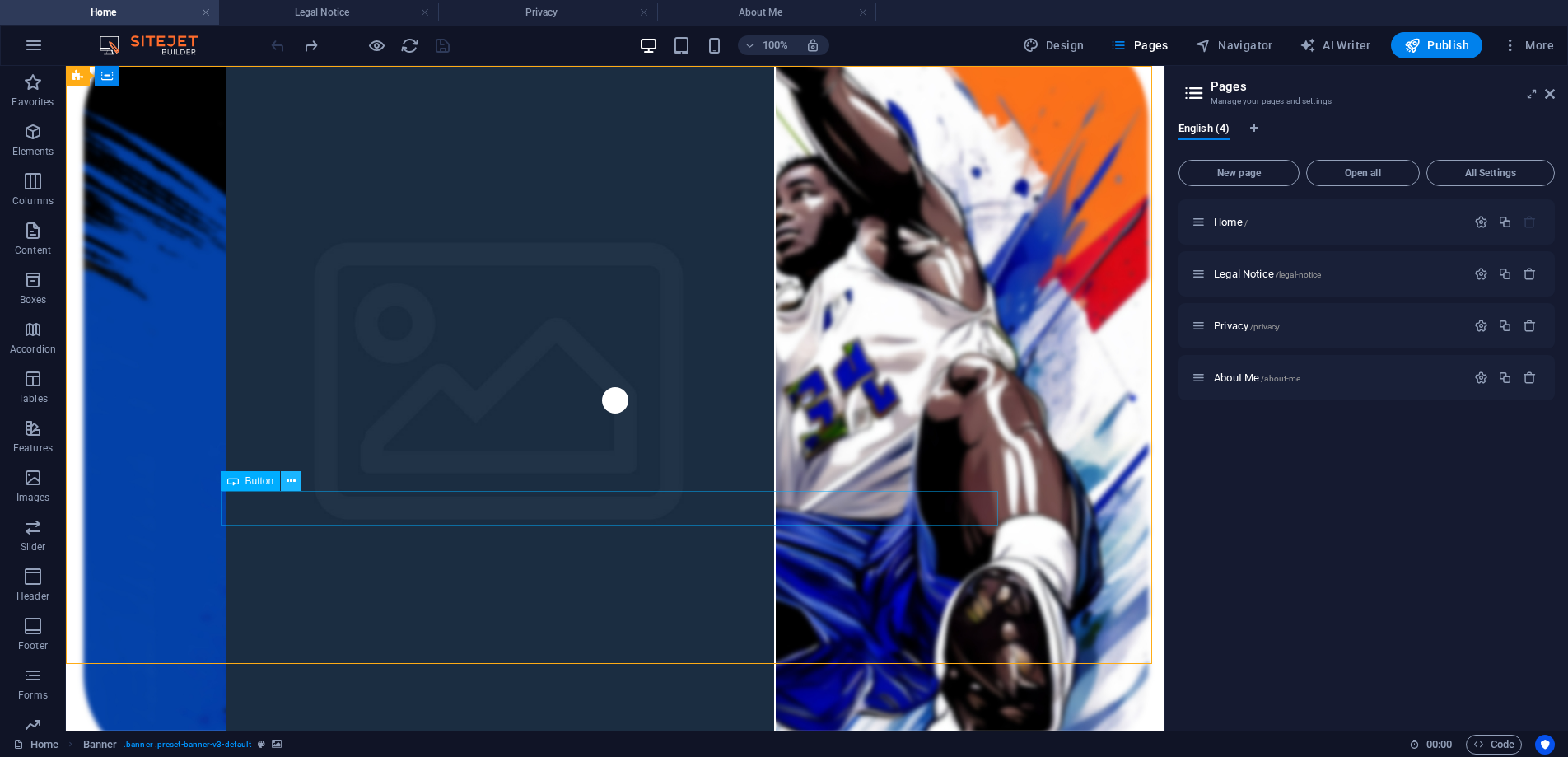
click at [292, 482] on icon at bounding box center [291, 481] width 9 height 17
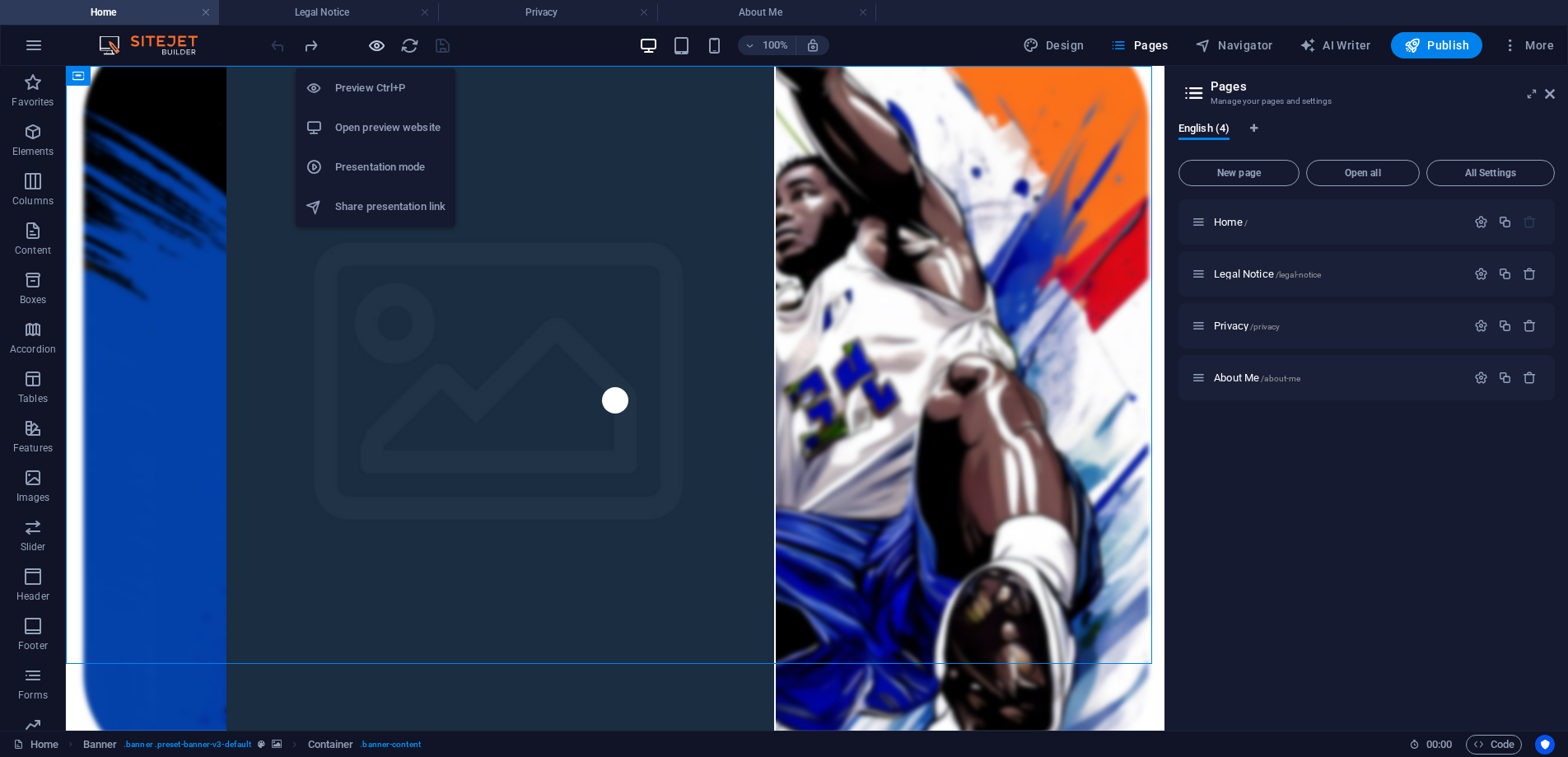
click at [374, 46] on icon "button" at bounding box center [377, 46] width 19 height 19
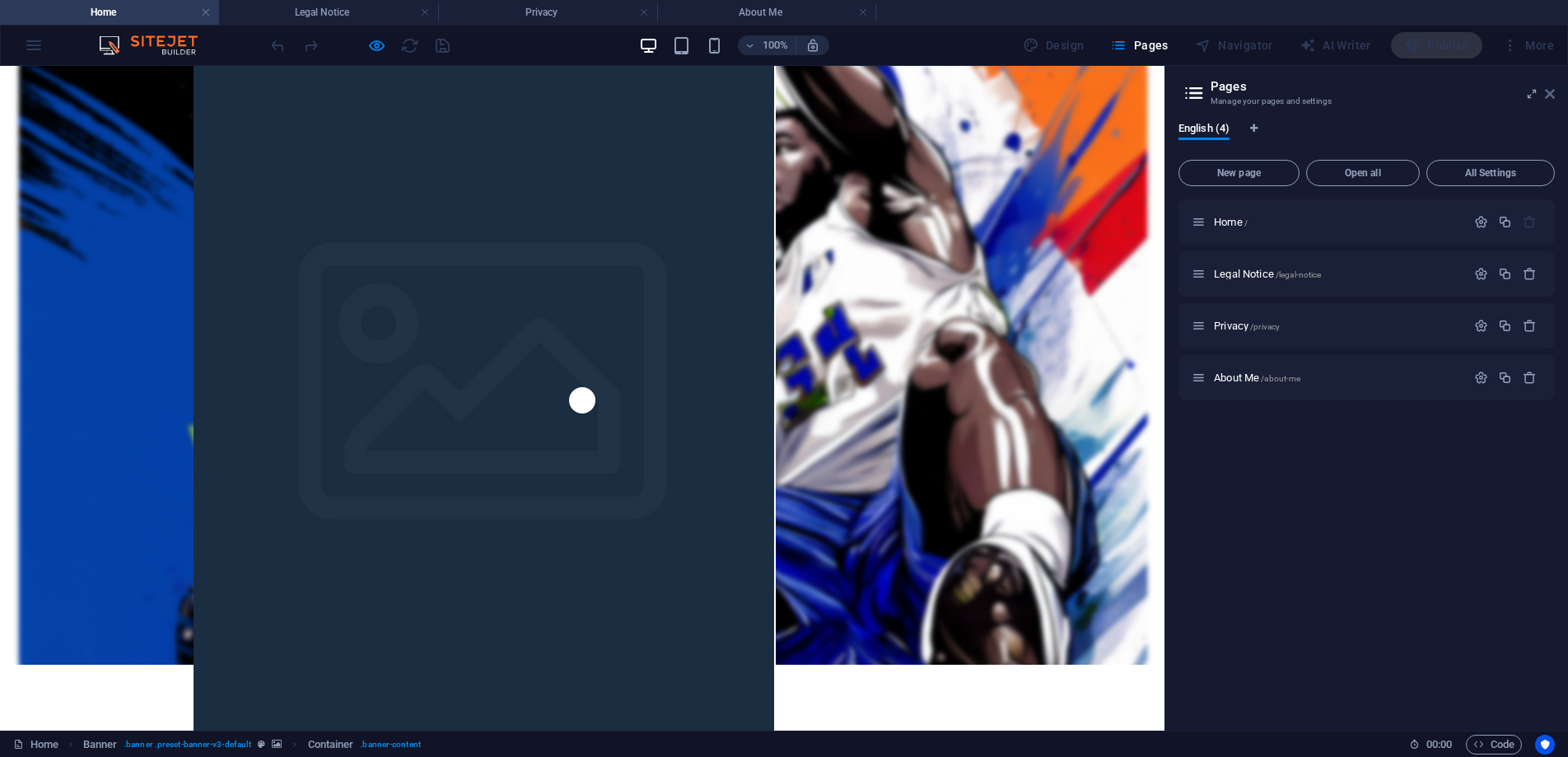
click at [1553, 87] on icon at bounding box center [1549, 93] width 9 height 13
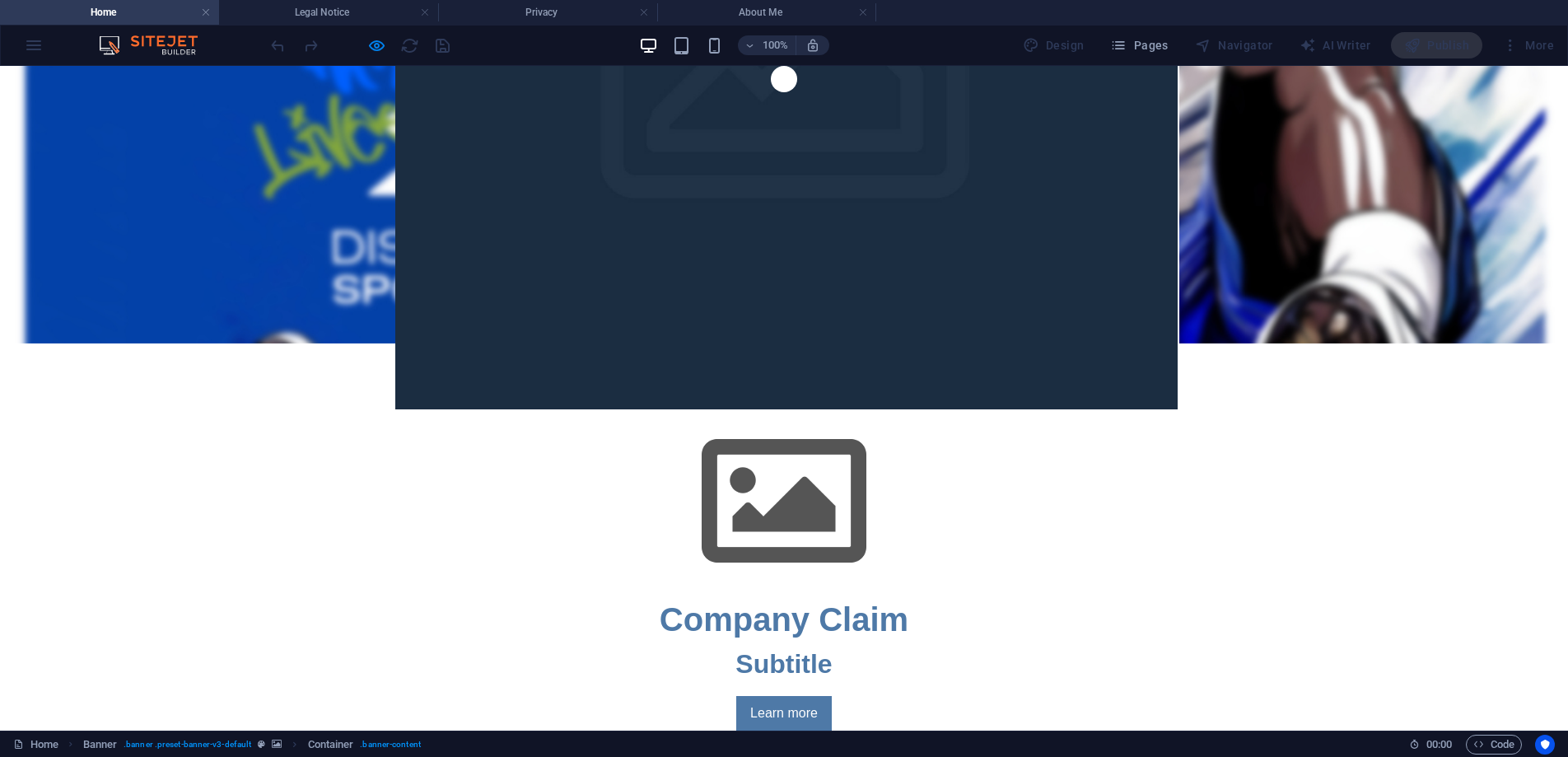
scroll to position [324, 0]
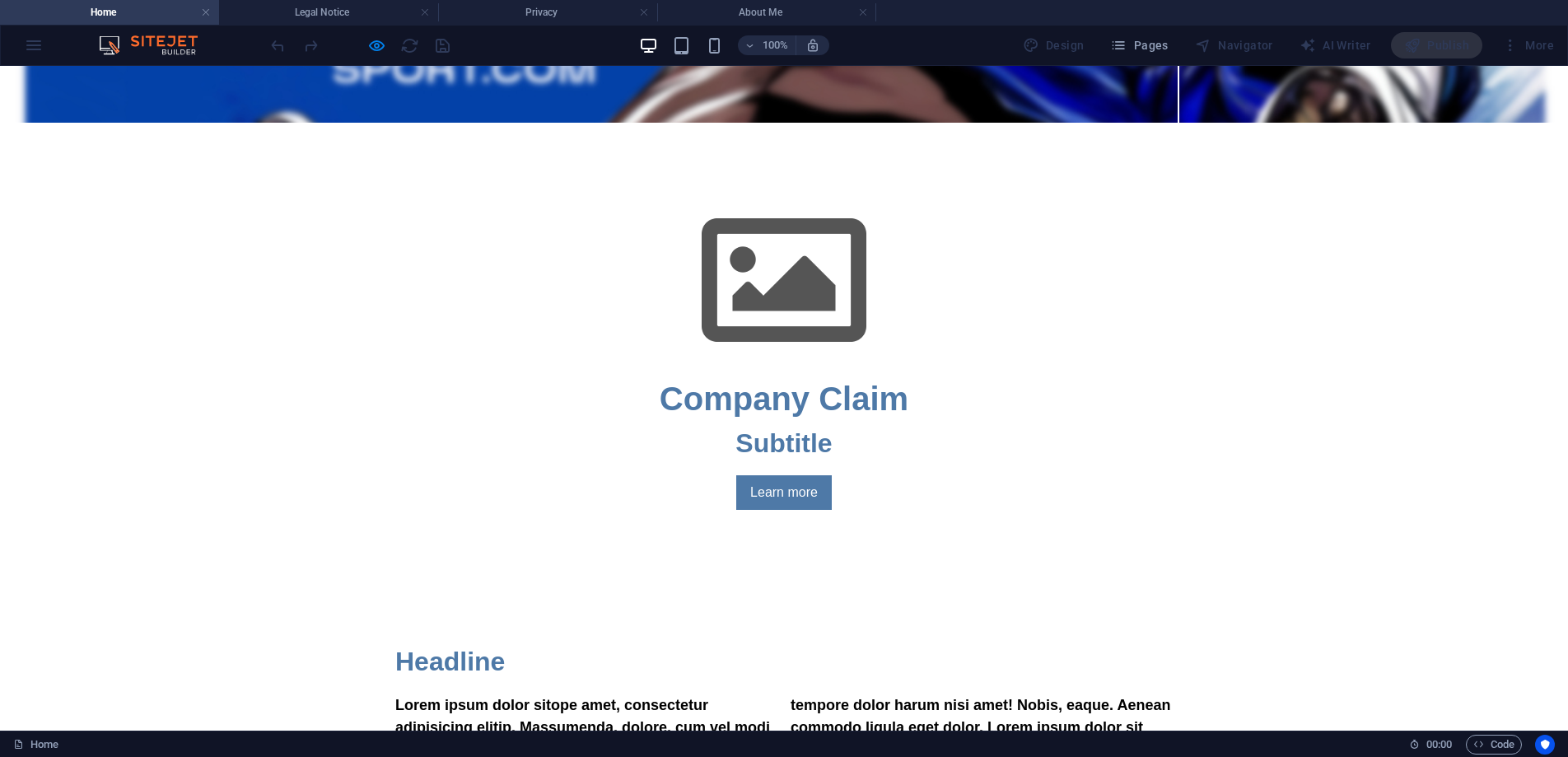
scroll to position [599, 0]
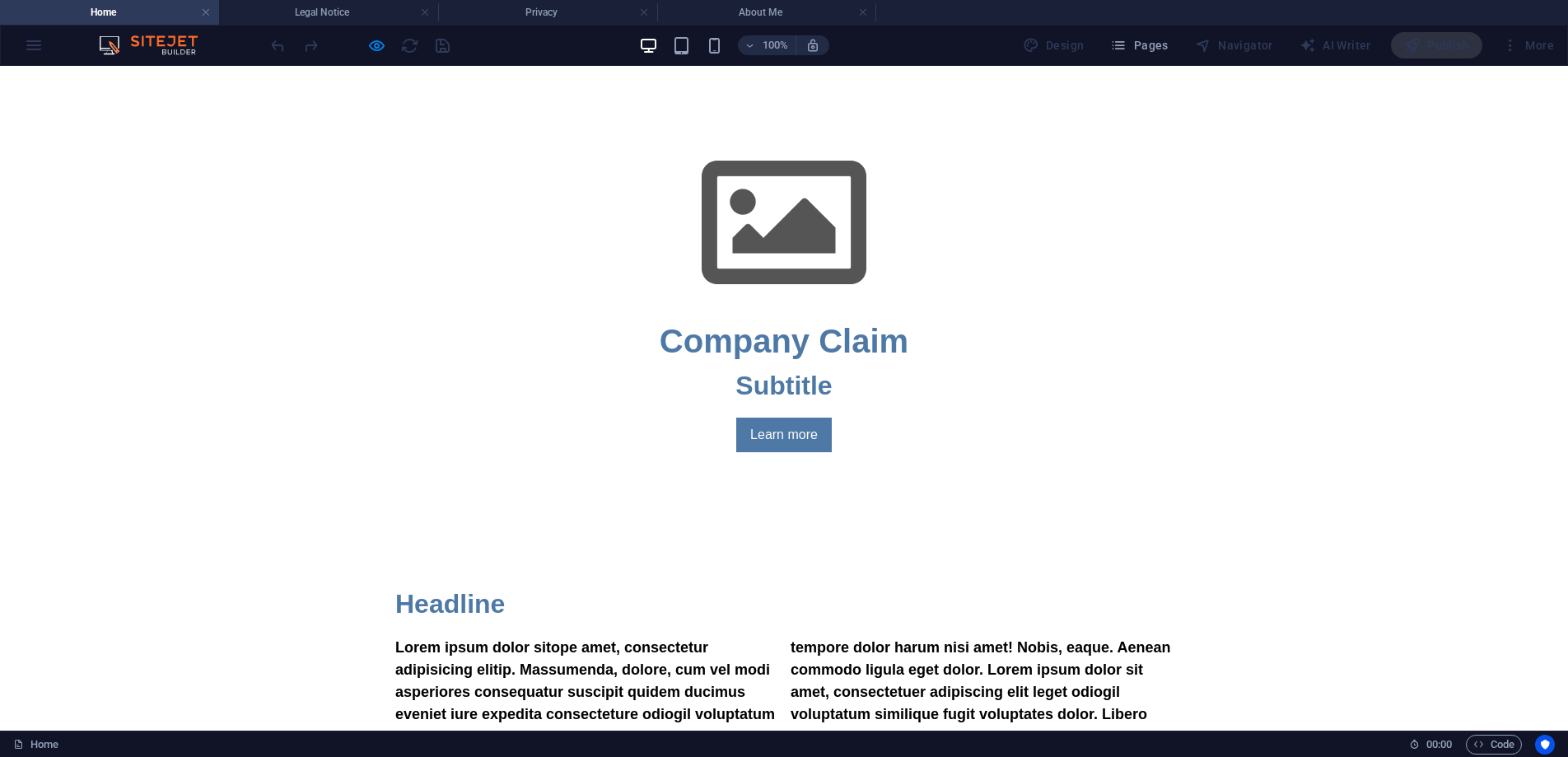
drag, startPoint x: 1283, startPoint y: 329, endPoint x: 1273, endPoint y: 329, distance: 10.0
click at [1283, 518] on div "Headline Lorem ipsum dolor sitope amet, consectetur adipisicing elitip. Massume…" at bounding box center [784, 688] width 1568 height 340
